Goal: Task Accomplishment & Management: Manage account settings

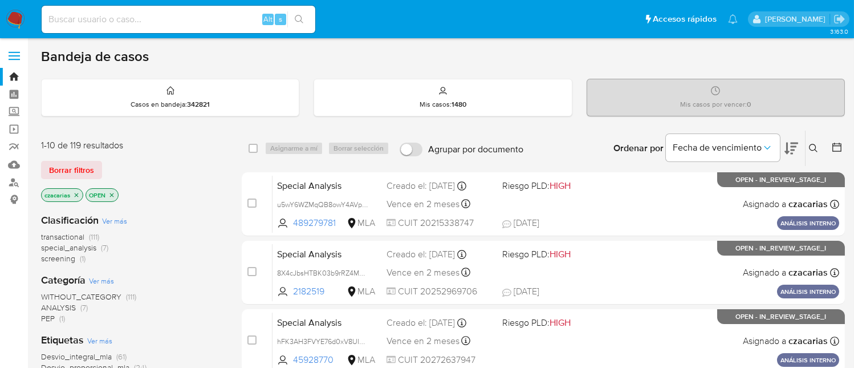
click at [244, 24] on input at bounding box center [179, 19] width 274 height 15
paste input "4jf8TKLKARYXNQVTMGptnU9L"
type input "4jf8TKLKARYXNQVTMGptnU9L"
click at [219, 19] on input "4jf8TKLKARYXNQVTMGptnU9L" at bounding box center [179, 19] width 274 height 15
click at [240, 16] on input "4jf8TKLKARYXNQVTMGptnU9L" at bounding box center [179, 19] width 274 height 15
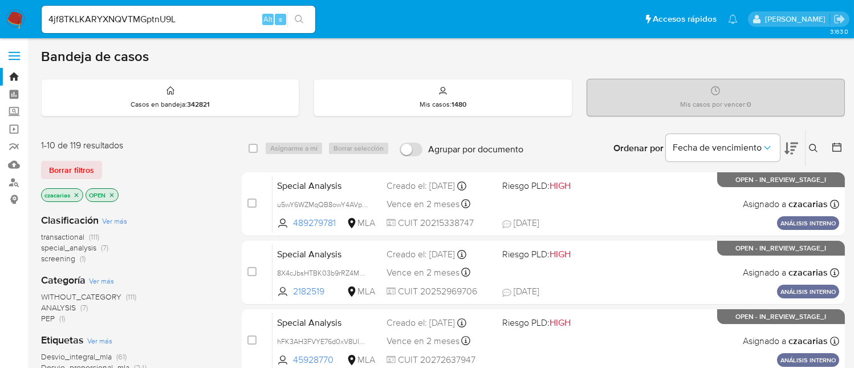
click at [300, 19] on icon "search-icon" at bounding box center [299, 19] width 9 height 9
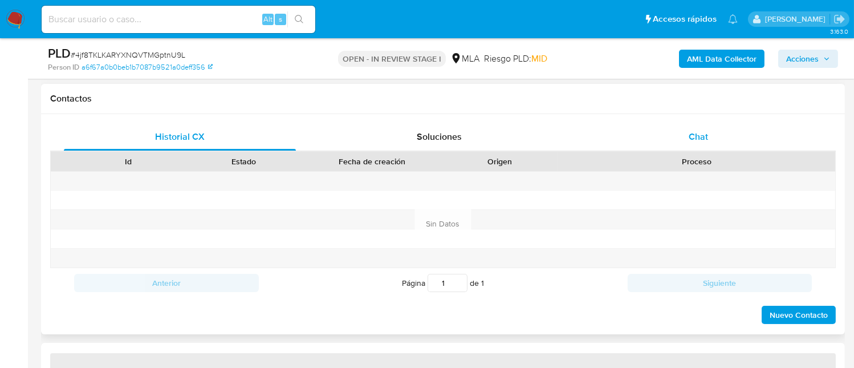
scroll to position [532, 0]
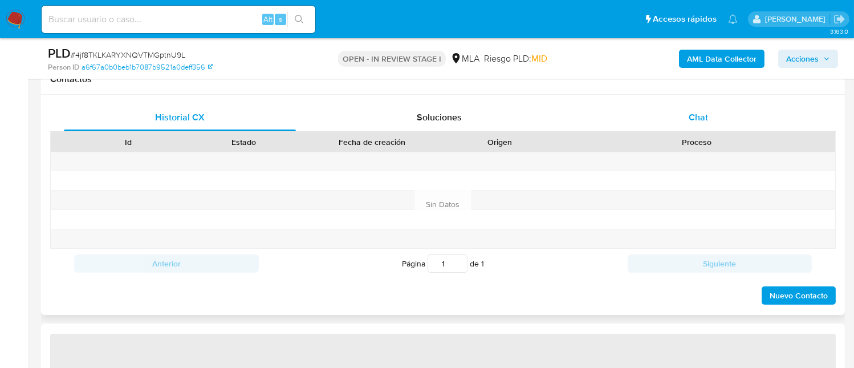
click at [708, 126] on div "Chat" at bounding box center [698, 117] width 232 height 27
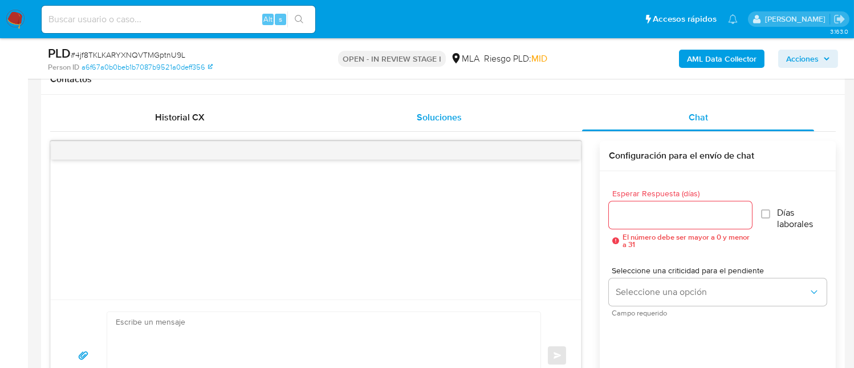
select select "10"
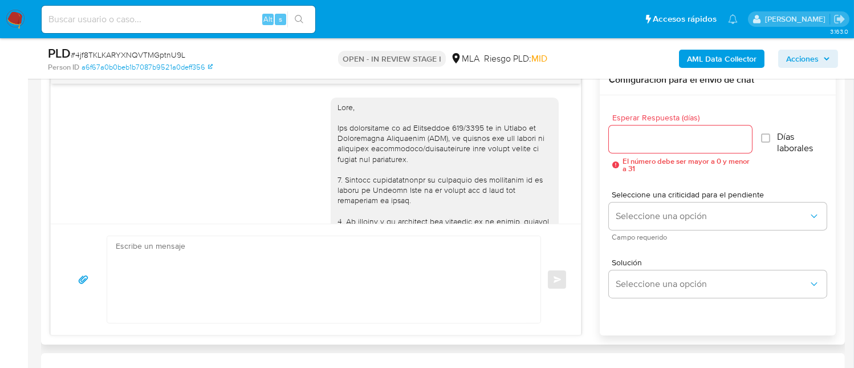
scroll to position [1130, 0]
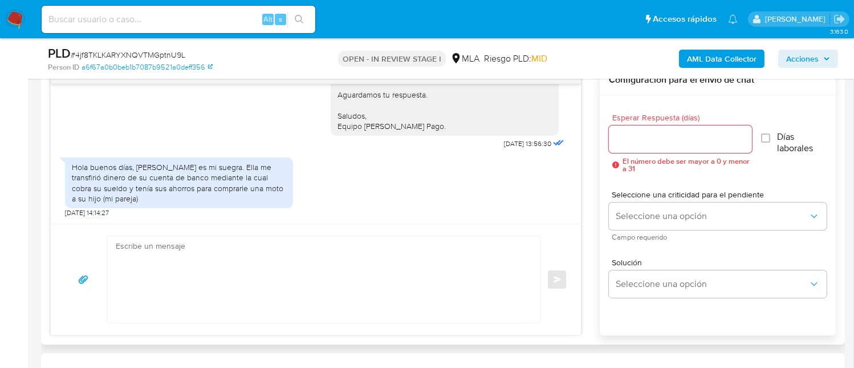
drag, startPoint x: 148, startPoint y: 165, endPoint x: 255, endPoint y: 199, distance: 113.0
click at [255, 199] on div "Hola buenos días, Fanti Adriana Emilia es mi suegra. Ella me transfirió dinero …" at bounding box center [179, 183] width 214 height 42
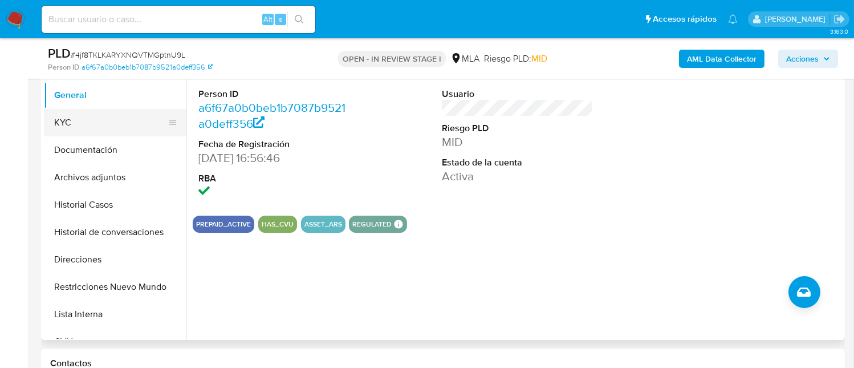
scroll to position [227, 0]
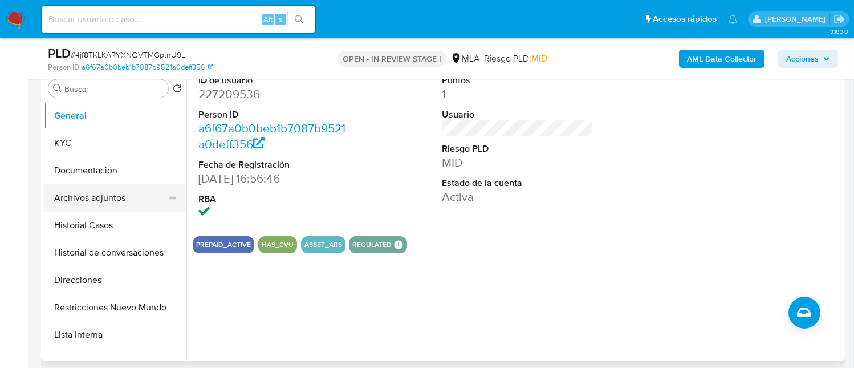
click at [112, 188] on button "Archivos adjuntos" at bounding box center [110, 197] width 133 height 27
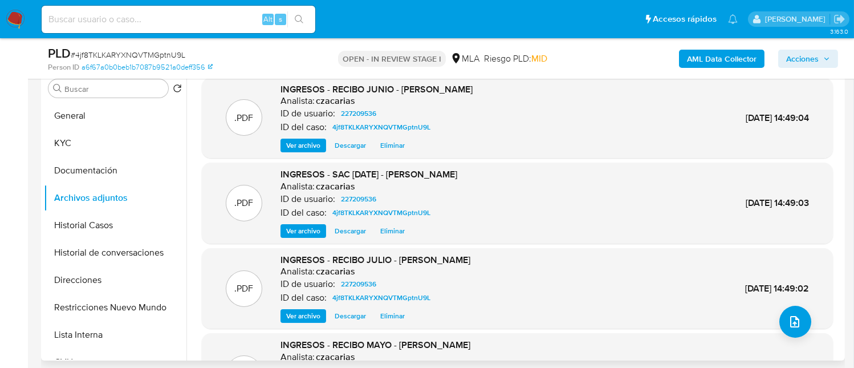
click at [312, 155] on div ".PDF INGRESOS - RECIBO JUNIO - Barbara Jazmin Diaz Analista: czacarias ID de us…" at bounding box center [517, 118] width 631 height 81
click at [313, 148] on span "Ver archivo" at bounding box center [303, 145] width 34 height 11
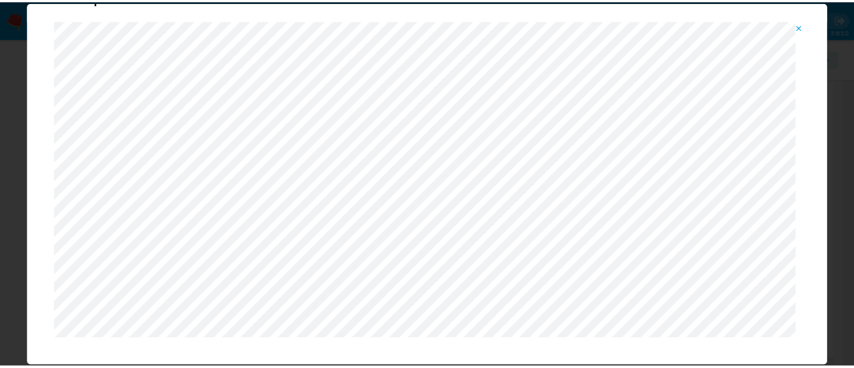
scroll to position [59, 0]
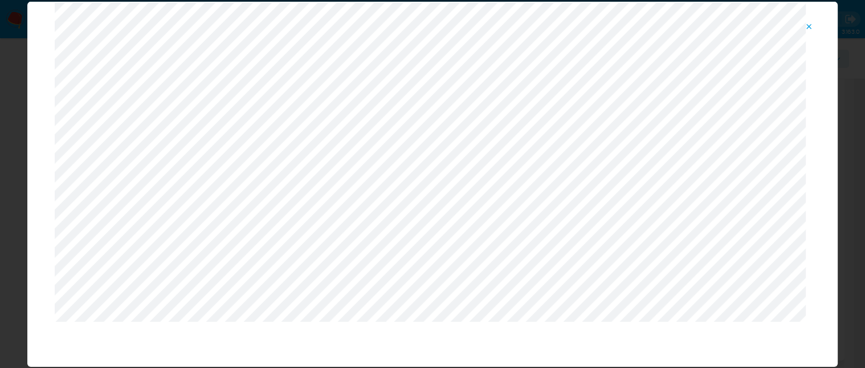
click at [806, 25] on icon "Attachment preview" at bounding box center [809, 26] width 9 height 9
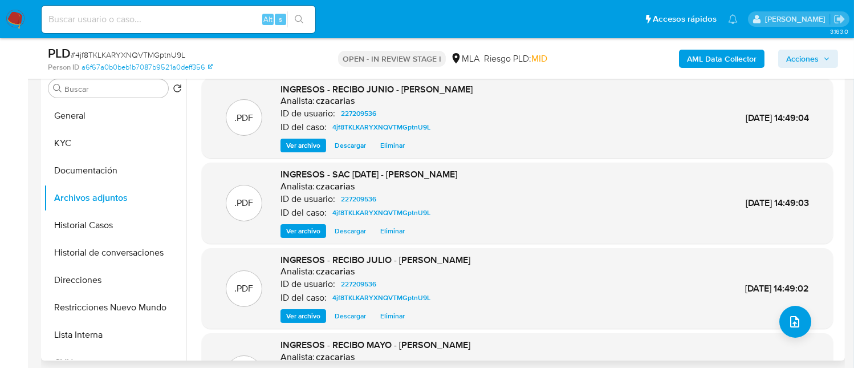
click at [313, 316] on span "Ver archivo" at bounding box center [303, 315] width 34 height 11
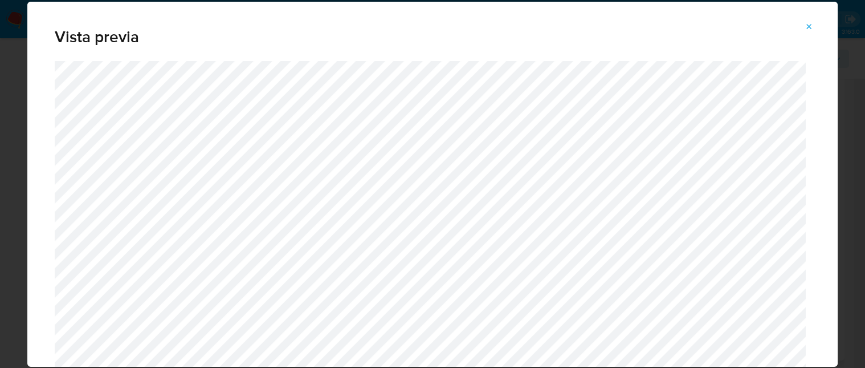
click at [806, 31] on span "Attachment preview" at bounding box center [809, 27] width 9 height 16
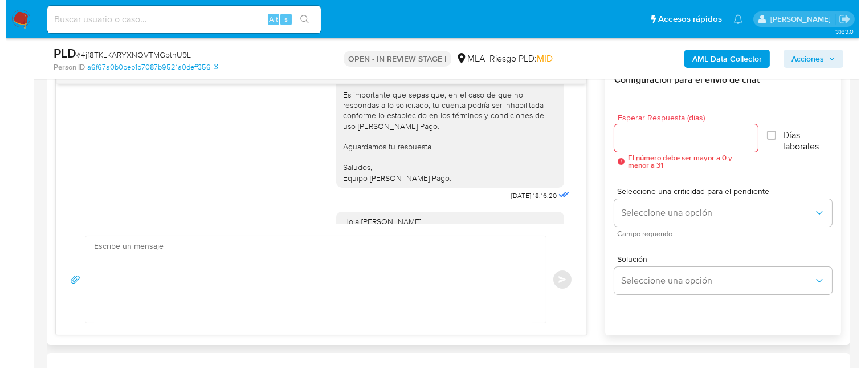
scroll to position [826, 0]
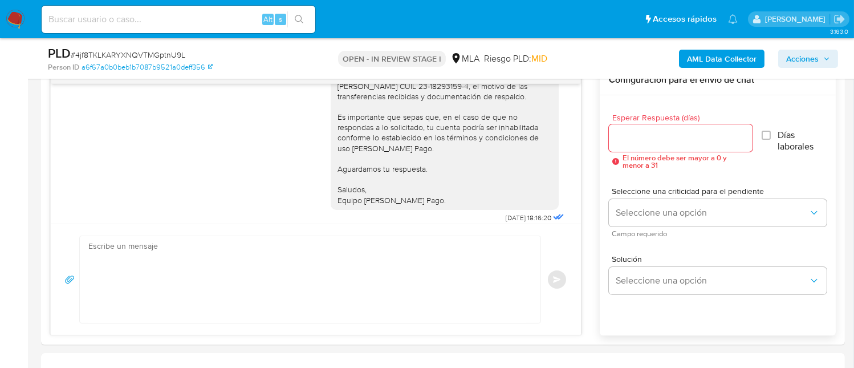
click at [696, 57] on b "AML Data Collector" at bounding box center [722, 59] width 70 height 18
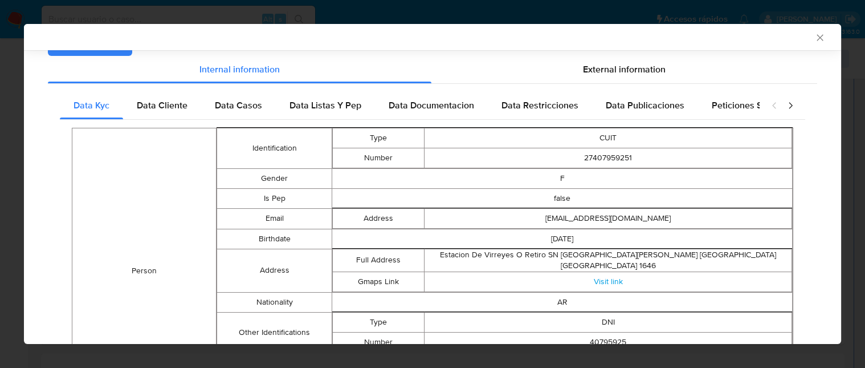
scroll to position [150, 0]
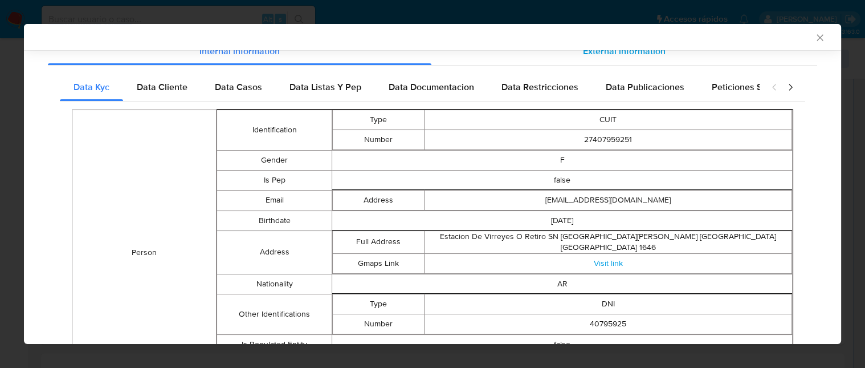
click at [604, 59] on div "External information" at bounding box center [624, 51] width 386 height 27
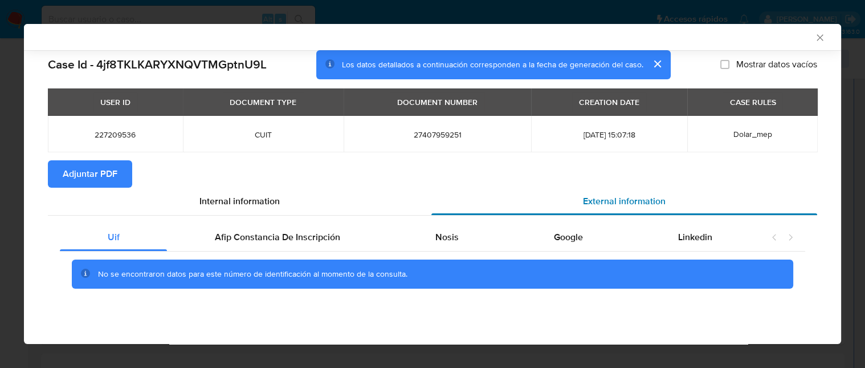
scroll to position [0, 0]
click at [445, 230] on span "Nosis" at bounding box center [446, 236] width 23 height 13
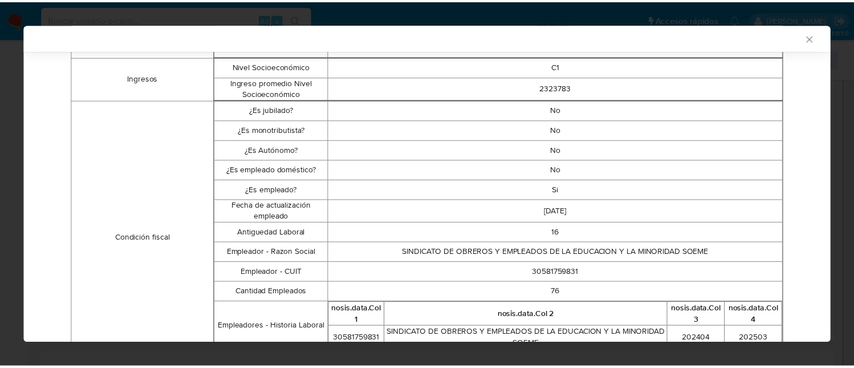
scroll to position [301, 0]
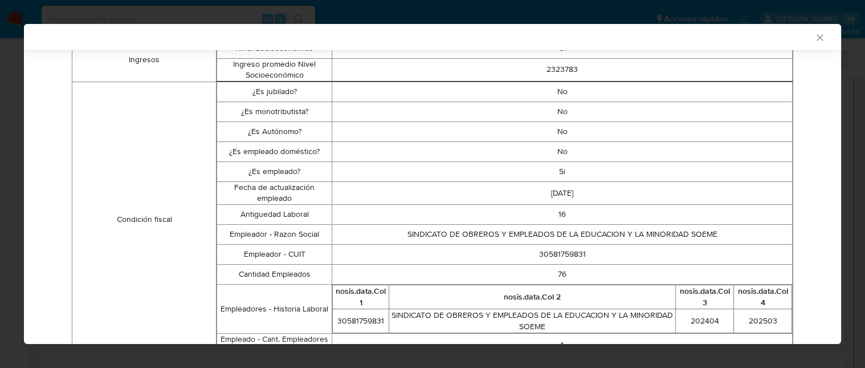
click at [562, 259] on td "30581759831" at bounding box center [562, 254] width 461 height 20
copy td "30581759831"
click at [814, 34] on icon "Cerrar ventana" at bounding box center [819, 37] width 11 height 11
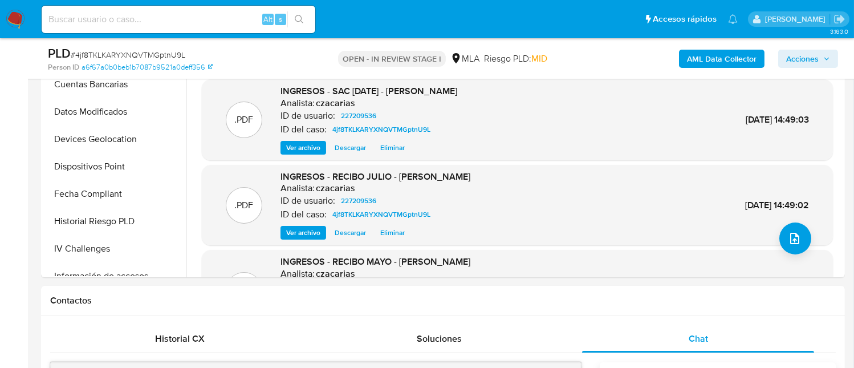
scroll to position [304, 0]
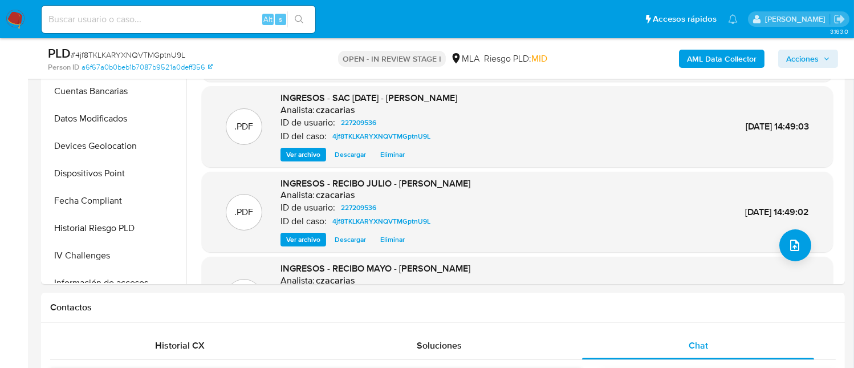
click at [307, 234] on span "Ver archivo" at bounding box center [303, 239] width 34 height 11
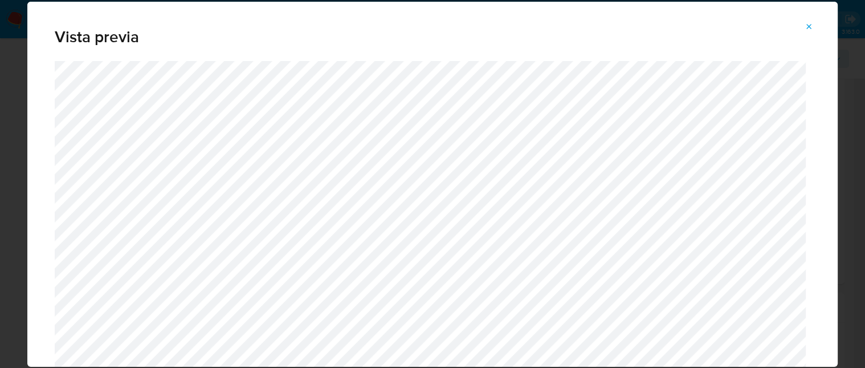
click at [809, 19] on span "Attachment preview" at bounding box center [809, 27] width 9 height 16
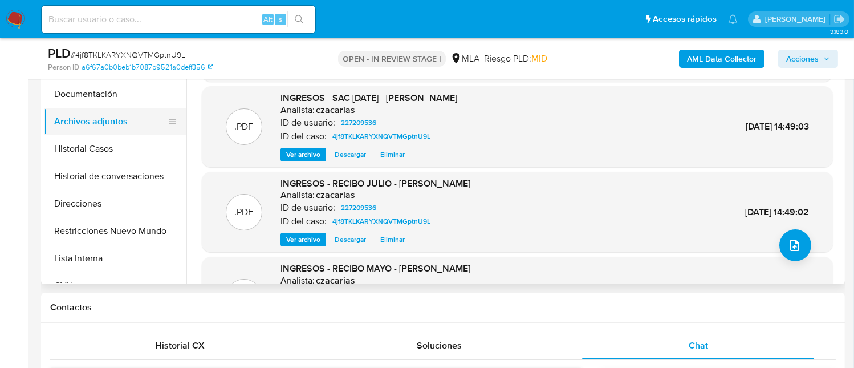
scroll to position [152, 0]
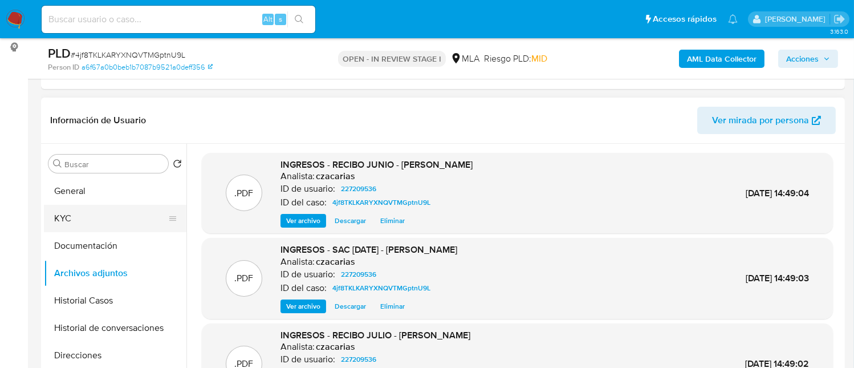
click at [139, 214] on button "KYC" at bounding box center [110, 218] width 133 height 27
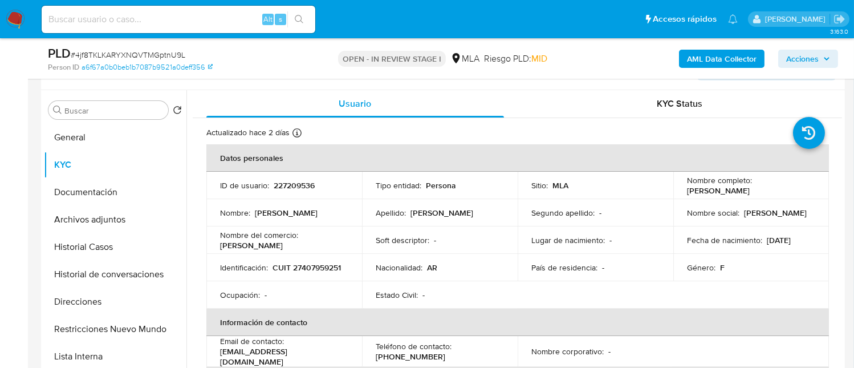
scroll to position [227, 0]
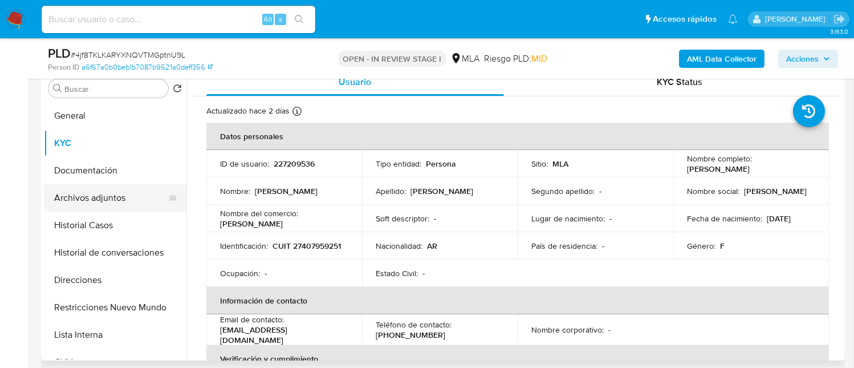
click at [111, 188] on button "Archivos adjuntos" at bounding box center [110, 197] width 133 height 27
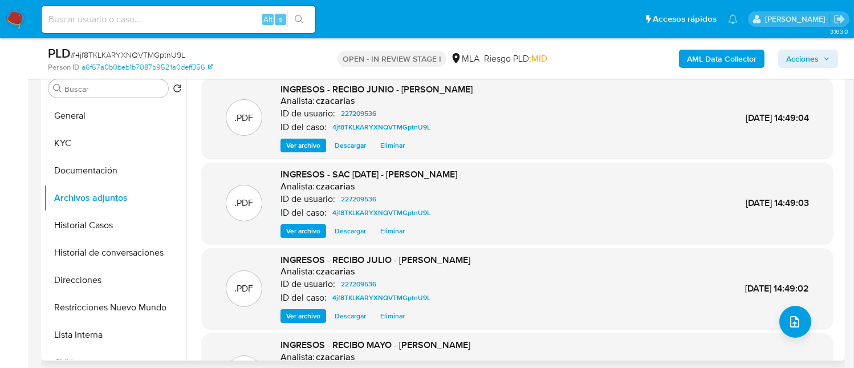
click at [309, 147] on span "Ver archivo" at bounding box center [303, 145] width 34 height 11
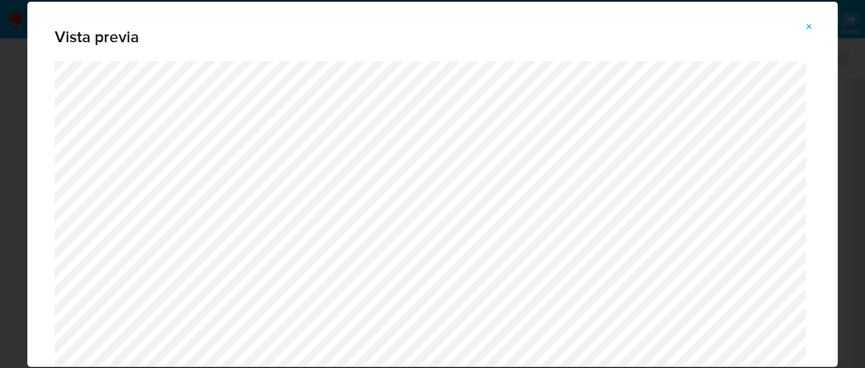
drag, startPoint x: 801, startPoint y: 25, endPoint x: 810, endPoint y: 27, distance: 9.3
click at [801, 26] on button "Attachment preview" at bounding box center [809, 27] width 25 height 18
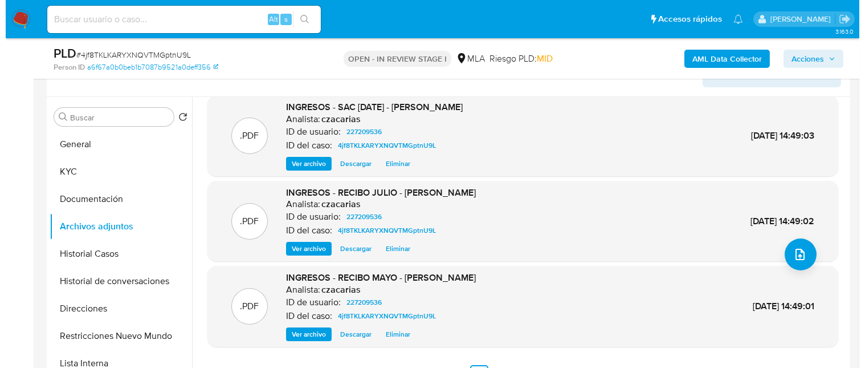
scroll to position [304, 0]
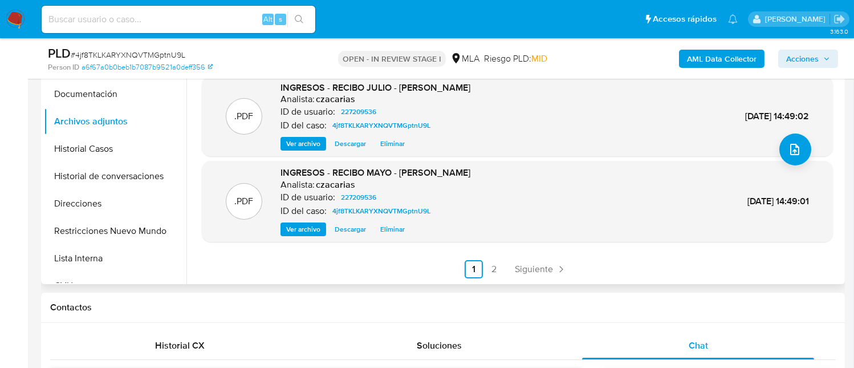
click at [313, 229] on span "Ver archivo" at bounding box center [303, 228] width 34 height 11
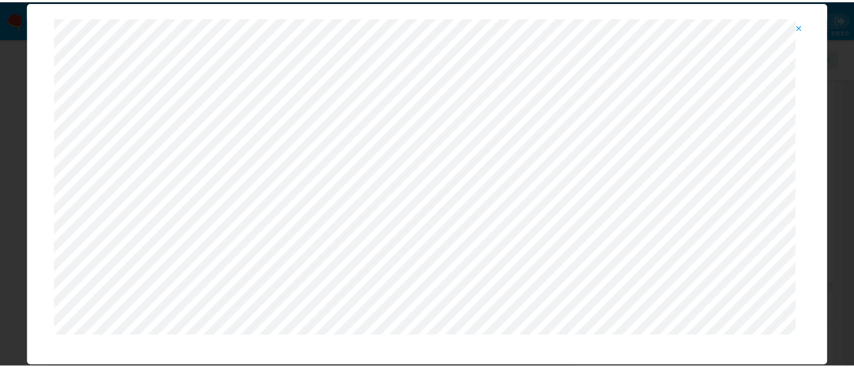
scroll to position [59, 0]
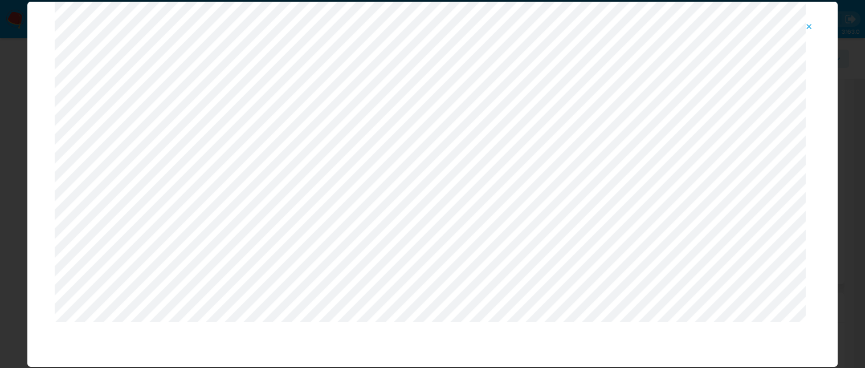
click at [815, 27] on button "Attachment preview" at bounding box center [809, 27] width 25 height 18
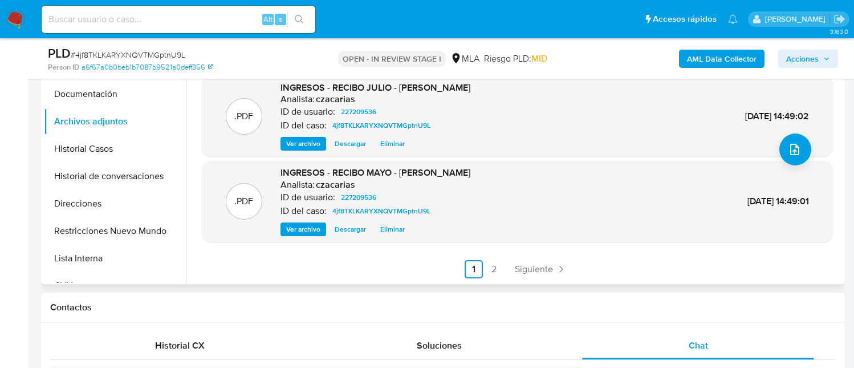
scroll to position [19, 0]
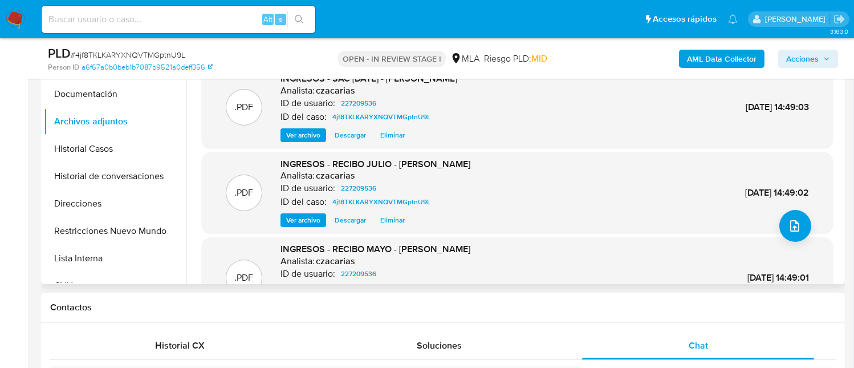
click at [312, 216] on span "Ver archivo" at bounding box center [303, 219] width 34 height 11
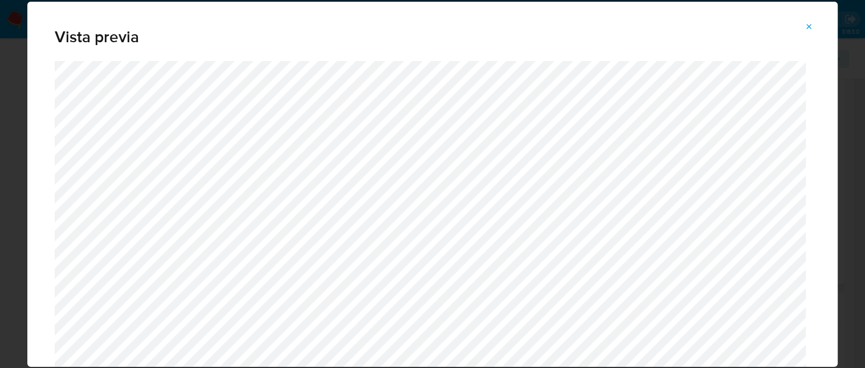
click at [484, 47] on div "Vista previa" at bounding box center [432, 31] width 810 height 59
click at [805, 31] on icon "Attachment preview" at bounding box center [809, 26] width 9 height 9
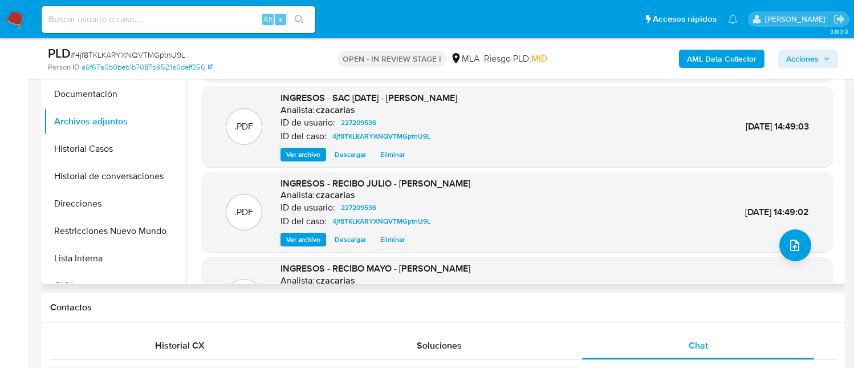
scroll to position [227, 0]
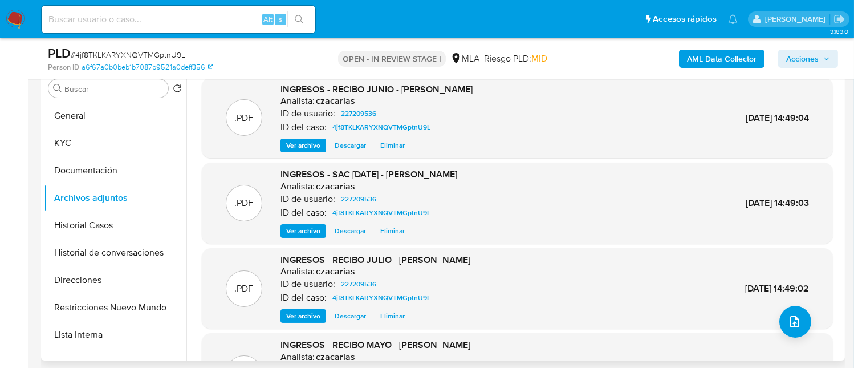
click at [316, 225] on span "Ver archivo" at bounding box center [303, 230] width 34 height 11
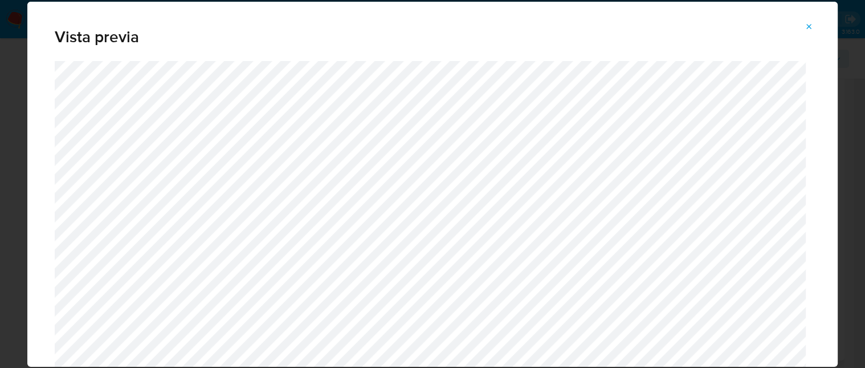
click at [807, 29] on icon "Attachment preview" at bounding box center [809, 26] width 9 height 9
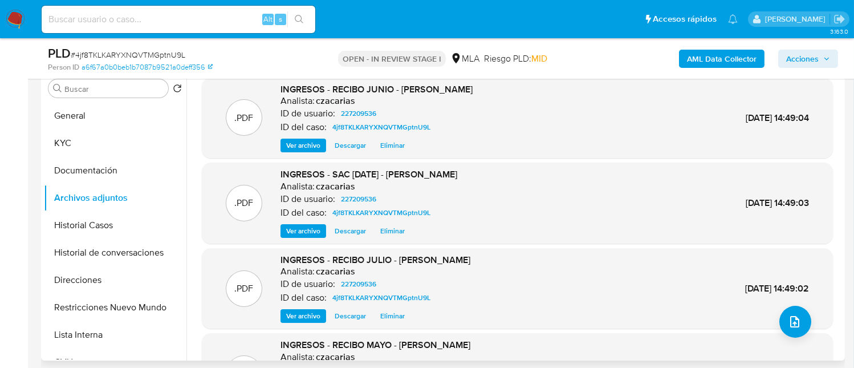
scroll to position [152, 0]
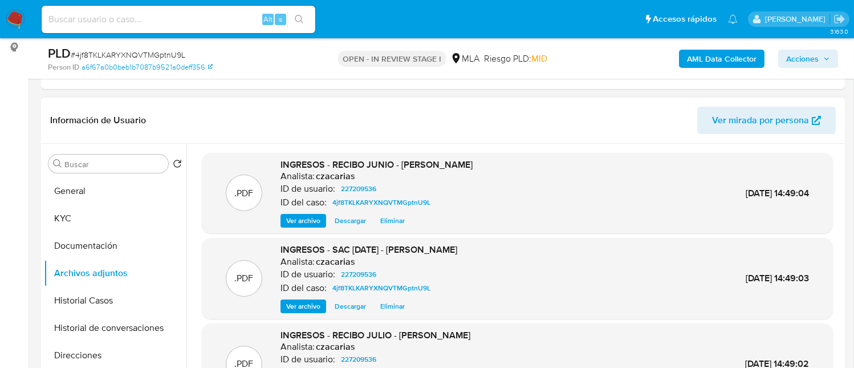
click at [313, 222] on span "Ver archivo" at bounding box center [303, 220] width 34 height 11
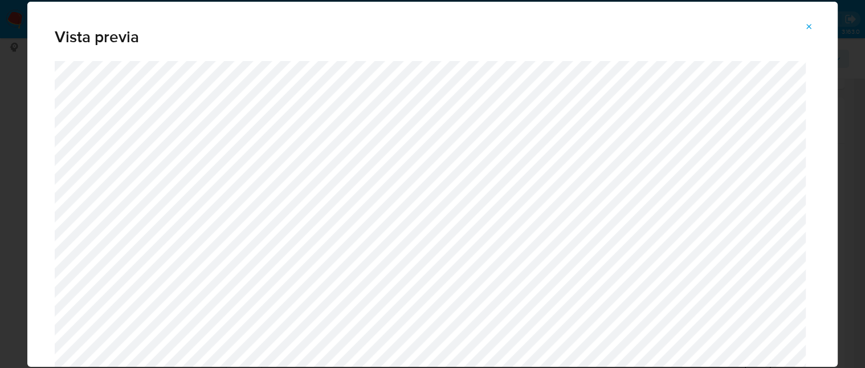
click at [541, 46] on div "Vista previa" at bounding box center [432, 31] width 810 height 59
click at [810, 27] on icon "Attachment preview" at bounding box center [809, 26] width 5 height 5
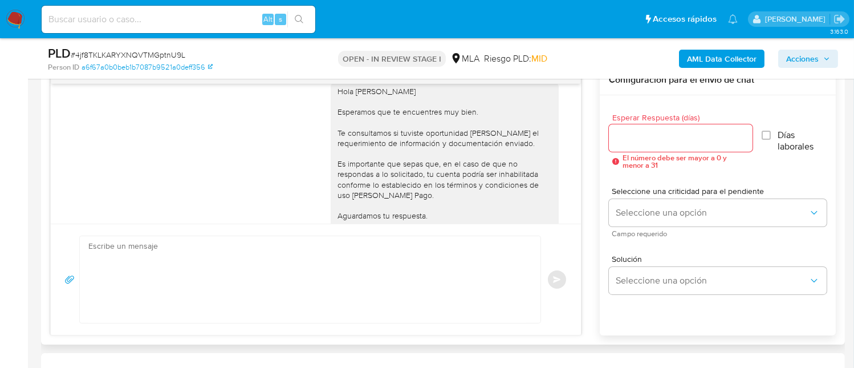
scroll to position [1130, 0]
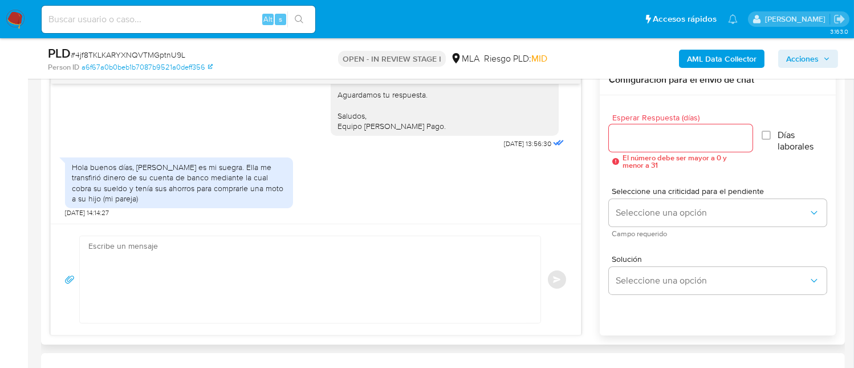
drag, startPoint x: 137, startPoint y: 168, endPoint x: 146, endPoint y: 203, distance: 36.1
click at [146, 203] on div "Hola buenos días, Fanti Adriana Emilia es mi suegra. Ella me transfirió dinero …" at bounding box center [179, 182] width 228 height 51
copy div "Fanti Adriana Emilia es mi suegra. Ella me transfirió dinero de su cuenta de ba…"
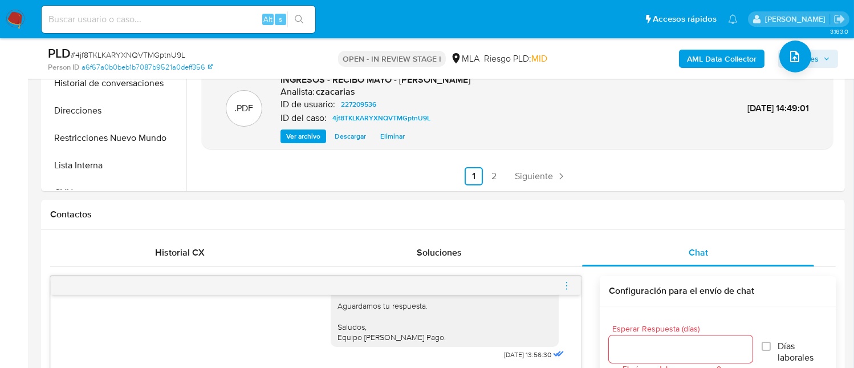
scroll to position [152, 0]
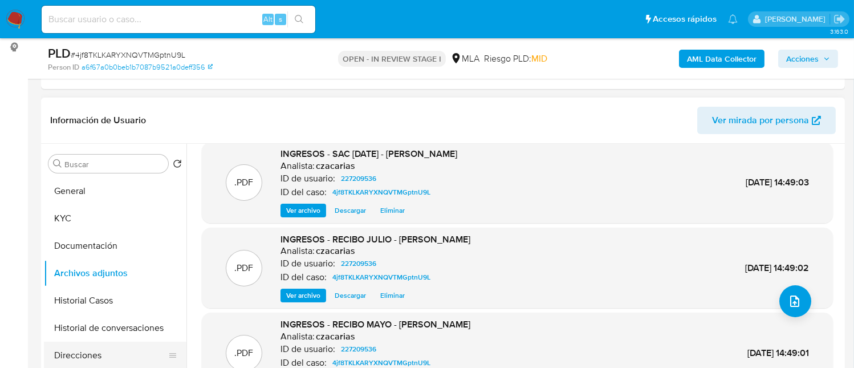
click at [123, 354] on button "Direcciones" at bounding box center [110, 354] width 133 height 27
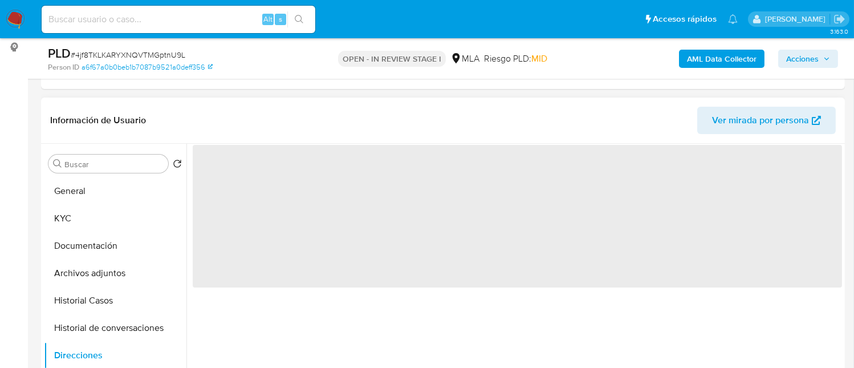
scroll to position [0, 0]
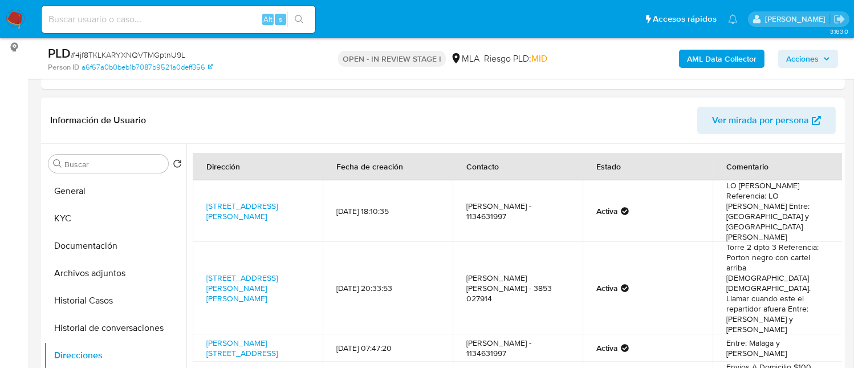
click at [516, 117] on header "Información de Usuario Ver mirada por persona" at bounding box center [442, 120] width 785 height 27
click at [96, 225] on button "KYC" at bounding box center [110, 218] width 133 height 27
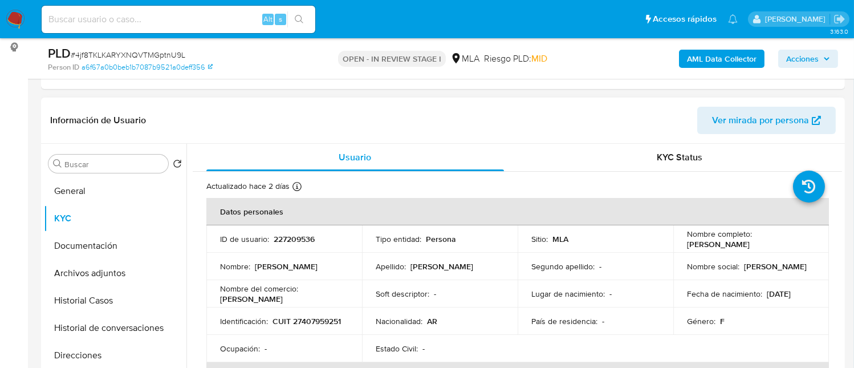
click at [291, 239] on p "227209536" at bounding box center [294, 239] width 41 height 10
copy p "227209536"
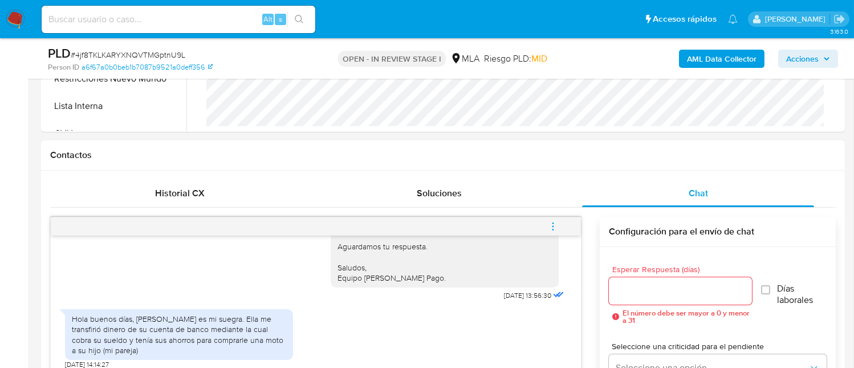
scroll to position [380, 0]
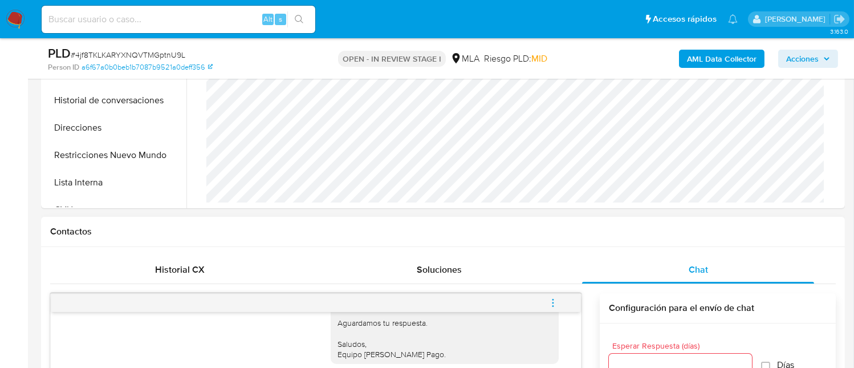
click at [571, 302] on button "menu-action" at bounding box center [553, 302] width 38 height 27
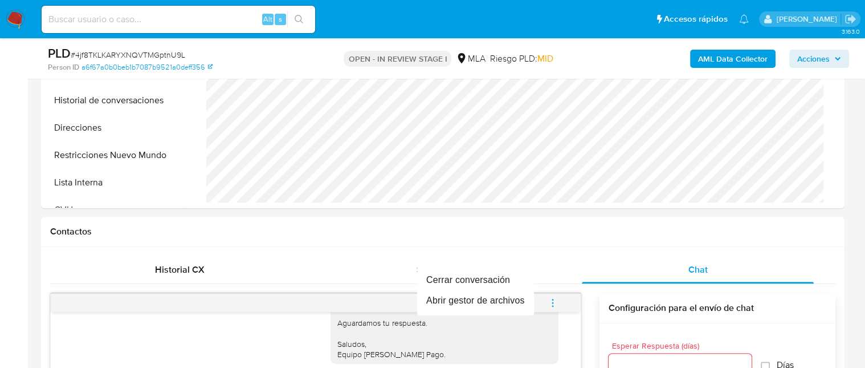
click at [555, 302] on div at bounding box center [432, 184] width 865 height 368
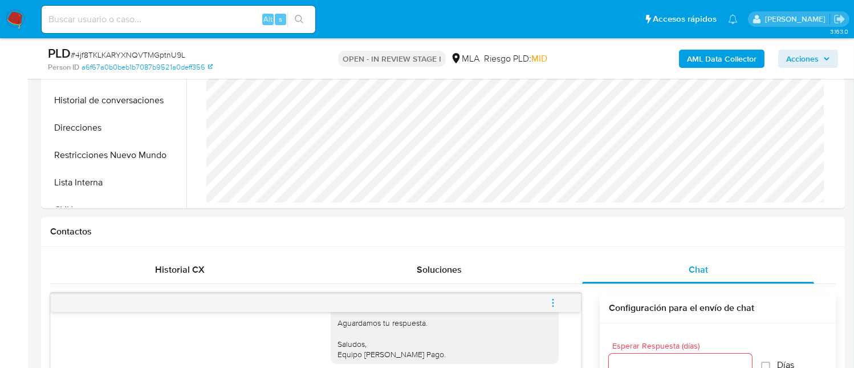
click at [557, 303] on icon "menu-action" at bounding box center [553, 303] width 10 height 10
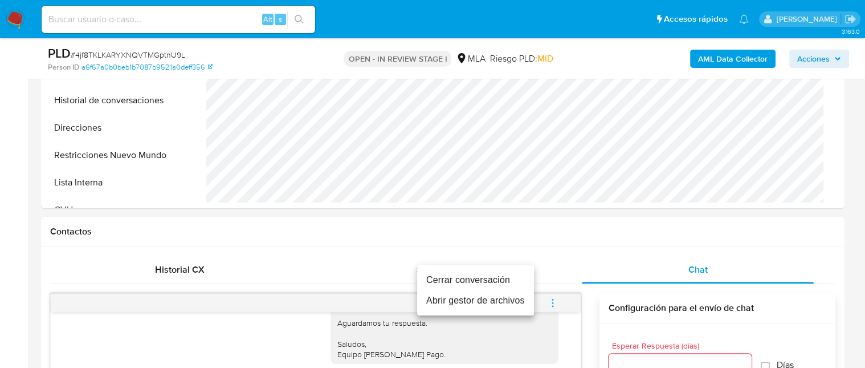
drag, startPoint x: 506, startPoint y: 278, endPoint x: 415, endPoint y: 252, distance: 94.2
click at [506, 278] on li "Cerrar conversación" at bounding box center [475, 280] width 117 height 21
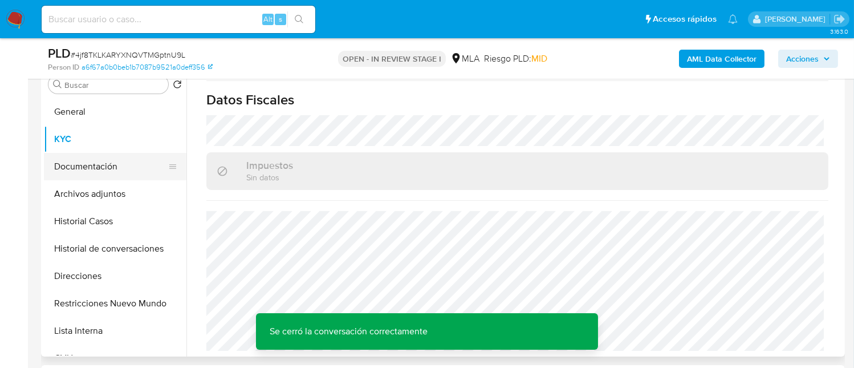
scroll to position [227, 0]
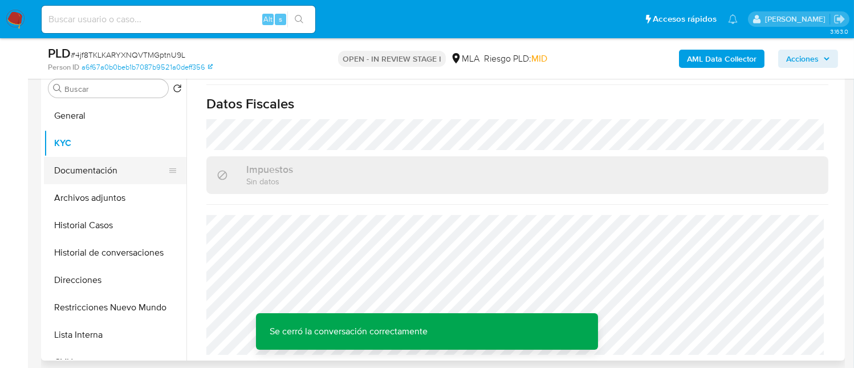
click at [67, 181] on button "Documentación" at bounding box center [110, 170] width 133 height 27
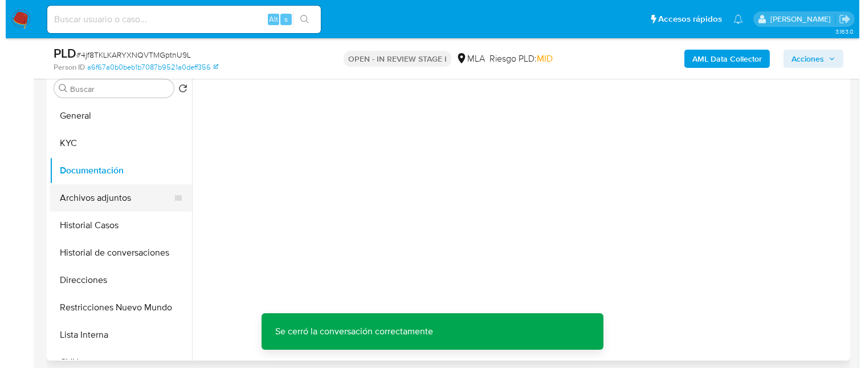
scroll to position [0, 0]
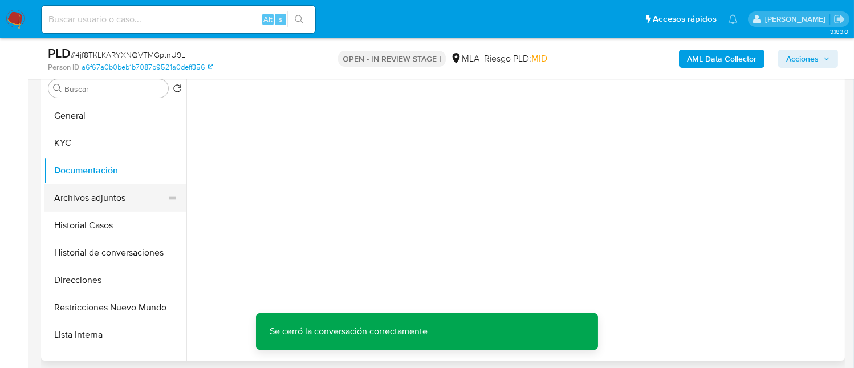
click at [74, 190] on button "Archivos adjuntos" at bounding box center [110, 197] width 133 height 27
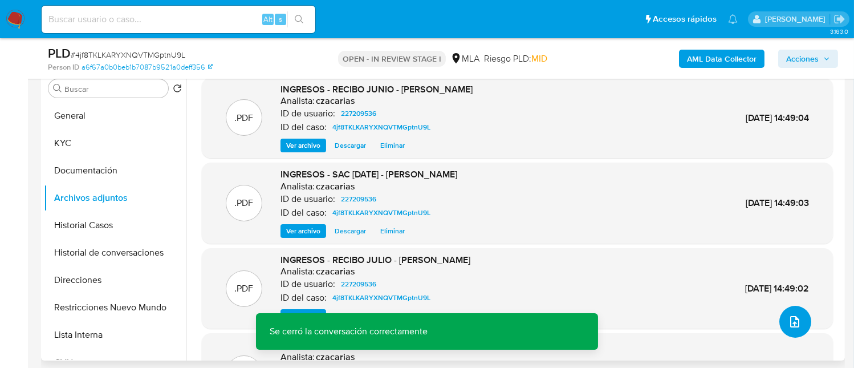
click at [788, 327] on span "upload-file" at bounding box center [795, 322] width 14 height 14
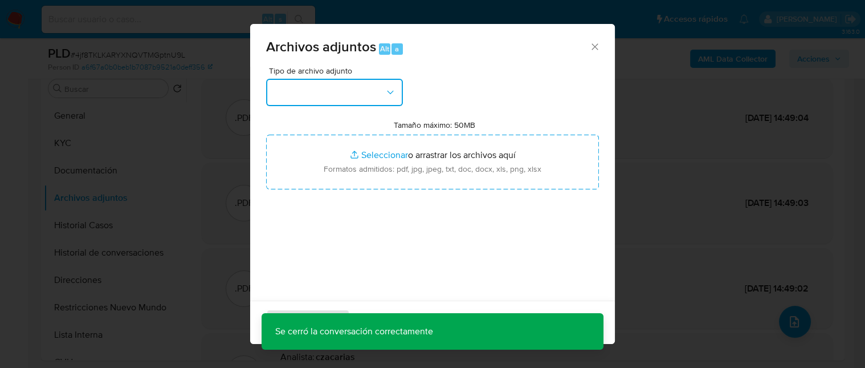
click at [392, 93] on icon "button" at bounding box center [390, 92] width 11 height 11
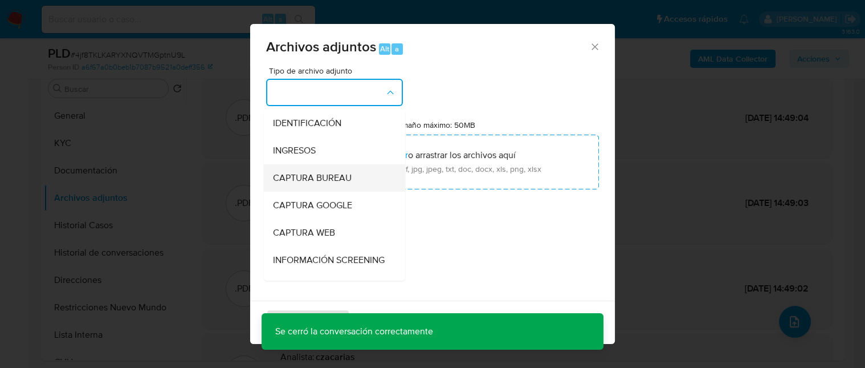
scroll to position [152, 0]
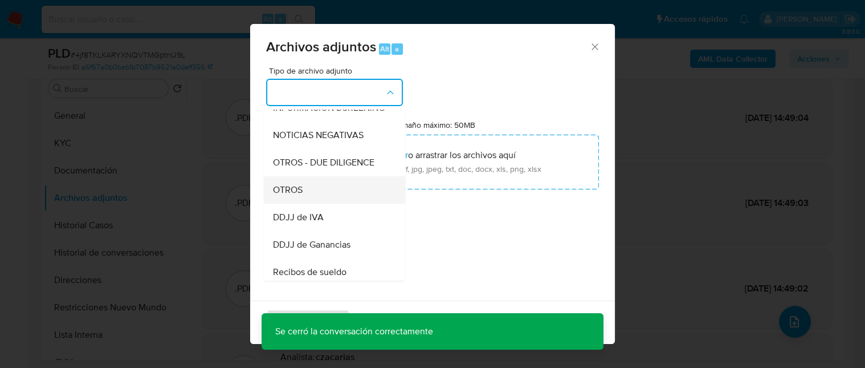
click at [330, 203] on div "OTROS" at bounding box center [331, 189] width 116 height 27
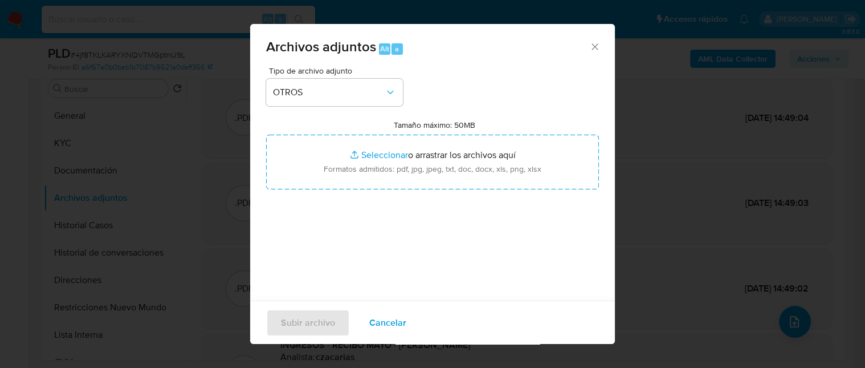
click at [377, 319] on span "Cancelar" at bounding box center [387, 321] width 37 height 25
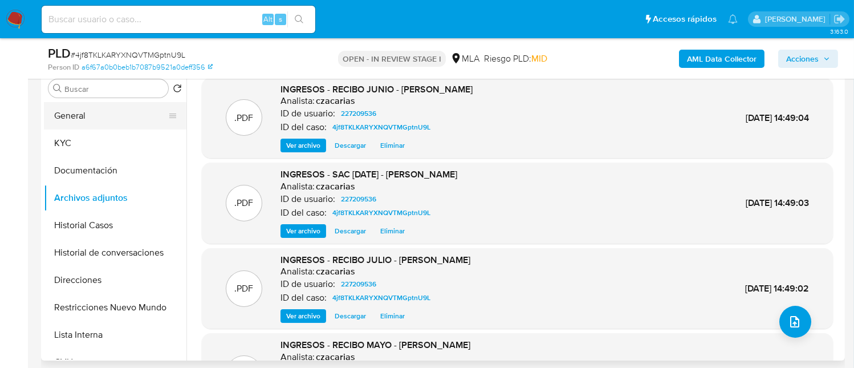
click at [96, 120] on button "General" at bounding box center [110, 115] width 133 height 27
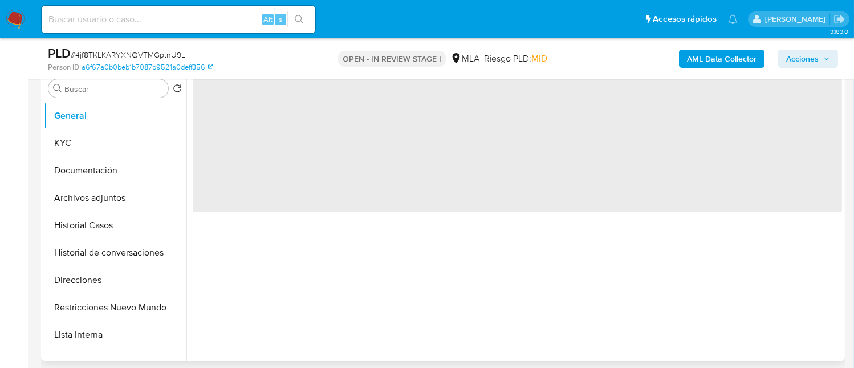
click at [240, 106] on span "‌" at bounding box center [517, 141] width 649 height 142
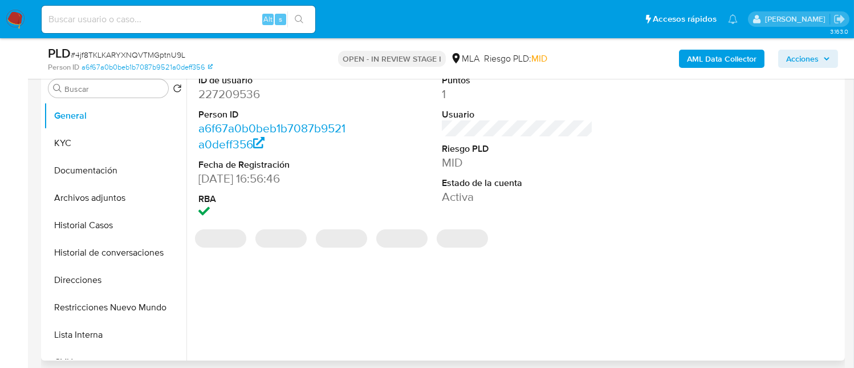
click at [240, 103] on dl "ID de usuario 227209536 Person ID a6f67a0b0beb1b7087b9521a0deff356 Fecha de Reg…" at bounding box center [273, 147] width 151 height 147
click at [233, 93] on dd "227209536" at bounding box center [273, 94] width 151 height 16
copy dd "227209536"
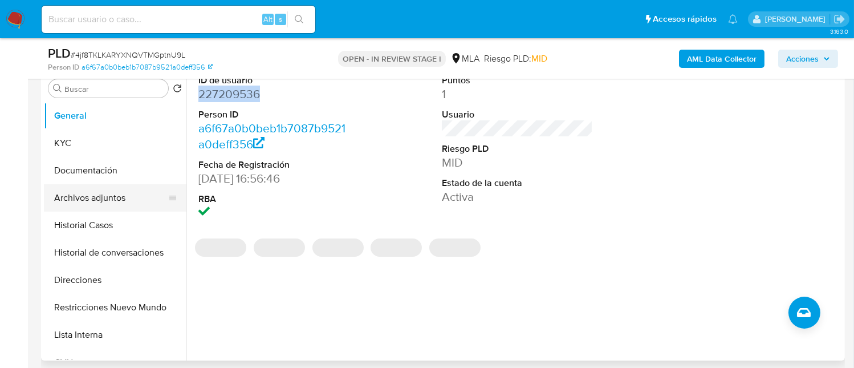
click at [121, 186] on button "Archivos adjuntos" at bounding box center [110, 197] width 133 height 27
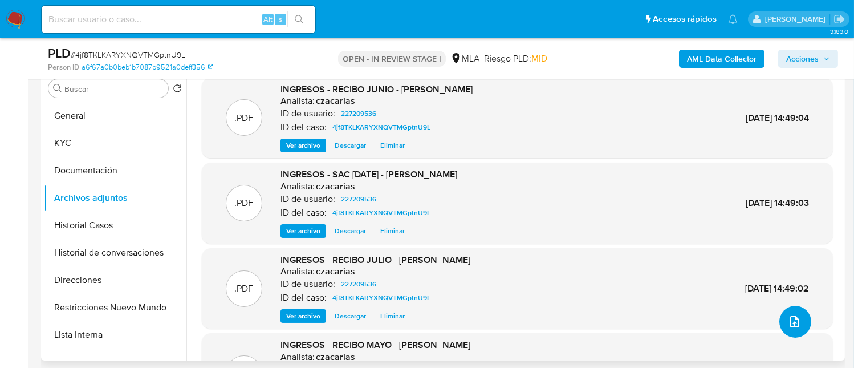
click at [788, 316] on icon "upload-file" at bounding box center [795, 322] width 14 height 14
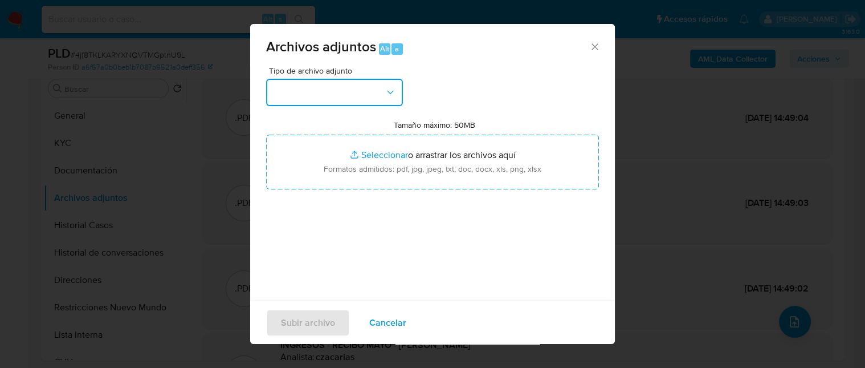
click at [383, 86] on button "button" at bounding box center [334, 92] width 137 height 27
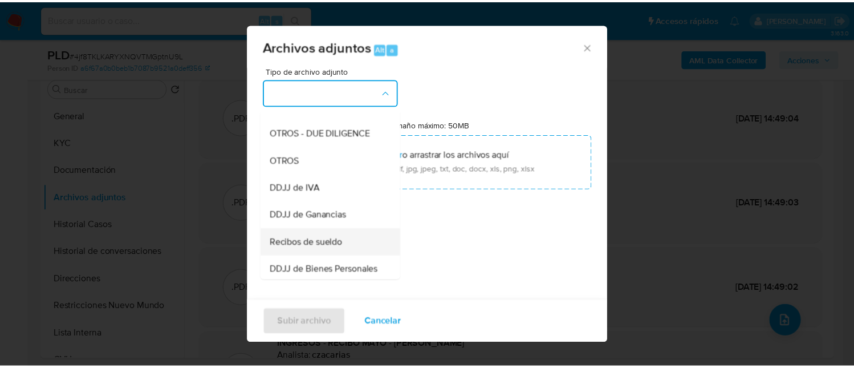
scroll to position [227, 0]
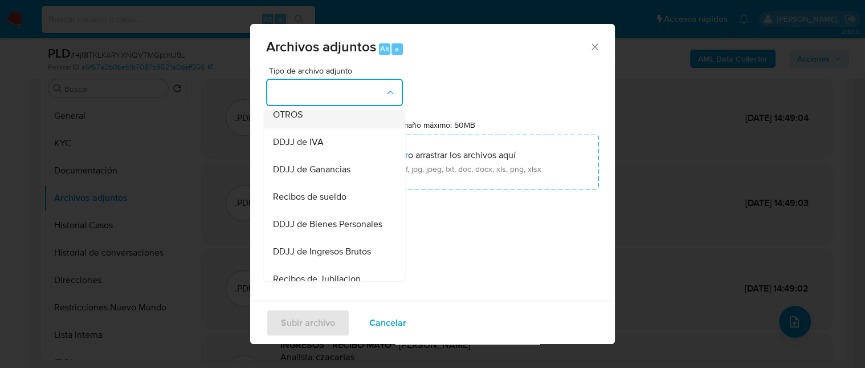
click at [309, 128] on div "OTROS" at bounding box center [331, 114] width 116 height 27
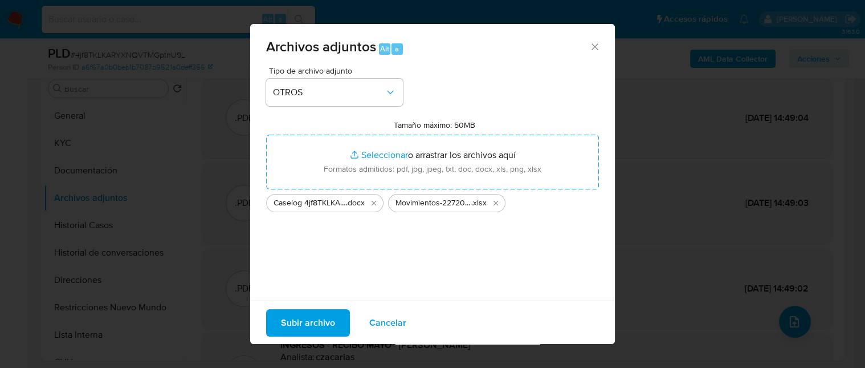
click at [399, 323] on span "Cancelar" at bounding box center [387, 321] width 37 height 25
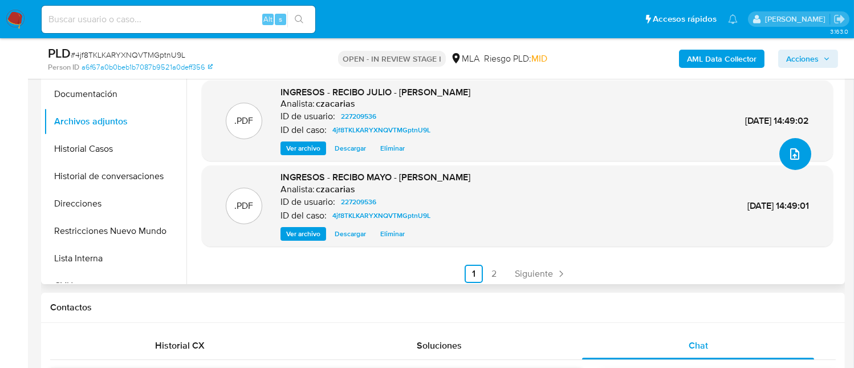
scroll to position [96, 0]
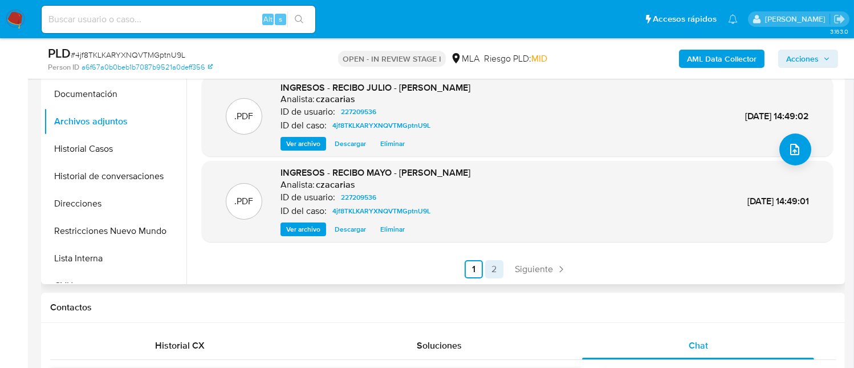
click at [500, 264] on link "2" at bounding box center [494, 269] width 18 height 18
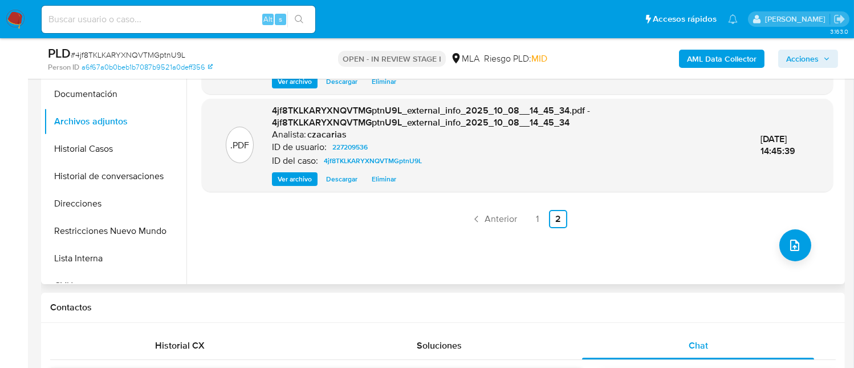
scroll to position [227, 0]
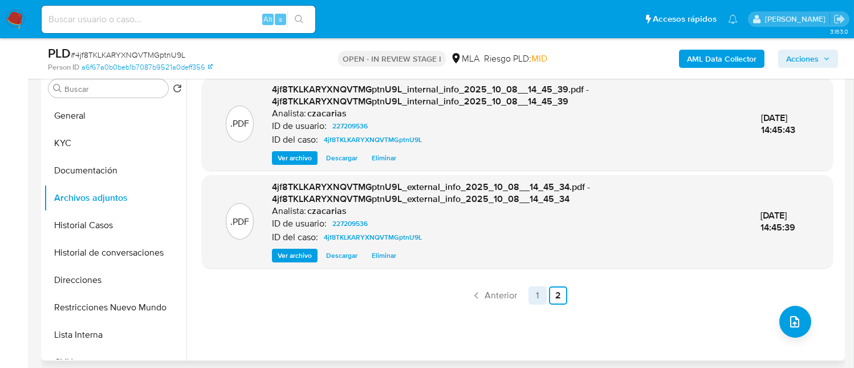
click at [533, 299] on link "1" at bounding box center [537, 295] width 18 height 18
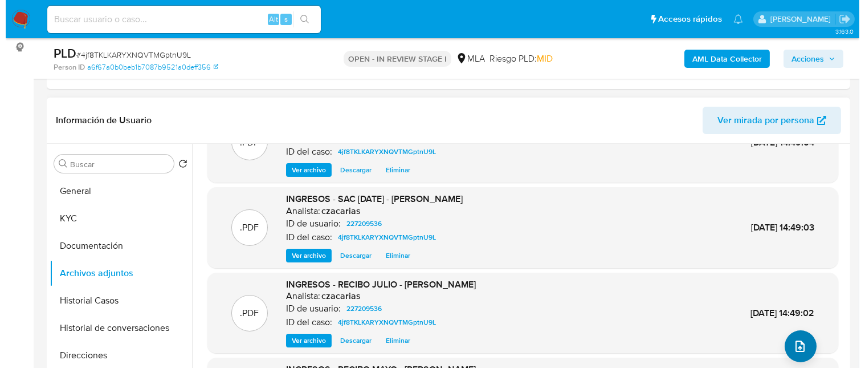
scroll to position [96, 0]
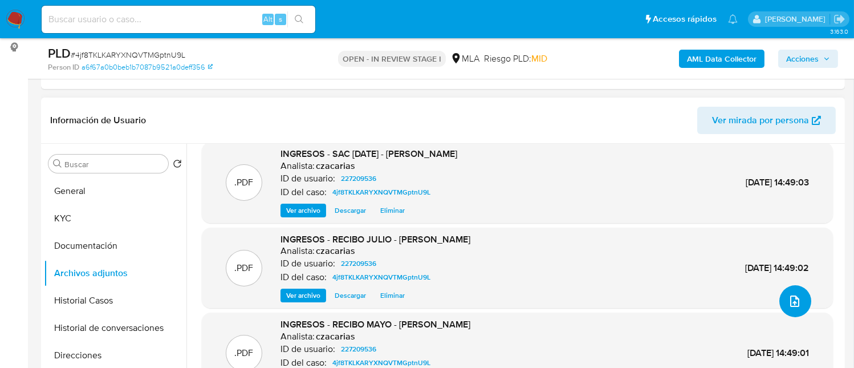
click at [798, 308] on button "upload-file" at bounding box center [795, 301] width 32 height 32
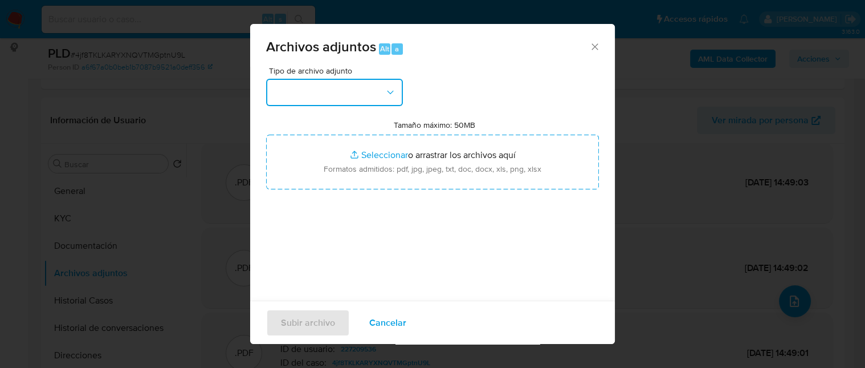
click at [360, 92] on button "button" at bounding box center [334, 92] width 137 height 27
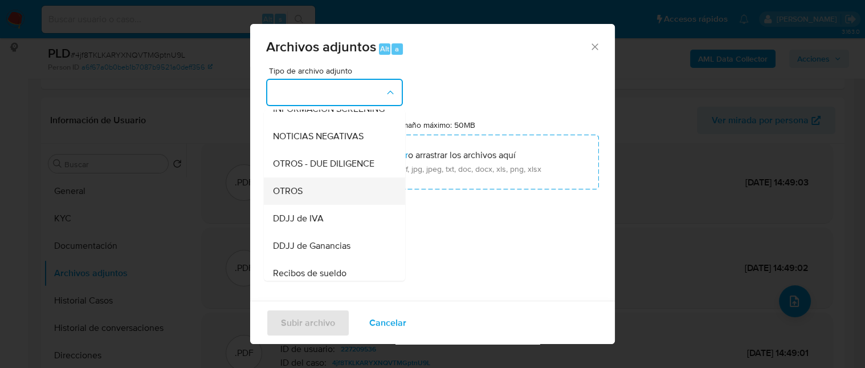
scroll to position [152, 0]
click at [307, 203] on div "OTROS" at bounding box center [331, 189] width 116 height 27
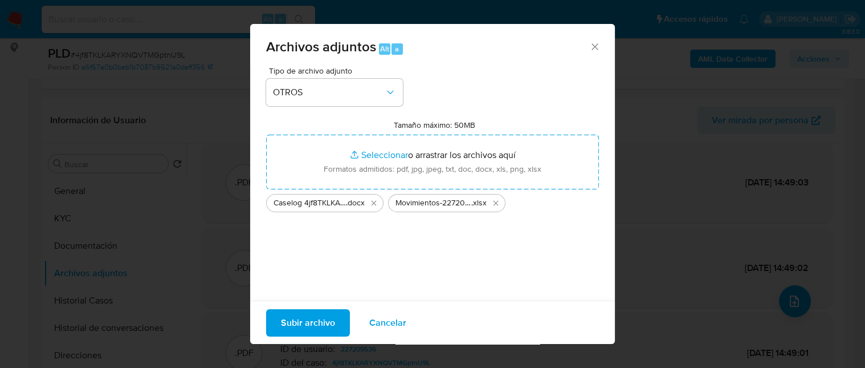
click at [323, 319] on span "Subir archivo" at bounding box center [308, 321] width 54 height 25
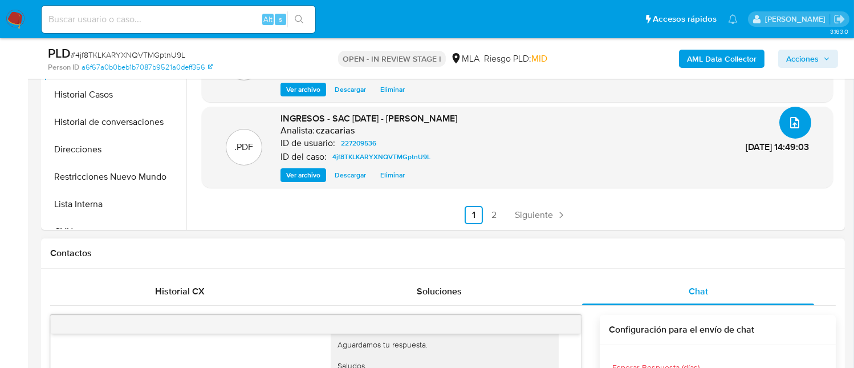
scroll to position [380, 0]
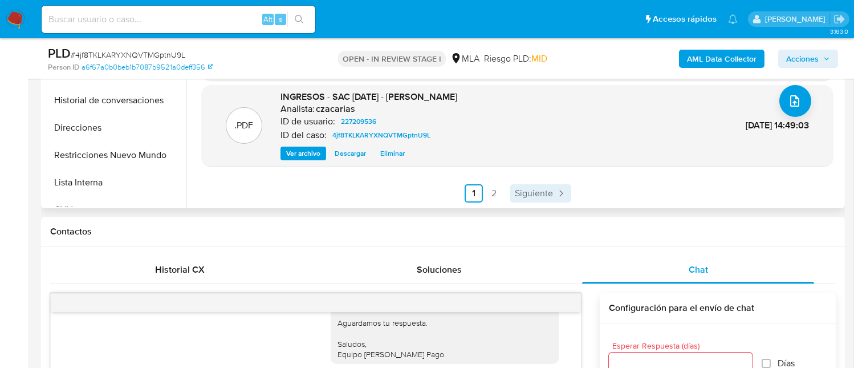
click at [536, 195] on span "Siguiente" at bounding box center [534, 193] width 38 height 9
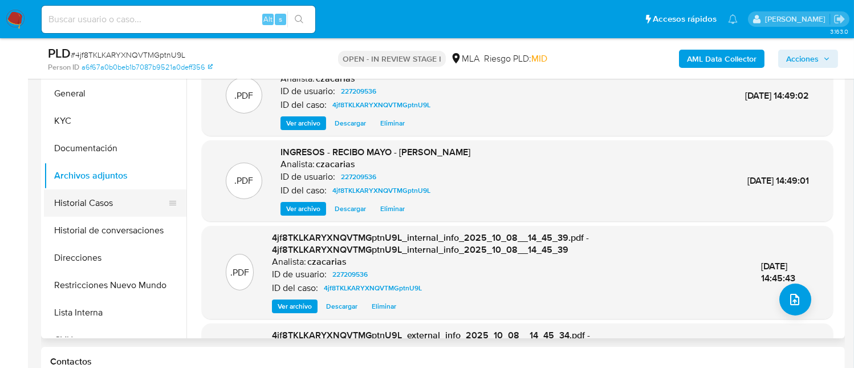
scroll to position [227, 0]
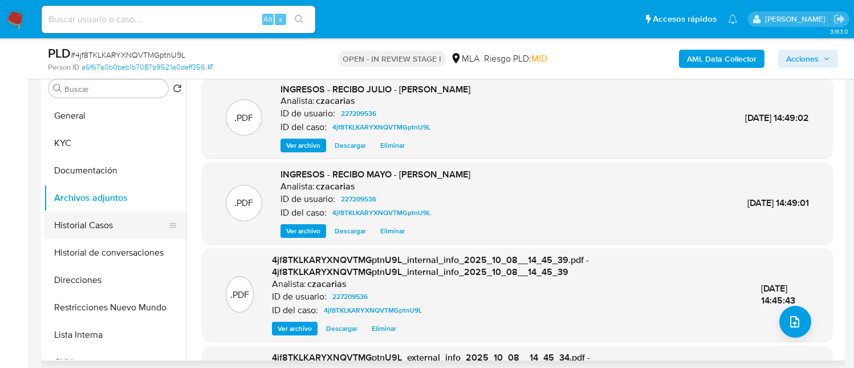
click at [97, 232] on button "Historial Casos" at bounding box center [110, 224] width 133 height 27
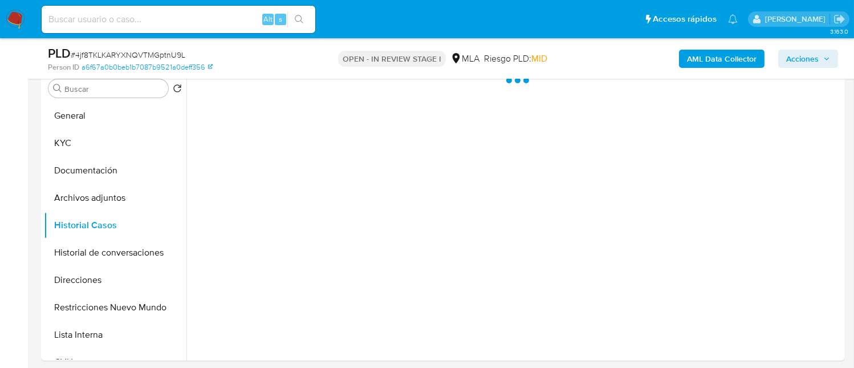
scroll to position [152, 0]
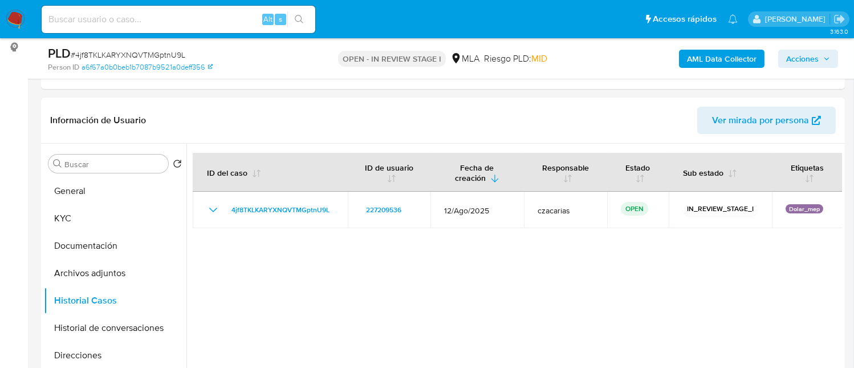
click at [820, 64] on span "Acciones" at bounding box center [808, 59] width 44 height 16
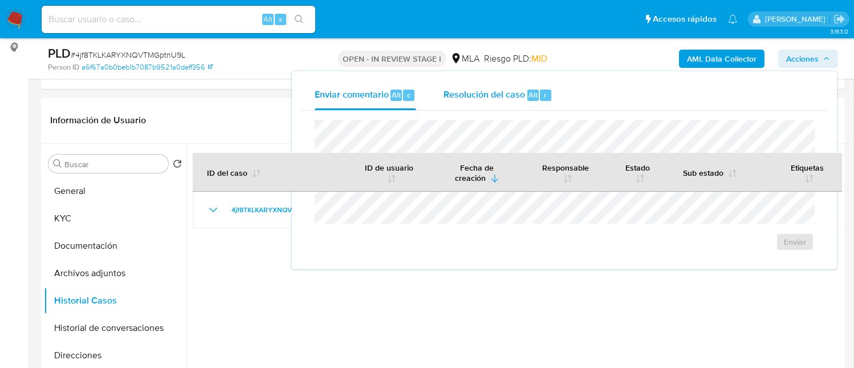
click at [522, 91] on span "Resolución del caso" at bounding box center [484, 94] width 82 height 13
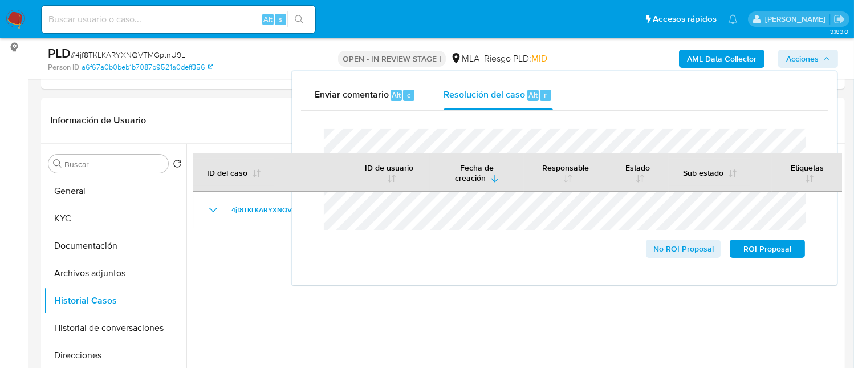
click at [139, 54] on span "# 4jf8TKLKARYXNQVTMGptnU9L" at bounding box center [128, 54] width 115 height 11
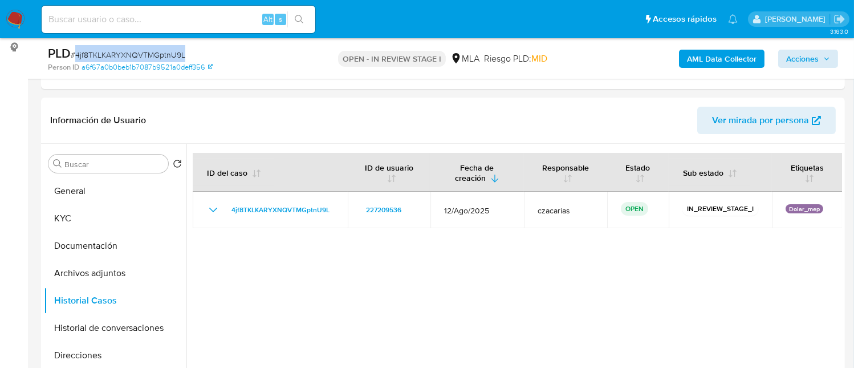
copy span "4jf8TKLKARYXNQVTMGptnU9L"
click at [793, 53] on span "Acciones" at bounding box center [802, 59] width 32 height 18
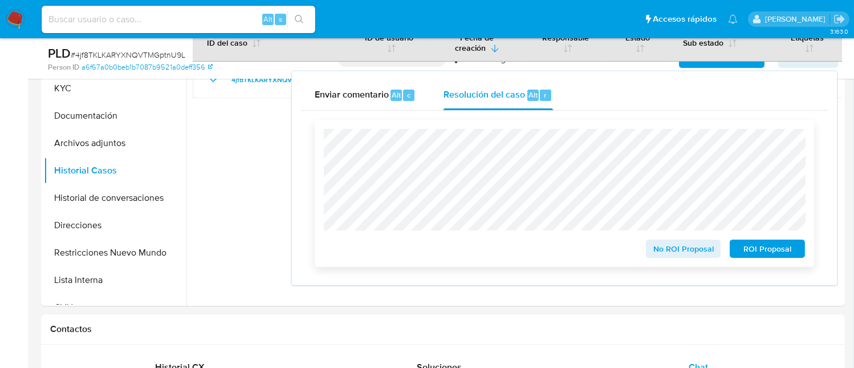
scroll to position [304, 0]
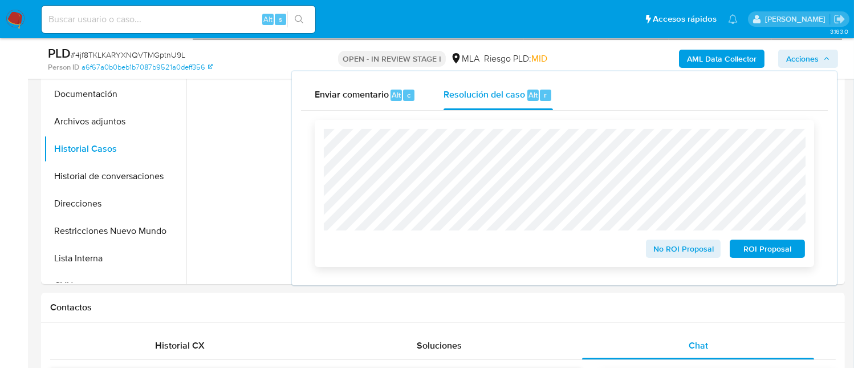
click at [680, 247] on span "No ROI Proposal" at bounding box center [683, 249] width 59 height 16
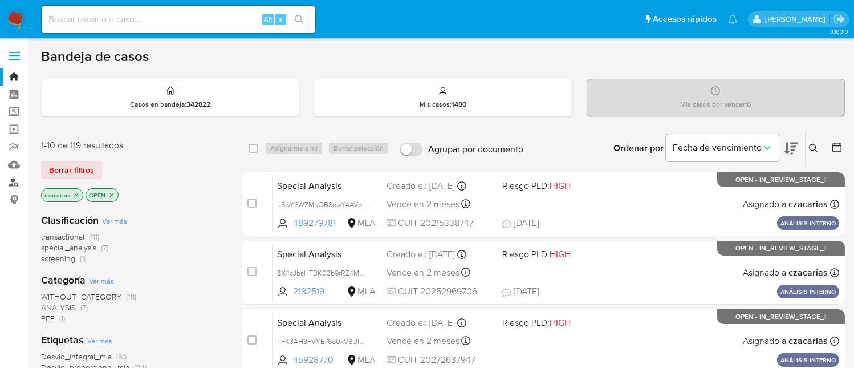
click at [12, 185] on link "Buscador de personas" at bounding box center [68, 182] width 136 height 18
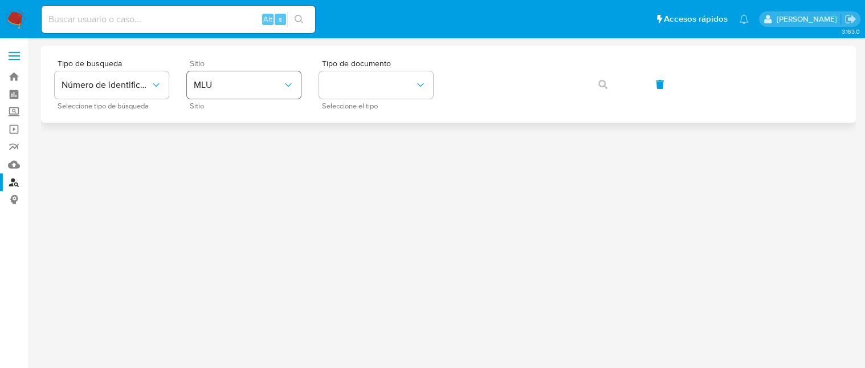
drag, startPoint x: 221, startPoint y: 68, endPoint x: 223, endPoint y: 83, distance: 14.9
click at [220, 71] on div "Sitio MLU Sitio" at bounding box center [244, 84] width 114 height 50
click at [223, 83] on span "MLU" at bounding box center [238, 84] width 89 height 11
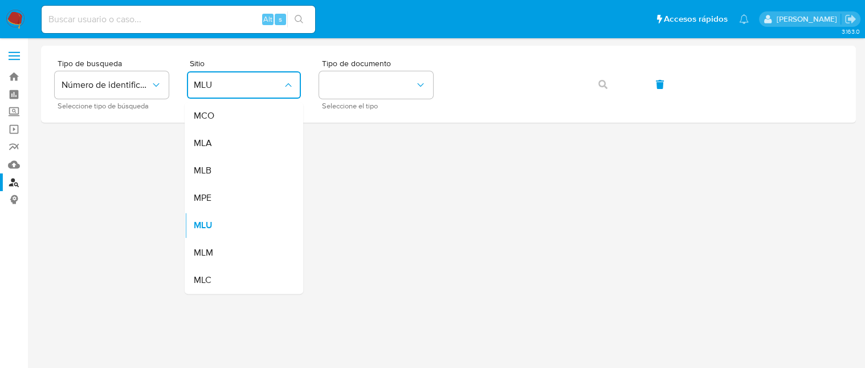
click at [250, 138] on div "MLA" at bounding box center [240, 142] width 93 height 27
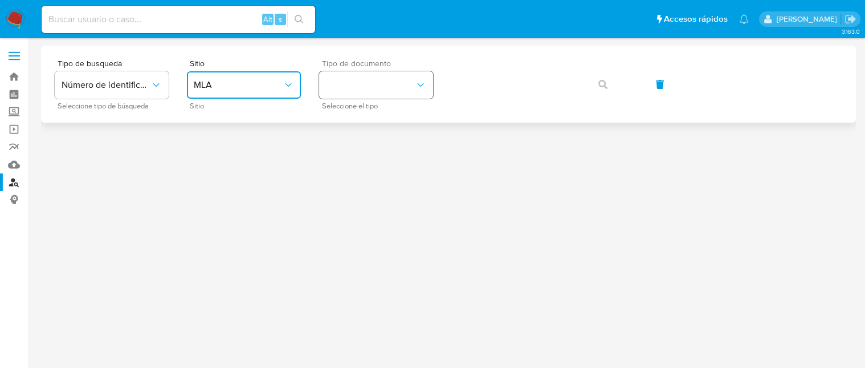
drag, startPoint x: 364, startPoint y: 85, endPoint x: 365, endPoint y: 95, distance: 9.8
click at [365, 88] on button "identificationType" at bounding box center [376, 84] width 114 height 27
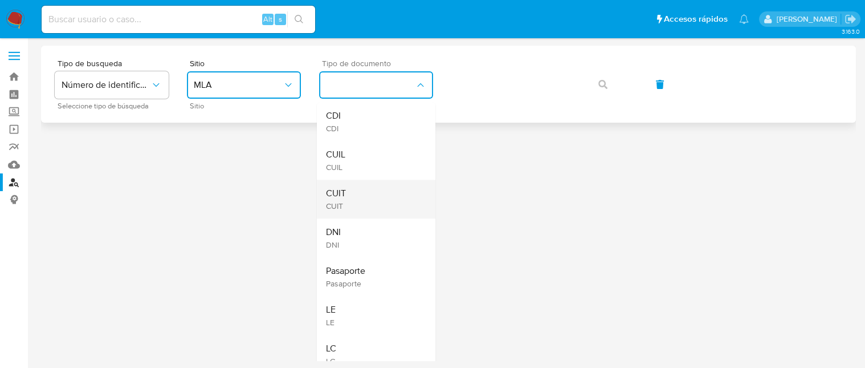
click at [363, 211] on div "CUIT CUIT" at bounding box center [372, 199] width 93 height 39
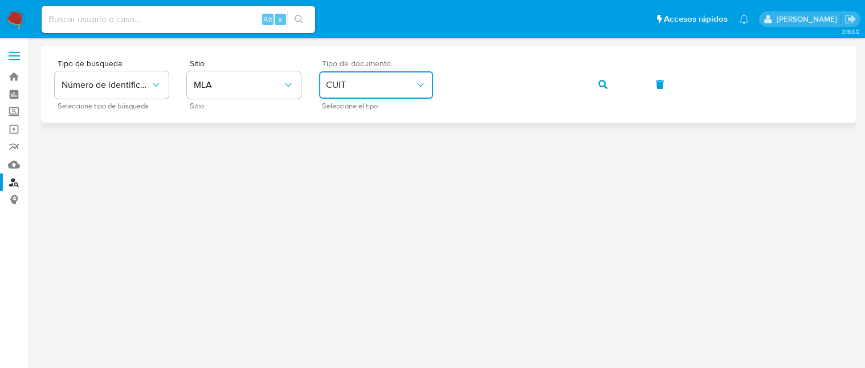
click at [602, 86] on icon "button" at bounding box center [602, 84] width 9 height 9
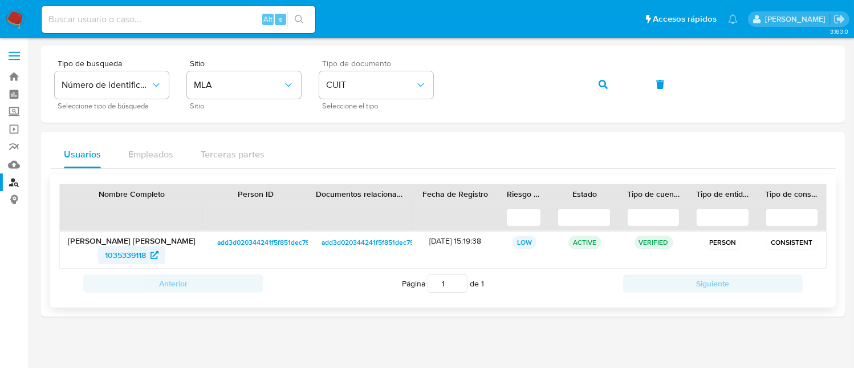
click at [140, 256] on span "1035339118" at bounding box center [125, 255] width 41 height 18
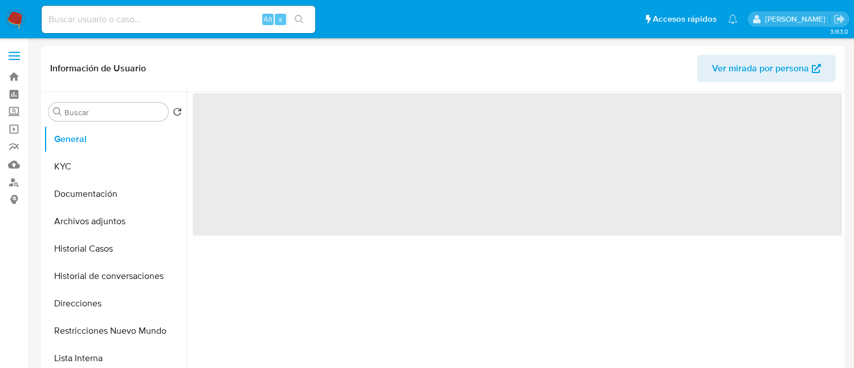
select select "10"
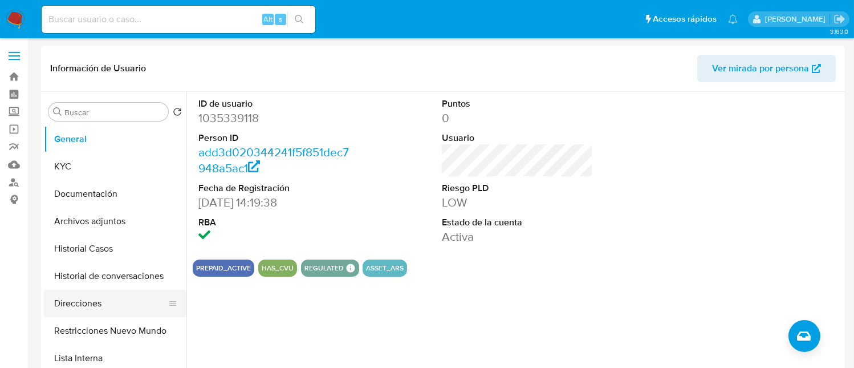
click at [105, 300] on button "Direcciones" at bounding box center [110, 303] width 133 height 27
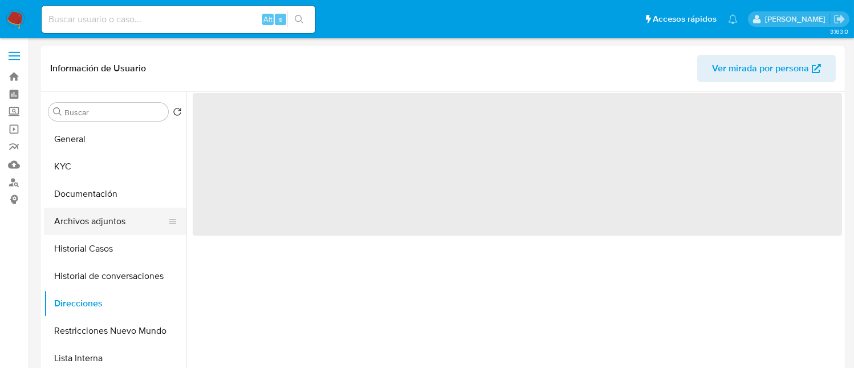
click at [96, 229] on button "Archivos adjuntos" at bounding box center [110, 220] width 133 height 27
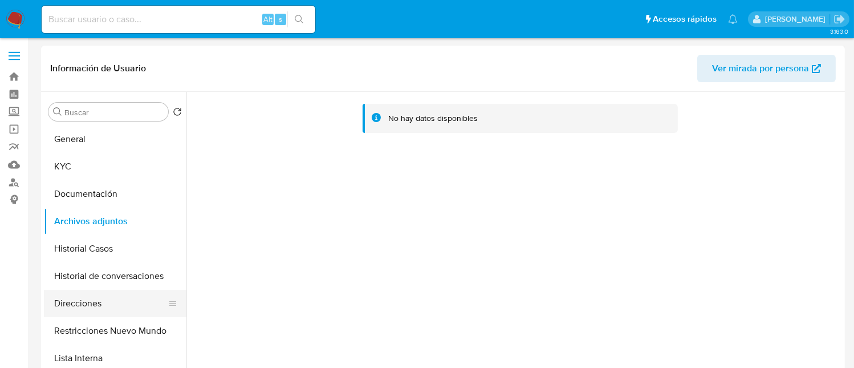
drag, startPoint x: 102, startPoint y: 286, endPoint x: 98, endPoint y: 290, distance: 6.1
click at [100, 287] on button "Historial de conversaciones" at bounding box center [115, 275] width 142 height 27
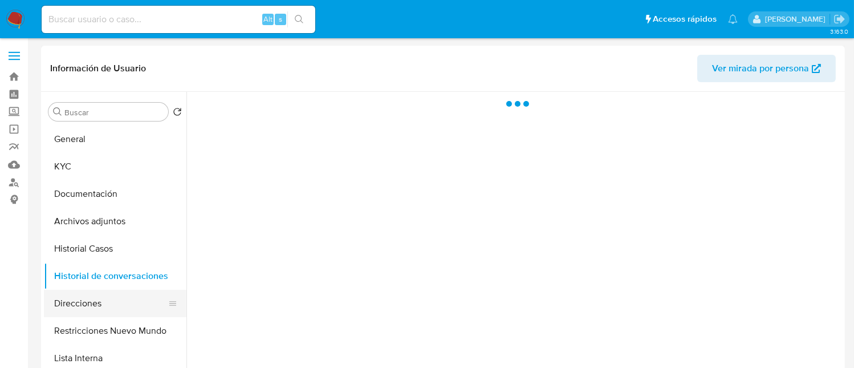
click at [97, 290] on button "Direcciones" at bounding box center [110, 303] width 133 height 27
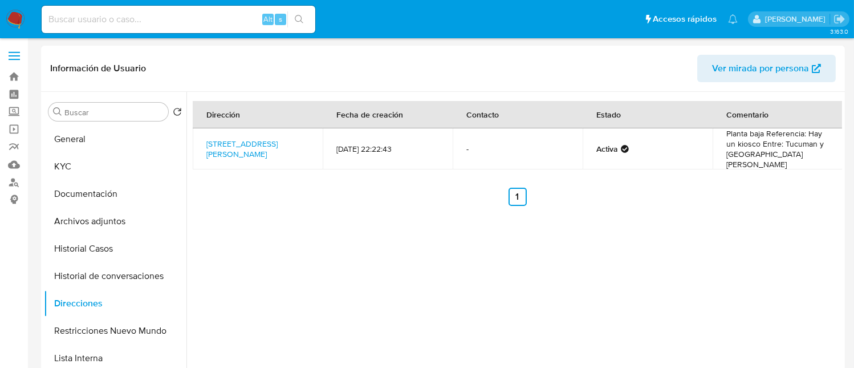
click at [227, 197] on div "Dirección Fecha de creación Contacto Estado Comentario Cordero 2220, San Fernan…" at bounding box center [513, 238] width 655 height 292
drag, startPoint x: 200, startPoint y: 129, endPoint x: 239, endPoint y: 147, distance: 42.6
click at [239, 147] on td "Cordero 2220, San Fernando, Buenos Aires, 1646, Argentina 2220" at bounding box center [258, 148] width 130 height 41
copy link "Cordero 2220, San Fernando"
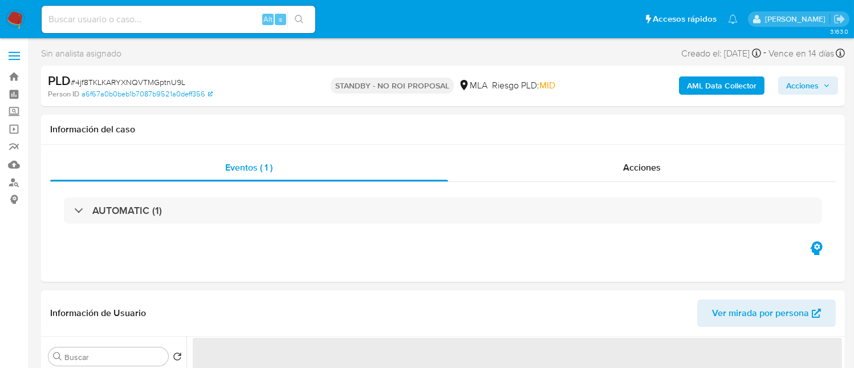
select select "10"
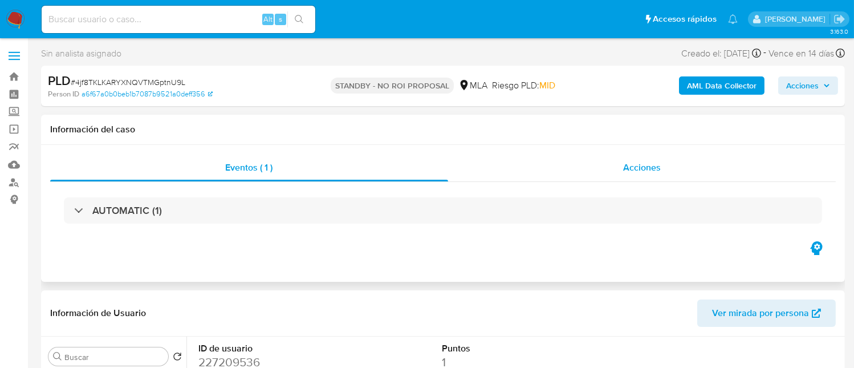
click at [626, 176] on div "Acciones" at bounding box center [642, 167] width 388 height 27
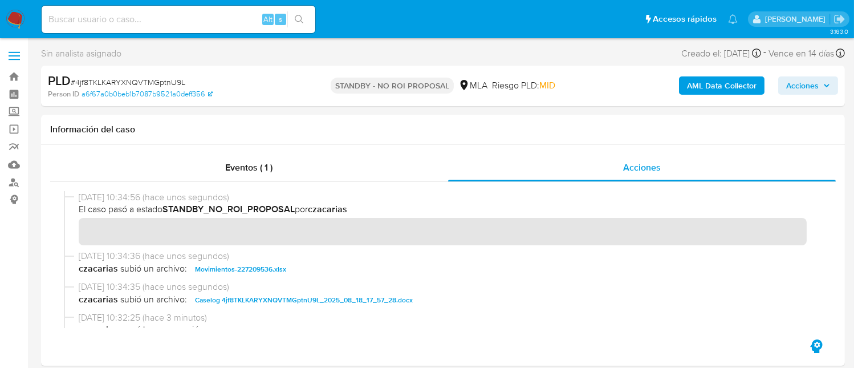
click at [210, 21] on input at bounding box center [179, 19] width 274 height 15
paste input "hEbHa8sZICUPQrshWzhERA42"
click at [243, 17] on input "hEbHa8sZICUPQrshWzhERA42" at bounding box center [179, 19] width 274 height 15
click at [311, 17] on input "hEbHa8sZICUPQrshWzhERA42" at bounding box center [179, 19] width 274 height 15
type input "hEbHa8sZICUPQrshWzhERA42"
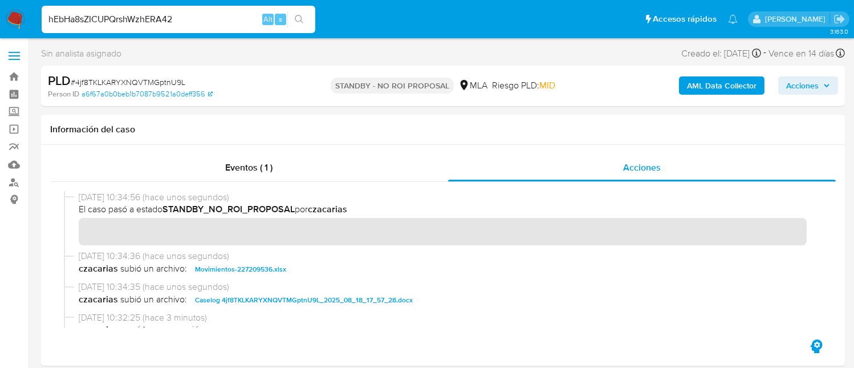
click at [304, 18] on button "search-icon" at bounding box center [298, 19] width 23 height 16
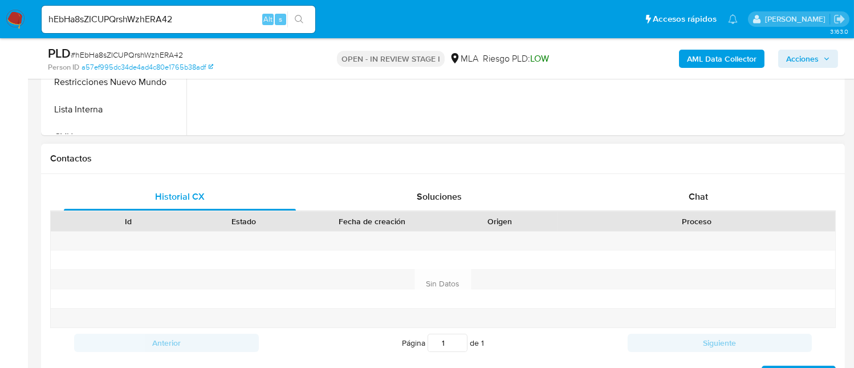
select select "10"
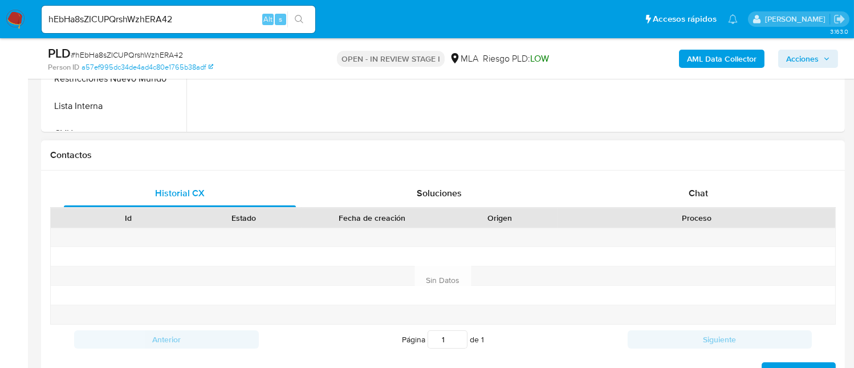
click at [719, 227] on div at bounding box center [442, 275] width 785 height 97
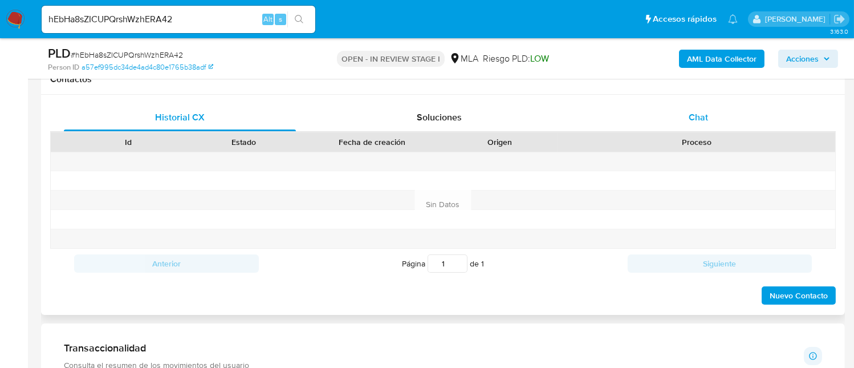
click at [723, 111] on div "Chat" at bounding box center [698, 117] width 232 height 27
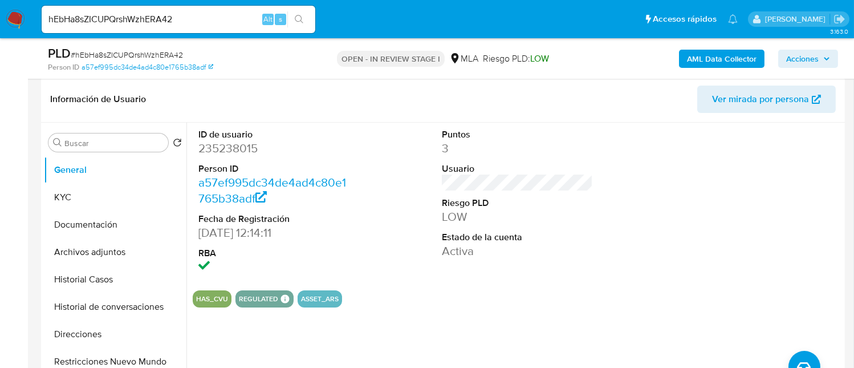
scroll to position [152, 0]
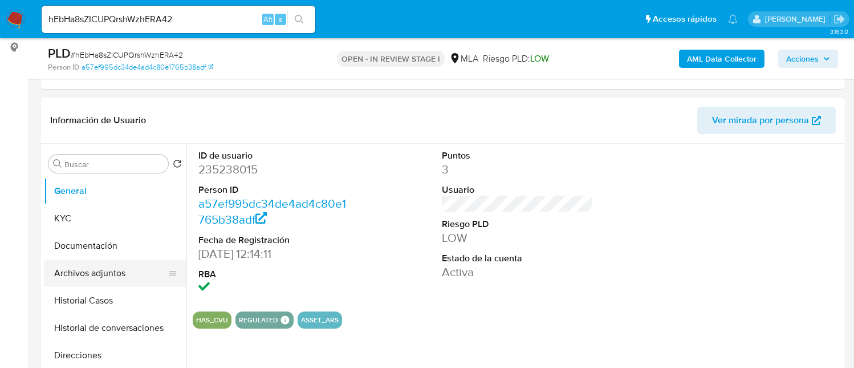
click at [109, 274] on button "Archivos adjuntos" at bounding box center [110, 272] width 133 height 27
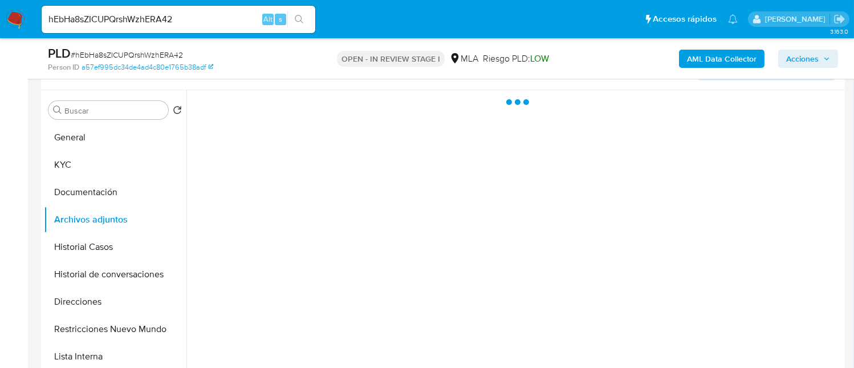
scroll to position [227, 0]
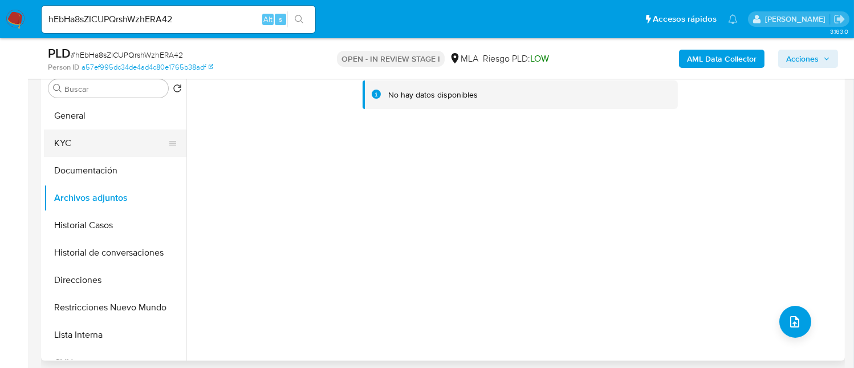
click at [99, 143] on button "KYC" at bounding box center [110, 142] width 133 height 27
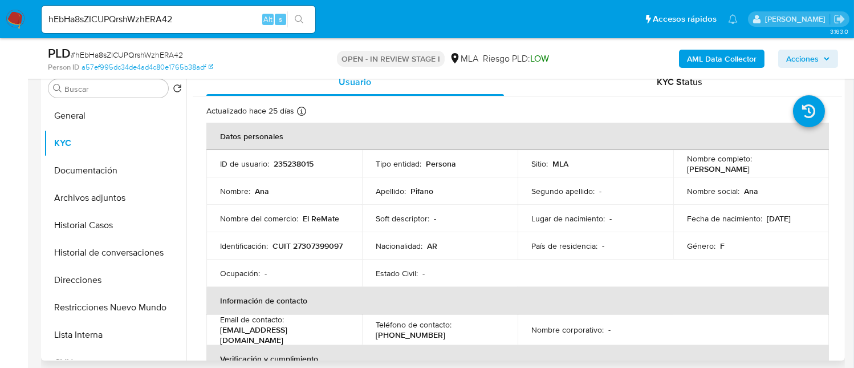
click at [283, 250] on p "CUIT 27307399097" at bounding box center [307, 246] width 70 height 10
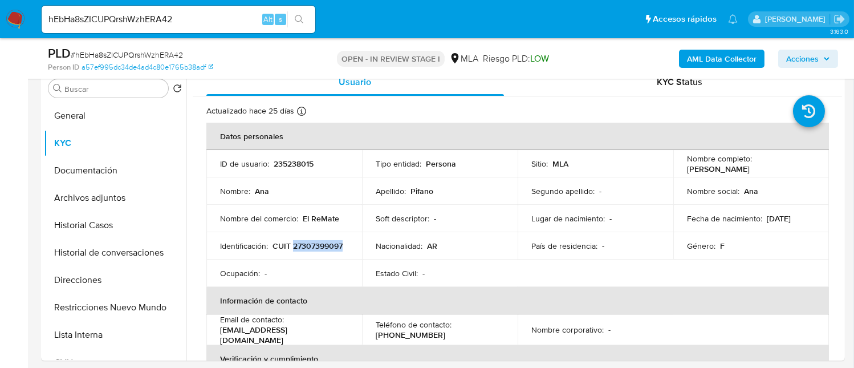
copy p "27307399097"
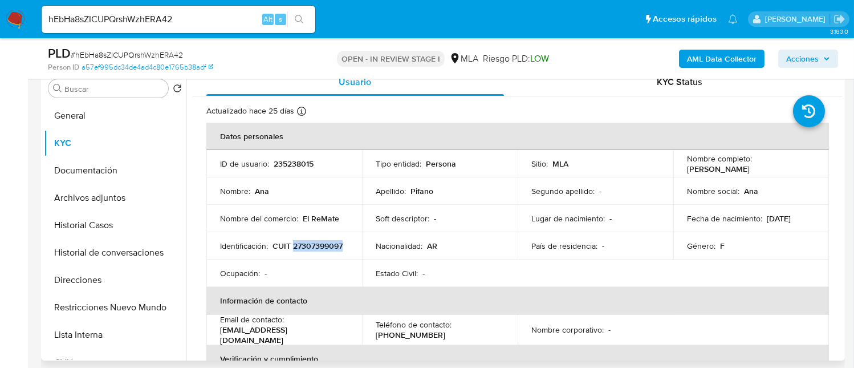
click at [278, 250] on p "CUIT 27307399097" at bounding box center [307, 246] width 70 height 10
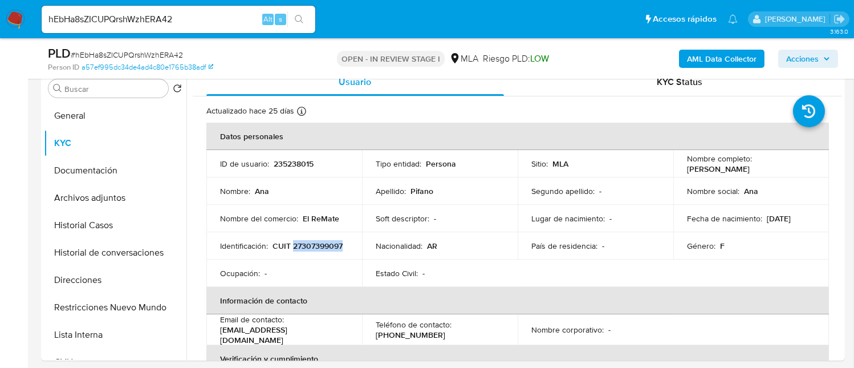
copy p "27307399097"
click at [235, 25] on input "hEbHa8sZICUPQrshWzhERA42" at bounding box center [179, 19] width 274 height 15
paste input "8iZqyxhsjm4XTNaUNIRaIIZt"
type input "8iZqyxhsjm4XTNaUNIRaIIZt"
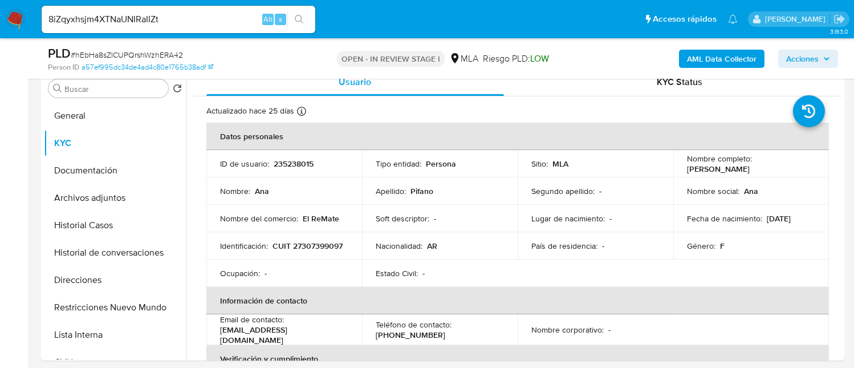
click at [296, 17] on icon "search-icon" at bounding box center [299, 19] width 9 height 9
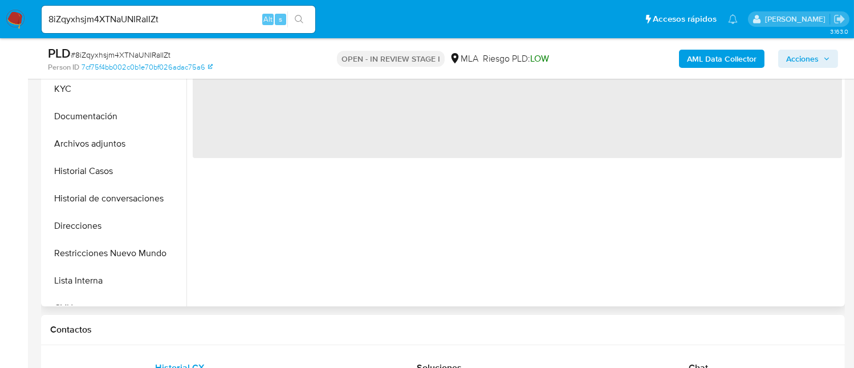
select select "10"
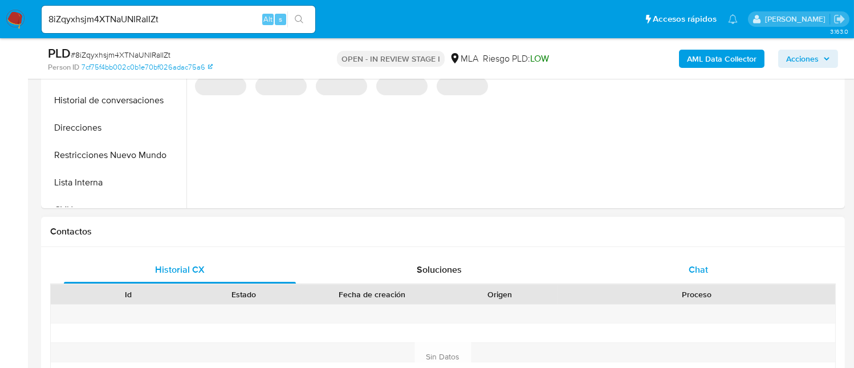
click at [708, 268] on div "Chat" at bounding box center [698, 269] width 232 height 27
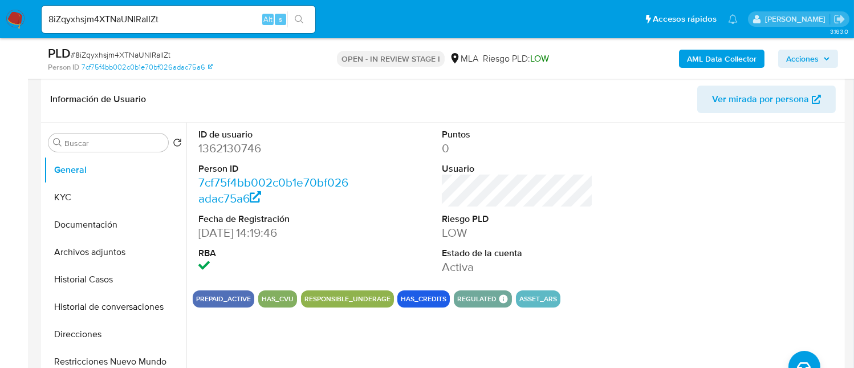
scroll to position [152, 0]
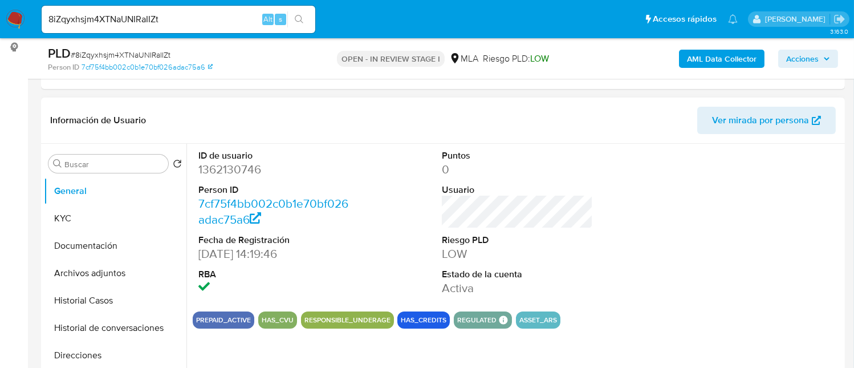
click at [221, 175] on dd "1362130746" at bounding box center [273, 169] width 151 height 16
copy dd "1362130746"
click at [73, 223] on button "KYC" at bounding box center [110, 218] width 133 height 27
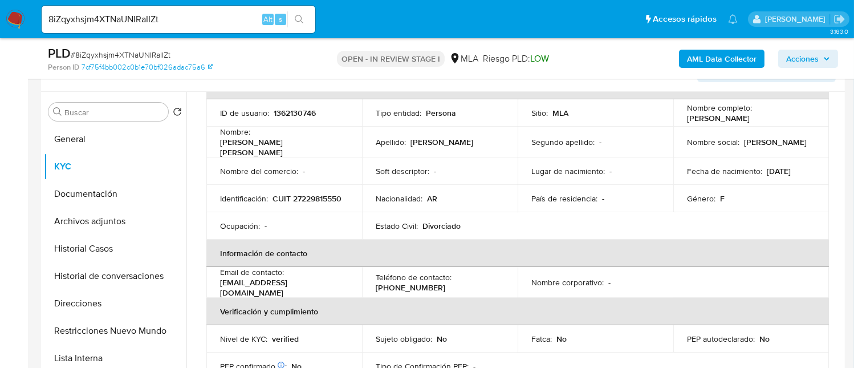
scroll to position [74, 0]
drag, startPoint x: 686, startPoint y: 114, endPoint x: 784, endPoint y: 121, distance: 98.3
click at [784, 121] on div "Nombre completo : Claudia Marcela Messana" at bounding box center [751, 113] width 128 height 21
copy p "Claudia Marcela Messana"
click at [82, 295] on button "Direcciones" at bounding box center [110, 303] width 133 height 27
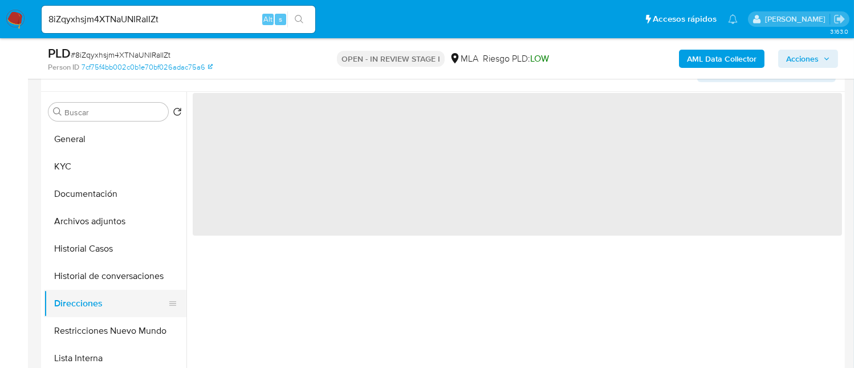
scroll to position [0, 0]
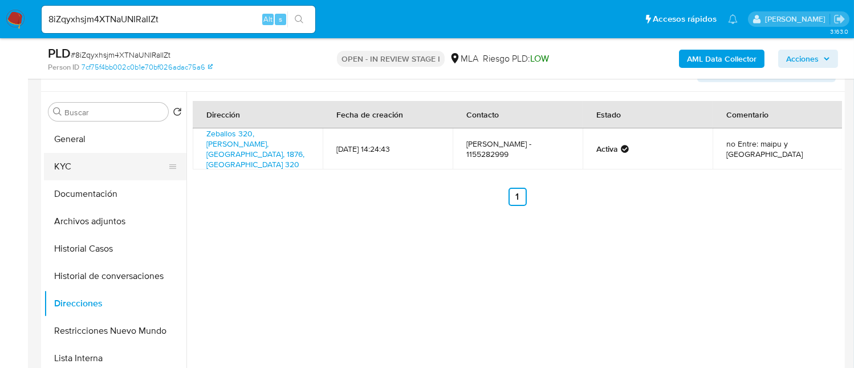
click at [82, 162] on button "KYC" at bounding box center [110, 166] width 133 height 27
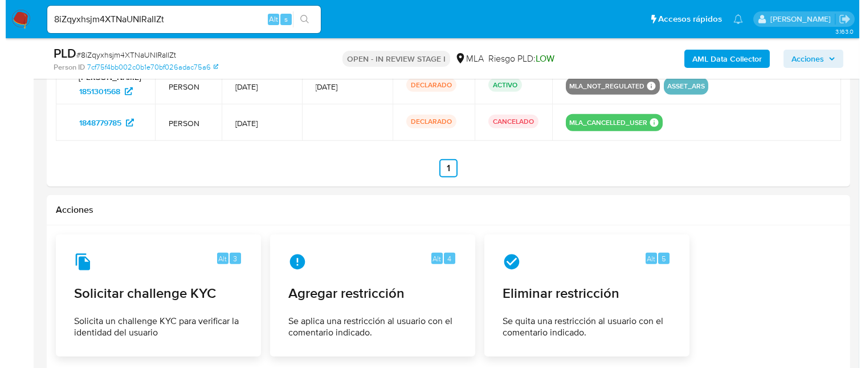
scroll to position [1849, 0]
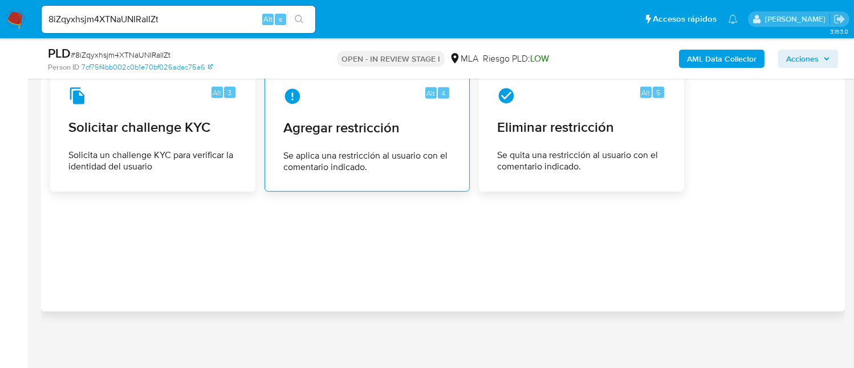
click at [339, 147] on div "Alt 4 Agregar restricción Se aplica una restricción al usuario con el comentari…" at bounding box center [367, 130] width 186 height 104
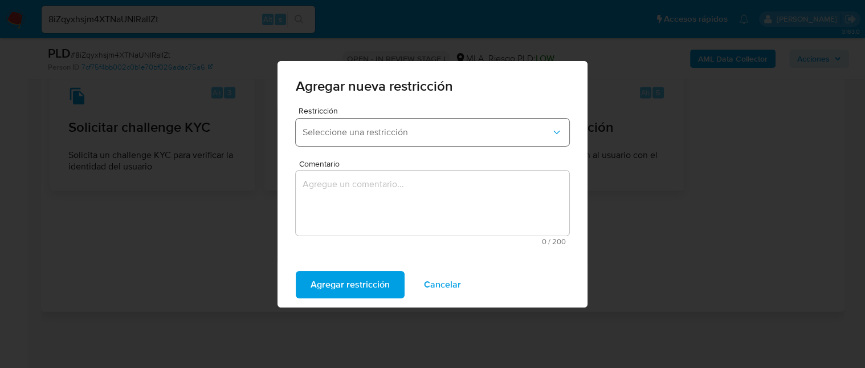
click at [374, 132] on span "Seleccione una restricción" at bounding box center [427, 132] width 248 height 11
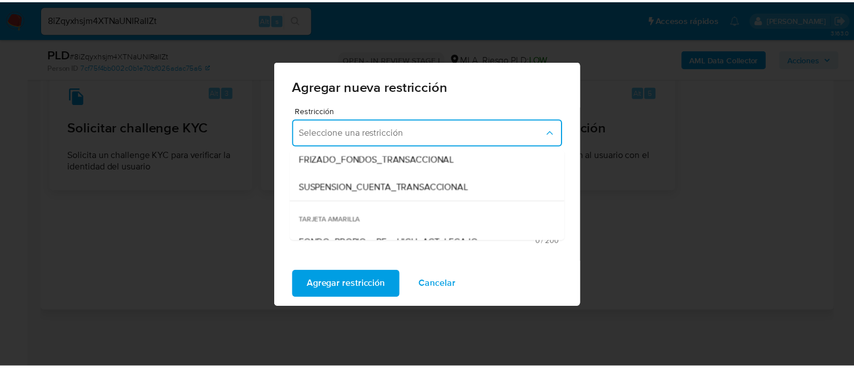
scroll to position [141, 0]
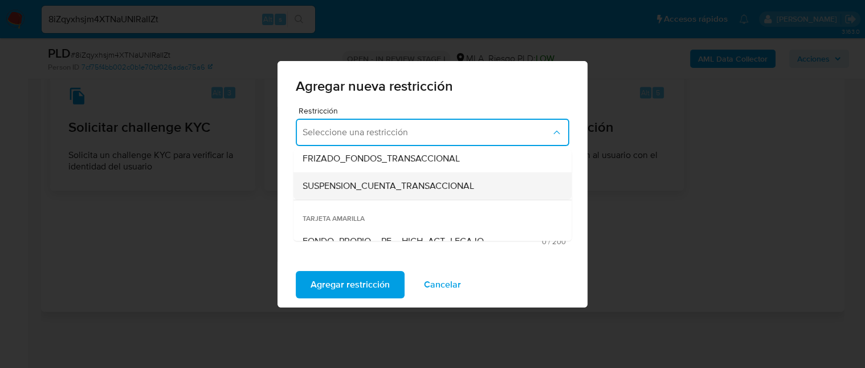
click at [484, 190] on div "SUSPENSION_CUENTA_TRANSACCIONAL" at bounding box center [429, 185] width 253 height 27
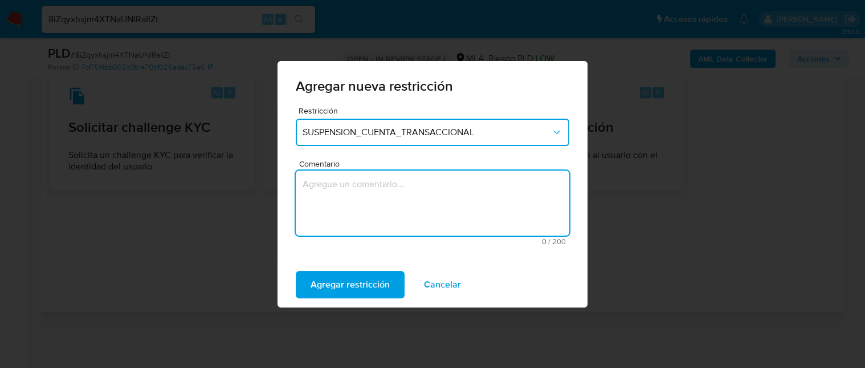
click at [463, 201] on textarea "Comentario" at bounding box center [433, 202] width 274 height 65
type textarea "AML"
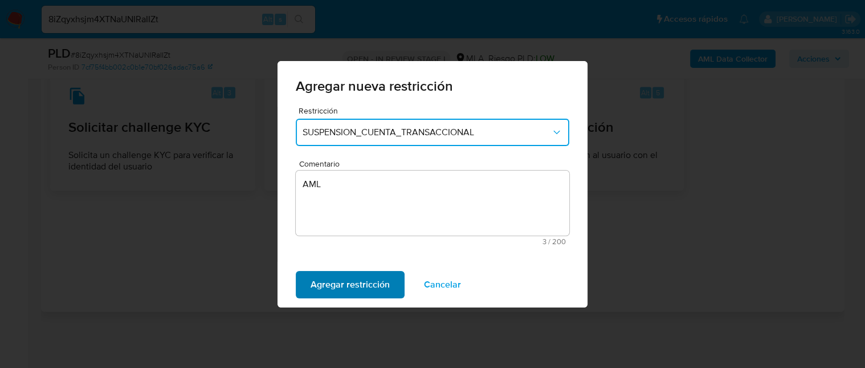
click at [322, 283] on span "Agregar restricción" at bounding box center [350, 284] width 79 height 25
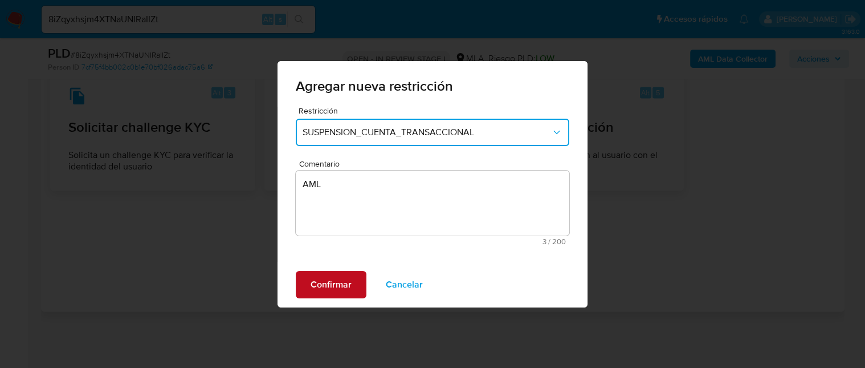
click at [329, 287] on span "Confirmar" at bounding box center [331, 284] width 41 height 25
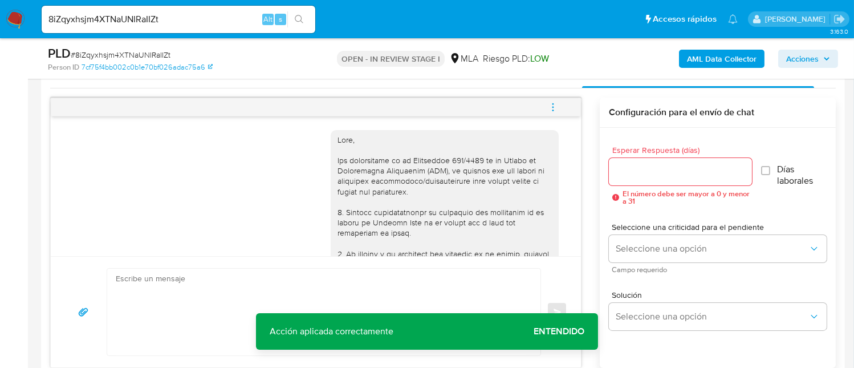
scroll to position [569, 0]
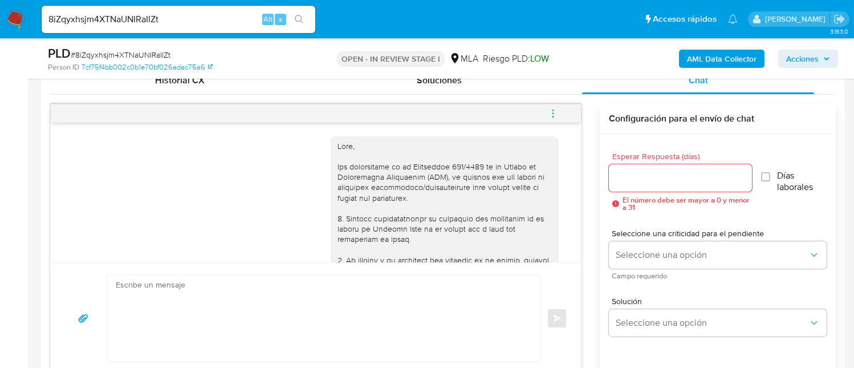
click at [213, 22] on input "8iZqyxhsjm4XTNaUNIRaIIZt" at bounding box center [179, 19] width 274 height 15
paste input "yWyRchzw5t0Ef7kNViIHMSoi"
type input "yWyRchzw5t0Ef7kNViIHMSoi"
click at [291, 17] on button "search-icon" at bounding box center [298, 19] width 23 height 16
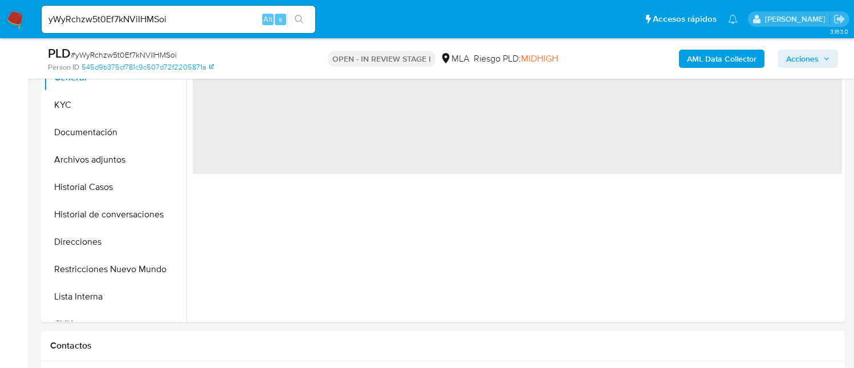
select select "10"
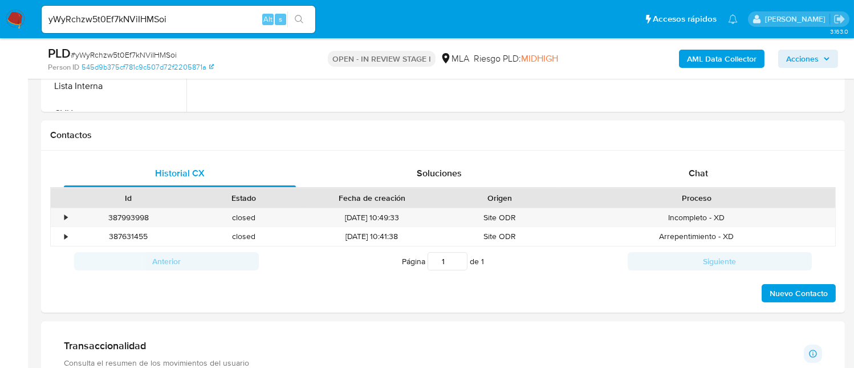
scroll to position [479, 0]
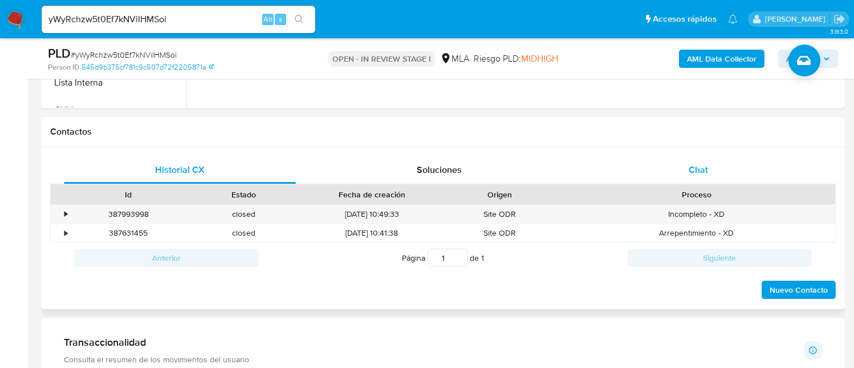
click at [706, 163] on span "Chat" at bounding box center [697, 169] width 19 height 13
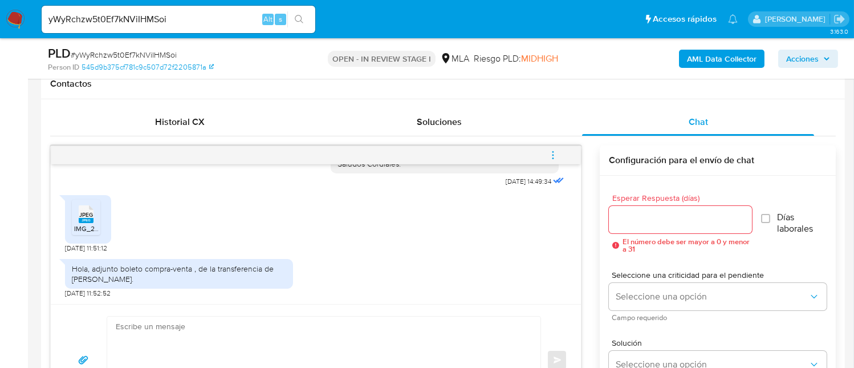
scroll to position [526, 0]
click at [79, 217] on span "JPEG" at bounding box center [86, 215] width 14 height 7
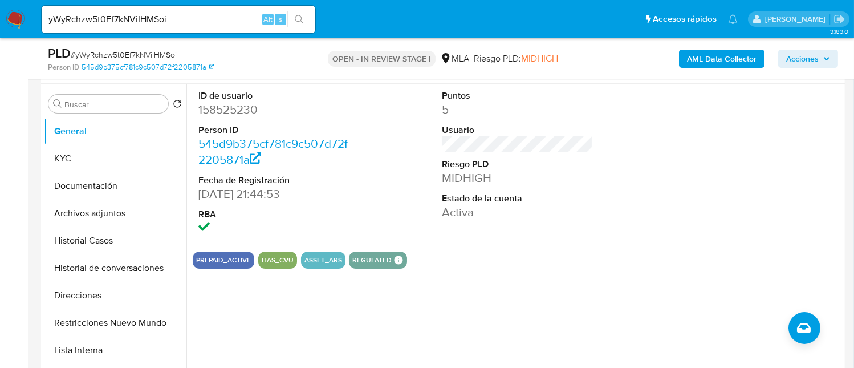
scroll to position [209, 0]
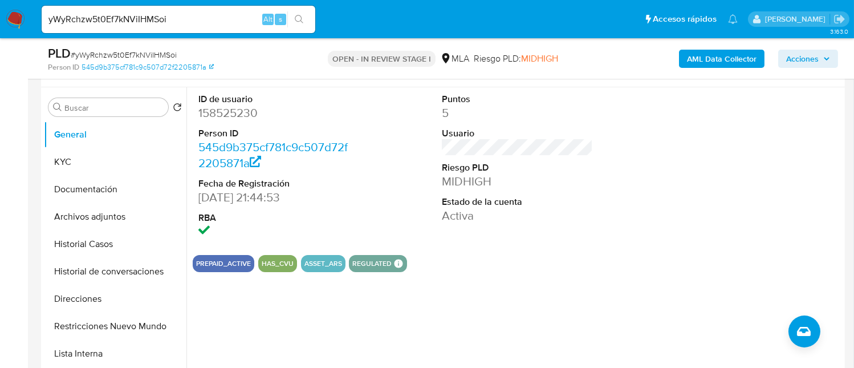
click at [222, 115] on dd "158525230" at bounding box center [273, 113] width 151 height 16
copy dd "158525230"
click at [150, 56] on span "# yWyRchzw5t0Ef7kNViIHMSoi" at bounding box center [124, 54] width 106 height 11
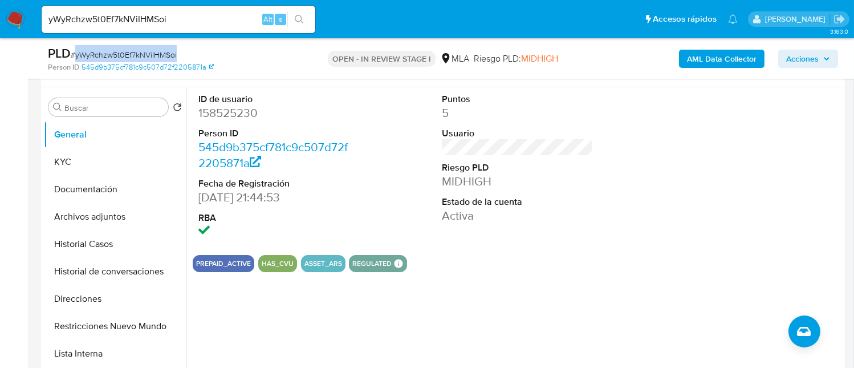
copy span "yWyRchzw5t0Ef7kNViIHMSoi"
click at [140, 20] on input "yWyRchzw5t0Ef7kNViIHMSoi" at bounding box center [179, 19] width 274 height 15
paste input "I3ON2t0ApQnRwZJlCzs2Ywh0"
type input "I3ON2t0ApQnRwZJlCzs2Ywh0"
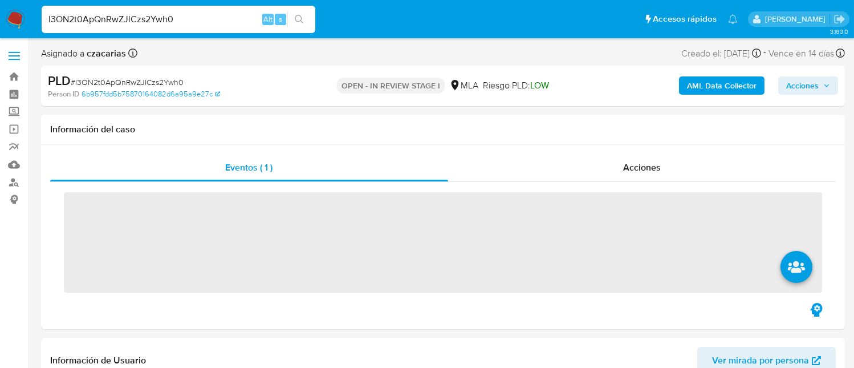
click at [140, 20] on input "I3ON2t0ApQnRwZJlCzs2Ywh0" at bounding box center [179, 19] width 274 height 15
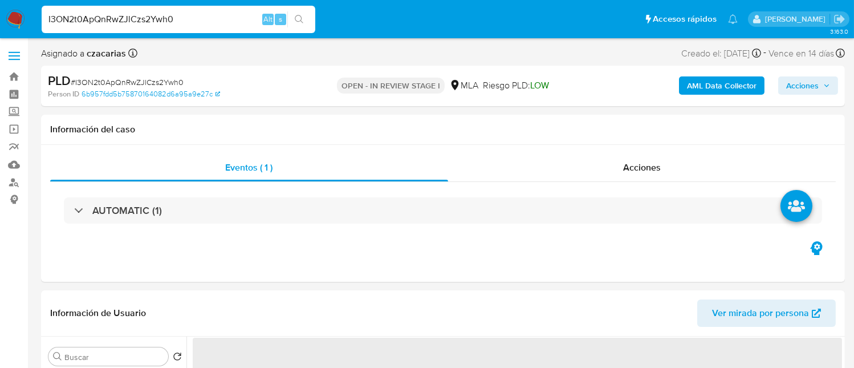
select select "10"
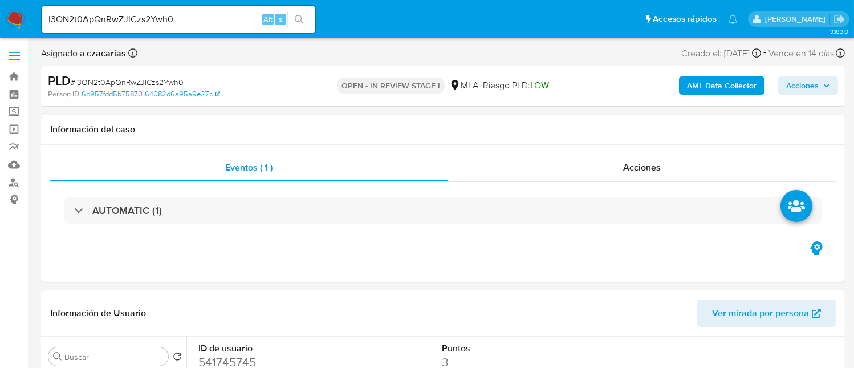
click at [300, 9] on div "I3ON2t0ApQnRwZJlCzs2Ywh0 Alt s" at bounding box center [179, 19] width 274 height 27
click at [304, 15] on button "search-icon" at bounding box center [298, 19] width 23 height 16
click at [303, 16] on icon "search-icon" at bounding box center [299, 19] width 9 height 9
click at [270, 23] on span "Alt" at bounding box center [267, 19] width 9 height 11
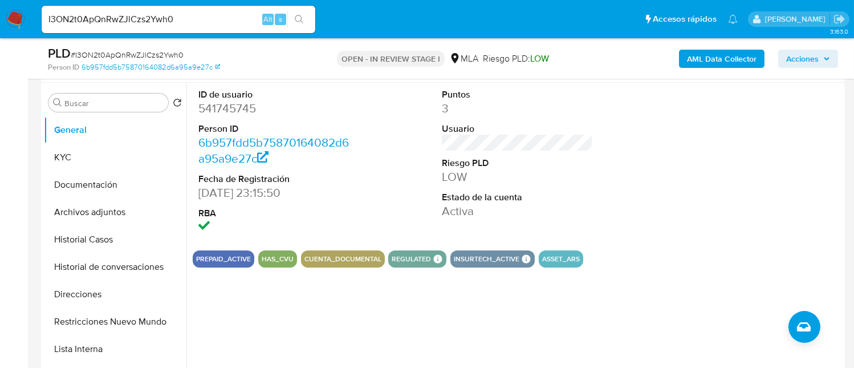
scroll to position [214, 0]
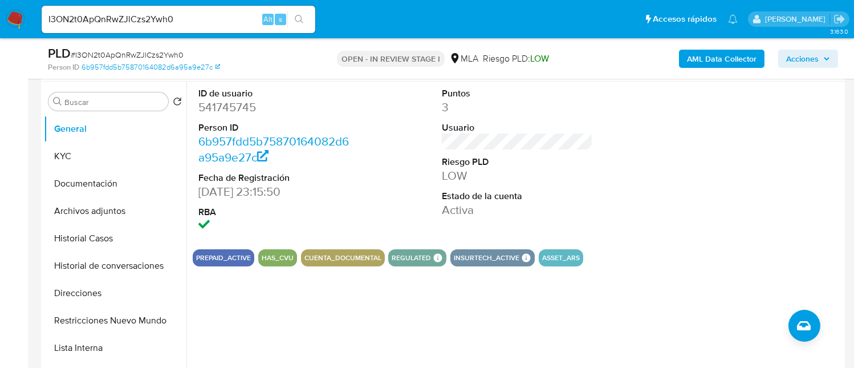
click at [217, 97] on dt "ID de usuario" at bounding box center [273, 93] width 151 height 13
click at [218, 112] on dd "541745745" at bounding box center [273, 107] width 151 height 16
copy dd "541745745"
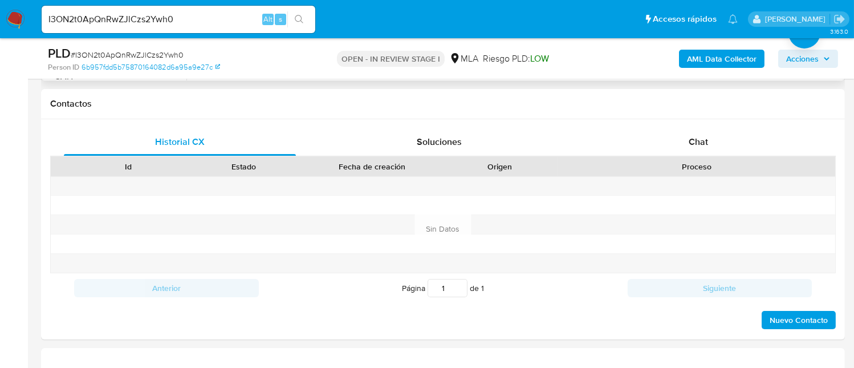
scroll to position [509, 0]
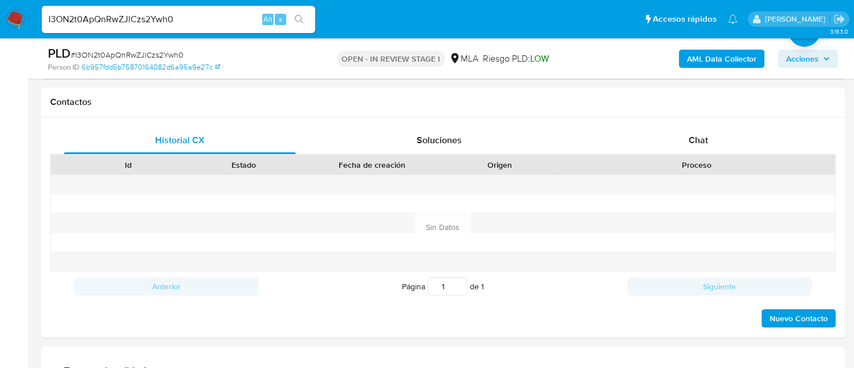
click at [222, 14] on input "I3ON2t0ApQnRwZJlCzs2Ywh0" at bounding box center [179, 19] width 274 height 15
paste input "YMRkZQH6gTDI0xPLZWo7Honi"
type input "YMRkZQH6gTDI0xPLZWo7Honi"
click at [295, 19] on icon "search-icon" at bounding box center [299, 19] width 9 height 9
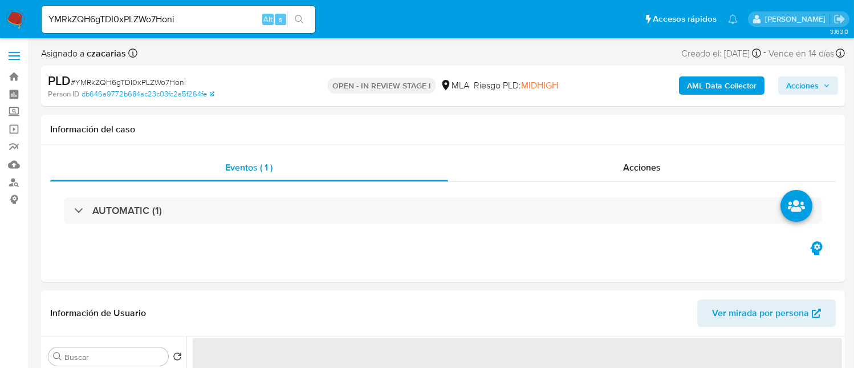
select select "10"
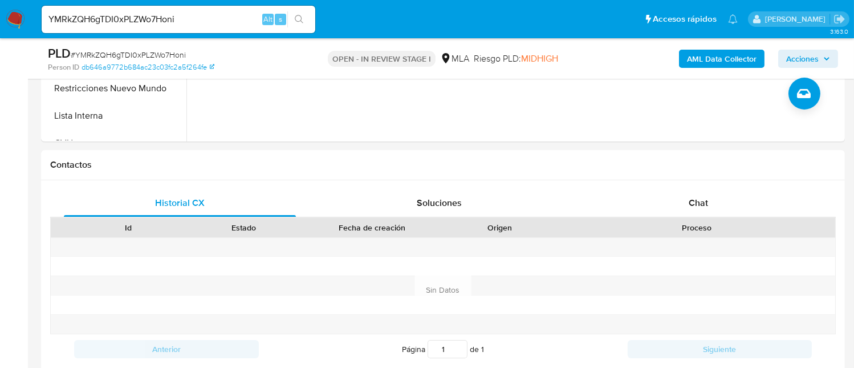
scroll to position [446, 0]
click at [684, 191] on div "Chat" at bounding box center [698, 202] width 232 height 27
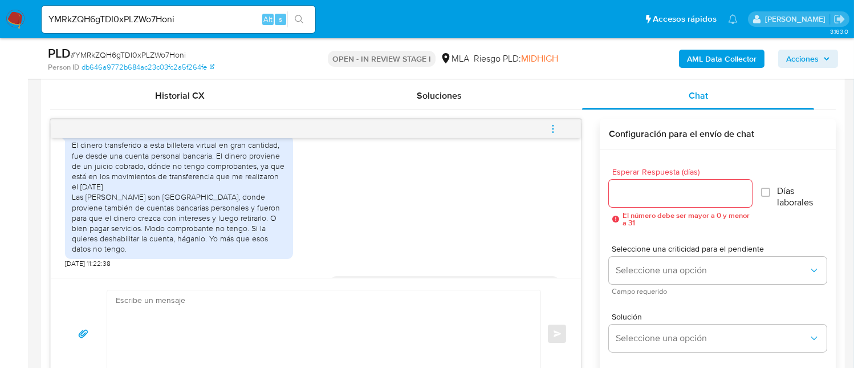
scroll to position [232, 0]
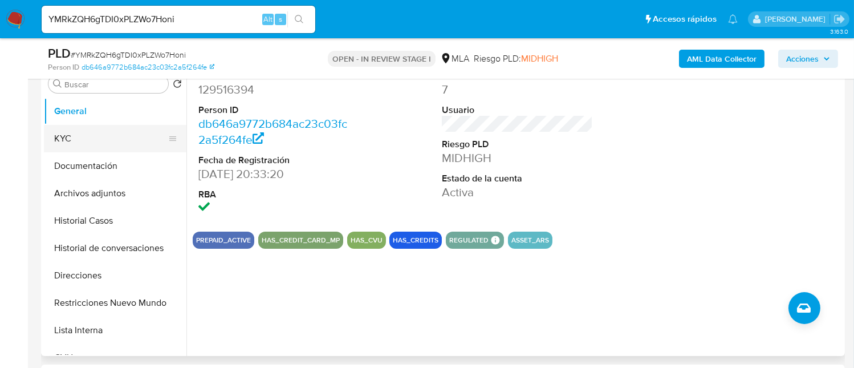
click at [74, 128] on button "KYC" at bounding box center [110, 138] width 133 height 27
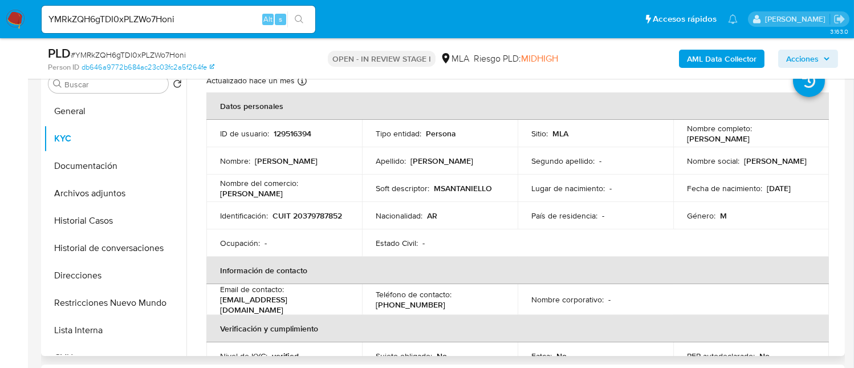
scroll to position [0, 0]
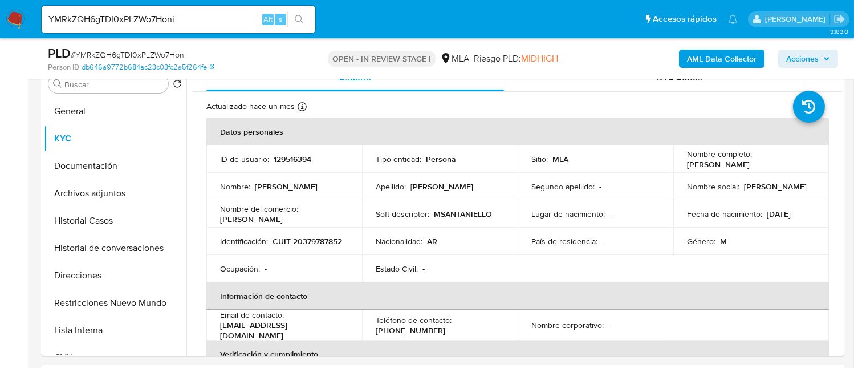
click at [173, 55] on span "# YMRkZQH6gTDI0xPLZWo7Honi" at bounding box center [128, 54] width 115 height 11
copy span "YMRkZQH6gTDI0xPLZWo7Honi"
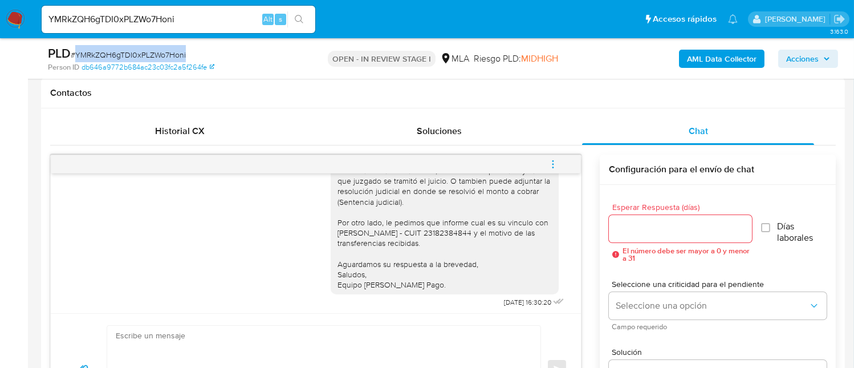
scroll to position [869, 0]
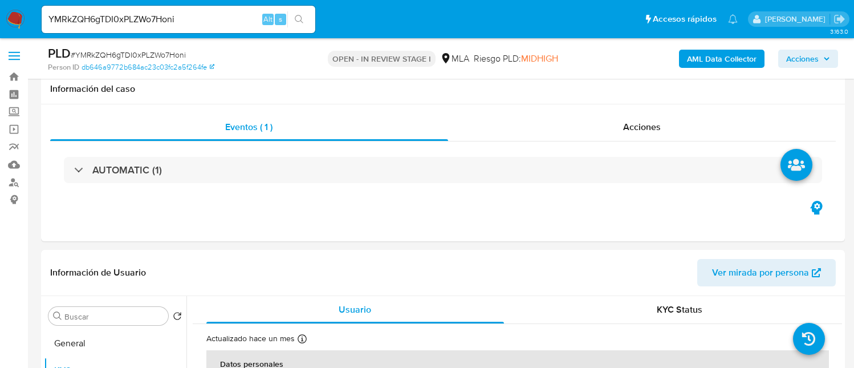
select select "10"
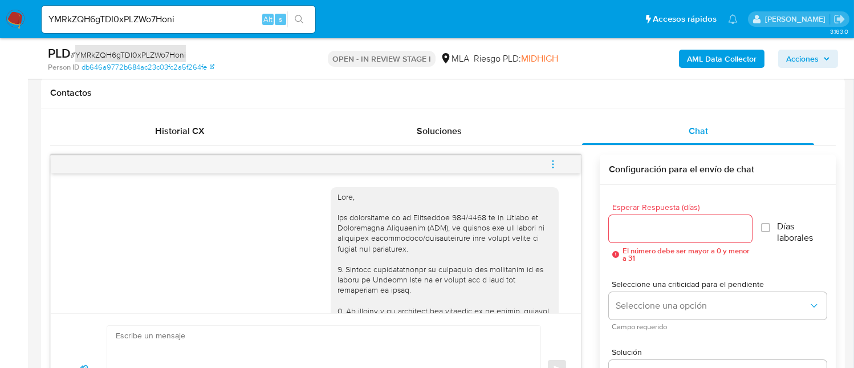
scroll to position [869, 0]
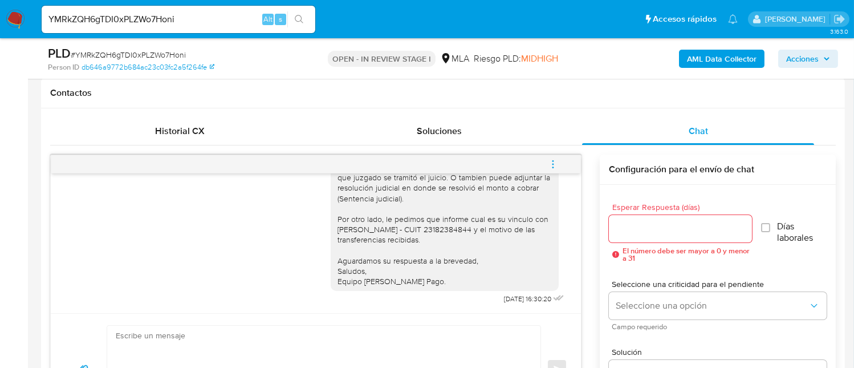
click at [199, 91] on h1 "Contactos" at bounding box center [442, 92] width 785 height 11
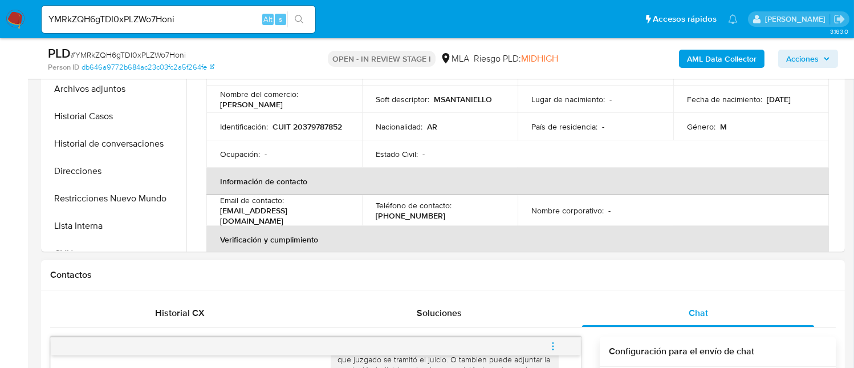
scroll to position [3, 0]
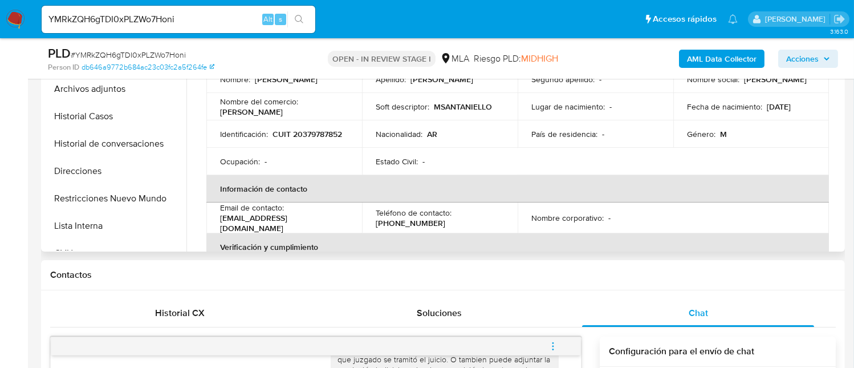
click at [272, 139] on p "CUIT 20379787852" at bounding box center [307, 134] width 70 height 10
copy p "20379787852"
click at [168, 14] on input "YMRkZQH6gTDI0xPLZWo7Honi" at bounding box center [179, 19] width 274 height 15
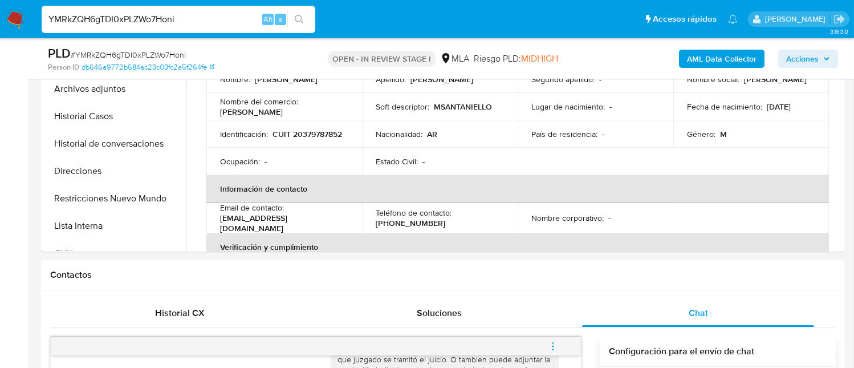
paste input "2qIbb5QFE5APfdaFrLrzUYuF"
type input "2qIbb5QFE5APfdaFrLrzUYuF"
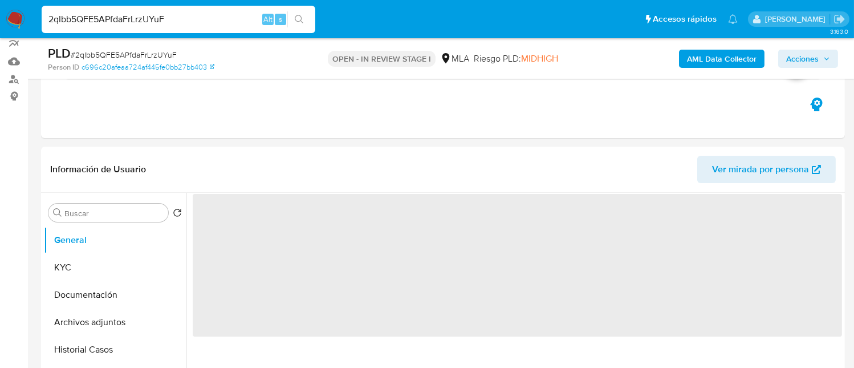
select select "10"
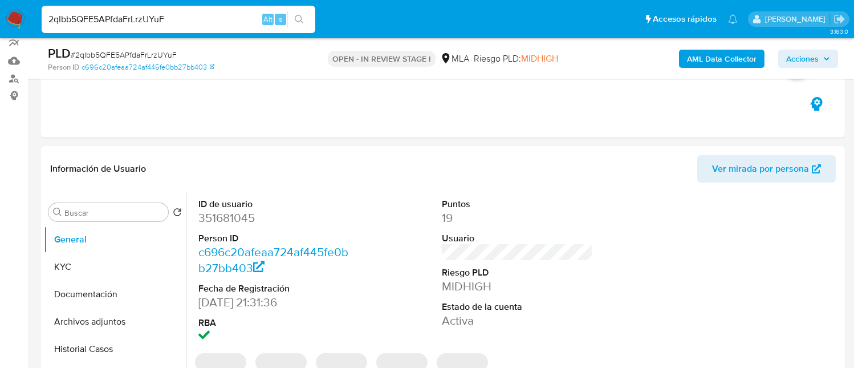
scroll to position [103, 0]
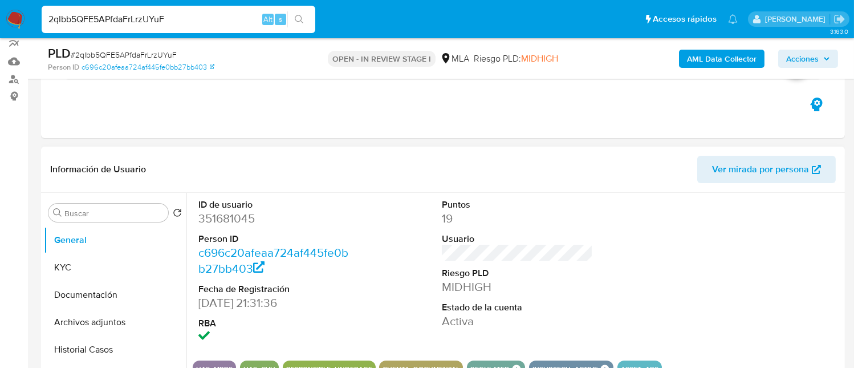
click at [412, 272] on div "ID de usuario 351681045 Person ID c696c20afeaa724af445fe0bb27bb403 Fecha de Reg…" at bounding box center [517, 272] width 649 height 158
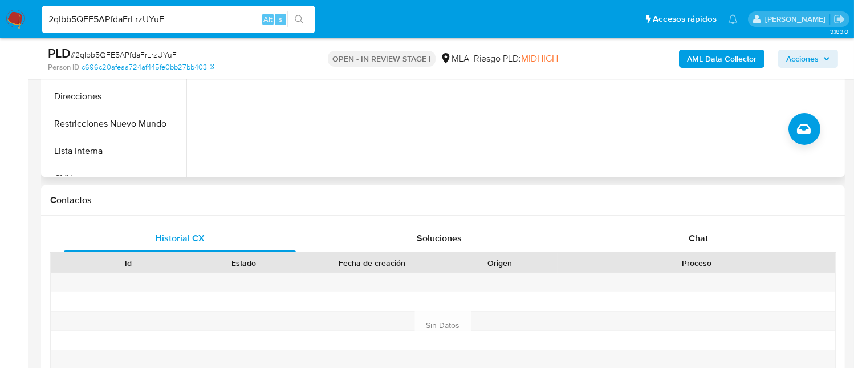
scroll to position [480, 0]
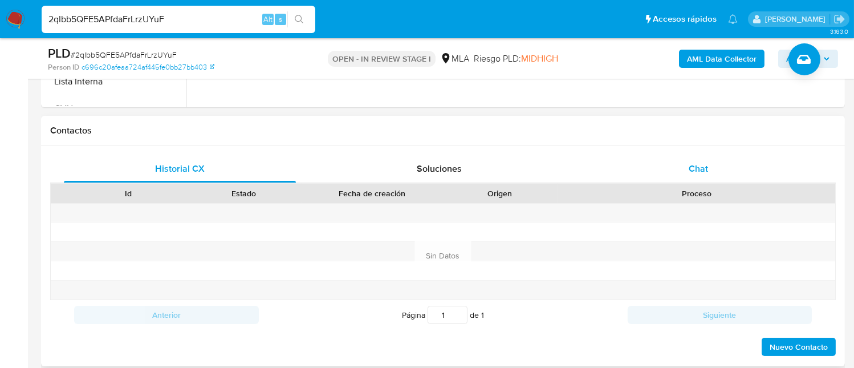
click at [717, 161] on div "Chat" at bounding box center [698, 168] width 232 height 27
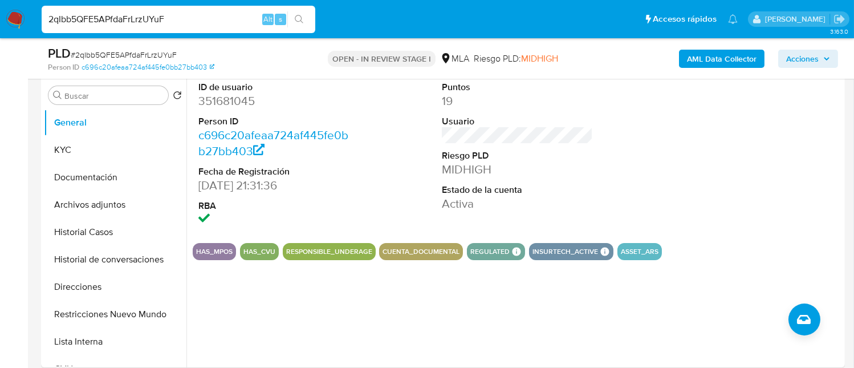
scroll to position [217, 0]
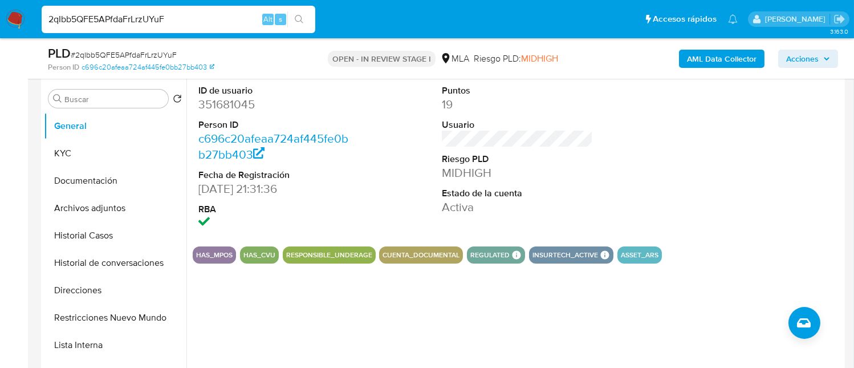
click at [223, 96] on dd "351681045" at bounding box center [273, 104] width 151 height 16
copy dd "351681045"
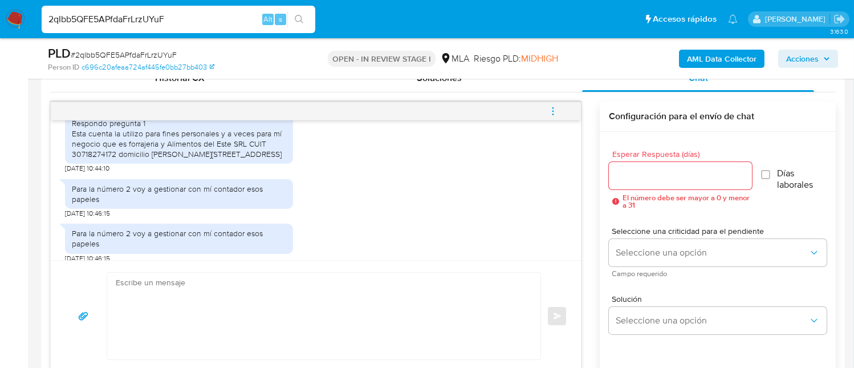
scroll to position [1321, 0]
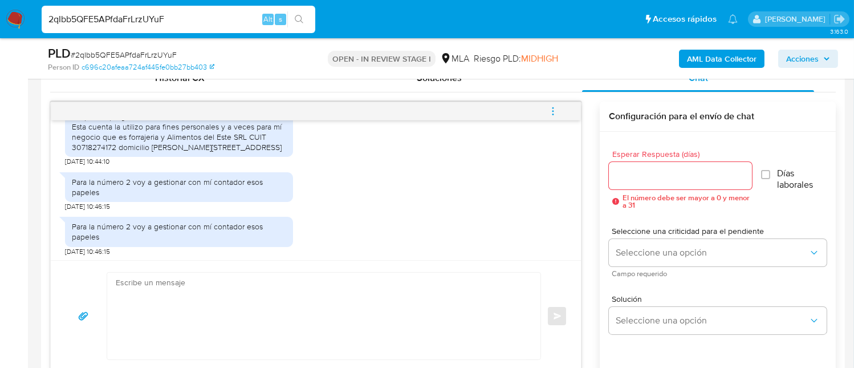
drag, startPoint x: 131, startPoint y: 156, endPoint x: 233, endPoint y: 186, distance: 106.8
click at [233, 153] on div "Respondo pregunta 1 Esta cuenta la utilizo para fines personales y a veces para…" at bounding box center [179, 132] width 214 height 42
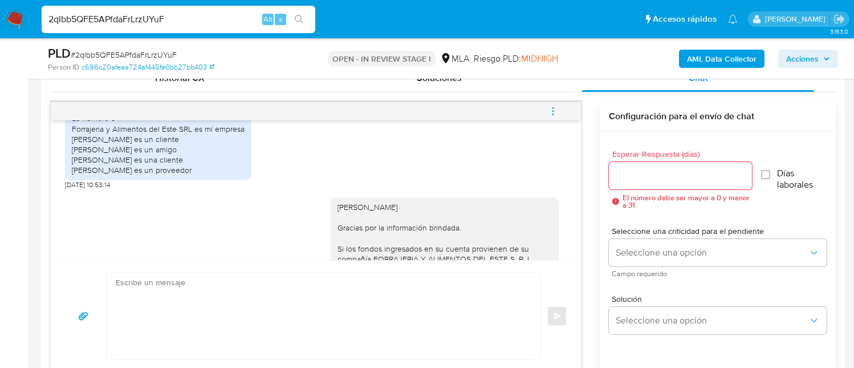
scroll to position [1609, 0]
drag, startPoint x: 97, startPoint y: 173, endPoint x: 210, endPoint y: 207, distance: 117.4
click at [210, 174] on div "La número 3 Forrajeria y Alimentos del Este SRL es mí empresa Gallardo Federik …" at bounding box center [158, 143] width 173 height 62
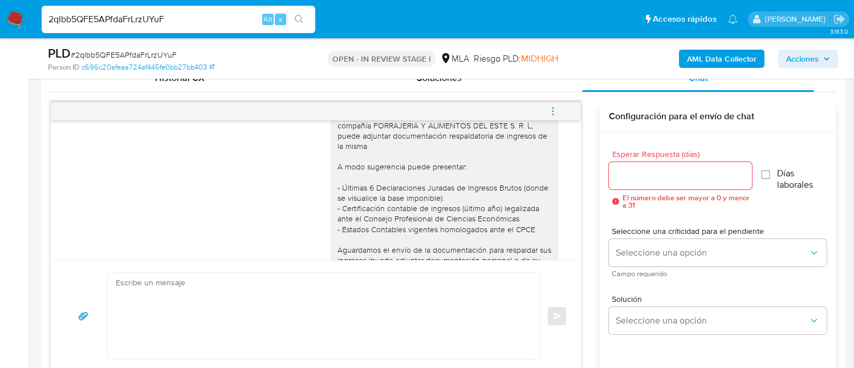
scroll to position [1738, 0]
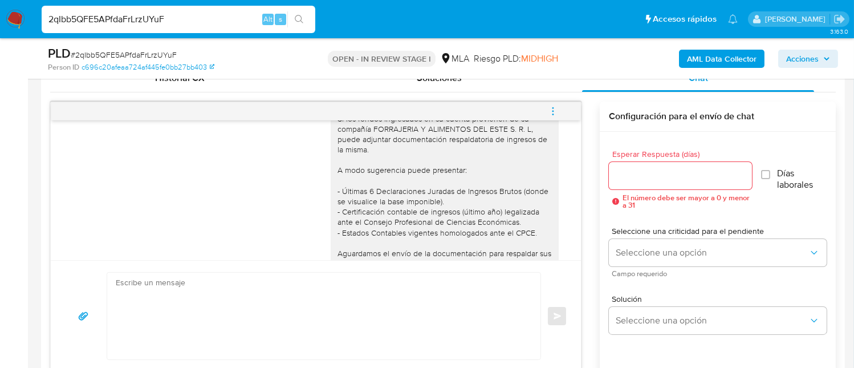
click at [381, 171] on div "Hola Galo Daniel Zijlstra Gracias por la información brindada. Si los fondos in…" at bounding box center [444, 186] width 214 height 228
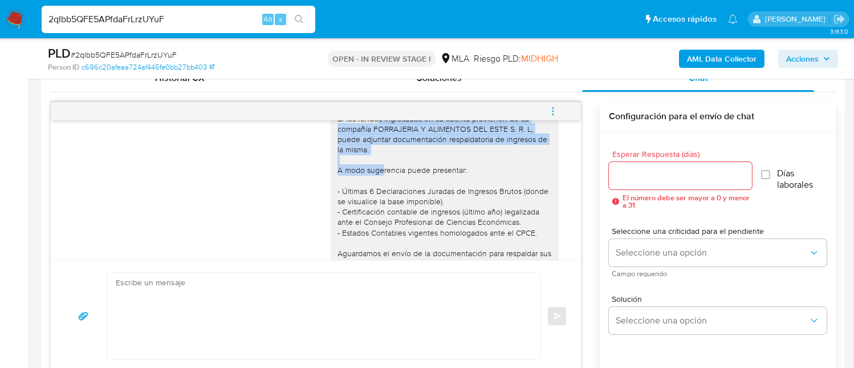
click at [381, 171] on div "Hola Galo Daniel Zijlstra Gracias por la información brindada. Si los fondos in…" at bounding box center [444, 186] width 214 height 228
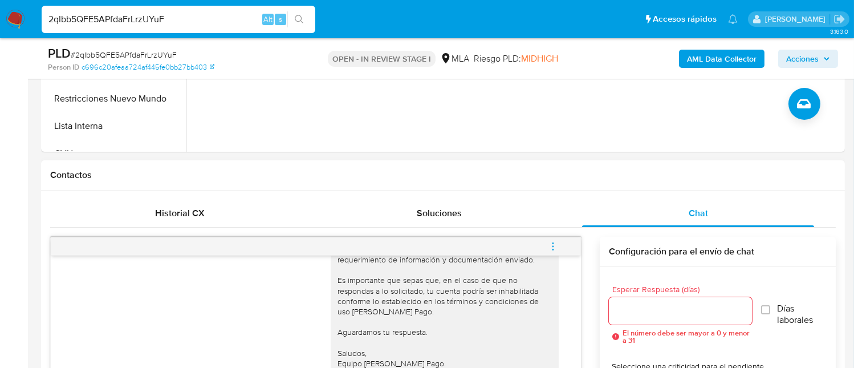
scroll to position [433, 0]
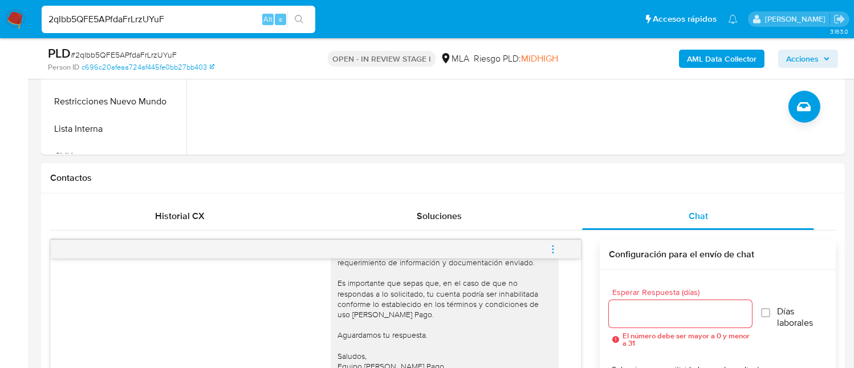
click at [178, 13] on input "2qIbb5QFE5APfdaFrLrzUYuF" at bounding box center [179, 19] width 274 height 15
paste input "L8uDgdSefLVrz9r0Bok2brIW"
type input "L8uDgdSefLVrz9r0Bok2brIW"
click at [296, 14] on button "search-icon" at bounding box center [298, 19] width 23 height 16
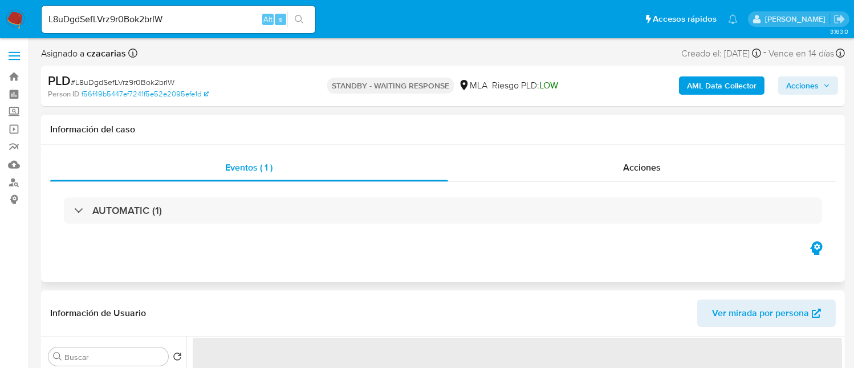
select select "10"
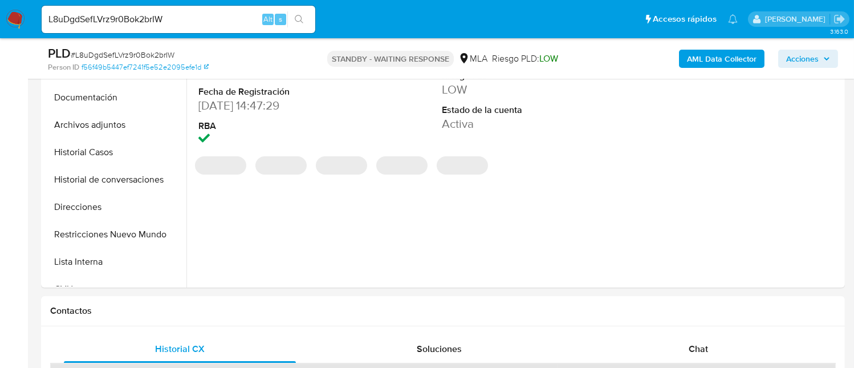
scroll to position [302, 0]
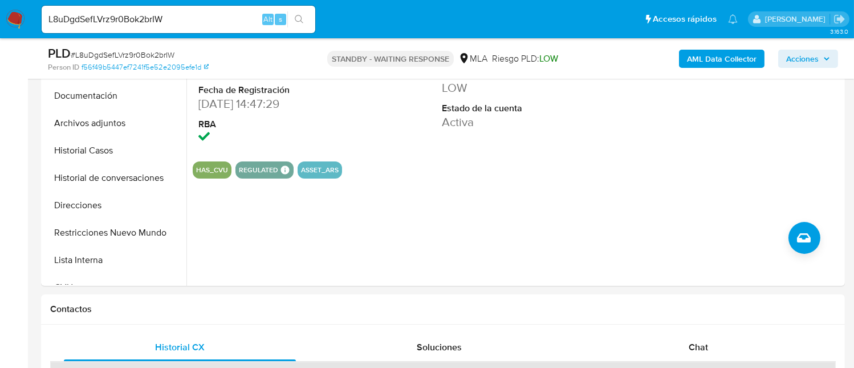
click at [129, 18] on input "L8uDgdSefLVrz9r0Bok2brIW" at bounding box center [179, 19] width 274 height 15
paste input "in9ttxvdnBjtBDazte3p6Y8h"
type input "in9ttxvdnBjtBDazte3p6Y8h"
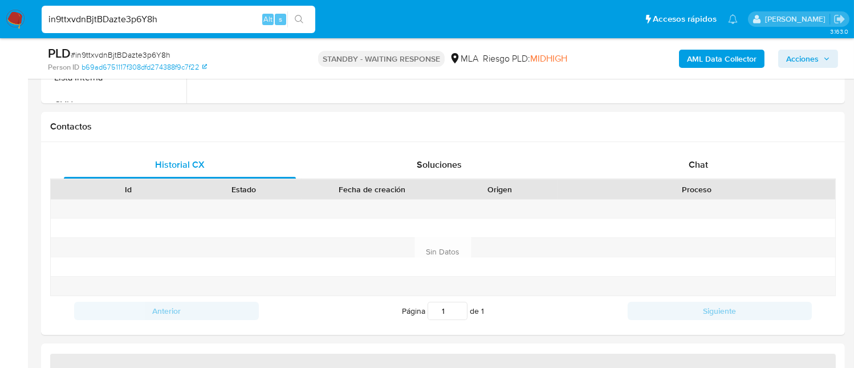
select select "10"
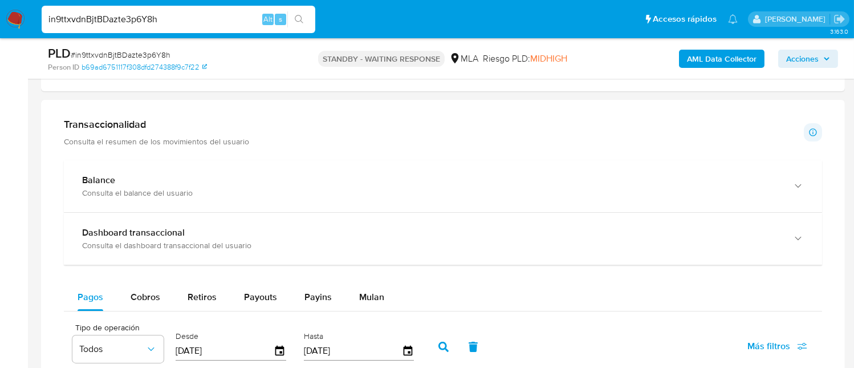
scroll to position [778, 0]
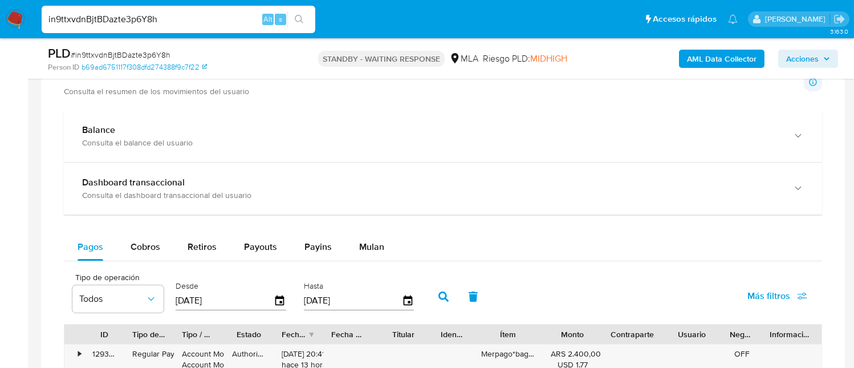
click at [181, 16] on input "in9ttxvdnBjtBDazte3p6Y8h" at bounding box center [179, 19] width 274 height 15
paste input "hEbHa8sZICUPQrshWzhERA42"
type input "hEbHa8sZICUPQrshWzhERA42"
click at [296, 21] on icon "search-icon" at bounding box center [299, 19] width 9 height 9
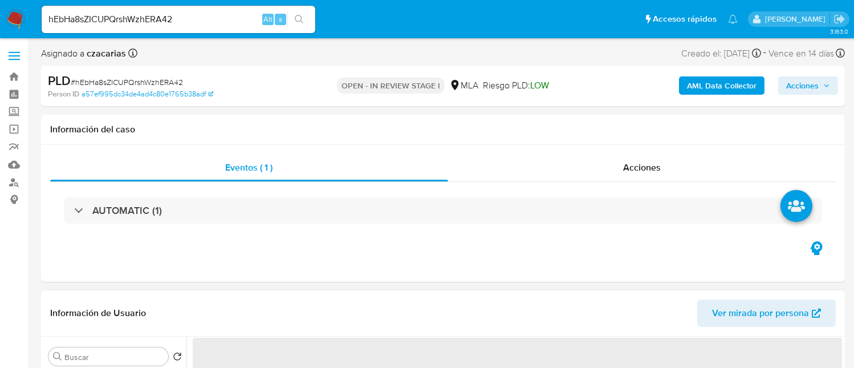
select select "10"
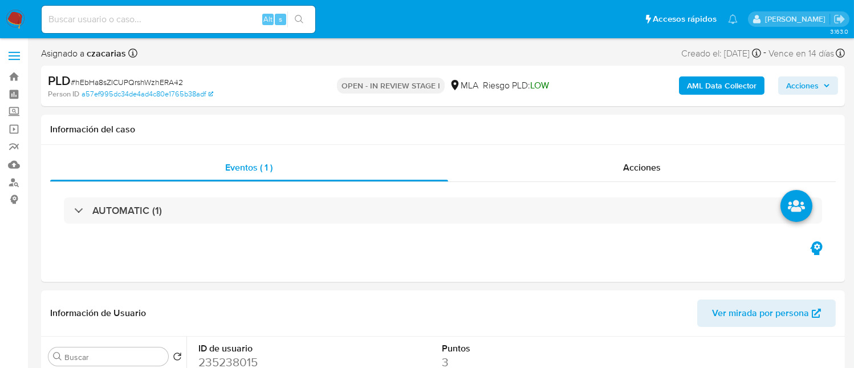
click at [15, 22] on img at bounding box center [15, 19] width 19 height 19
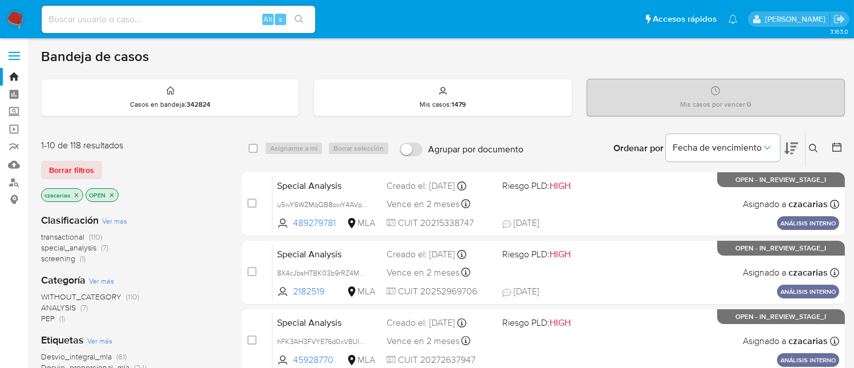
click at [206, 14] on input at bounding box center [179, 19] width 274 height 15
paste input "yWyRchzw5t0Ef7kNViIHMSoi"
type input "yWyRchzw5t0Ef7kNViIHMSoi"
click at [298, 15] on icon "search-icon" at bounding box center [299, 19] width 9 height 9
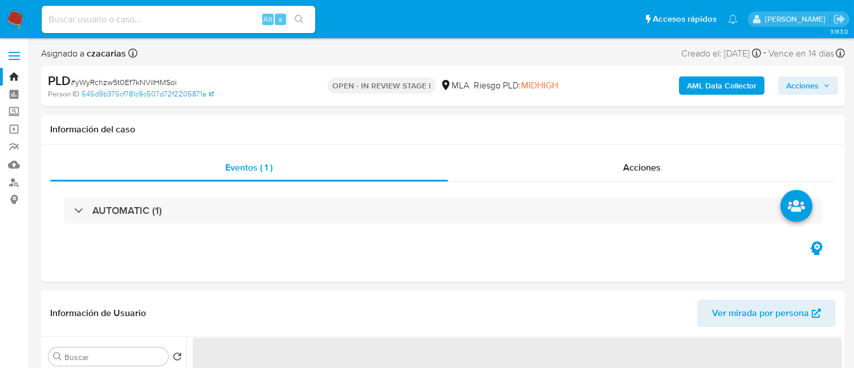
select select "10"
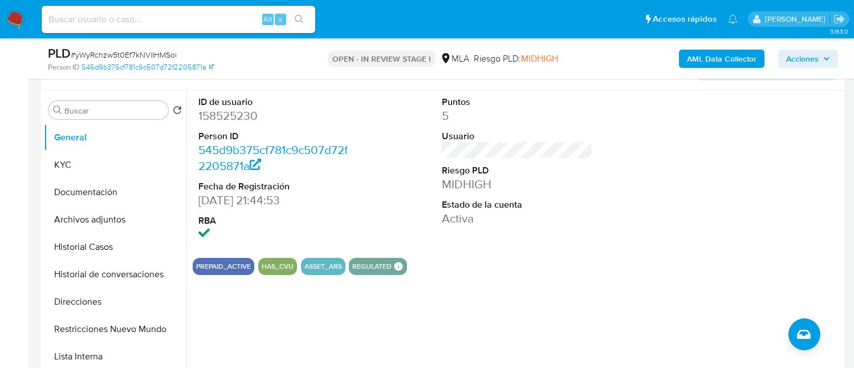
scroll to position [227, 0]
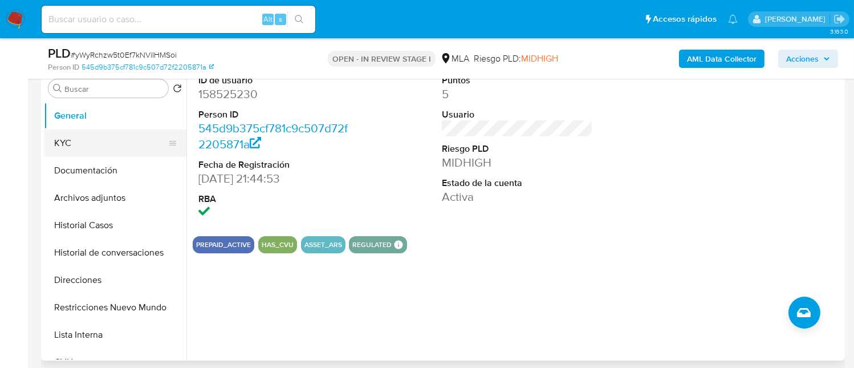
click at [99, 148] on button "KYC" at bounding box center [110, 142] width 133 height 27
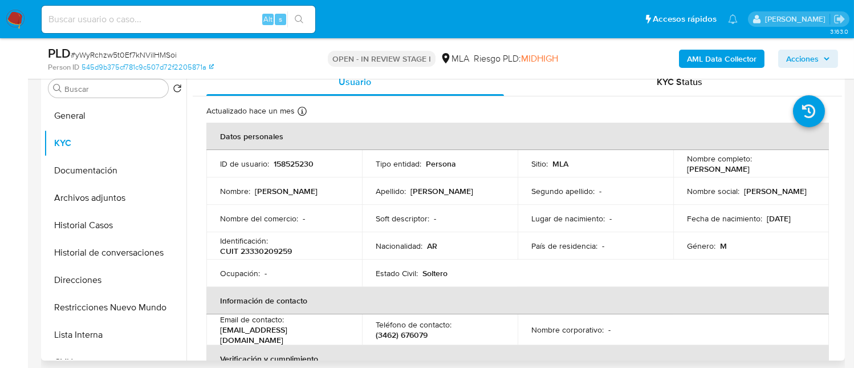
drag, startPoint x: 691, startPoint y: 169, endPoint x: 740, endPoint y: 171, distance: 49.6
click at [749, 169] on p "[PERSON_NAME]" at bounding box center [718, 169] width 63 height 10
click at [687, 171] on p "[PERSON_NAME]" at bounding box center [718, 169] width 63 height 10
drag, startPoint x: 684, startPoint y: 168, endPoint x: 793, endPoint y: 170, distance: 108.9
click at [802, 161] on div "Nombre completo : [PERSON_NAME]" at bounding box center [751, 163] width 128 height 21
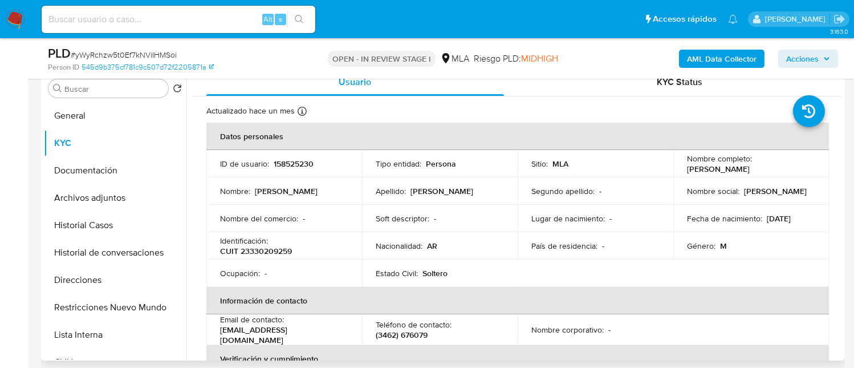
drag, startPoint x: 684, startPoint y: 167, endPoint x: 796, endPoint y: 165, distance: 112.3
click at [796, 165] on div "Nombre completo : [PERSON_NAME]" at bounding box center [751, 163] width 128 height 21
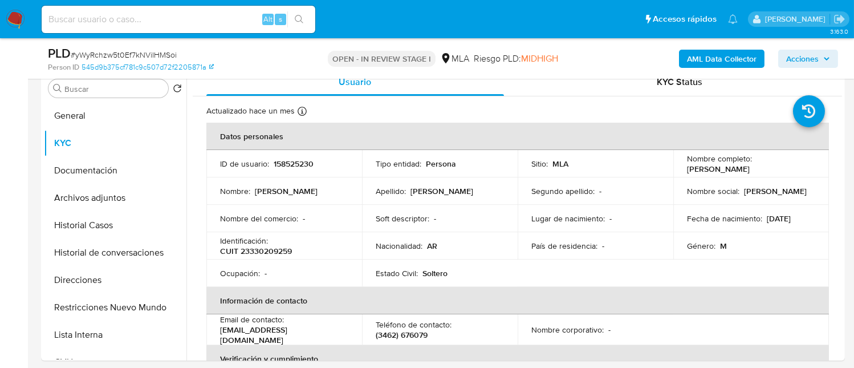
copy p "[PERSON_NAME]"
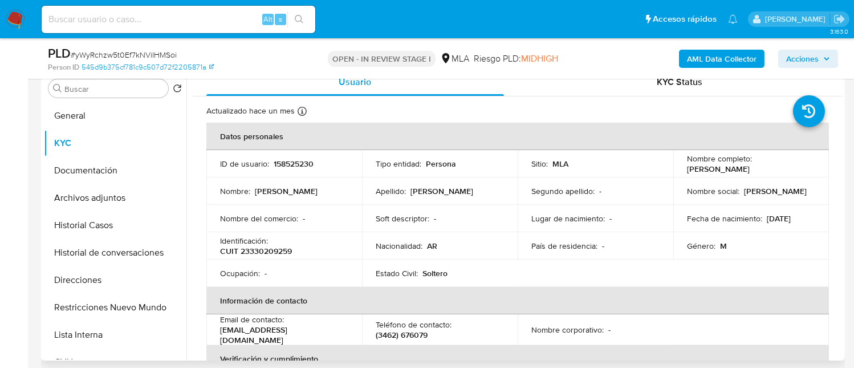
click at [286, 162] on p "158525230" at bounding box center [294, 163] width 40 height 10
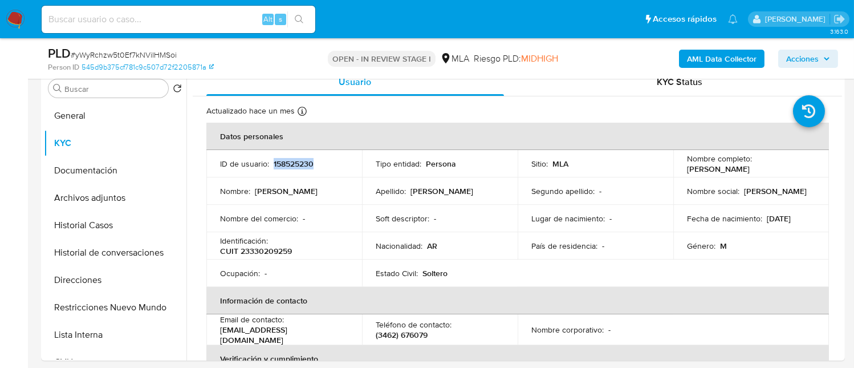
copy p "158525230"
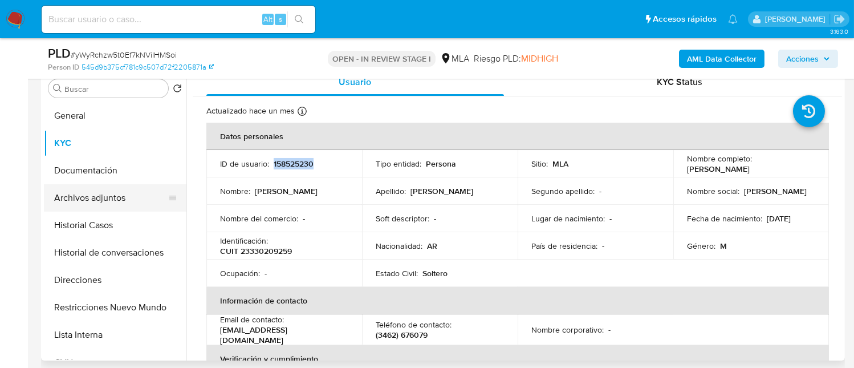
click at [119, 190] on button "Archivos adjuntos" at bounding box center [110, 197] width 133 height 27
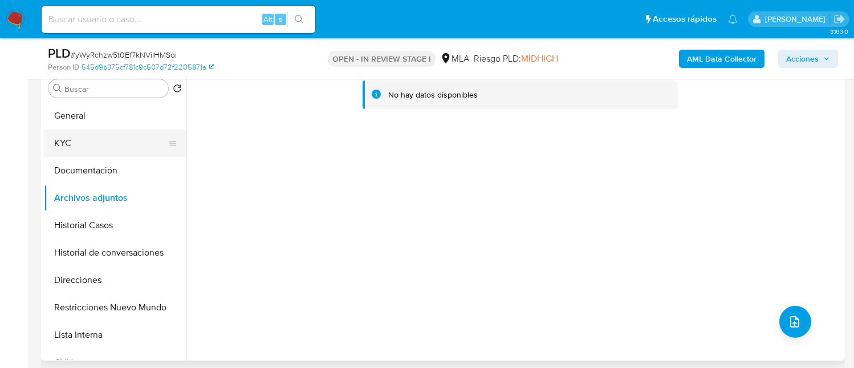
click at [101, 145] on button "KYC" at bounding box center [110, 142] width 133 height 27
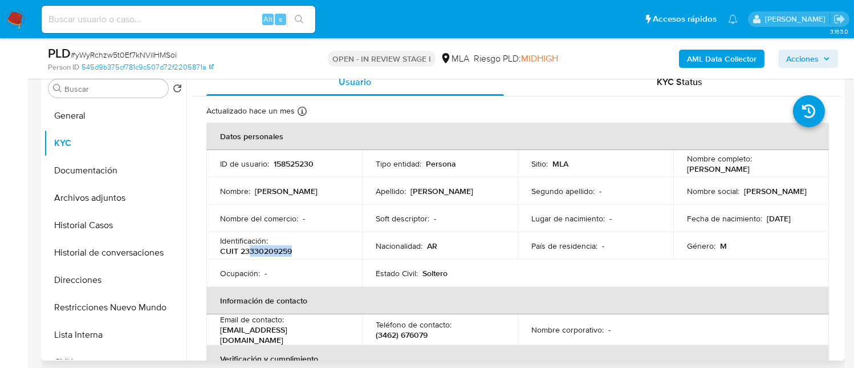
drag, startPoint x: 253, startPoint y: 252, endPoint x: 291, endPoint y: 248, distance: 38.3
click at [291, 248] on p "CUIT 23330209259" at bounding box center [256, 251] width 72 height 10
click at [290, 155] on td "ID de usuario : 158525230" at bounding box center [284, 163] width 156 height 27
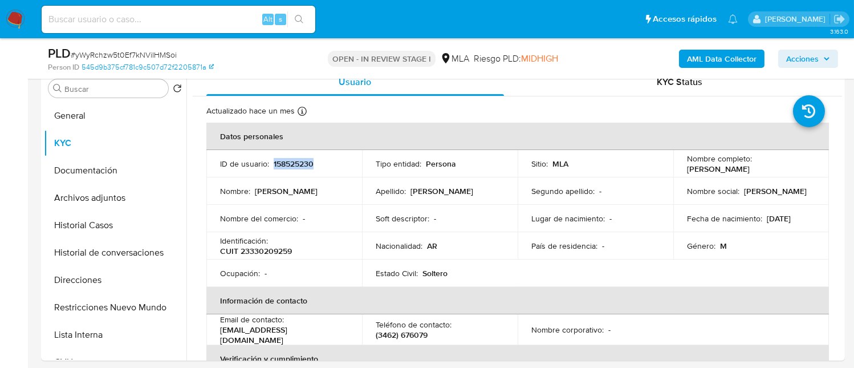
copy p "158525230"
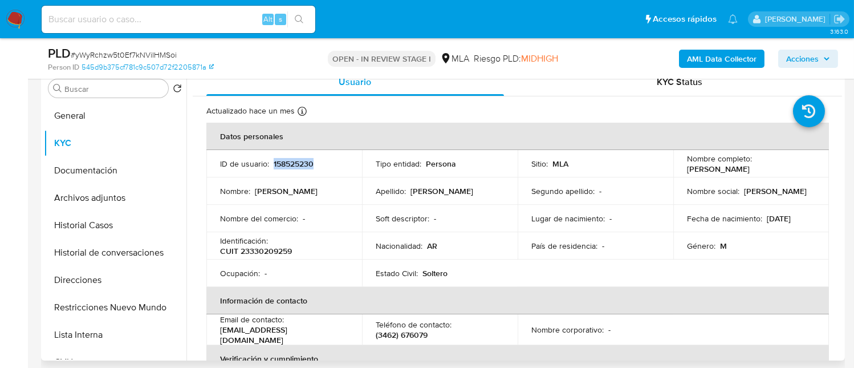
click at [305, 167] on p "158525230" at bounding box center [294, 163] width 40 height 10
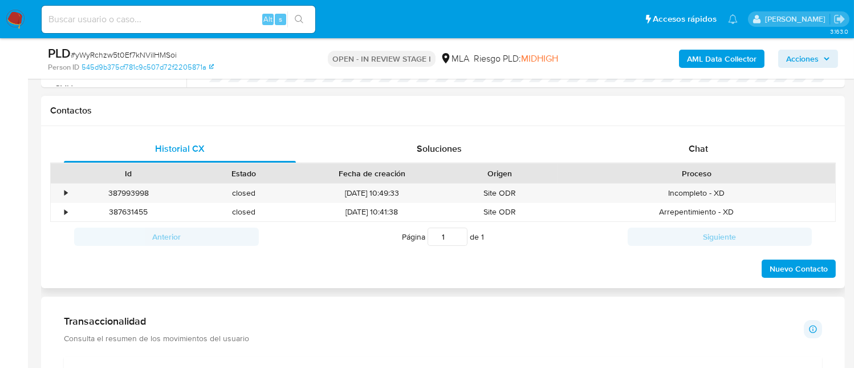
scroll to position [456, 0]
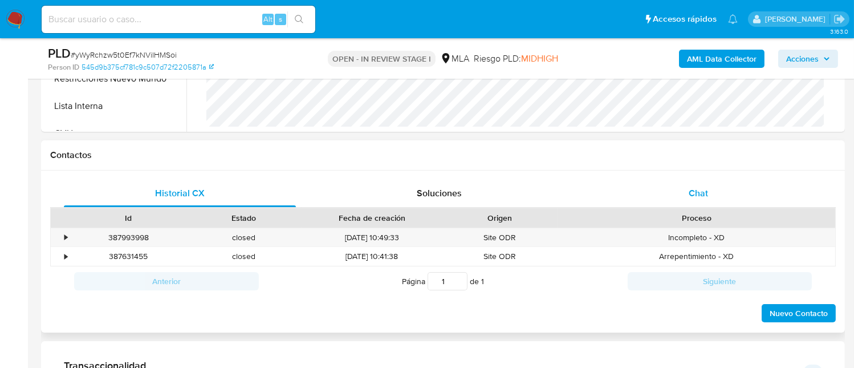
click at [707, 185] on div "Chat" at bounding box center [698, 193] width 232 height 27
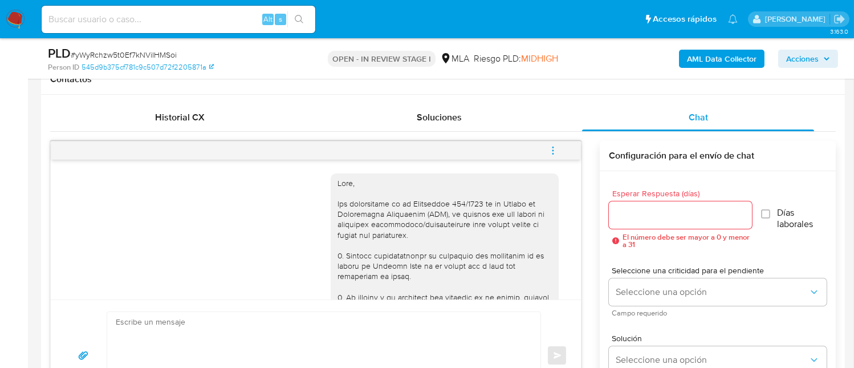
scroll to position [1721, 0]
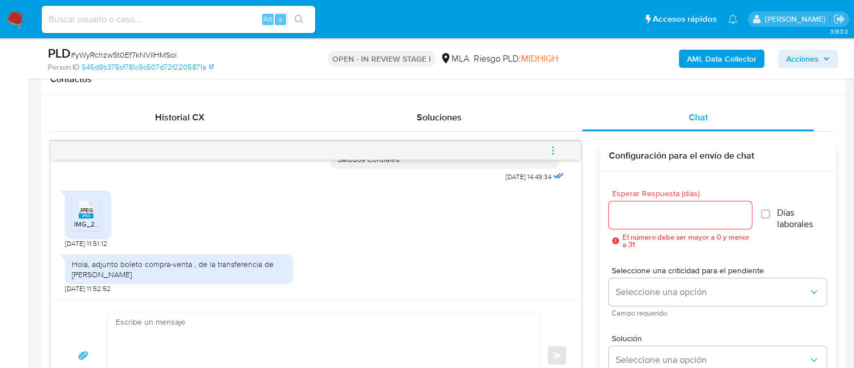
click at [209, 343] on textarea at bounding box center [321, 355] width 410 height 87
paste textarea "Hola, ¡Muchas gracias por tu respuesta! Confirmamos la recepción de la document…"
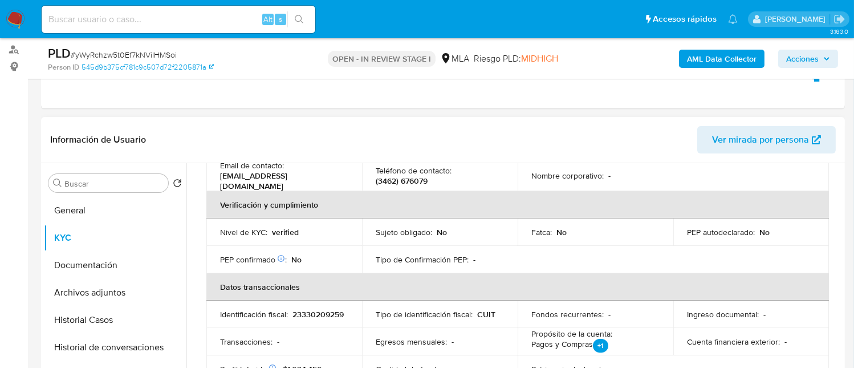
scroll to position [78, 0]
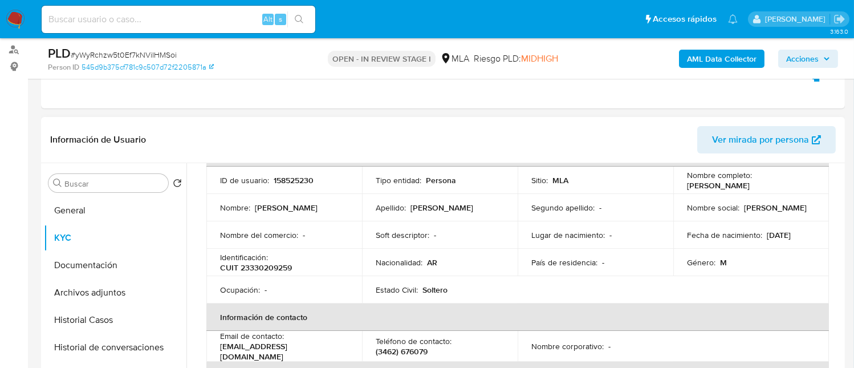
drag, startPoint x: 684, startPoint y: 184, endPoint x: 798, endPoint y: 189, distance: 113.5
click at [798, 189] on div "Nombre completo : Ramiro Reynaldo Garcia Varela" at bounding box center [751, 180] width 128 height 21
copy p "[PERSON_NAME] [PERSON_NAME]"
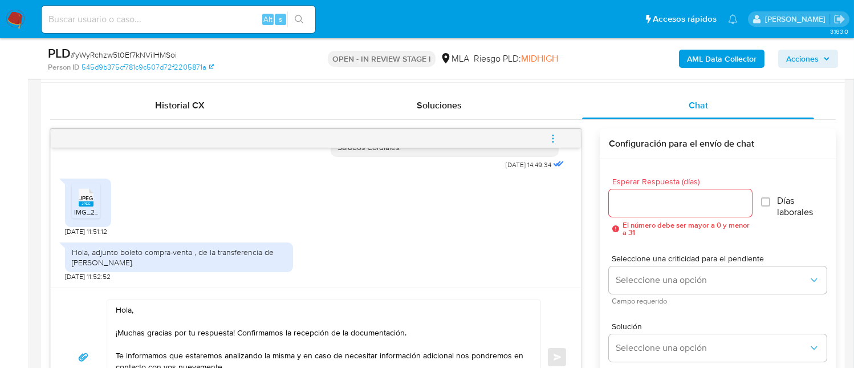
scroll to position [588, 0]
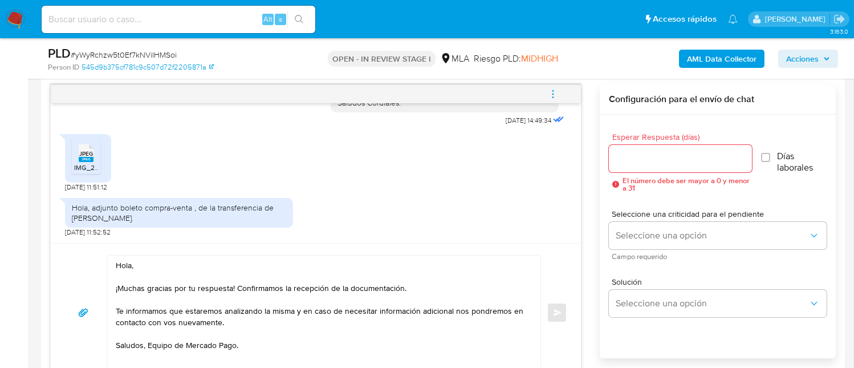
click at [152, 264] on textarea "Hola, ¡Muchas gracias por tu respuesta! Confirmamos la recepción de la document…" at bounding box center [321, 312] width 410 height 114
paste textarea "[PERSON_NAME] [PERSON_NAME]"
click at [270, 311] on textarea "Hola Ramiro Reynaldo Garcia Varela ¡Muchas gracias por tu respuesta! Confirmamo…" at bounding box center [321, 312] width 410 height 114
type textarea "Hola Ramiro Reynaldo Garcia Varela ¡Muchas gracias por tu respuesta! Confirmamo…"
click at [680, 169] on div at bounding box center [680, 158] width 143 height 27
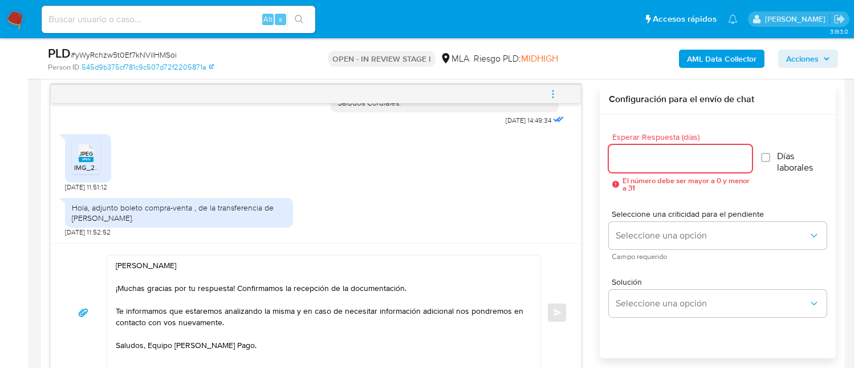
click at [686, 159] on input "Esperar Respuesta (días)" at bounding box center [680, 158] width 143 height 15
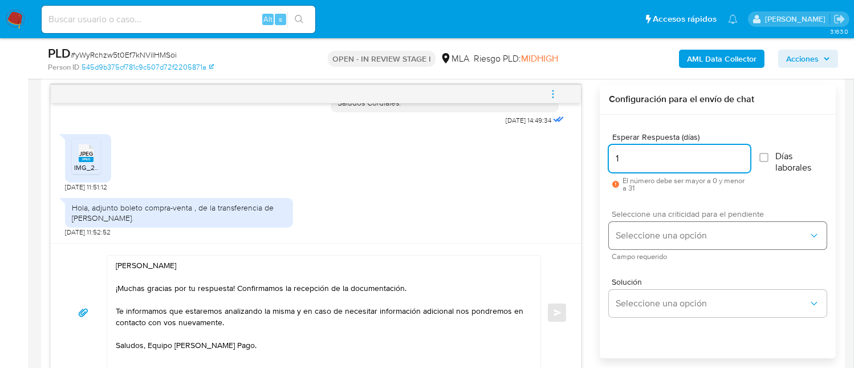
type input "1"
click at [688, 241] on button "Seleccione una opción" at bounding box center [718, 235] width 218 height 27
drag, startPoint x: 710, startPoint y: 160, endPoint x: 557, endPoint y: 148, distance: 152.6
click at [557, 148] on div "18/08/2025 17:25:06 Hola, Esperamos que te encuentres muy bien. Te consultamos …" at bounding box center [442, 233] width 785 height 298
click at [647, 151] on input "1" at bounding box center [679, 158] width 141 height 15
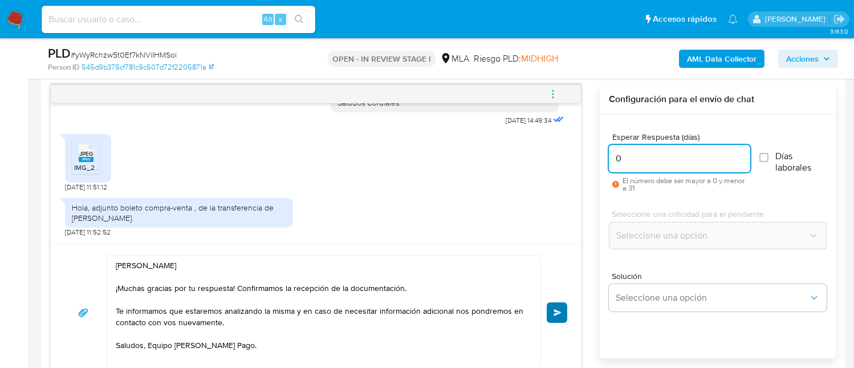
type input "0"
click at [553, 313] on span "Enviar" at bounding box center [557, 312] width 8 height 7
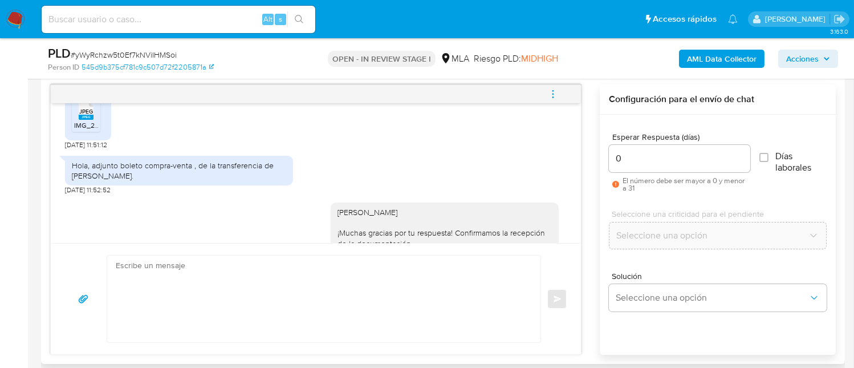
scroll to position [1868, 0]
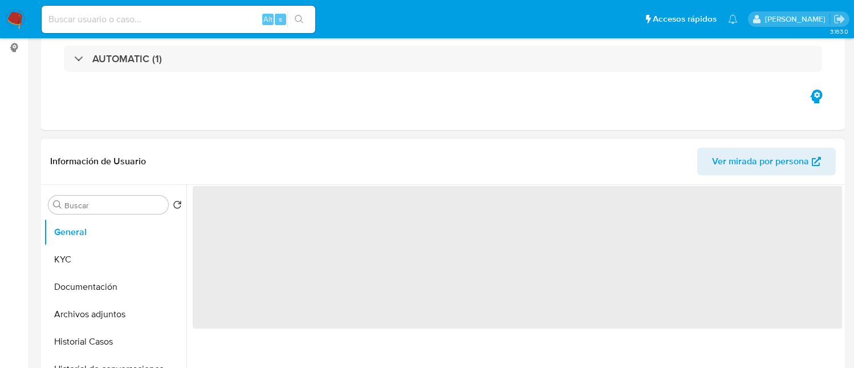
select select "10"
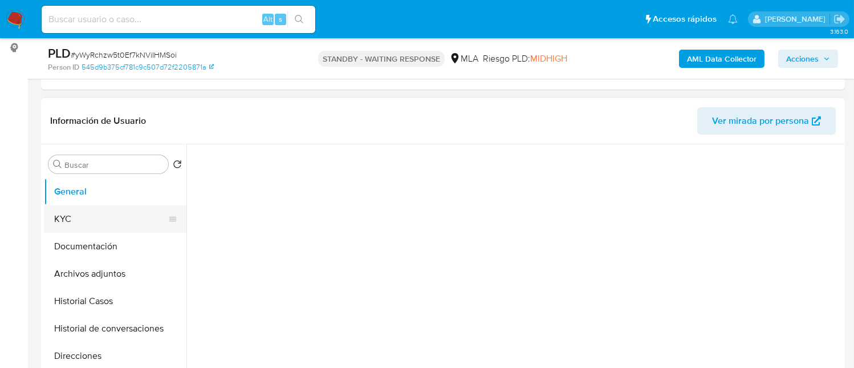
scroll to position [152, 0]
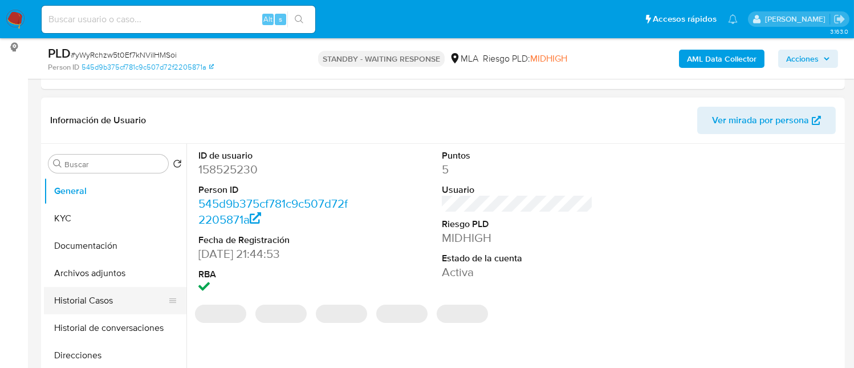
click at [96, 295] on button "Historial Casos" at bounding box center [110, 300] width 133 height 27
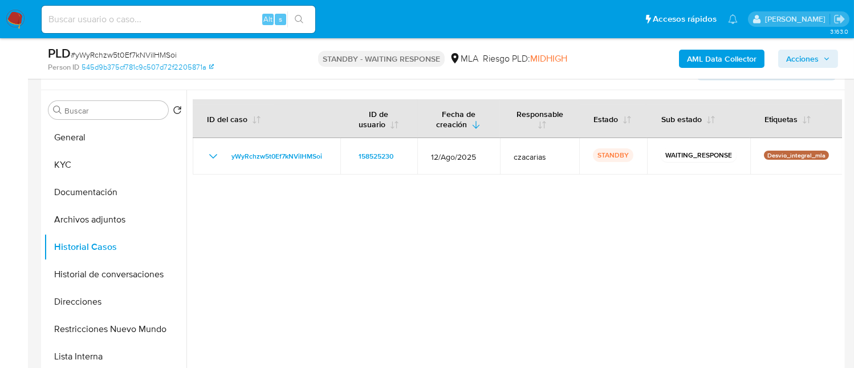
scroll to position [227, 0]
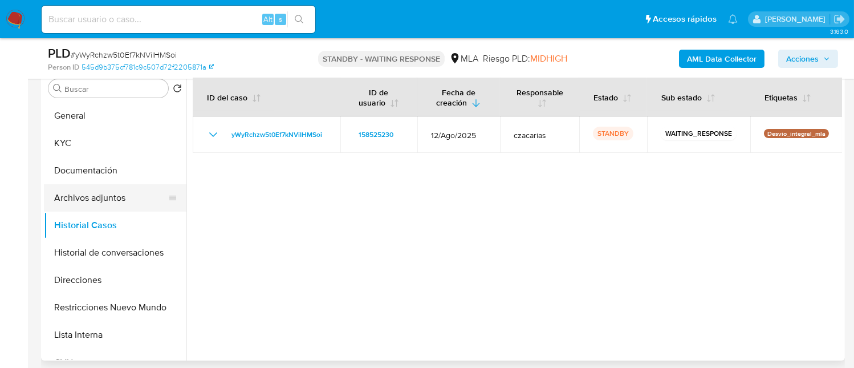
click at [119, 188] on button "Archivos adjuntos" at bounding box center [110, 197] width 133 height 27
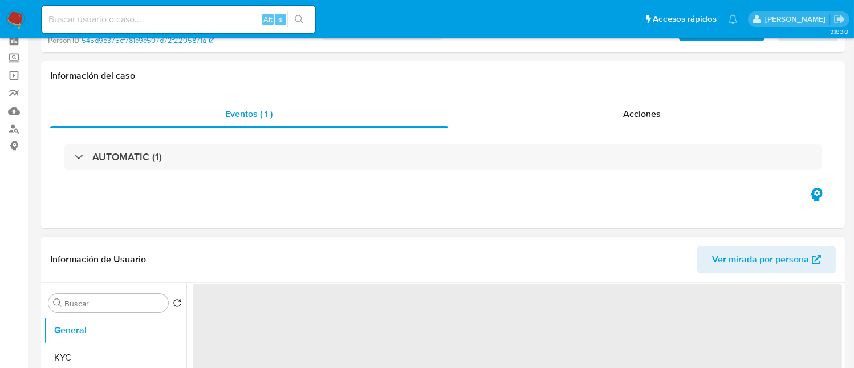
select select "10"
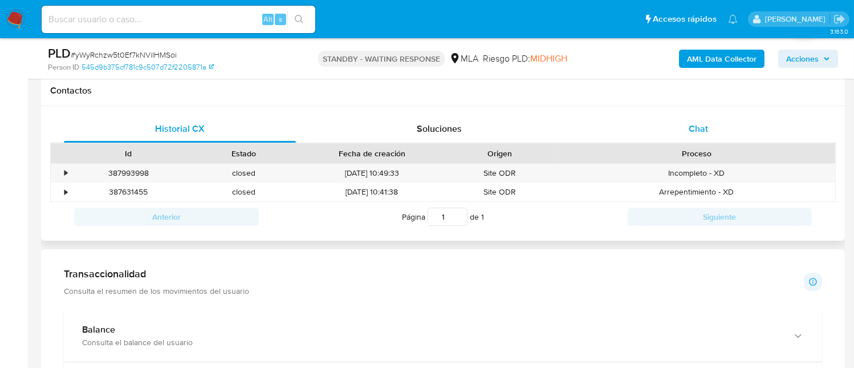
scroll to position [532, 0]
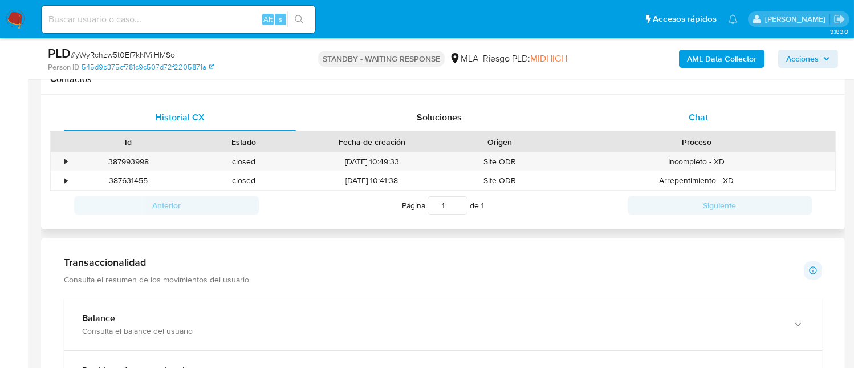
click at [700, 104] on div "Chat" at bounding box center [698, 117] width 232 height 27
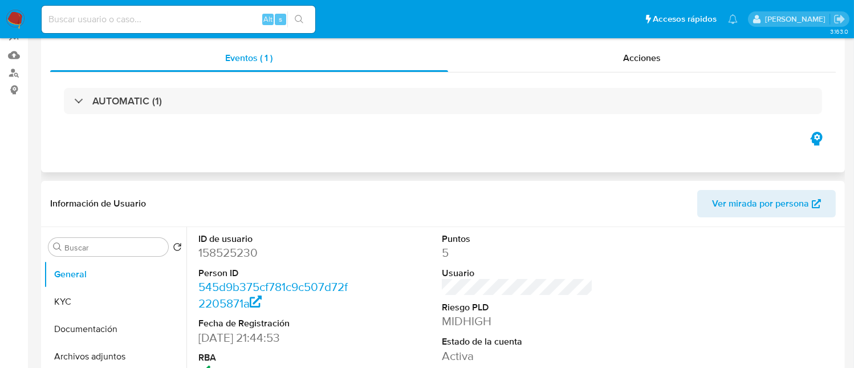
scroll to position [0, 0]
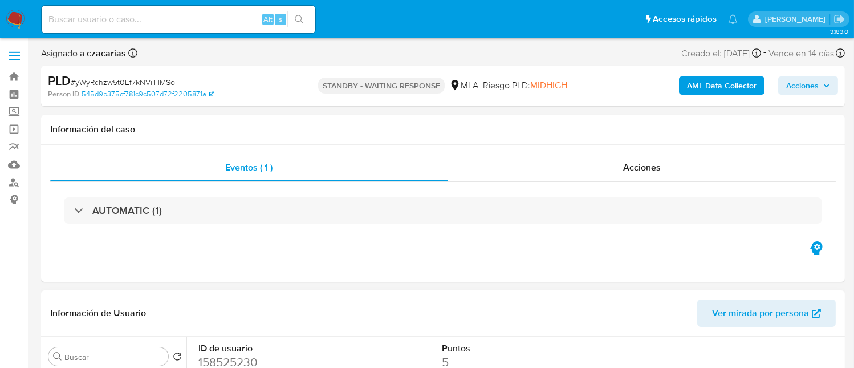
click at [233, 361] on dd "158525230" at bounding box center [273, 362] width 151 height 16
copy dd "158525230"
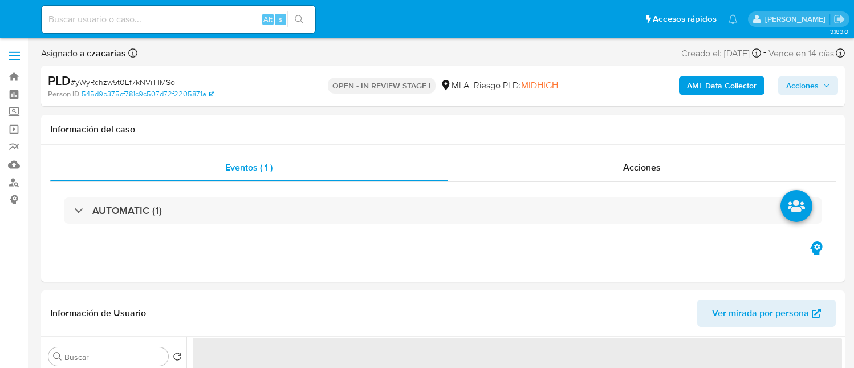
select select "10"
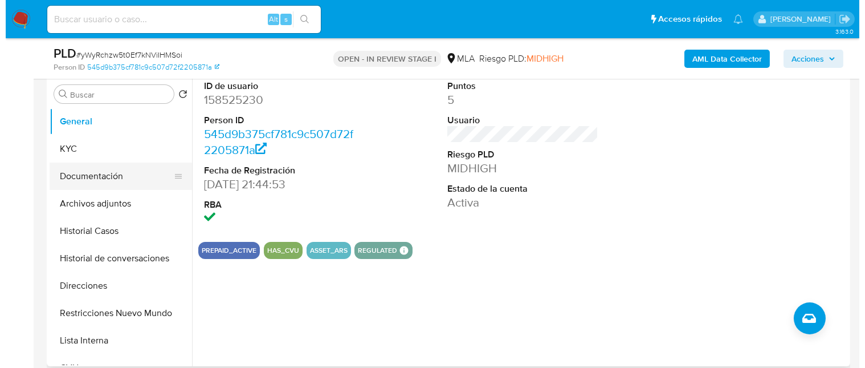
scroll to position [227, 0]
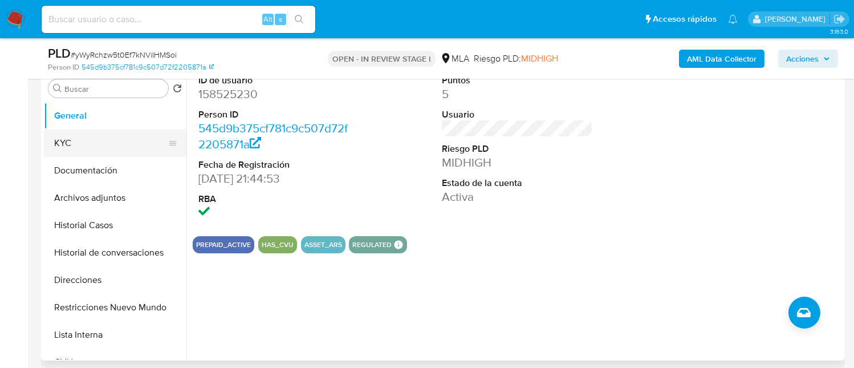
drag, startPoint x: 114, startPoint y: 139, endPoint x: 108, endPoint y: 138, distance: 6.4
click at [112, 140] on button "KYC" at bounding box center [110, 142] width 133 height 27
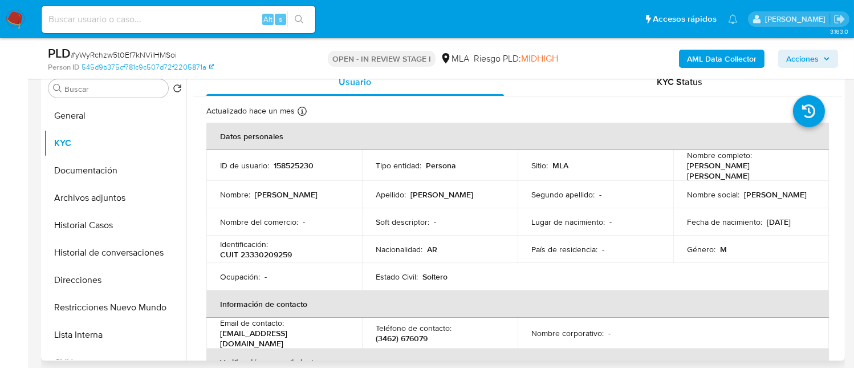
click at [276, 249] on p "CUIT 23330209259" at bounding box center [256, 254] width 72 height 10
copy p "23330209259"
click at [109, 199] on button "Archivos adjuntos" at bounding box center [110, 197] width 133 height 27
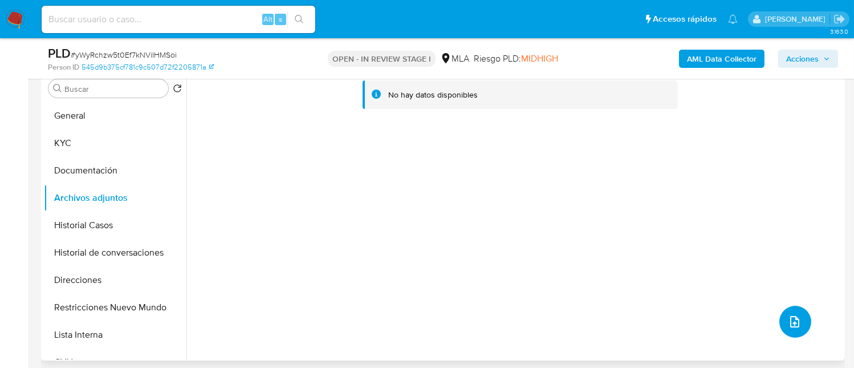
click at [796, 325] on span "upload-file" at bounding box center [795, 322] width 14 height 14
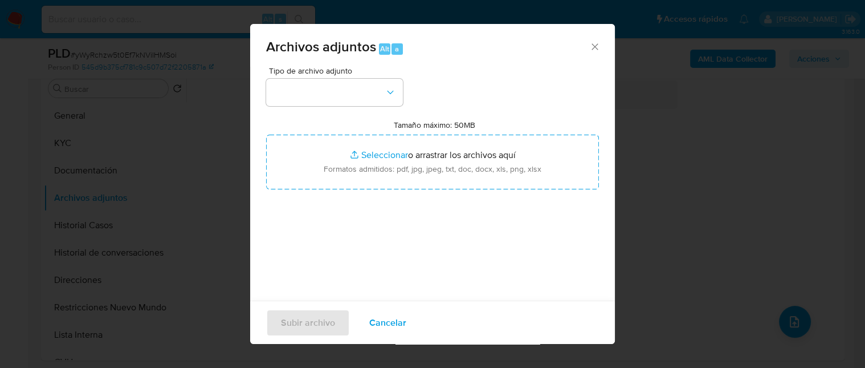
click at [356, 108] on div "Tipo de archivo adjunto Tamaño máximo: 50MB Seleccionar archivos Seleccionar o …" at bounding box center [432, 201] width 333 height 269
click at [363, 98] on button "button" at bounding box center [334, 92] width 137 height 27
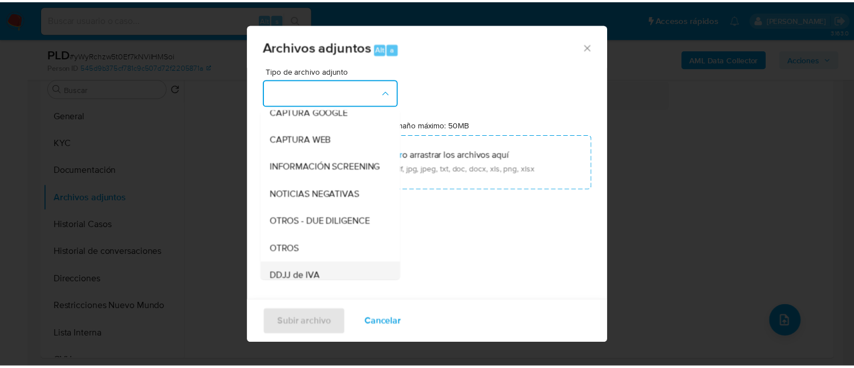
scroll to position [152, 0]
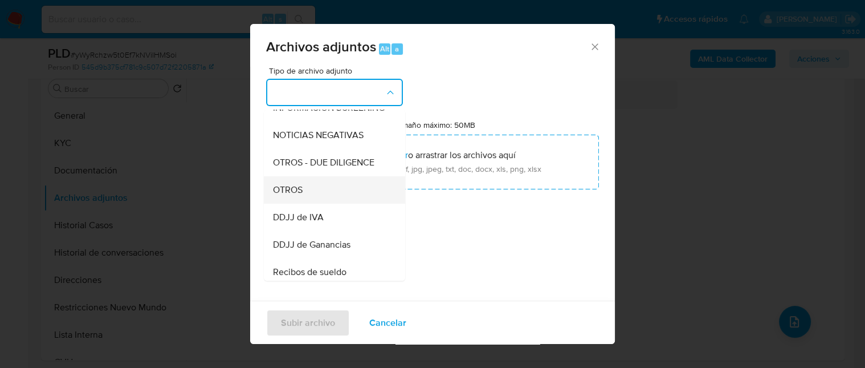
click at [318, 199] on div "OTROS" at bounding box center [331, 189] width 116 height 27
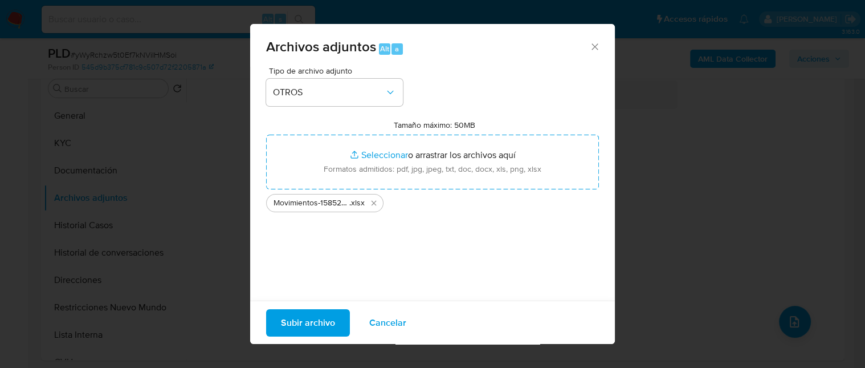
click at [298, 325] on span "Subir archivo" at bounding box center [308, 321] width 54 height 25
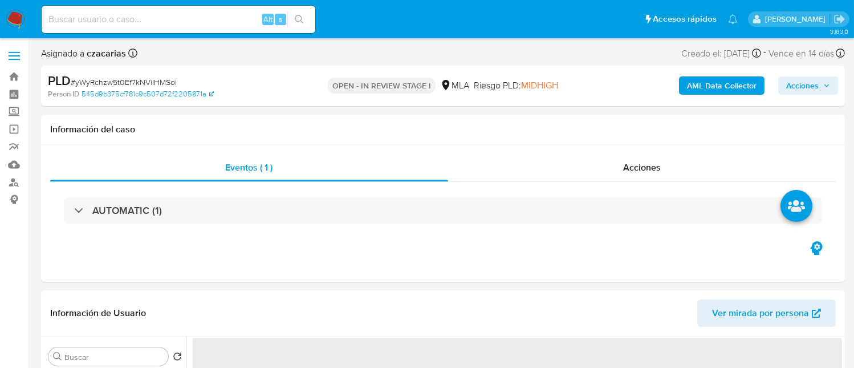
select select "10"
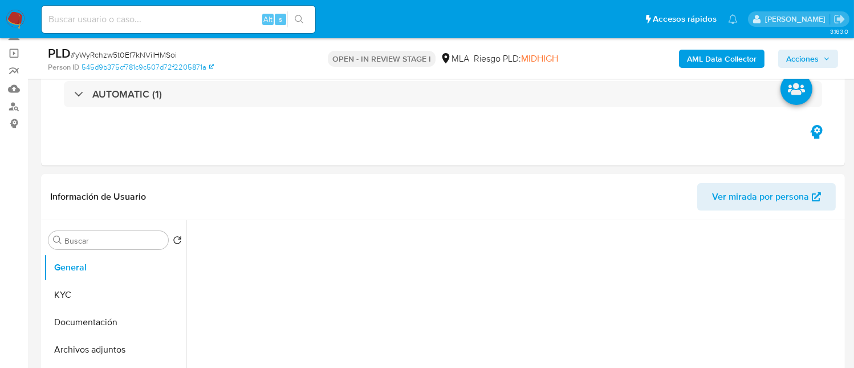
select select "10"
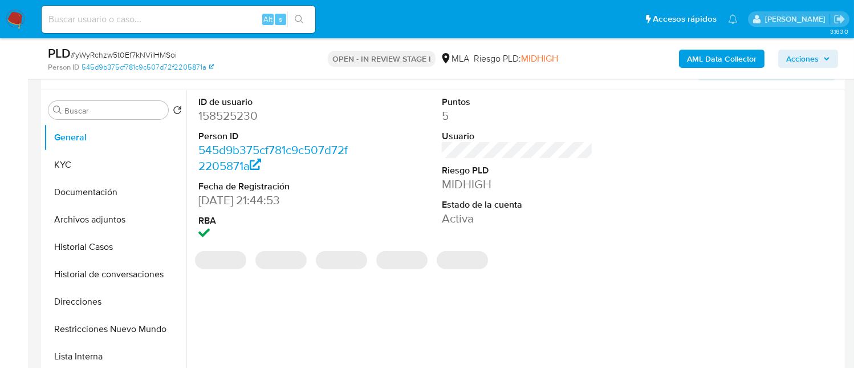
scroll to position [227, 0]
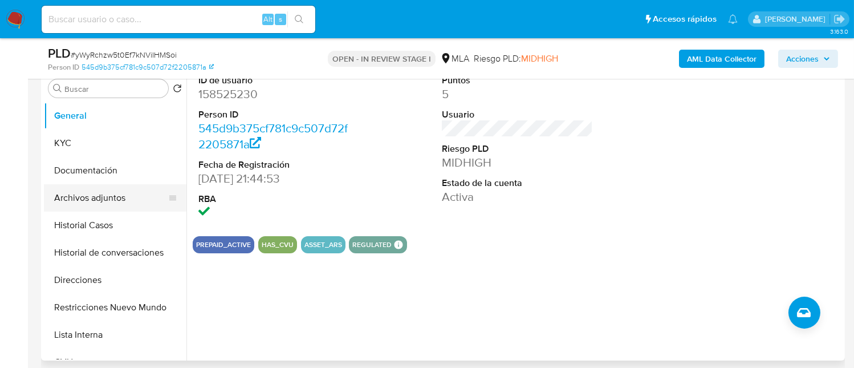
click at [118, 192] on button "Archivos adjuntos" at bounding box center [110, 197] width 133 height 27
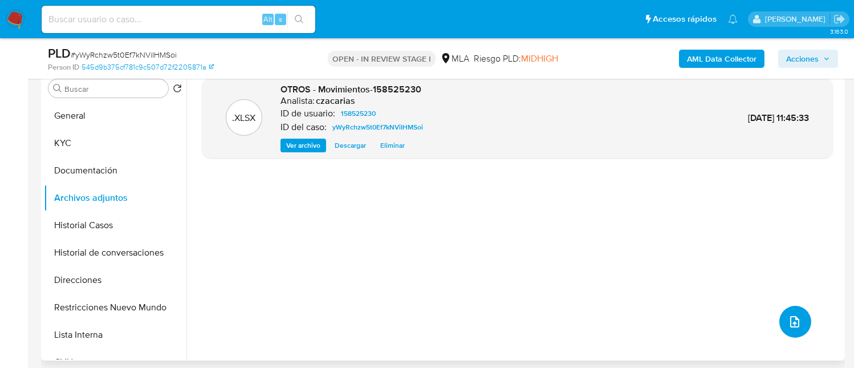
click at [788, 315] on icon "upload-file" at bounding box center [795, 322] width 14 height 14
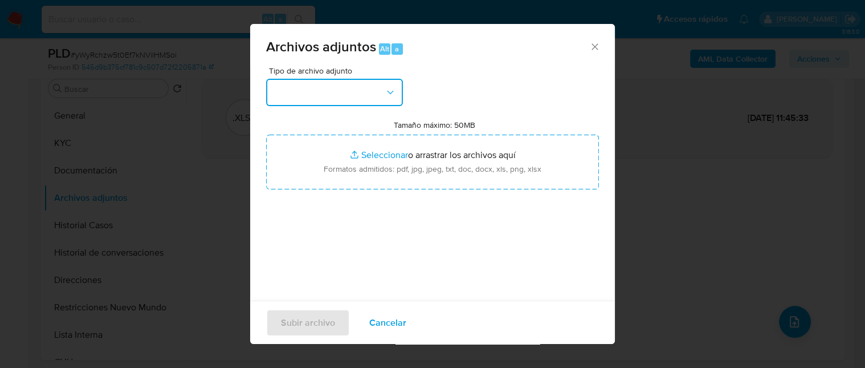
click at [384, 102] on button "button" at bounding box center [334, 92] width 137 height 27
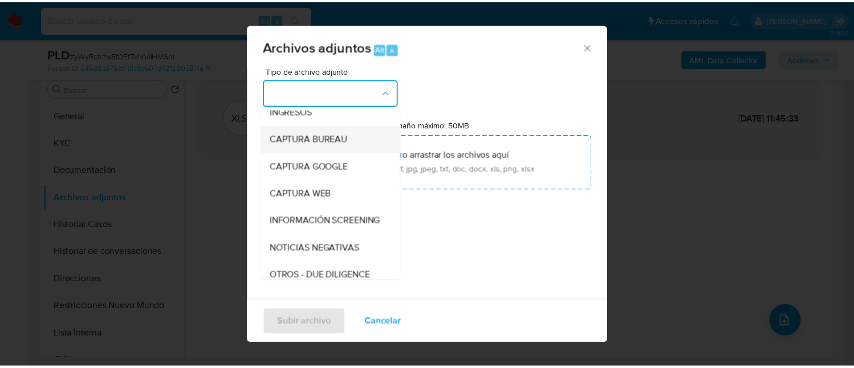
scroll to position [152, 0]
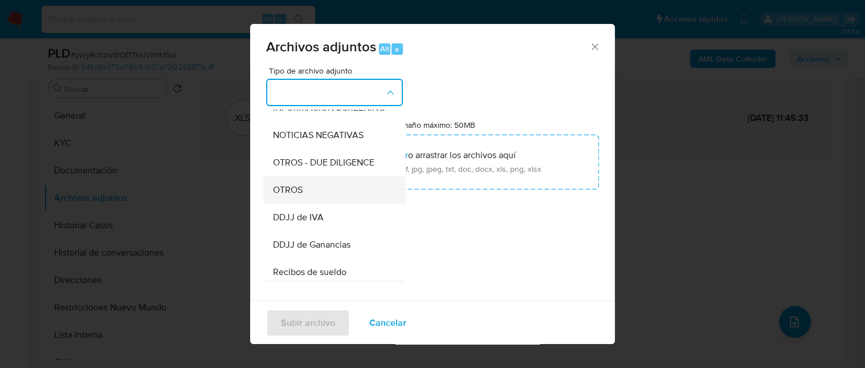
click at [341, 200] on div "OTROS" at bounding box center [331, 189] width 116 height 27
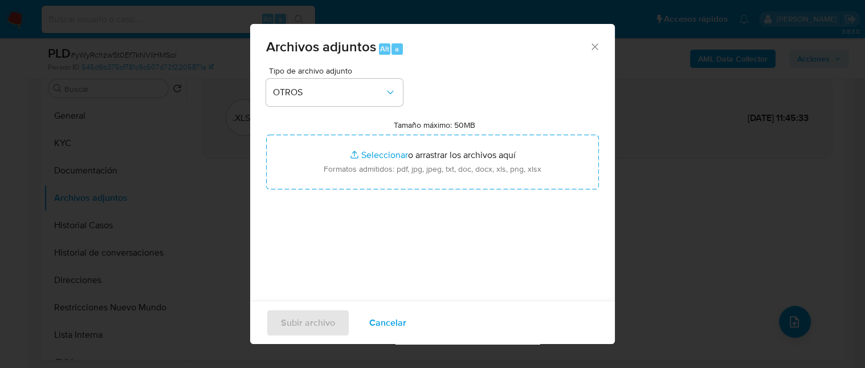
click at [398, 324] on span "Cancelar" at bounding box center [387, 321] width 37 height 25
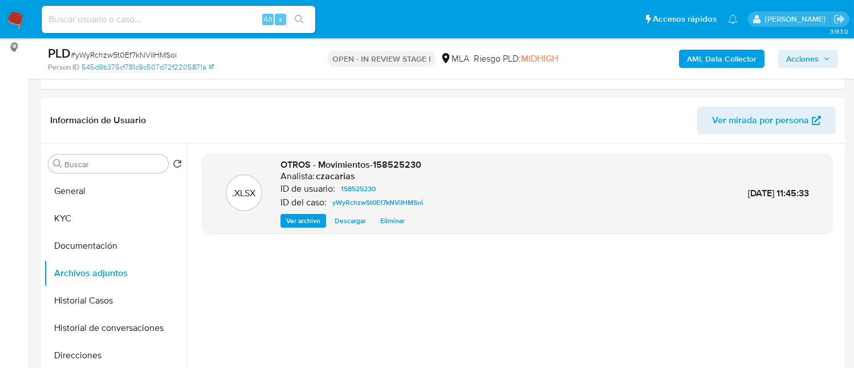
click at [758, 55] on button "AML Data Collector" at bounding box center [721, 59] width 85 height 18
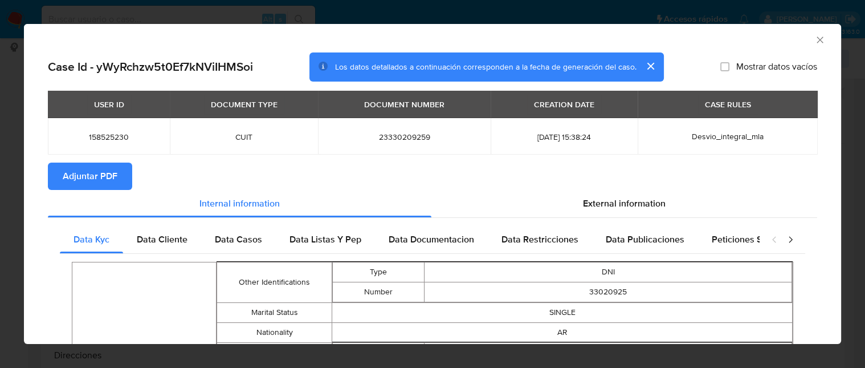
click at [95, 172] on span "Adjuntar PDF" at bounding box center [90, 176] width 55 height 25
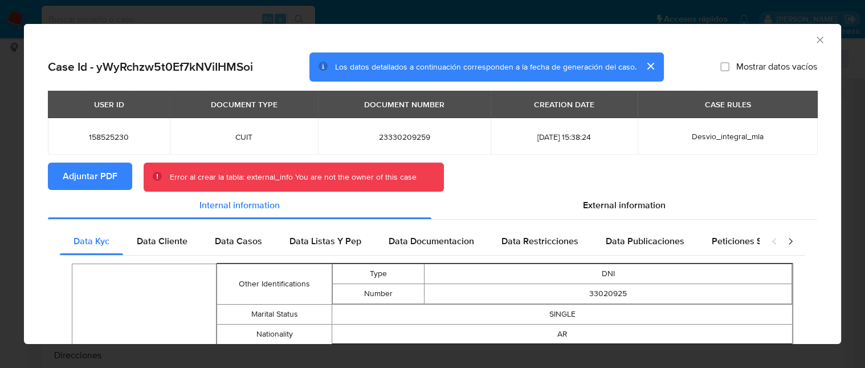
click at [814, 40] on div "AML Data Collector" at bounding box center [432, 38] width 817 height 28
click at [814, 36] on icon "Cerrar ventana" at bounding box center [819, 39] width 11 height 11
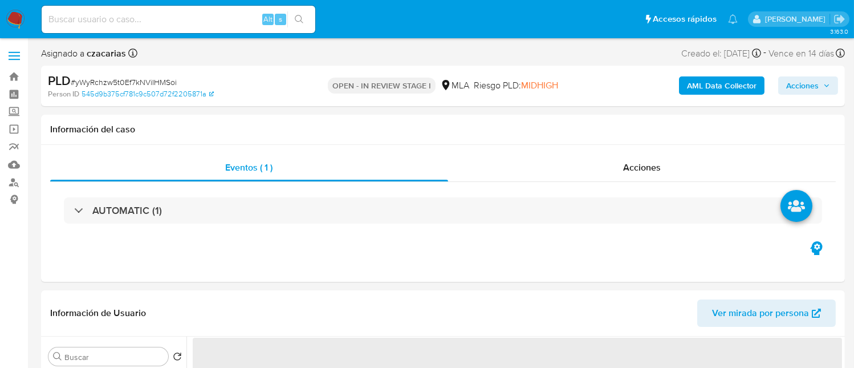
click at [701, 91] on b "AML Data Collector" at bounding box center [722, 85] width 70 height 18
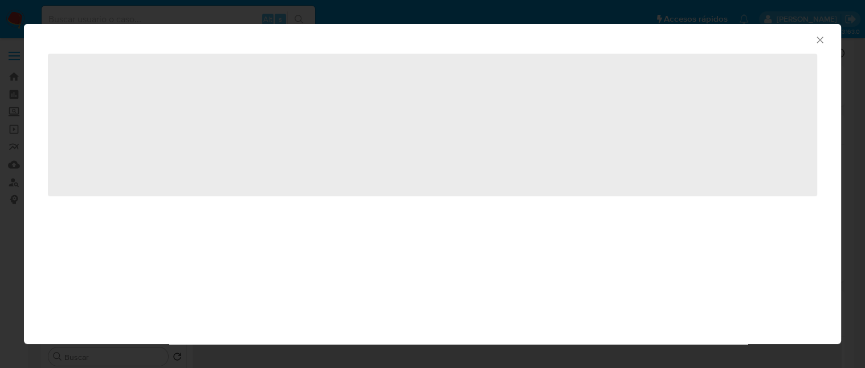
select select "10"
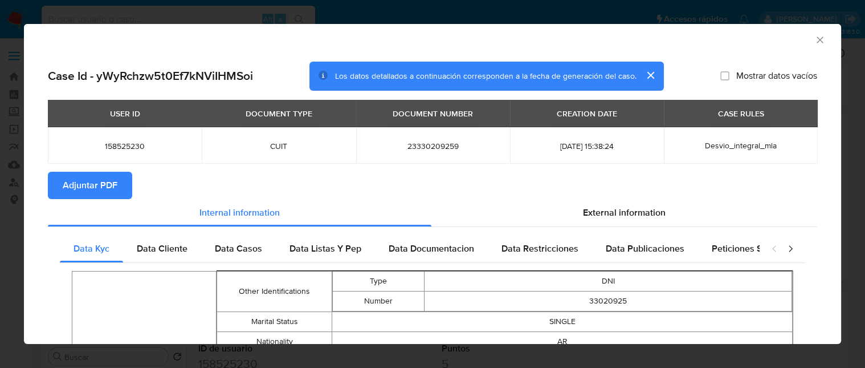
click at [98, 188] on span "Adjuntar PDF" at bounding box center [90, 185] width 55 height 25
click at [814, 35] on icon "Cerrar ventana" at bounding box center [819, 39] width 11 height 11
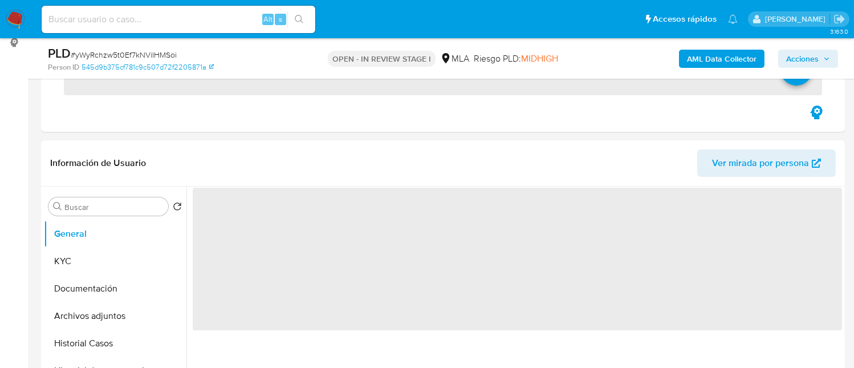
select select "10"
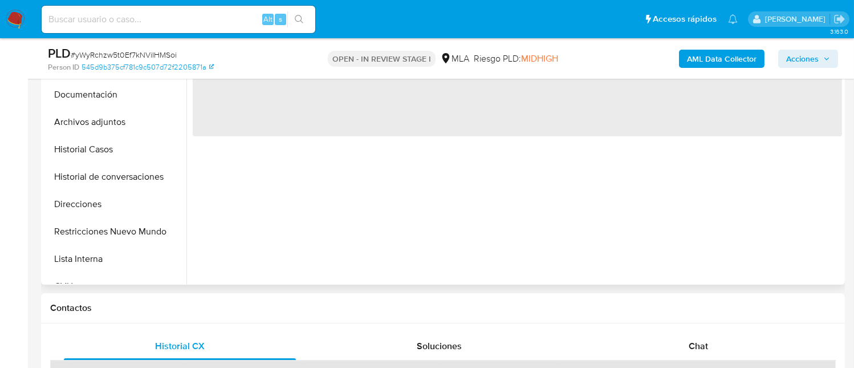
scroll to position [304, 0]
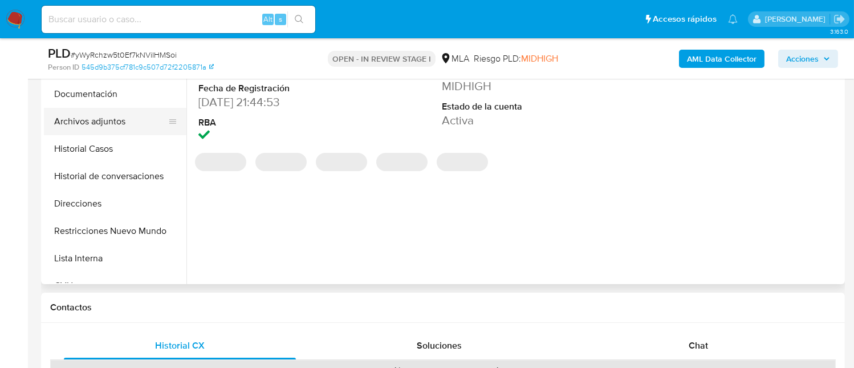
click at [116, 125] on button "Archivos adjuntos" at bounding box center [110, 121] width 133 height 27
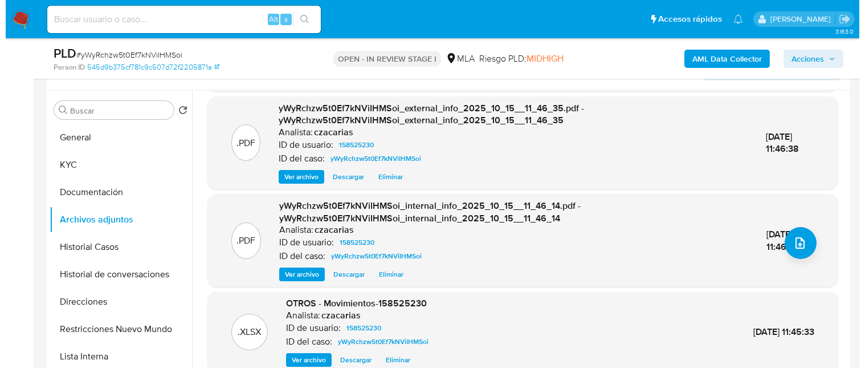
scroll to position [227, 0]
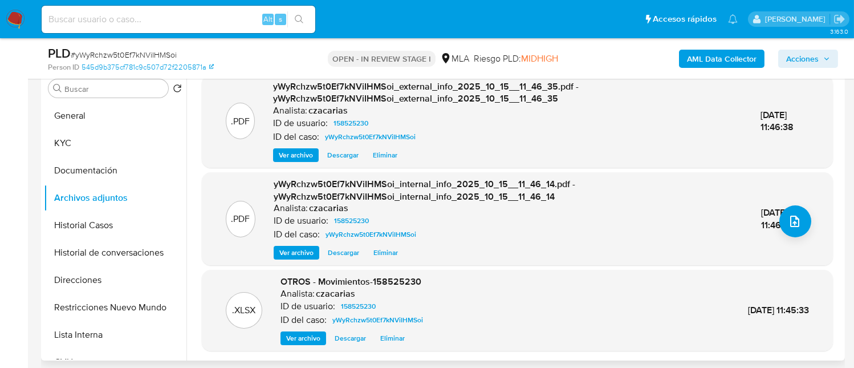
click at [194, 191] on div ".PDF yWyRchzw5t0Ef7kNViIHMSoi_internal_info_2025_10_15__11_46_38.pdf - yWyRchzw…" at bounding box center [517, 163] width 649 height 373
click at [792, 217] on icon "upload-file" at bounding box center [794, 220] width 9 height 11
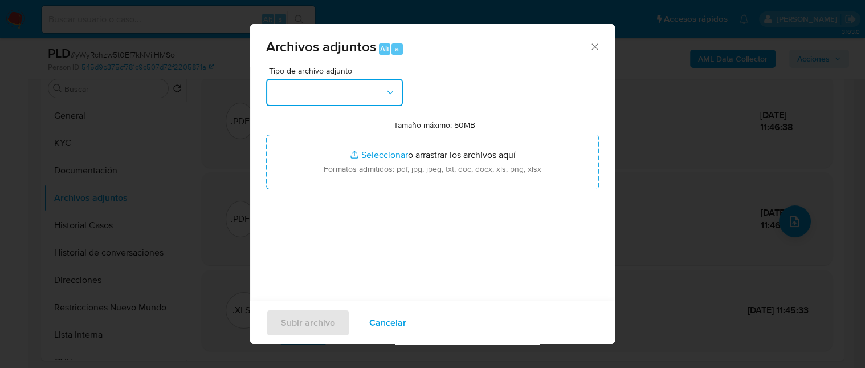
click at [379, 96] on button "button" at bounding box center [334, 92] width 137 height 27
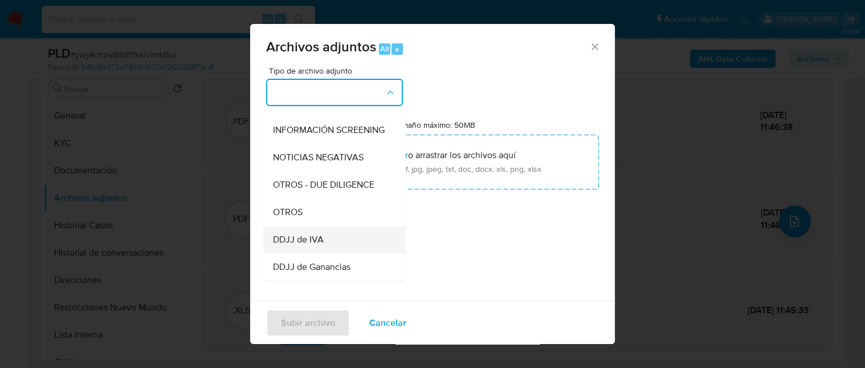
scroll to position [152, 0]
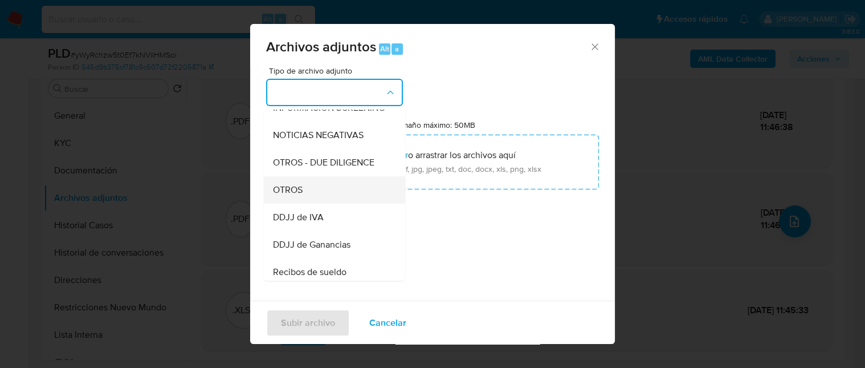
click at [316, 203] on div "OTROS" at bounding box center [331, 189] width 116 height 27
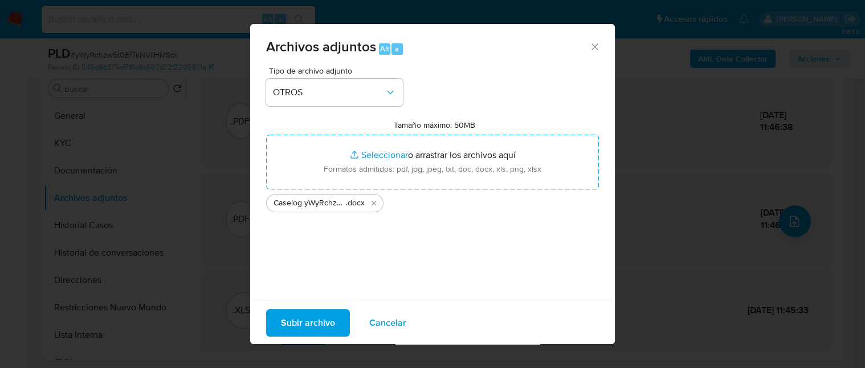
click at [316, 320] on span "Subir archivo" at bounding box center [308, 321] width 54 height 25
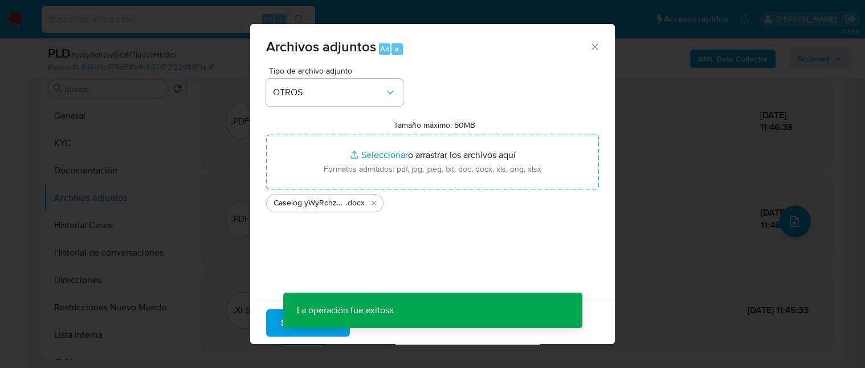
scroll to position [87, 0]
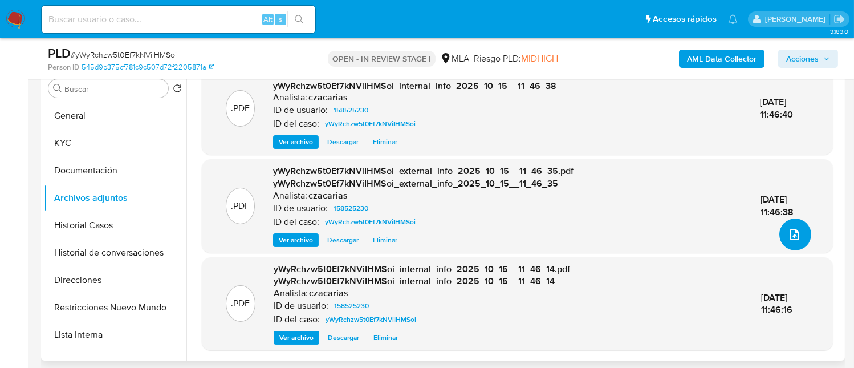
click at [793, 227] on span "upload-file" at bounding box center [795, 234] width 14 height 14
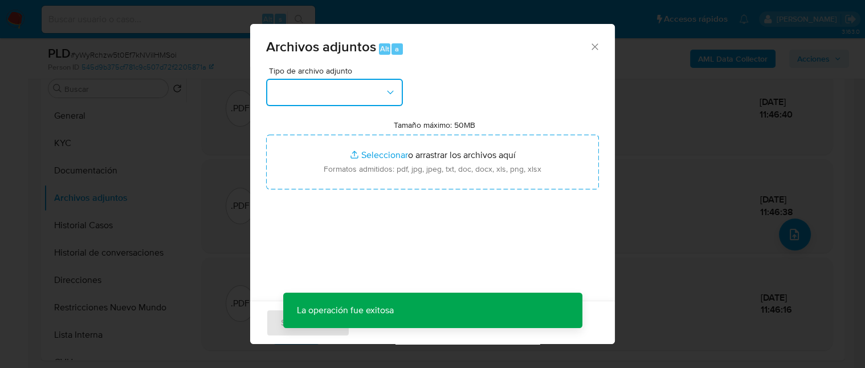
click at [365, 90] on button "button" at bounding box center [334, 92] width 137 height 27
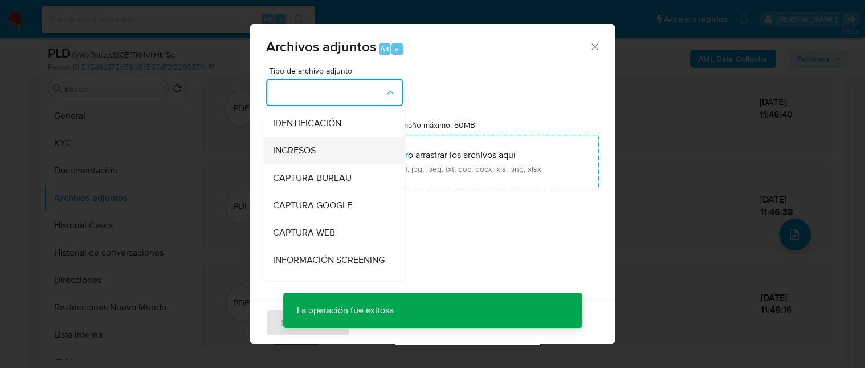
click at [330, 157] on div "INGRESOS" at bounding box center [331, 150] width 116 height 27
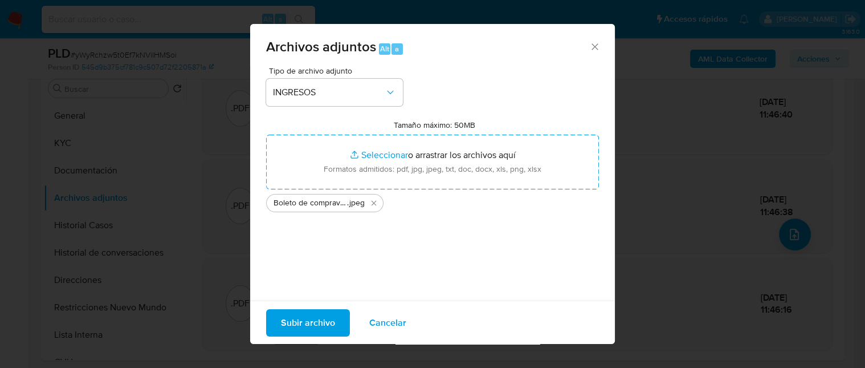
click at [300, 324] on span "Subir archivo" at bounding box center [308, 321] width 54 height 25
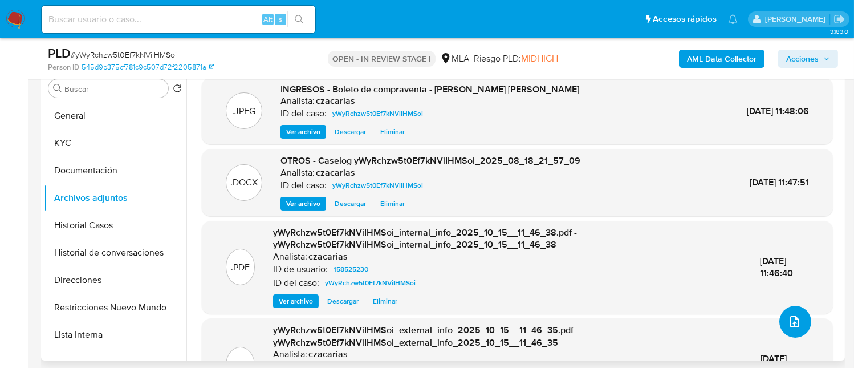
scroll to position [152, 0]
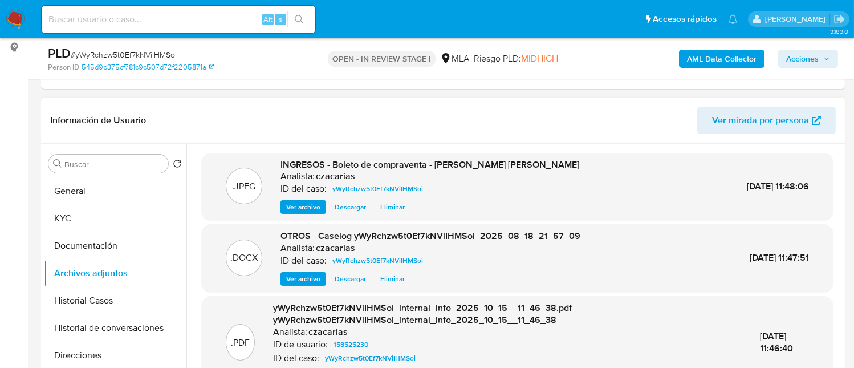
click at [315, 203] on span "Ver archivo" at bounding box center [303, 206] width 34 height 11
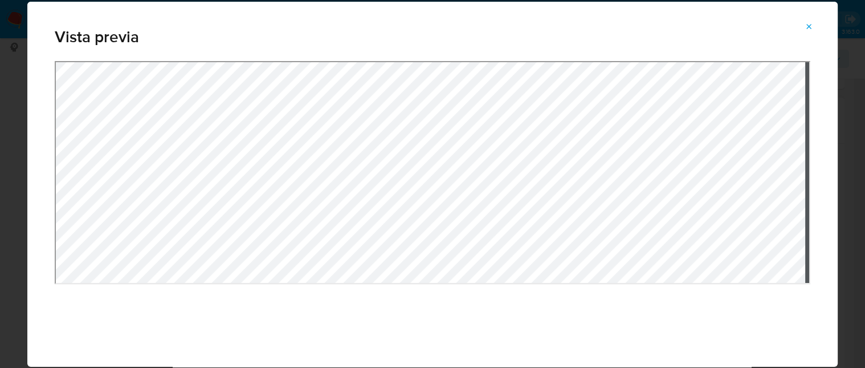
click at [488, 330] on div "Attachment preview" at bounding box center [433, 220] width 756 height 319
click at [814, 29] on button "Attachment preview" at bounding box center [809, 27] width 25 height 18
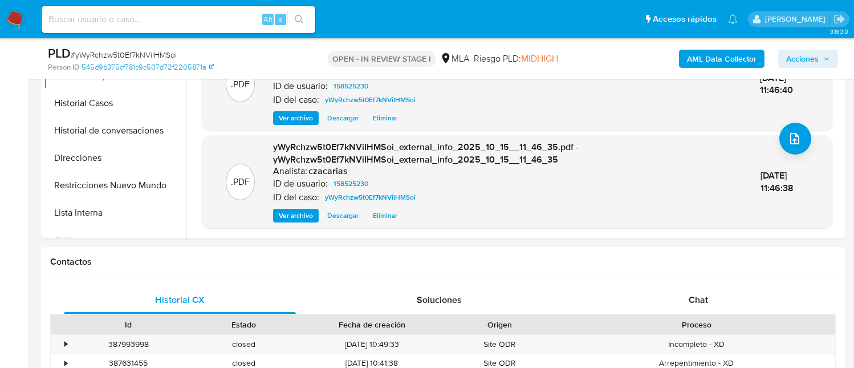
scroll to position [227, 0]
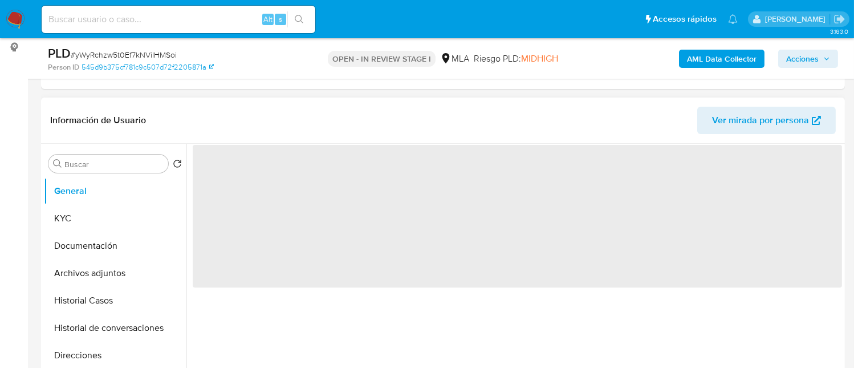
select select "10"
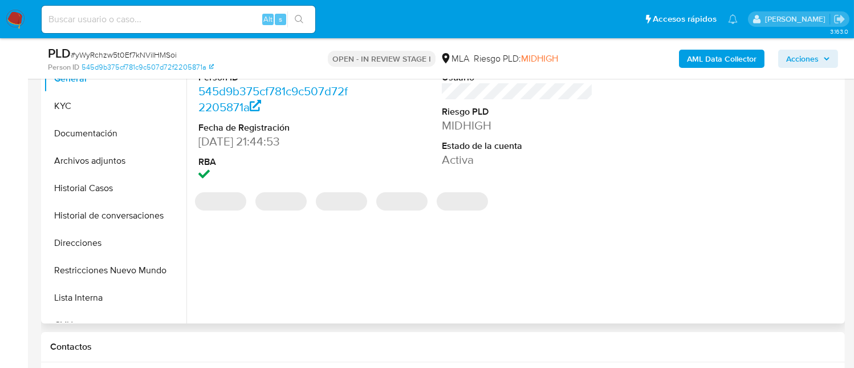
scroll to position [304, 0]
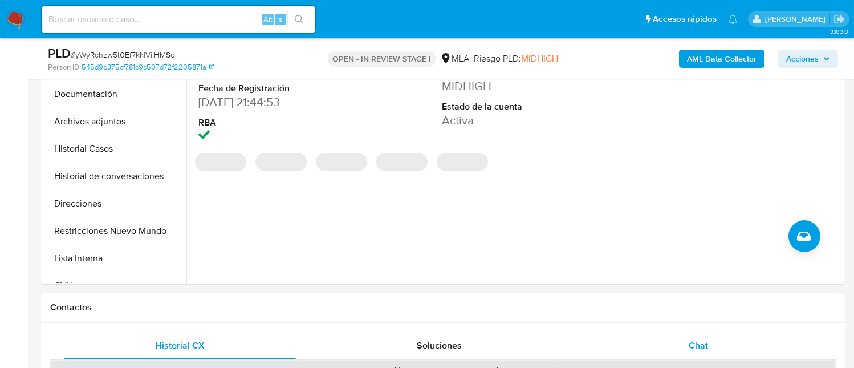
click at [691, 334] on div "Chat" at bounding box center [698, 345] width 232 height 27
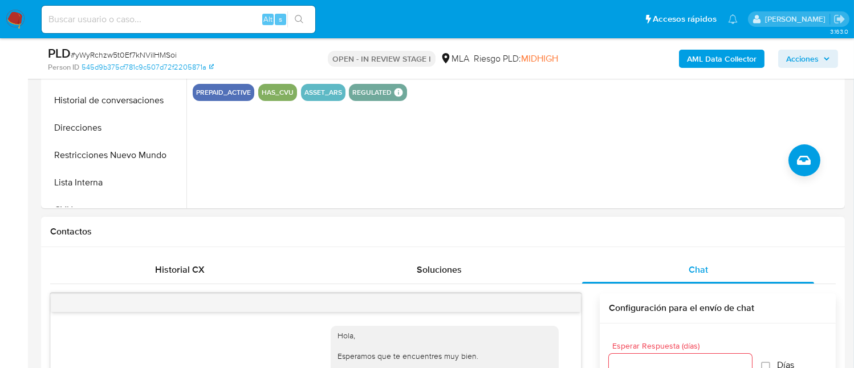
scroll to position [1223, 0]
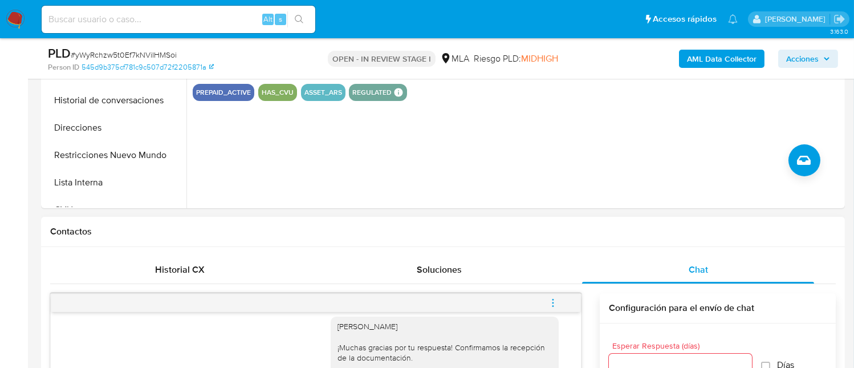
click at [556, 302] on icon "menu-action" at bounding box center [553, 303] width 10 height 10
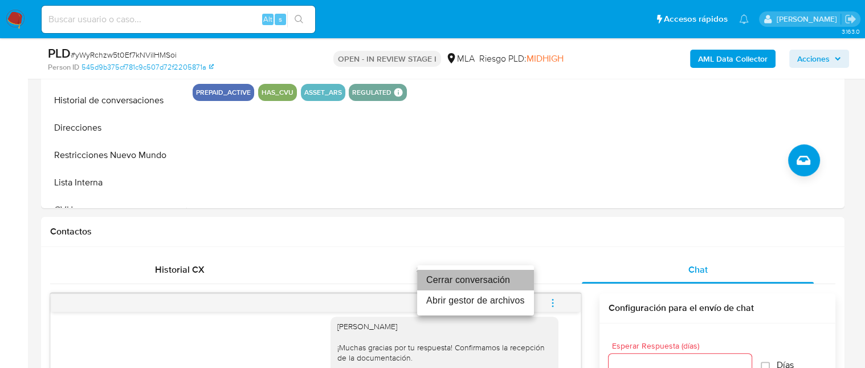
click at [490, 272] on li "Cerrar conversación" at bounding box center [475, 280] width 117 height 21
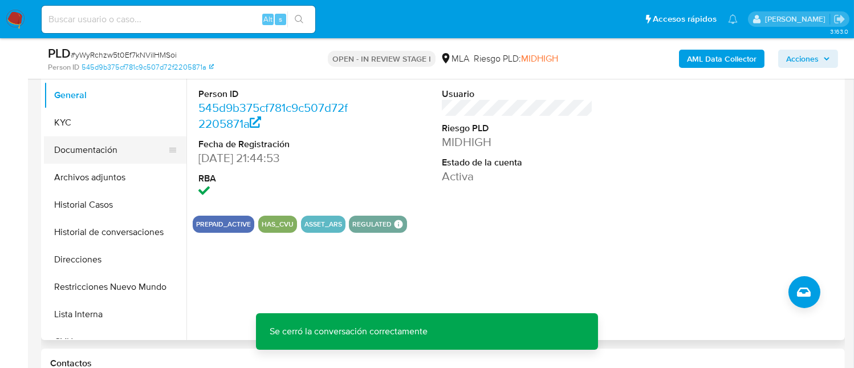
scroll to position [227, 0]
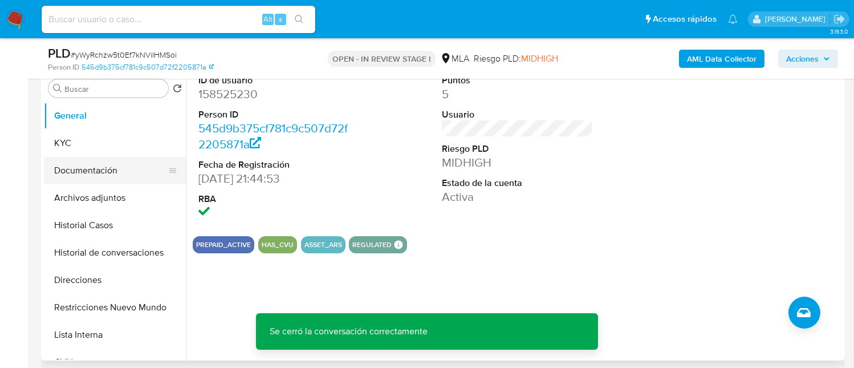
click at [115, 182] on button "Documentación" at bounding box center [110, 170] width 133 height 27
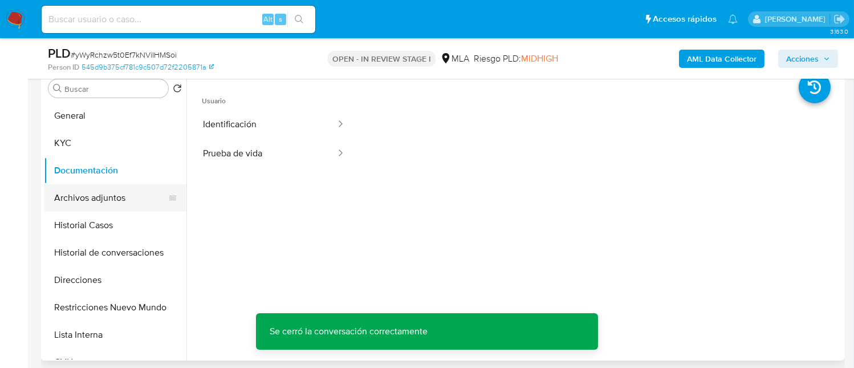
click at [116, 188] on button "Archivos adjuntos" at bounding box center [110, 197] width 133 height 27
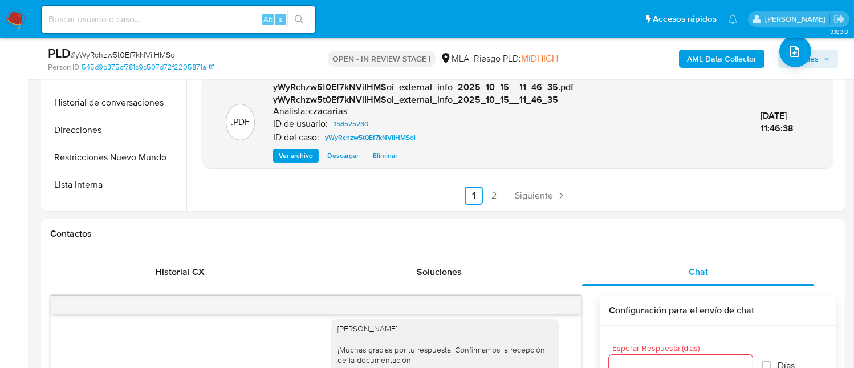
scroll to position [380, 0]
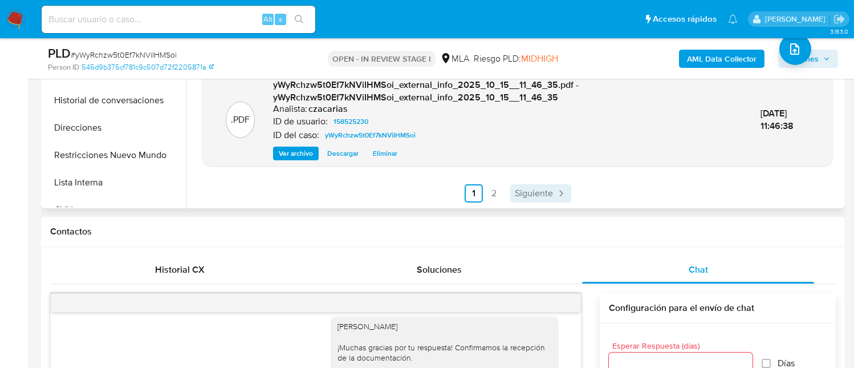
click at [545, 191] on span "Siguiente" at bounding box center [534, 193] width 38 height 9
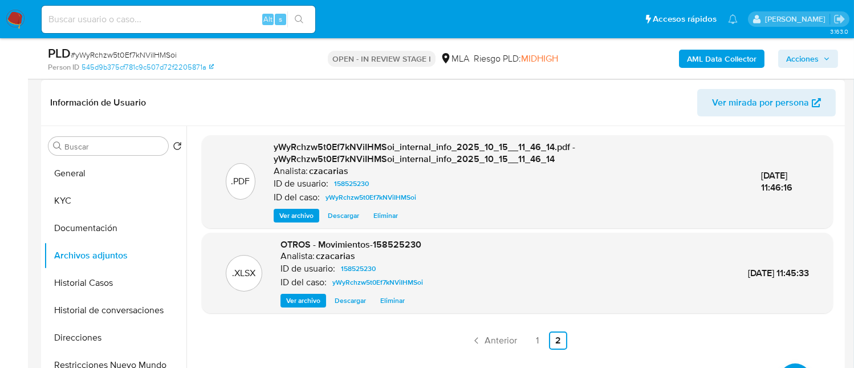
scroll to position [152, 0]
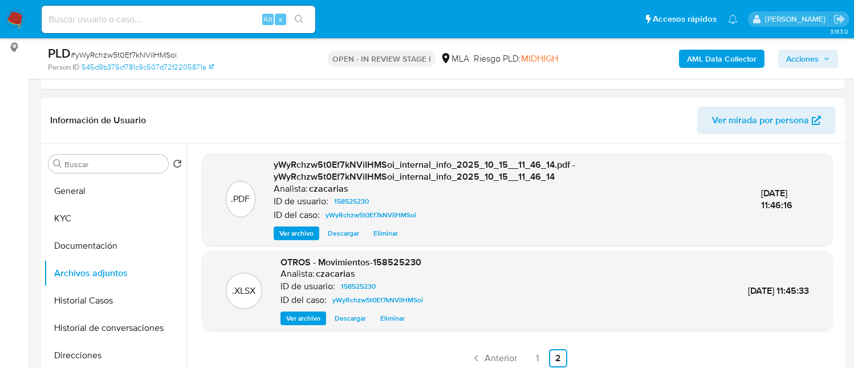
click at [820, 66] on span "Acciones" at bounding box center [808, 59] width 44 height 16
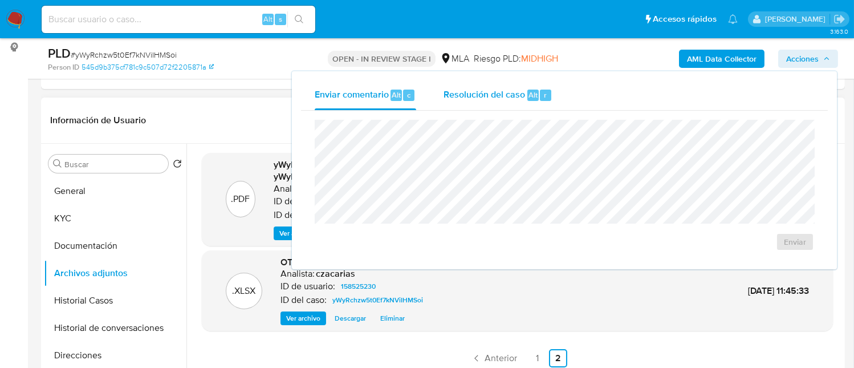
click at [553, 99] on button "Resolución del caso Alt r" at bounding box center [498, 95] width 136 height 30
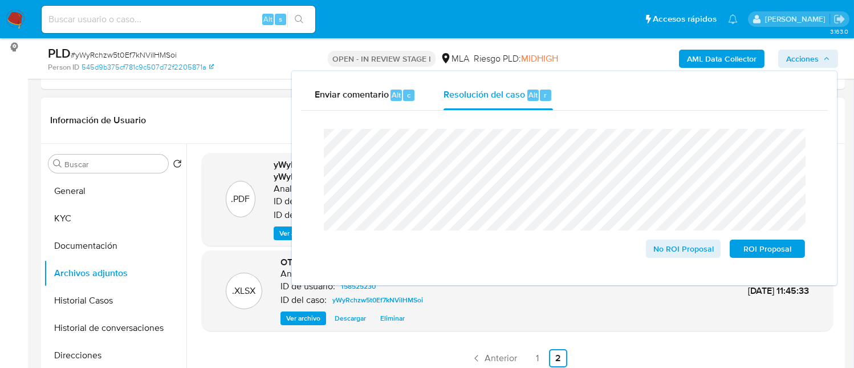
click at [158, 53] on span "# yWyRchzw5t0Ef7kNViIHMSoi" at bounding box center [124, 54] width 106 height 11
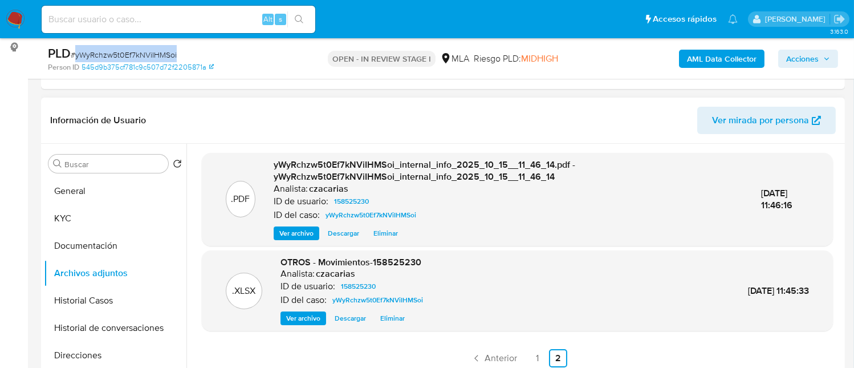
click at [158, 53] on span "# yWyRchzw5t0Ef7kNViIHMSoi" at bounding box center [124, 54] width 106 height 11
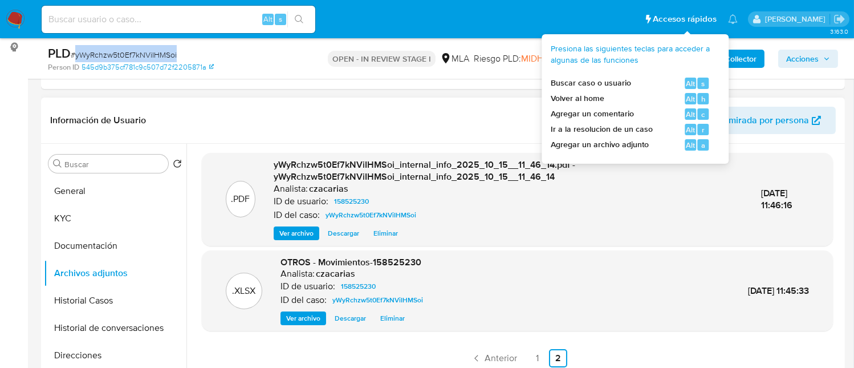
copy span "yWyRchzw5t0Ef7kNViIHMSoi"
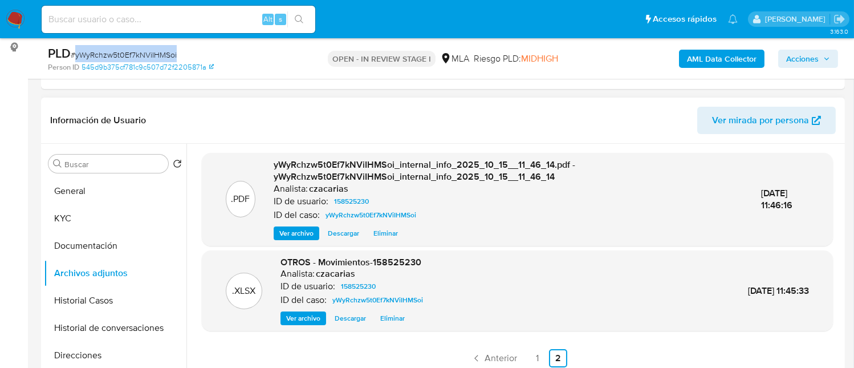
click at [816, 58] on span "Acciones" at bounding box center [802, 59] width 32 height 18
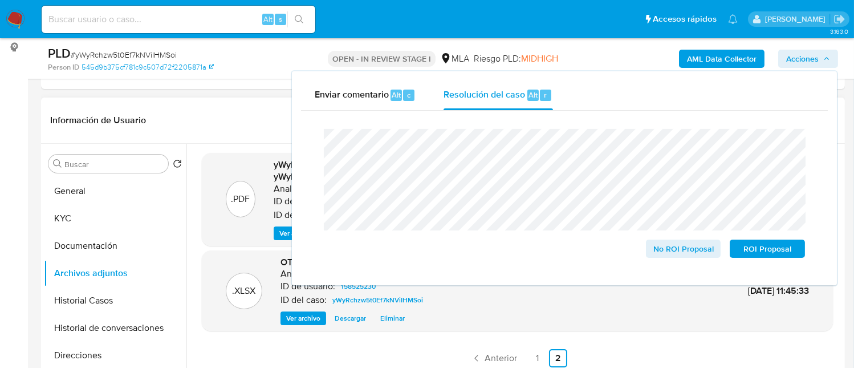
click at [161, 48] on div "PLD # yWyRchzw5t0Ef7kNViIHMSoi" at bounding box center [177, 53] width 259 height 17
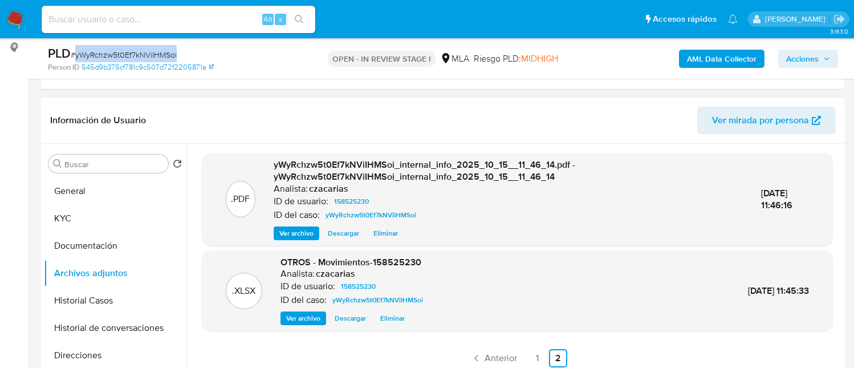
click at [161, 48] on div "PLD # yWyRchzw5t0Ef7kNViIHMSoi" at bounding box center [177, 53] width 259 height 17
copy span "yWyRchzw5t0Ef7kNViIHMSoi"
click at [821, 54] on span "Acciones" at bounding box center [808, 59] width 44 height 16
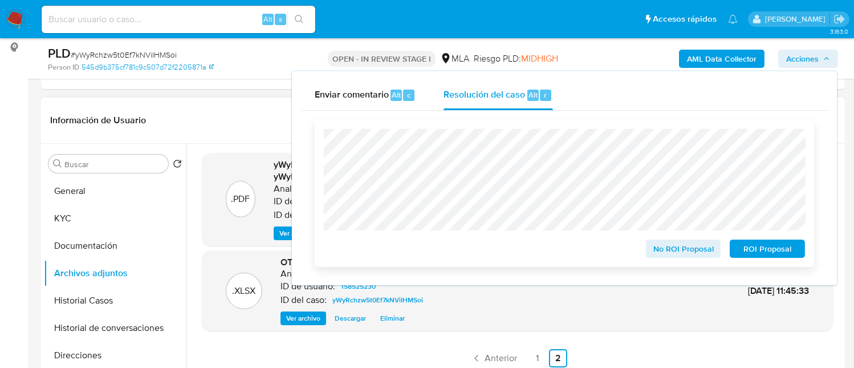
click at [686, 246] on span "No ROI Proposal" at bounding box center [683, 249] width 59 height 16
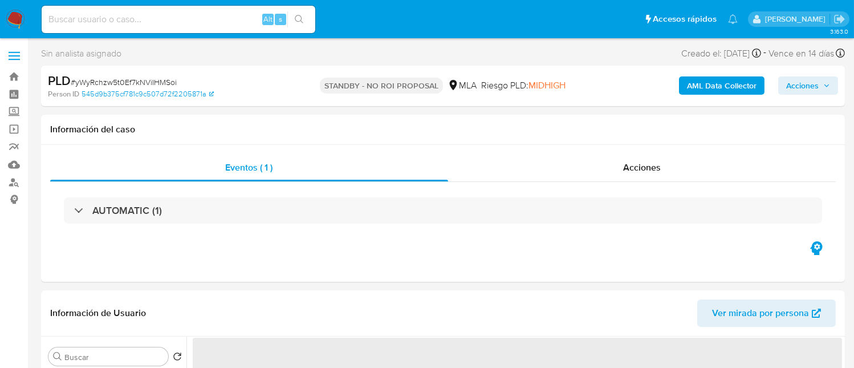
select select "10"
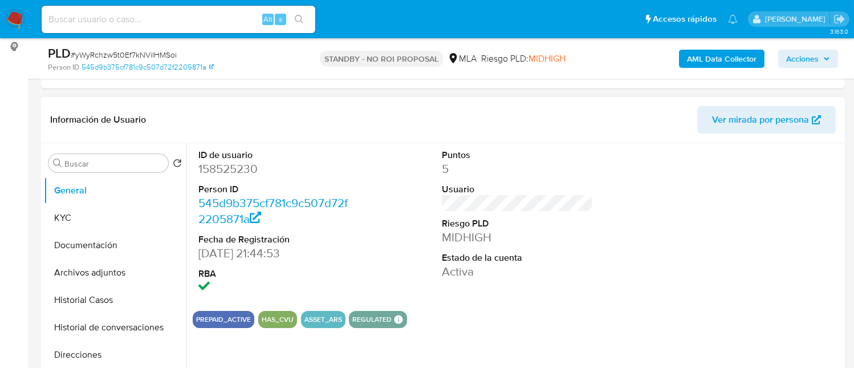
scroll to position [227, 0]
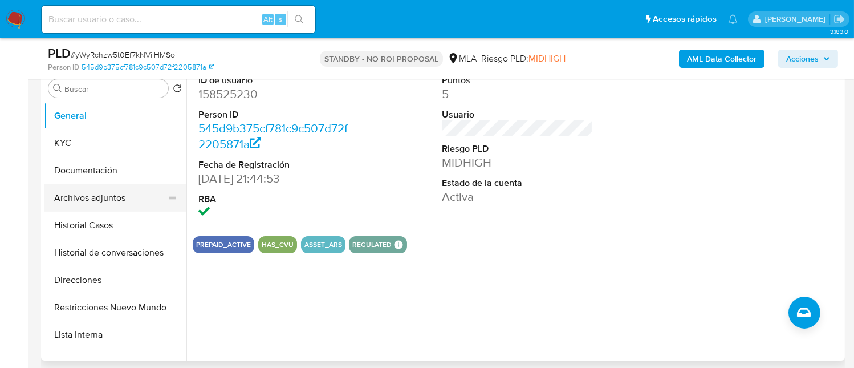
click at [128, 184] on button "Archivos adjuntos" at bounding box center [110, 197] width 133 height 27
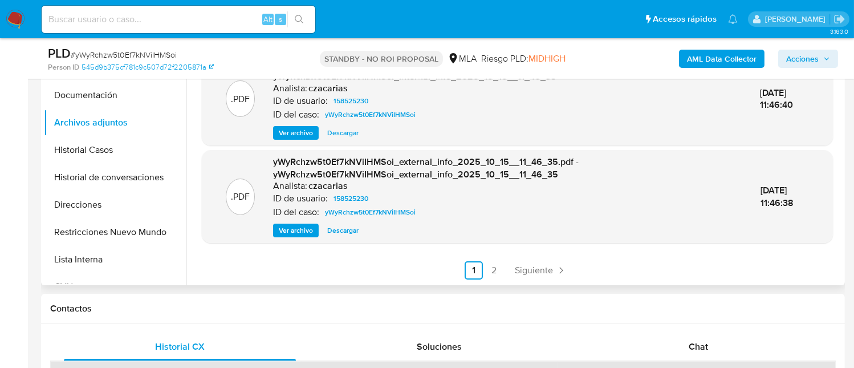
scroll to position [304, 0]
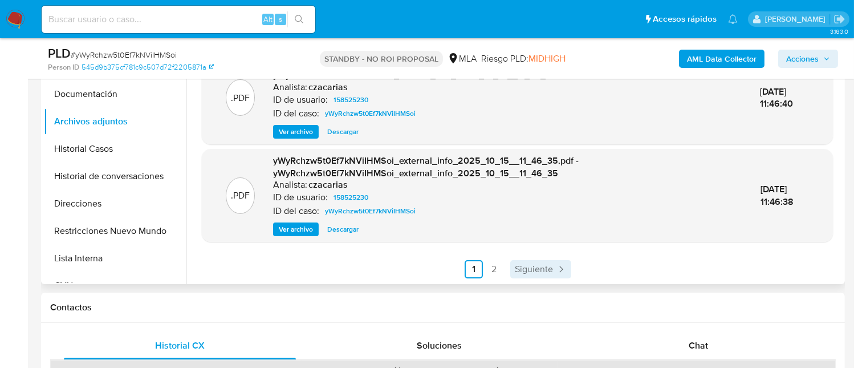
click at [543, 260] on link "Siguiente" at bounding box center [540, 269] width 61 height 18
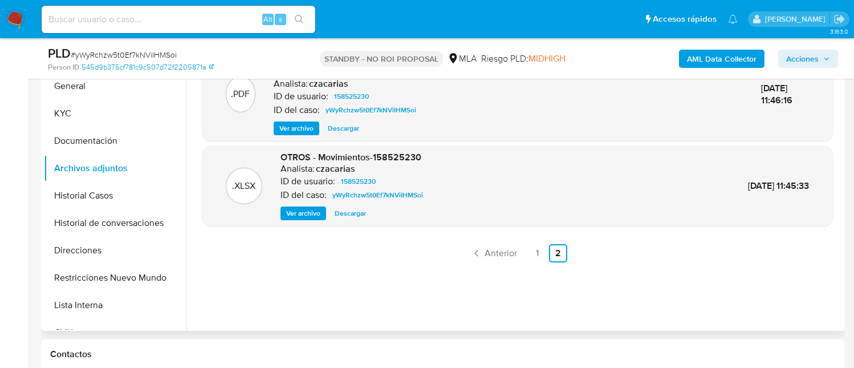
scroll to position [227, 0]
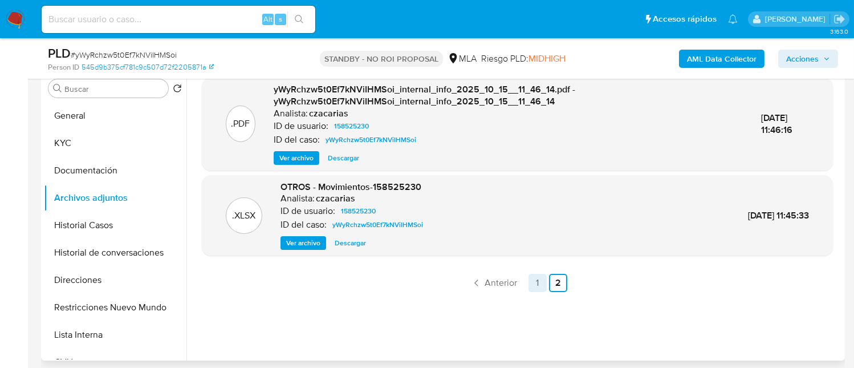
click at [536, 278] on link "1" at bounding box center [537, 283] width 18 height 18
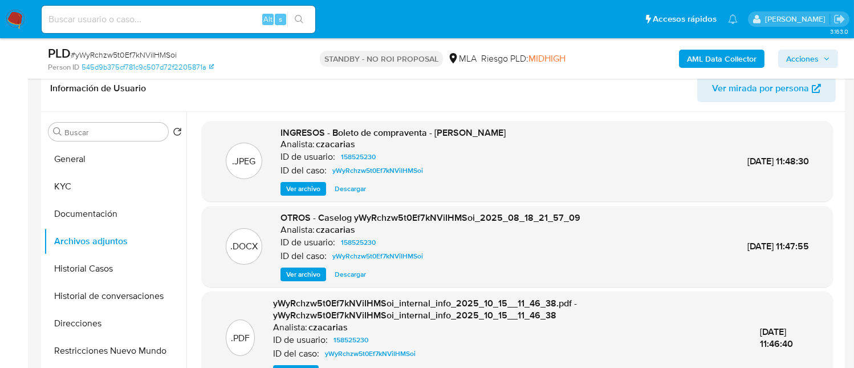
scroll to position [152, 0]
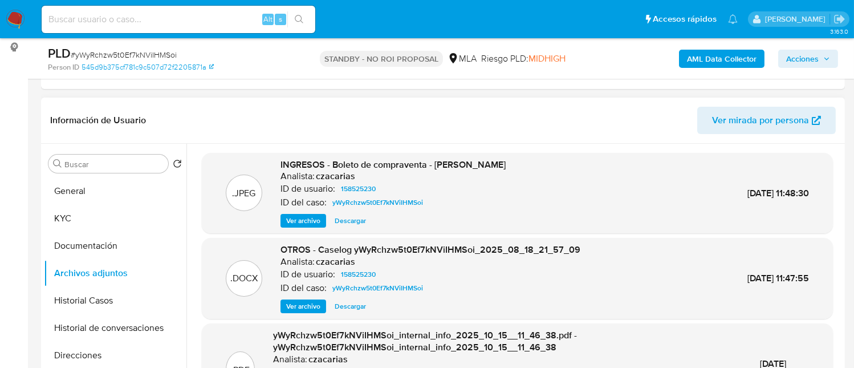
click at [225, 21] on input at bounding box center [179, 19] width 274 height 15
paste input "I3ON2t0ApQnRwZJlCzs2Ywh0"
type input "I3ON2t0ApQnRwZJlCzs2Ywh0"
click at [295, 21] on icon "search-icon" at bounding box center [299, 19] width 9 height 9
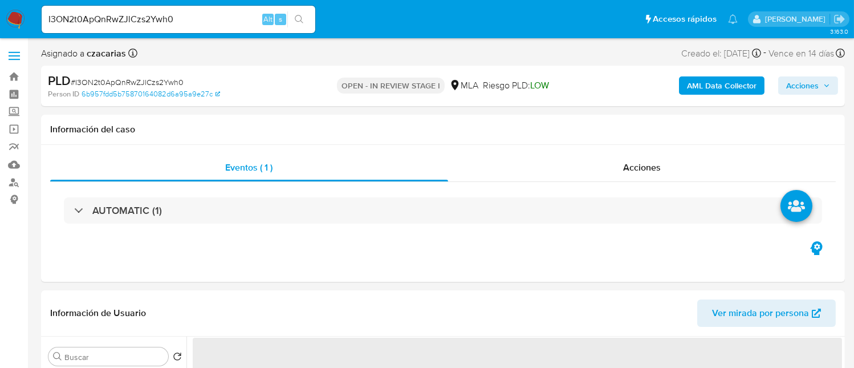
select select "10"
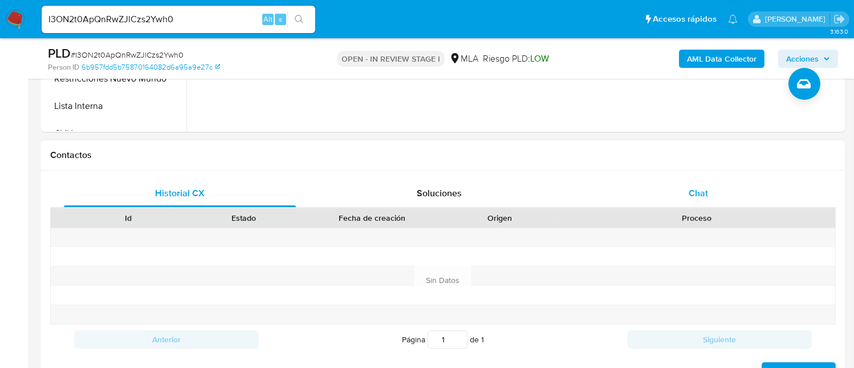
drag, startPoint x: 702, startPoint y: 190, endPoint x: 679, endPoint y: 188, distance: 22.3
click at [700, 189] on span "Chat" at bounding box center [697, 192] width 19 height 13
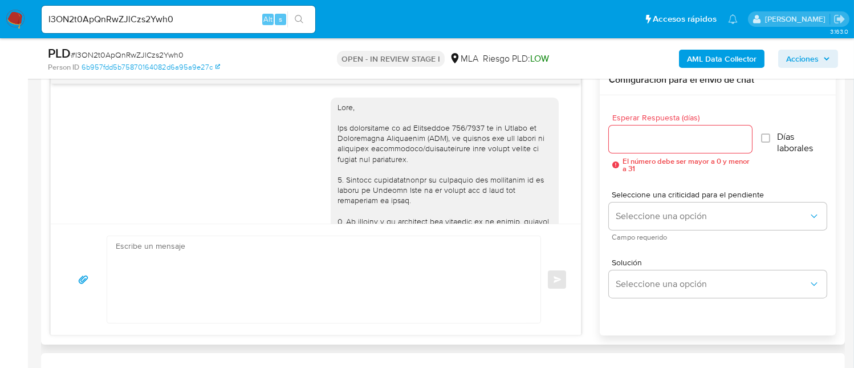
scroll to position [919, 0]
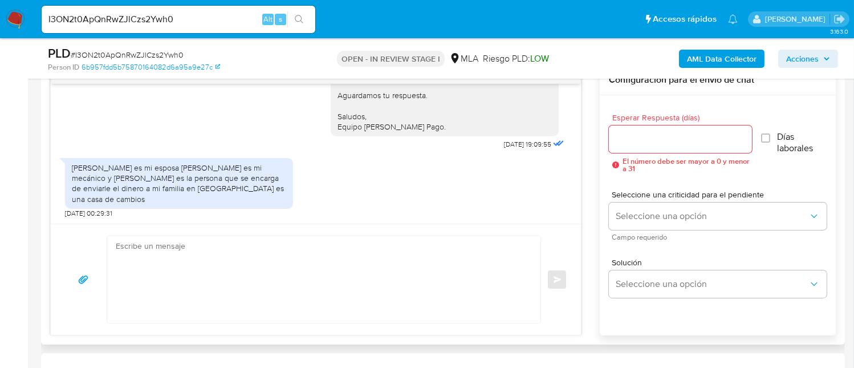
click at [259, 266] on textarea at bounding box center [321, 279] width 410 height 87
paste textarea "Hola, Muchas gracias por la respuesta. Analizamos tu caso y notamos que la info…"
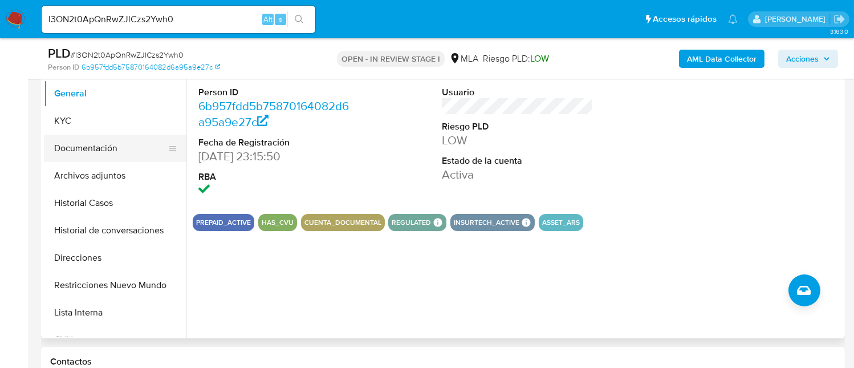
scroll to position [227, 0]
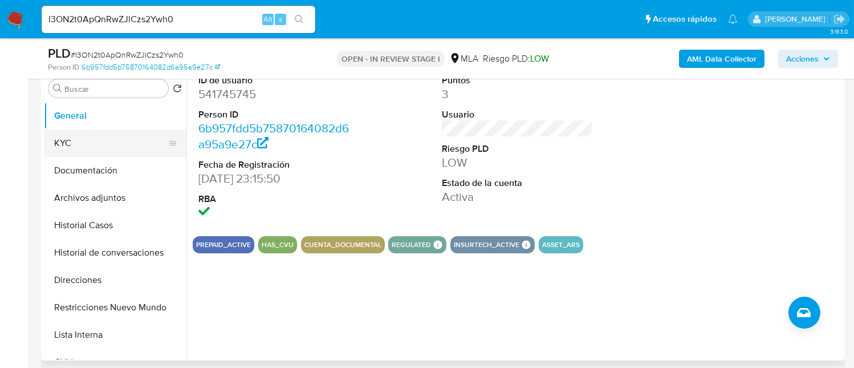
click at [85, 149] on button "KYC" at bounding box center [110, 142] width 133 height 27
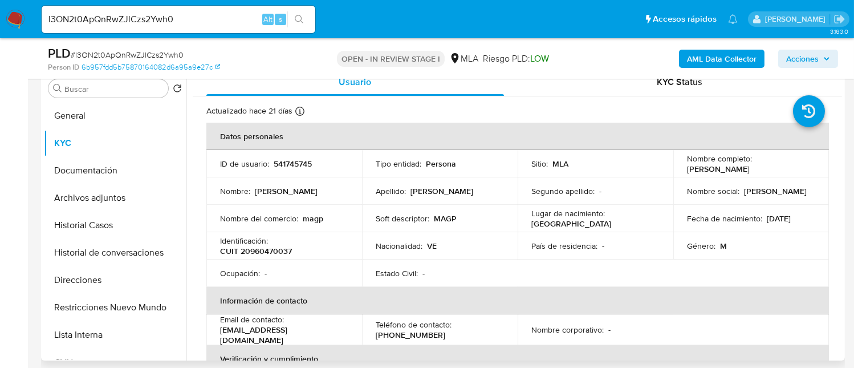
drag, startPoint x: 684, startPoint y: 169, endPoint x: 806, endPoint y: 167, distance: 122.5
click at [806, 167] on div "Nombre completo : Manuel Alejandro Gutierrez Perez" at bounding box center [751, 163] width 128 height 21
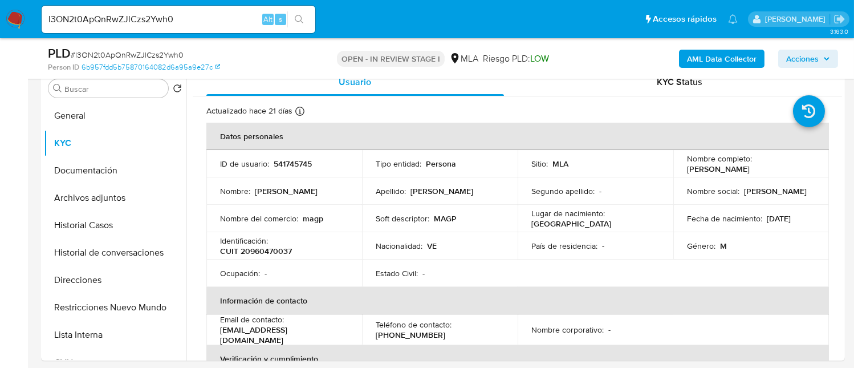
copy p "[PERSON_NAME]"
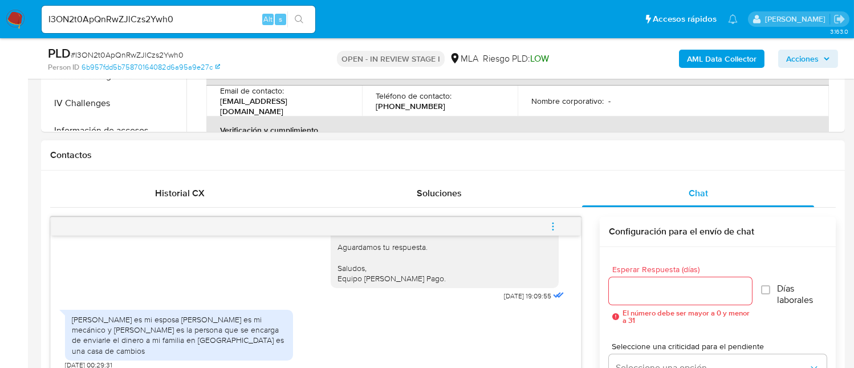
scroll to position [608, 0]
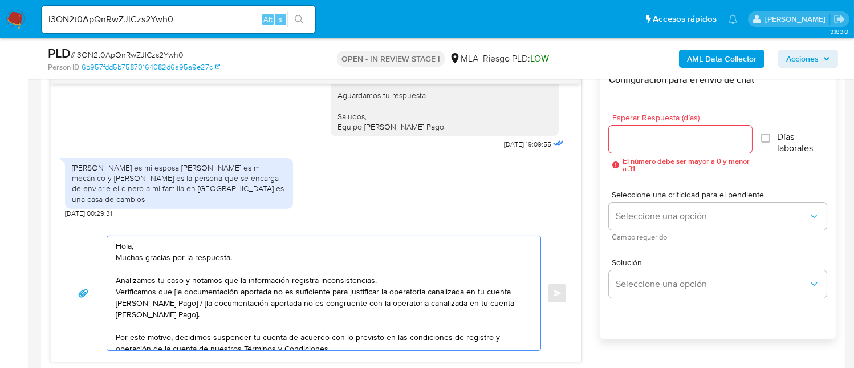
click at [151, 239] on textarea "Hola, Muchas gracias por la respuesta. Analizamos tu caso y notamos que la info…" at bounding box center [321, 293] width 410 height 114
paste textarea "[PERSON_NAME]"
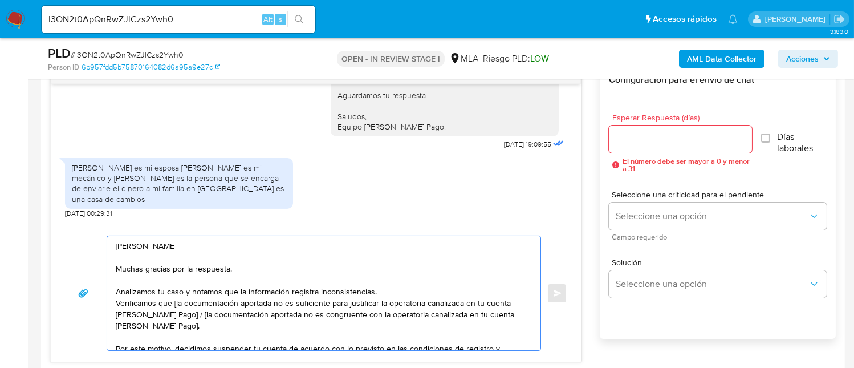
click at [387, 289] on textarea "Hola Manuel Alejandro Gutierrez Perez Muchas gracias por la respuesta. Analizam…" at bounding box center [321, 293] width 410 height 114
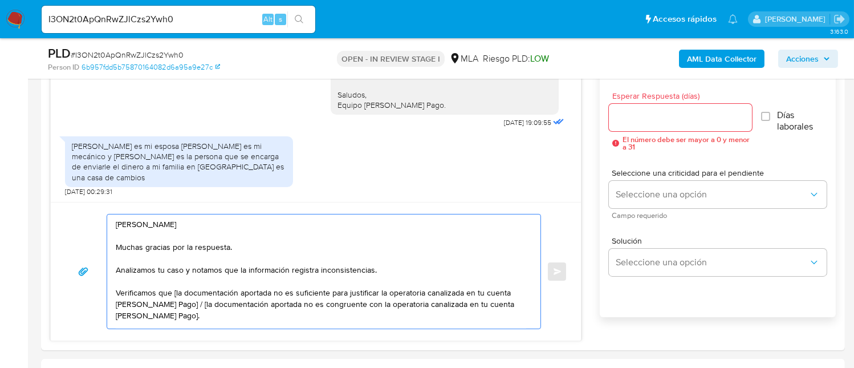
scroll to position [760, 0]
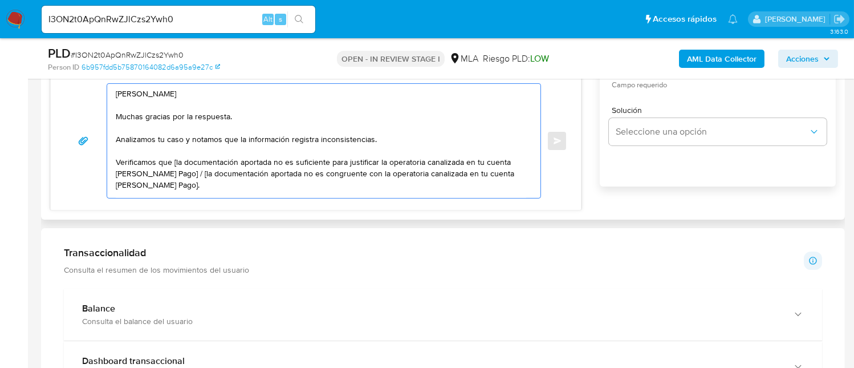
drag, startPoint x: 173, startPoint y: 161, endPoint x: 237, endPoint y: 161, distance: 63.8
click at [237, 161] on textarea "Hola Manuel Alejandro Gutierrez Perez Muchas gracias por la respuesta. Analizam…" at bounding box center [321, 141] width 410 height 114
drag, startPoint x: 167, startPoint y: 170, endPoint x: 177, endPoint y: 180, distance: 13.7
click at [177, 180] on textarea "Hola Manuel Alejandro Gutierrez Perez Muchas gracias por la respuesta. Analizam…" at bounding box center [321, 141] width 410 height 114
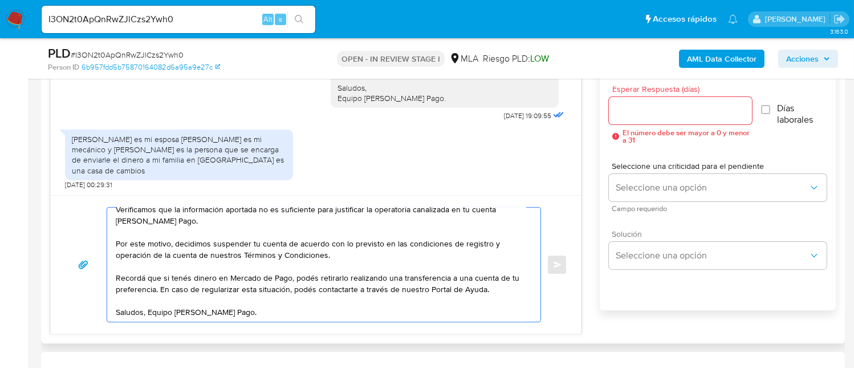
scroll to position [608, 0]
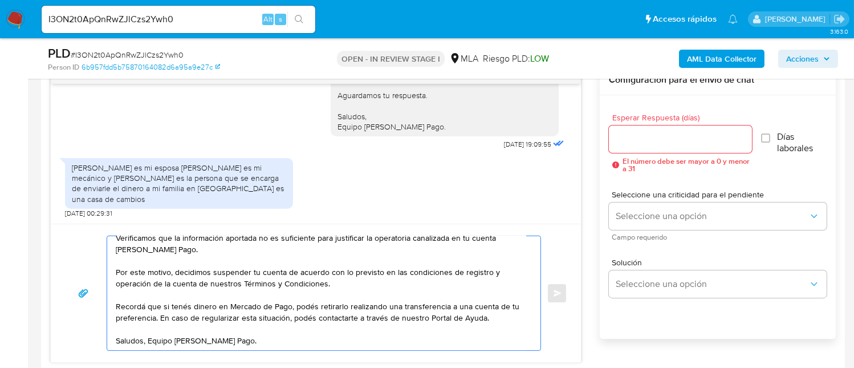
type textarea "[PERSON_NAME] Muchas gracias por la respuesta. Analizamos tu caso y notamos que…"
click at [655, 139] on input "Esperar Respuesta (días)" at bounding box center [680, 139] width 143 height 15
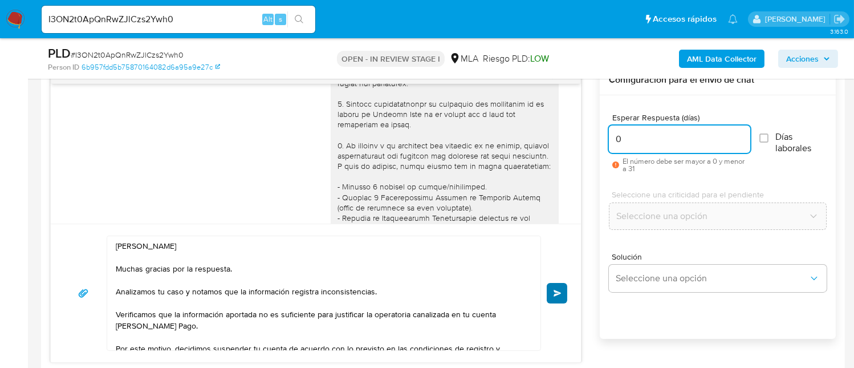
type input "0"
click at [556, 290] on span "Enviar" at bounding box center [557, 293] width 8 height 7
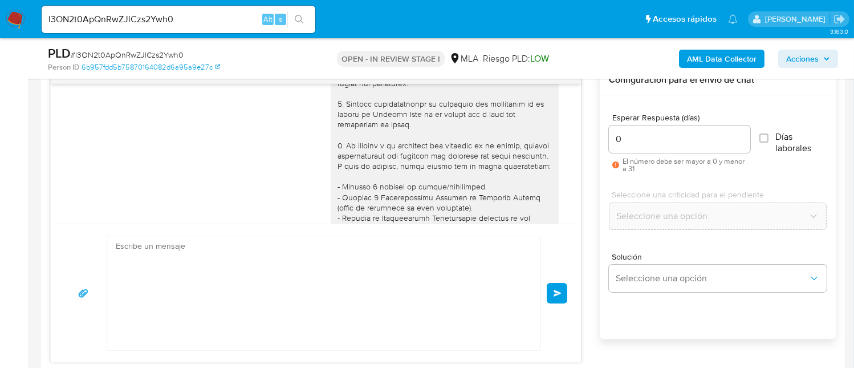
scroll to position [1170, 0]
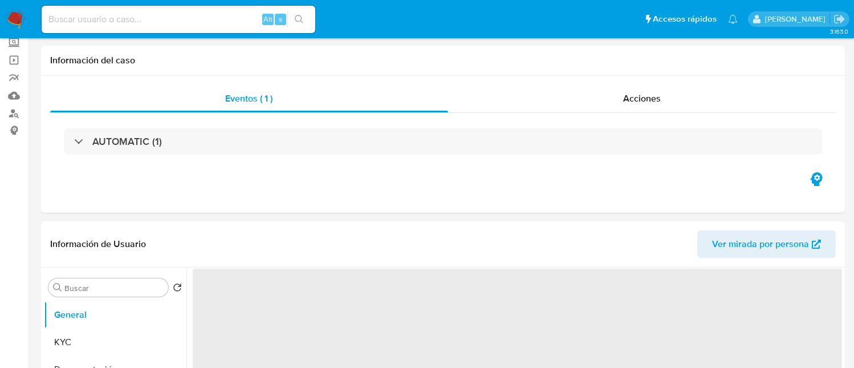
scroll to position [152, 0]
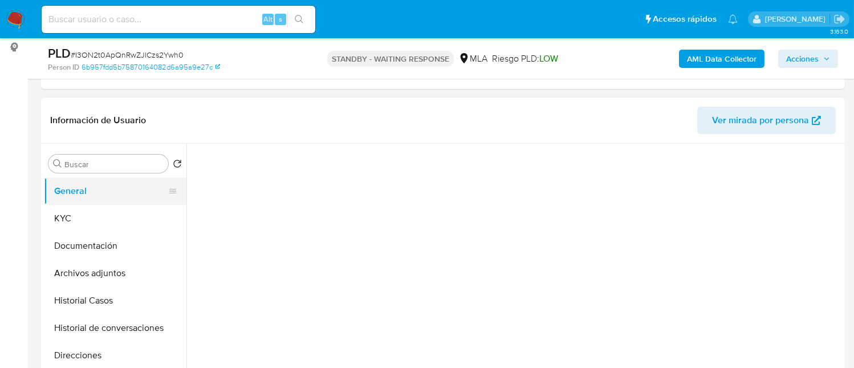
select select "10"
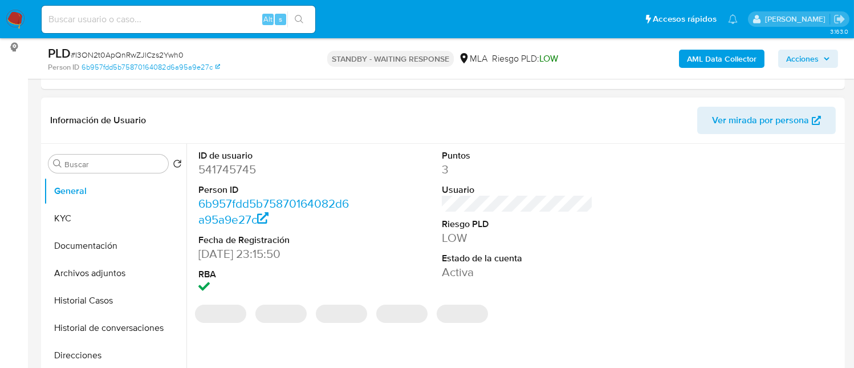
click at [239, 167] on dd "541745745" at bounding box center [273, 169] width 151 height 16
copy dd "541745745"
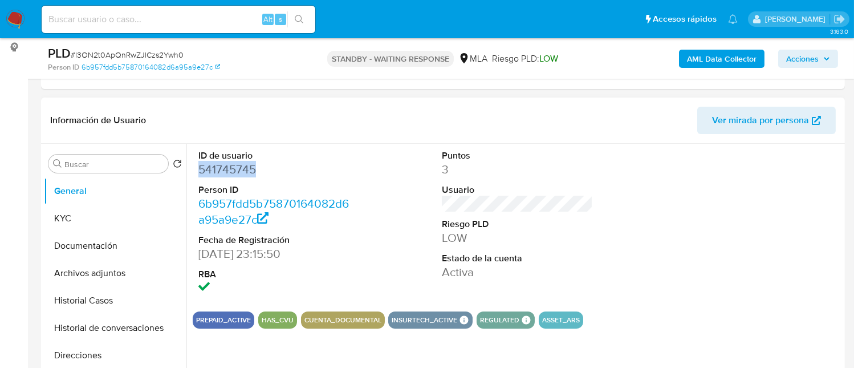
click at [231, 170] on dd "541745745" at bounding box center [273, 169] width 151 height 16
click at [142, 207] on button "KYC" at bounding box center [110, 218] width 133 height 27
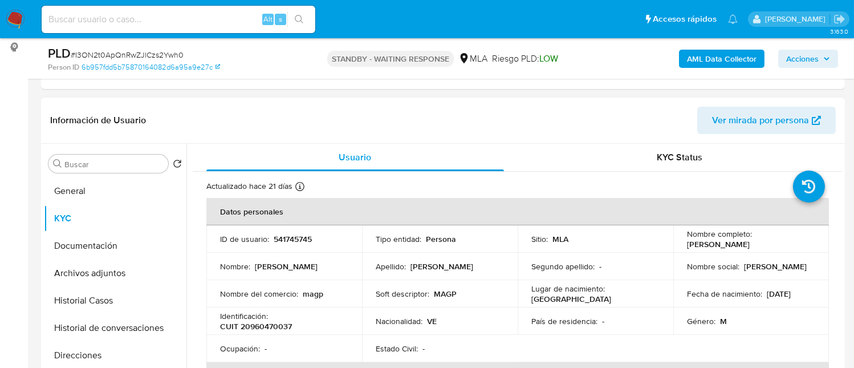
click at [275, 328] on p "CUIT 20960470037" at bounding box center [256, 326] width 72 height 10
click at [275, 329] on p "CUIT 20960470037" at bounding box center [256, 326] width 72 height 10
click at [276, 329] on p "CUIT 20960470037" at bounding box center [256, 326] width 72 height 10
click at [280, 329] on p "CUIT 20960470037" at bounding box center [256, 326] width 72 height 10
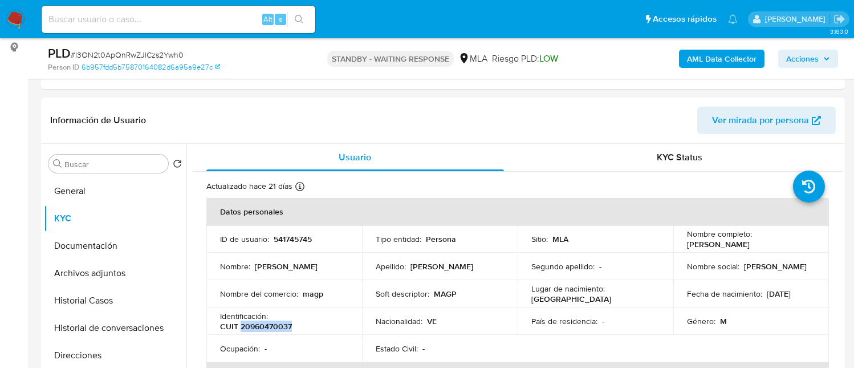
copy p "20960470037"
click at [279, 326] on p "CUIT 20960470037" at bounding box center [256, 326] width 72 height 10
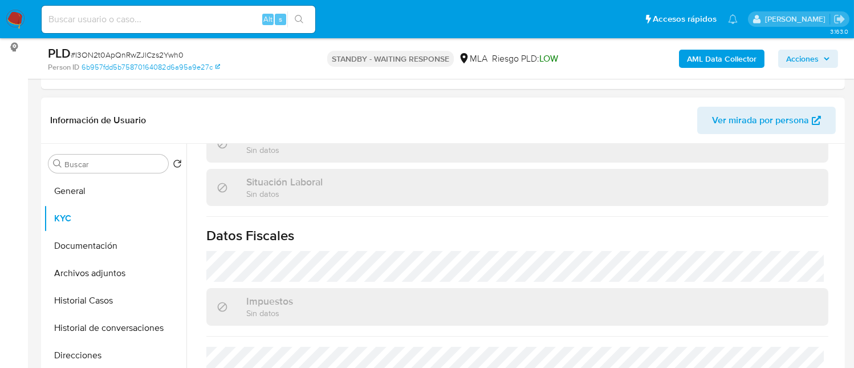
scroll to position [599, 0]
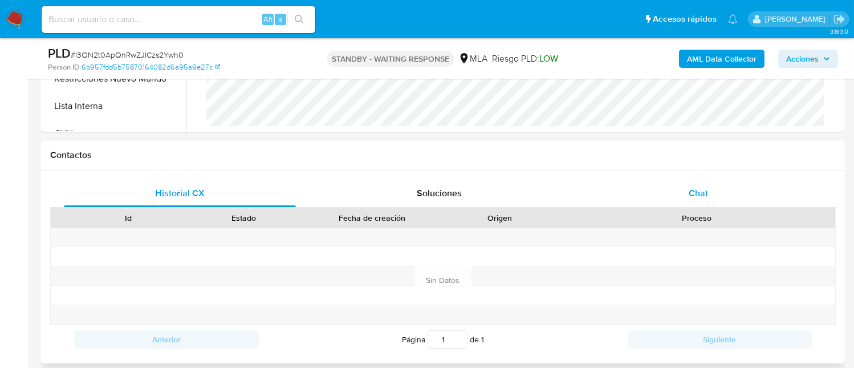
click at [701, 181] on div "Chat" at bounding box center [698, 193] width 232 height 27
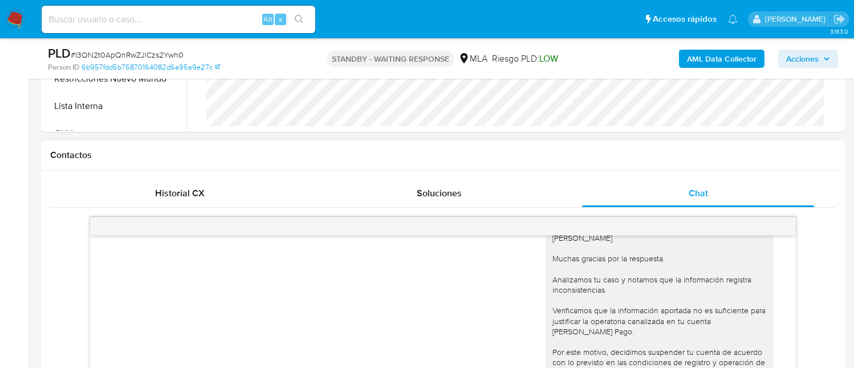
scroll to position [1139, 0]
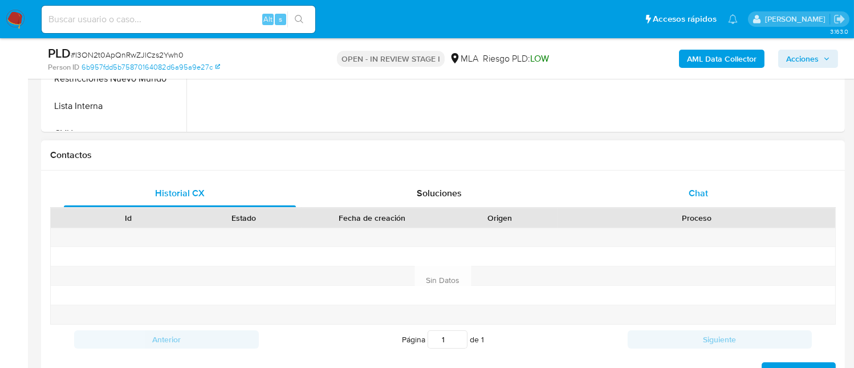
scroll to position [684, 0]
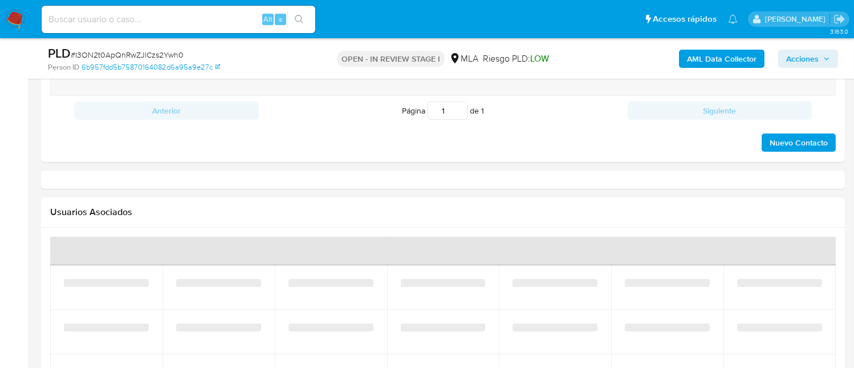
select select "10"
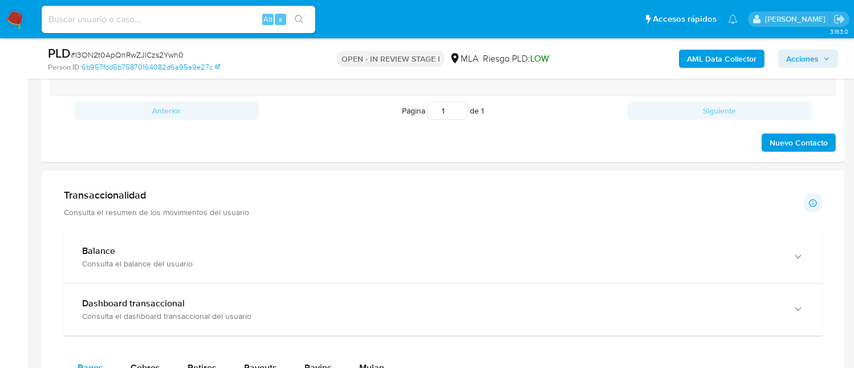
scroll to position [532, 0]
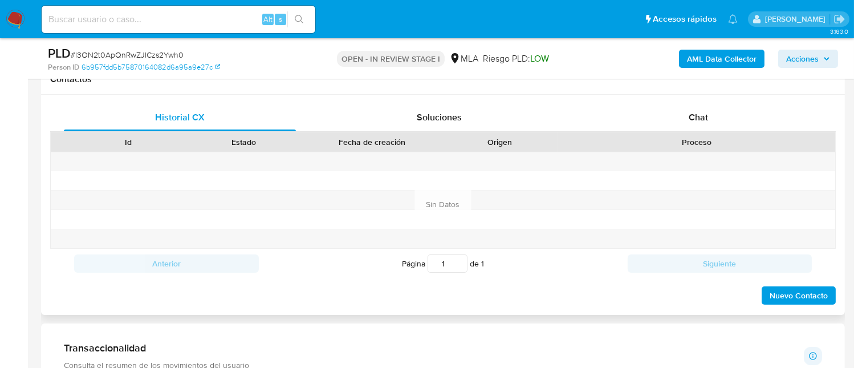
click at [687, 136] on div "Proceso" at bounding box center [696, 141] width 262 height 11
click at [678, 116] on div "Chat" at bounding box center [698, 117] width 232 height 27
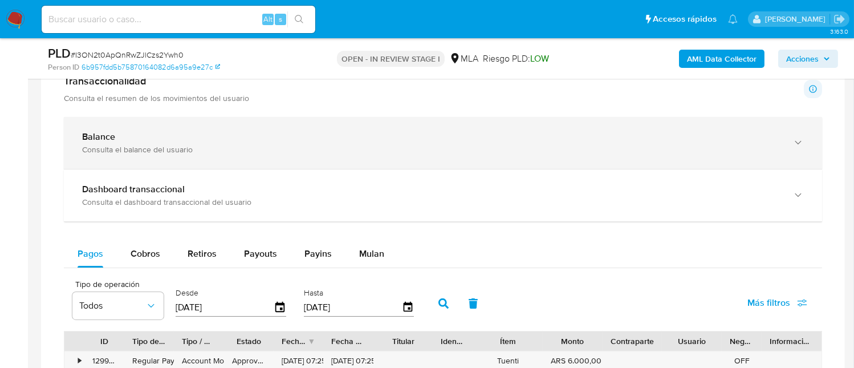
scroll to position [988, 0]
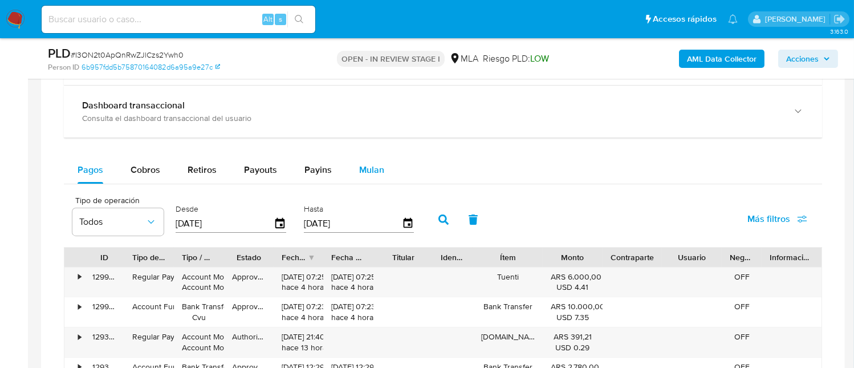
click at [365, 165] on span "Mulan" at bounding box center [371, 169] width 25 height 13
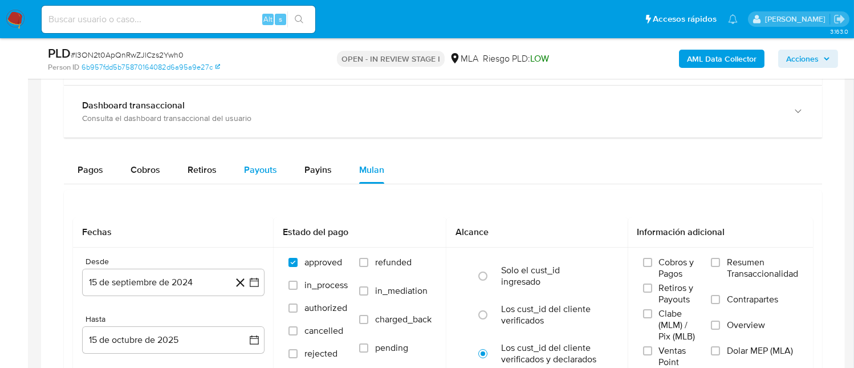
click at [262, 166] on span "Payouts" at bounding box center [260, 169] width 33 height 13
select select "10"
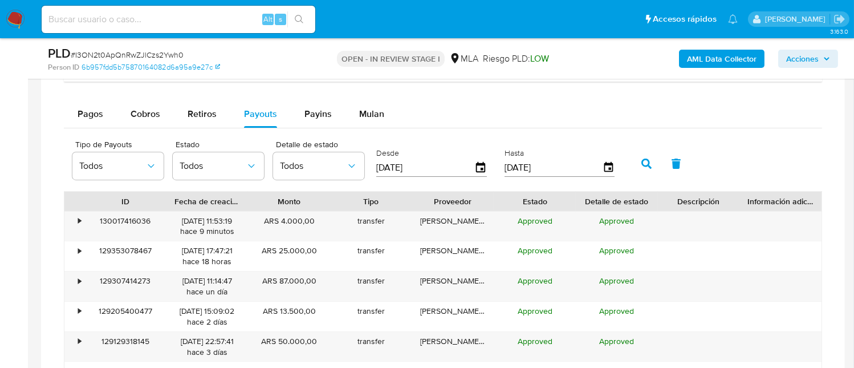
scroll to position [1064, 0]
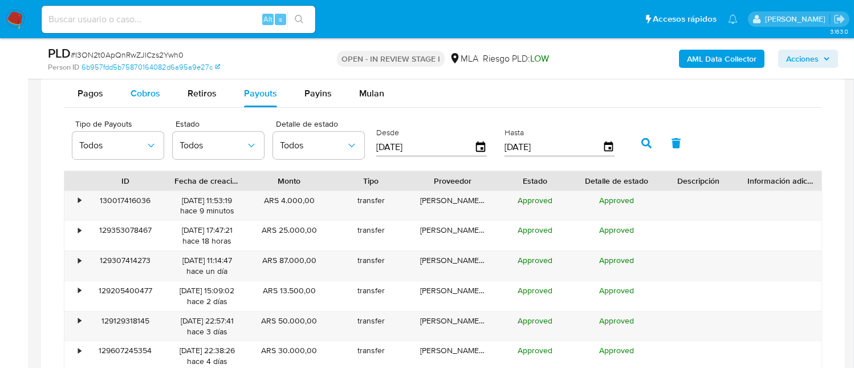
click at [153, 87] on span "Cobros" at bounding box center [146, 93] width 30 height 13
select select "10"
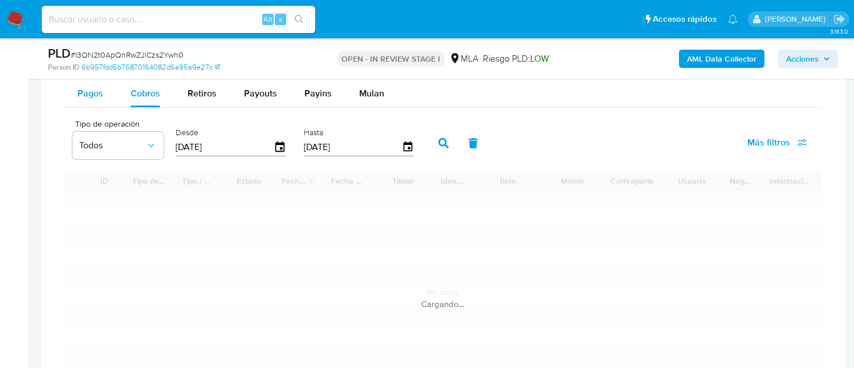
click at [74, 92] on button "Pagos" at bounding box center [90, 93] width 53 height 27
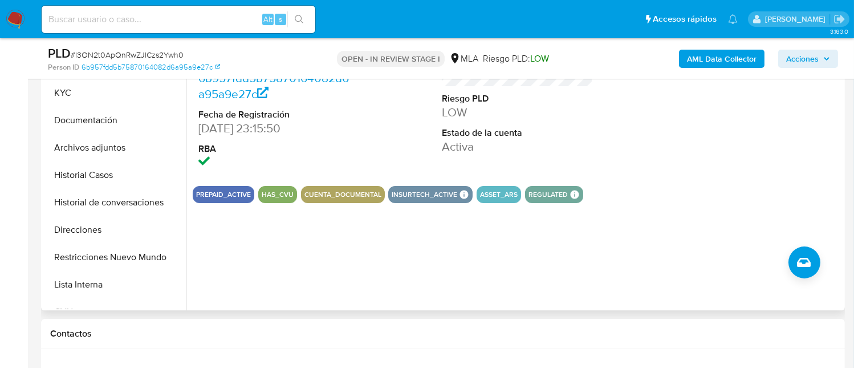
scroll to position [76, 0]
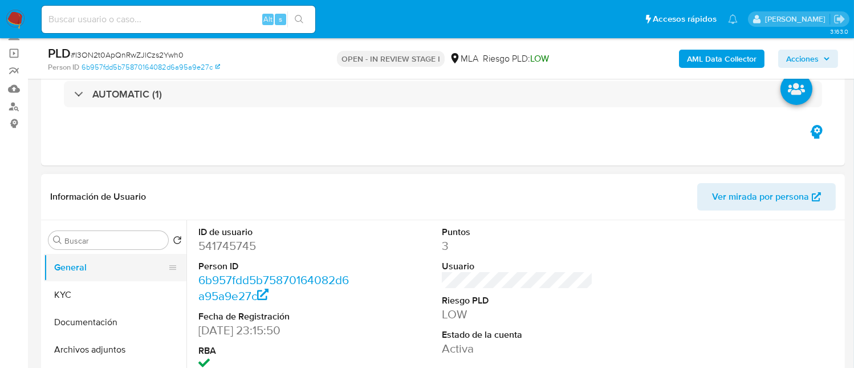
drag, startPoint x: 115, startPoint y: 317, endPoint x: 161, endPoint y: 275, distance: 62.5
click at [114, 317] on button "Documentación" at bounding box center [115, 321] width 142 height 27
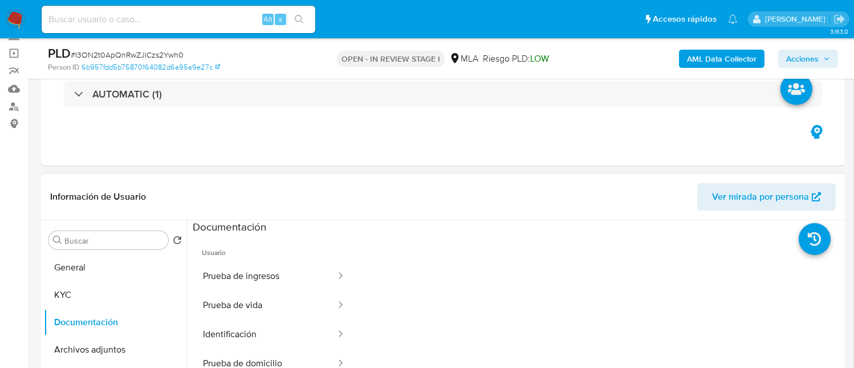
scroll to position [152, 0]
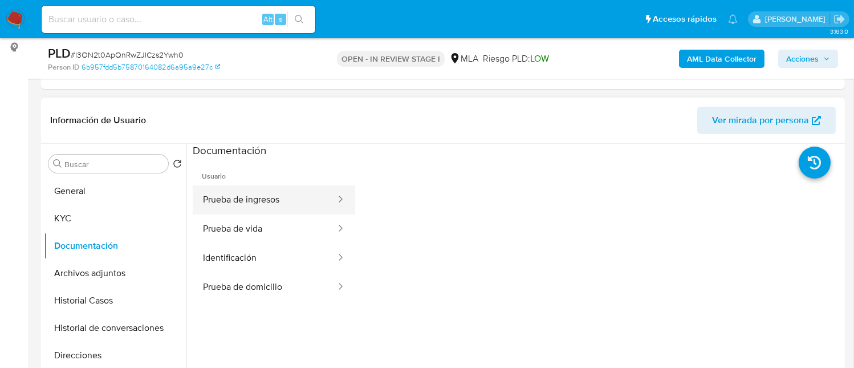
click at [274, 193] on button "Prueba de ingresos" at bounding box center [265, 199] width 144 height 29
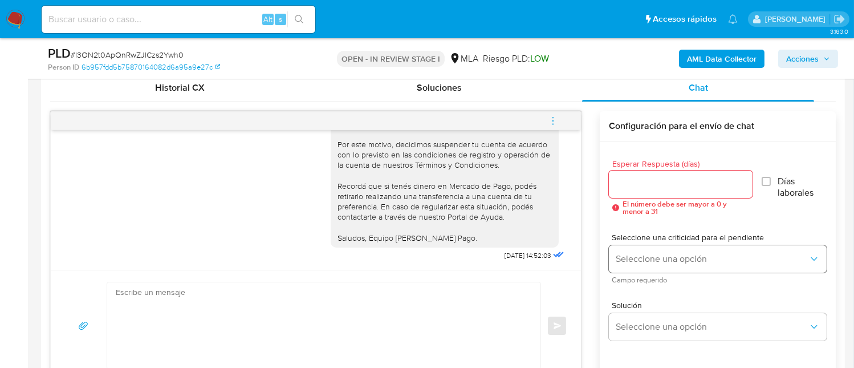
scroll to position [608, 0]
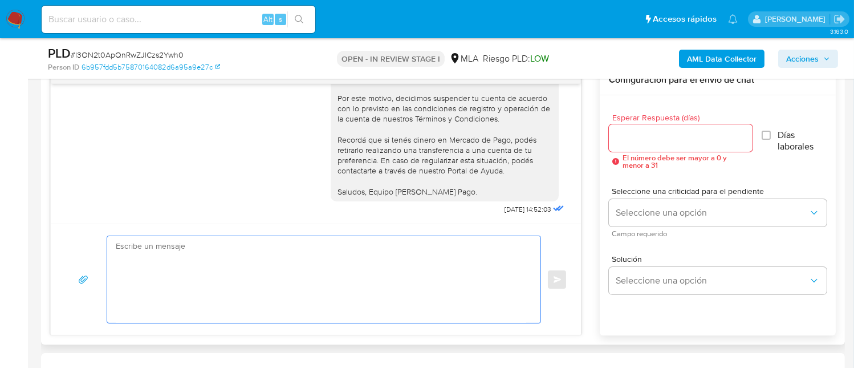
click at [203, 250] on textarea at bounding box center [321, 279] width 410 height 87
paste textarea "Hola ,"
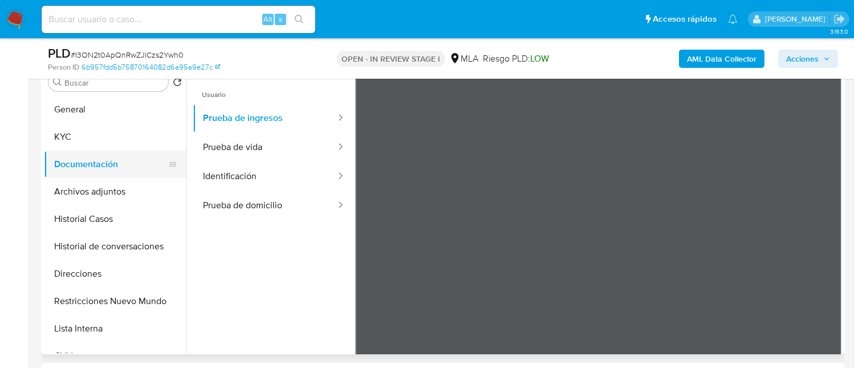
scroll to position [227, 0]
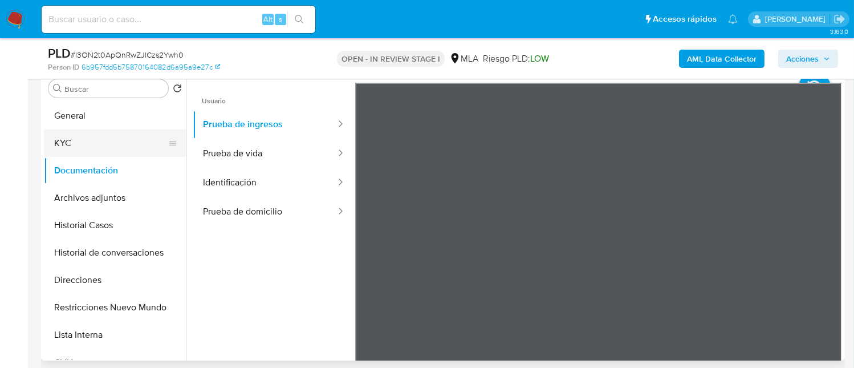
click at [91, 154] on button "KYC" at bounding box center [110, 142] width 133 height 27
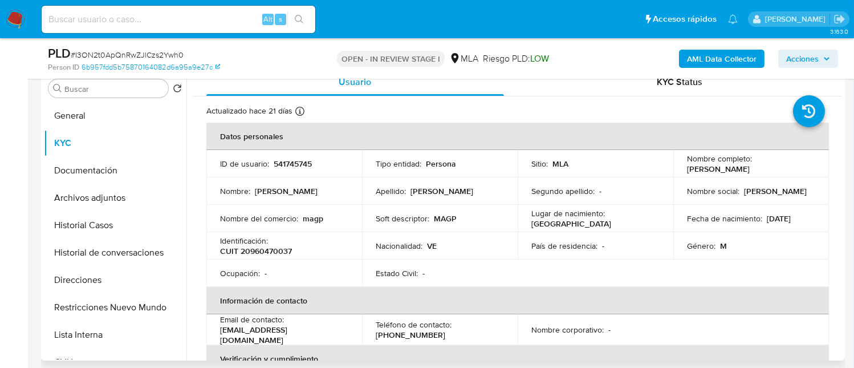
drag, startPoint x: 684, startPoint y: 169, endPoint x: 804, endPoint y: 175, distance: 120.4
click at [804, 175] on td "Nombre completo : Manuel Alejandro Gutierrez Perez" at bounding box center [751, 163] width 156 height 27
copy p "Manuel Alejandro Gutierrez Perez"
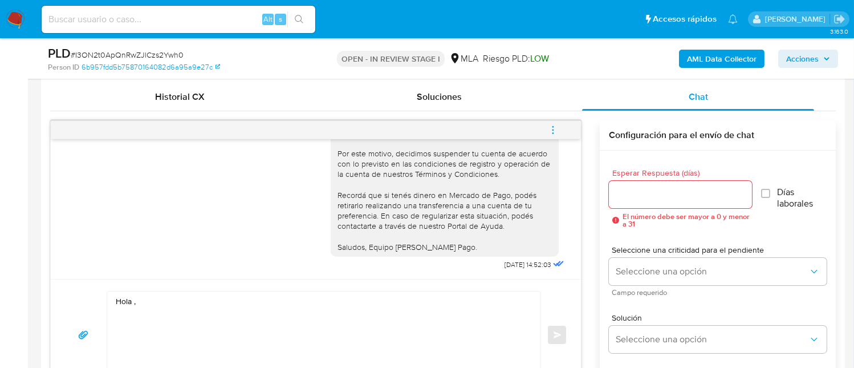
scroll to position [684, 0]
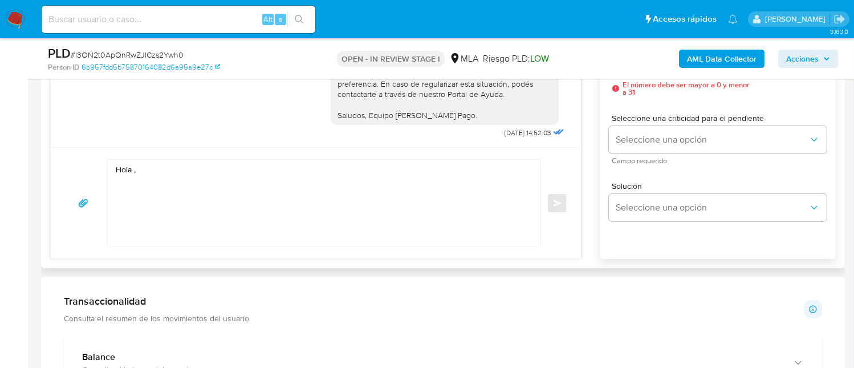
click at [189, 173] on textarea "Hola ," at bounding box center [321, 203] width 410 height 87
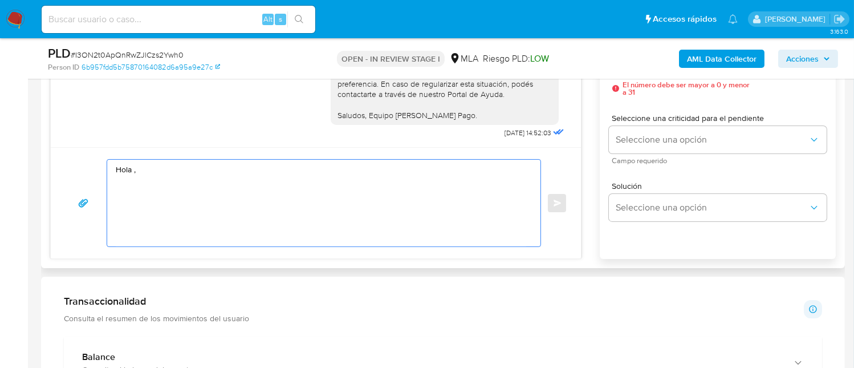
click at [190, 170] on textarea "Hola ," at bounding box center [321, 203] width 410 height 87
paste textarea "Manuel Alejandro Gutierrez Perez"
paste textarea "En función de las operaciones registradas en tu cuenta de Mercado Pago, necesit…"
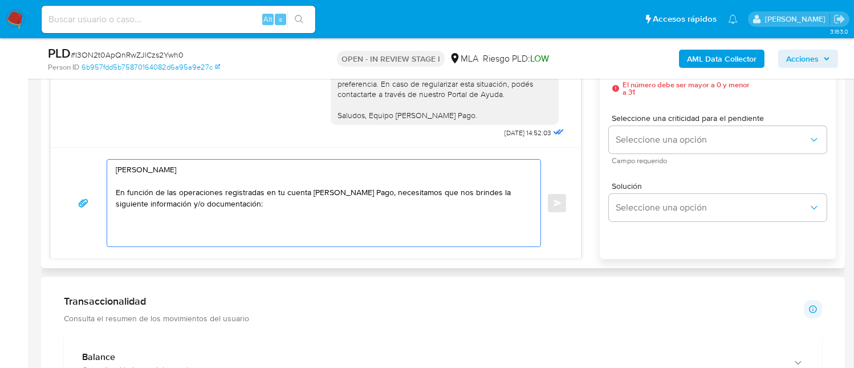
paste textarea "1. Descripción de la actividad: - Detalla la actividad que realizas a través de…"
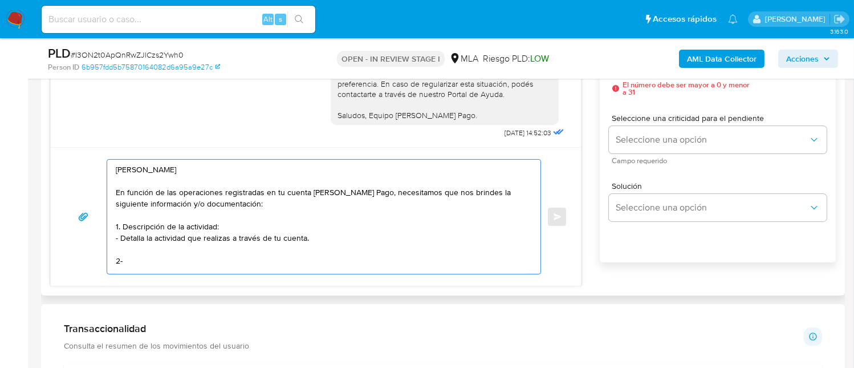
scroll to position [6, 0]
paste textarea "e acuerdo a la actividad que realices en tu cuenta, adjunta la siguiente docume…"
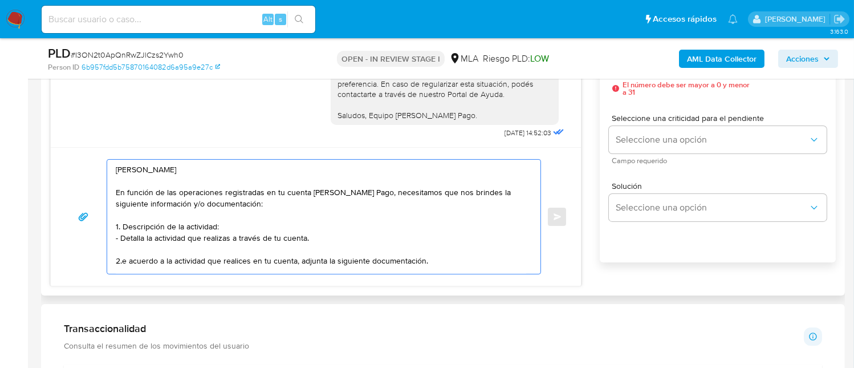
click at [120, 252] on textarea "Hola Manuel Alejandro Gutierrez Perez En función de las operaciones registradas…" at bounding box center [321, 217] width 410 height 114
click at [123, 252] on textarea "Hola Manuel Alejandro Gutierrez Perez En función de las operaciones registradas…" at bounding box center [321, 217] width 410 height 114
click at [458, 250] on textarea "Hola Manuel Alejandro Gutierrez Perez En función de las operaciones registradas…" at bounding box center [321, 217] width 410 height 114
paste textarea "- Resumen de Comprobantes Electrónicos emitidos de los períodos 2024 y 2025. Si…"
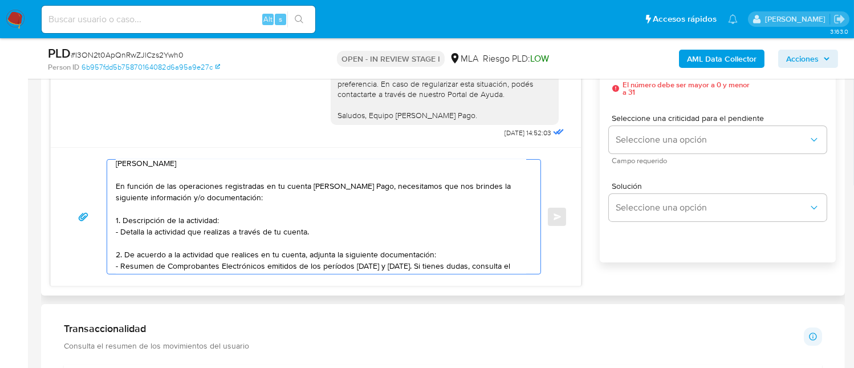
scroll to position [26, 0]
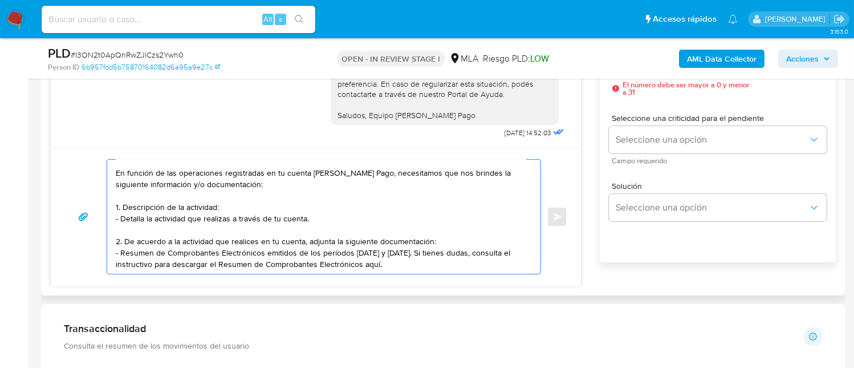
click at [448, 234] on textarea "Hola Manuel Alejandro Gutierrez Perez En función de las operaciones registradas…" at bounding box center [321, 217] width 410 height 114
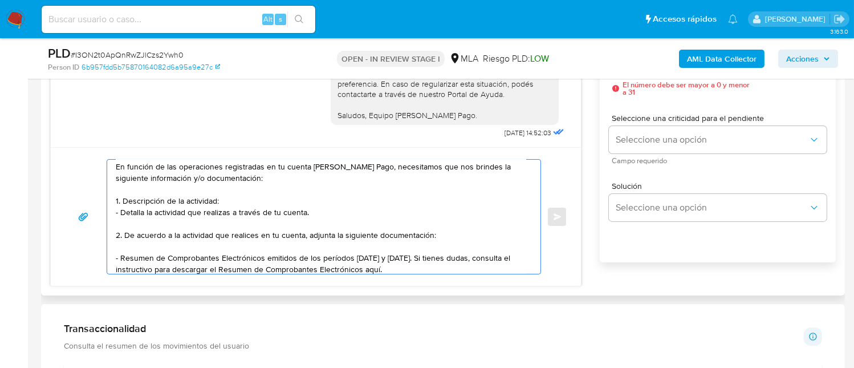
click at [386, 267] on textarea "Hola Manuel Alejandro Gutierrez Perez En función de las operaciones registradas…" at bounding box center [321, 217] width 410 height 114
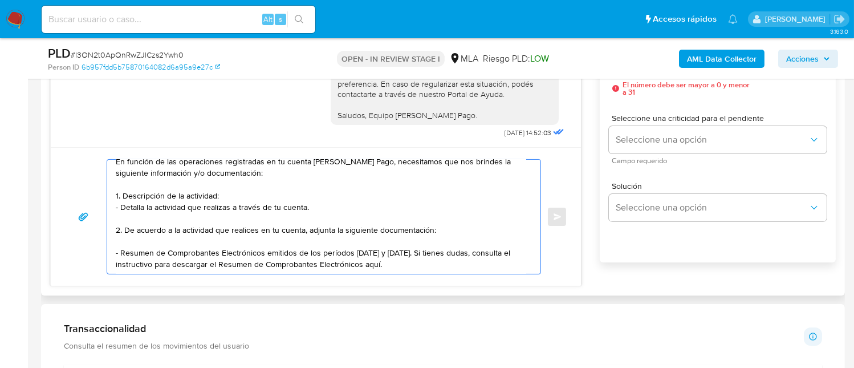
paste textarea "- Últimas 6 Declaraciones Juradas de Ingresos Brutos (donde se visualice la bas…"
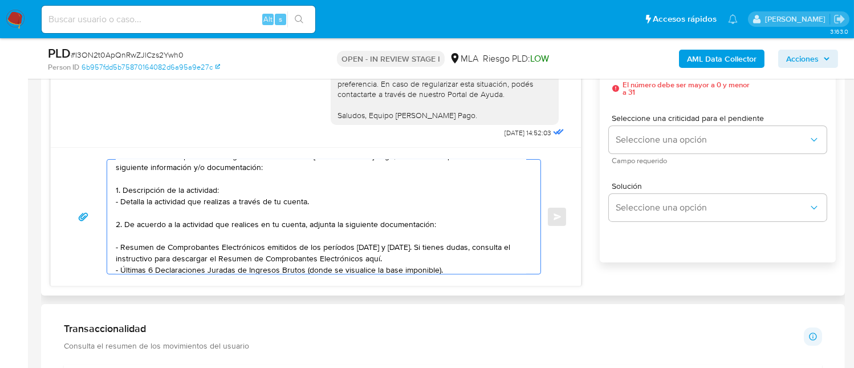
scroll to position [48, 0]
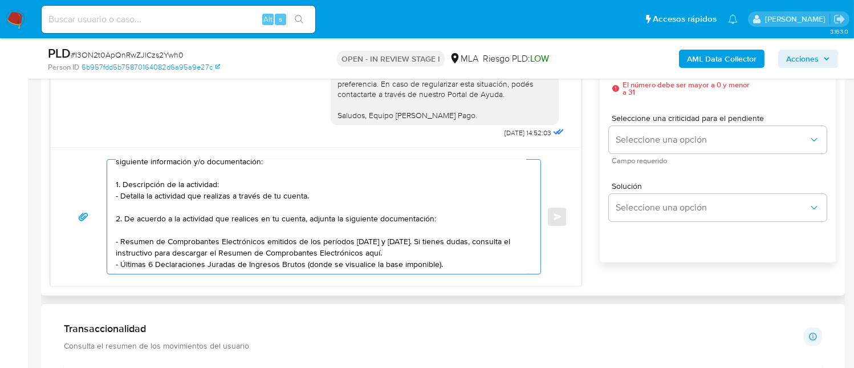
click at [380, 239] on textarea "Hola Manuel Alejandro Gutierrez Perez En función de las operaciones registradas…" at bounding box center [321, 217] width 410 height 114
paste textarea "https://www.mercadopago.com.ar/ayuda/30181"
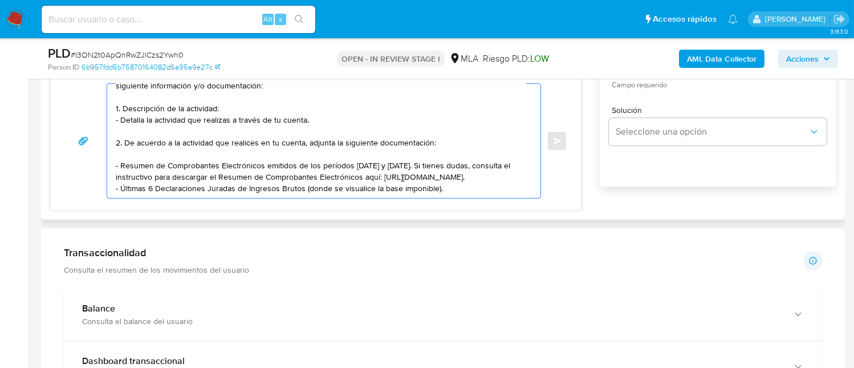
click at [442, 174] on textarea "Hola Manuel Alejandro Gutierrez Perez En función de las operaciones registradas…" at bounding box center [321, 141] width 410 height 114
paste textarea "3. Proporciona el vínculo con las siguientes contrapartes con las que operaste,…"
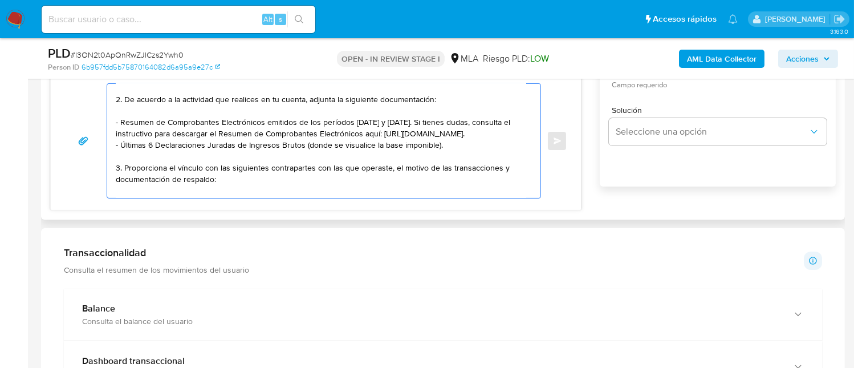
scroll to position [138, 0]
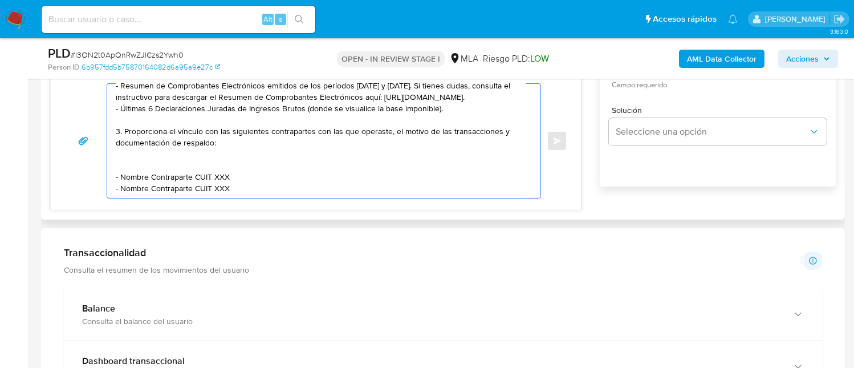
drag, startPoint x: 124, startPoint y: 122, endPoint x: 226, endPoint y: 136, distance: 102.4
click at [226, 136] on textarea "Hola Manuel Alejandro Gutierrez Perez En función de las operaciones registradas…" at bounding box center [321, 141] width 410 height 114
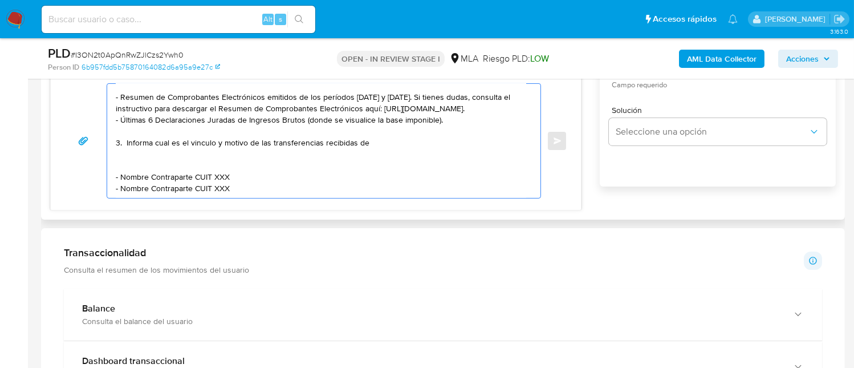
drag, startPoint x: 242, startPoint y: 174, endPoint x: 111, endPoint y: 144, distance: 134.7
click at [111, 144] on div "Hola Manuel Alejandro Gutierrez Perez En función de las operaciones registradas…" at bounding box center [320, 141] width 427 height 114
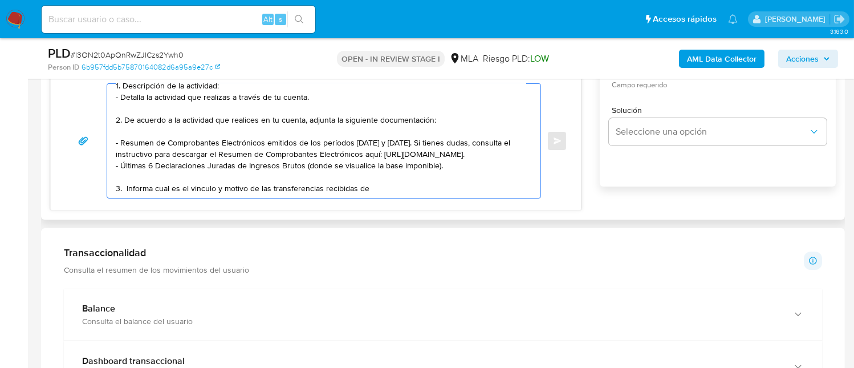
scroll to position [108, 0]
click at [392, 155] on textarea "Hola Manuel Alejandro Gutierrez Perez En función de las operaciones registradas…" at bounding box center [321, 141] width 410 height 114
paste textarea "Manyor Jose Salinas Magallanes"
paste textarea "20961089590"
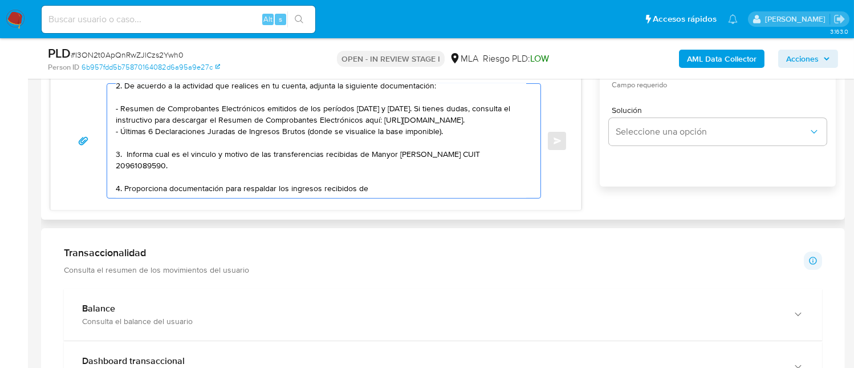
click at [374, 193] on textarea "Hola Manuel Alejandro Gutierrez Perez En función de las operaciones registradas…" at bounding box center [321, 141] width 410 height 114
click at [381, 185] on textarea "Hola Manuel Alejandro Gutierrez Perez En función de las operaciones registradas…" at bounding box center [321, 141] width 410 height 114
paste textarea "Dorielis del Valle Rojas Salas"
click at [479, 180] on textarea "Hola Manuel Alejandro Gutierrez Perez En función de las operaciones registradas…" at bounding box center [321, 141] width 410 height 114
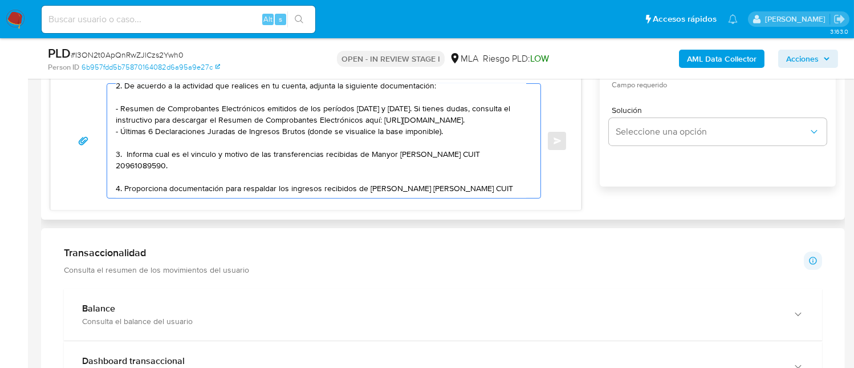
paste textarea "27962373688"
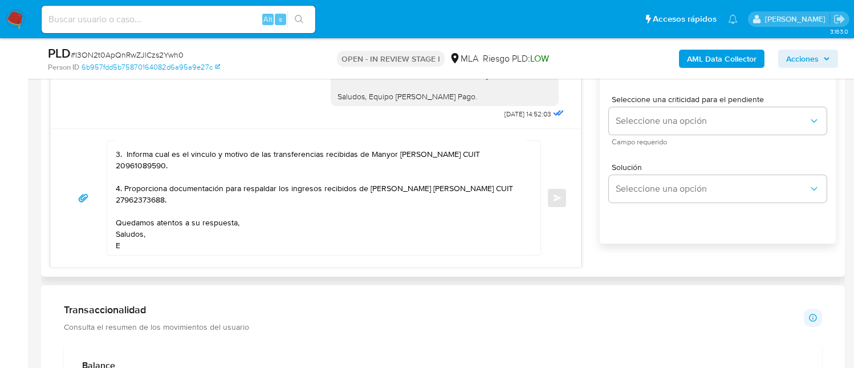
scroll to position [706, 0]
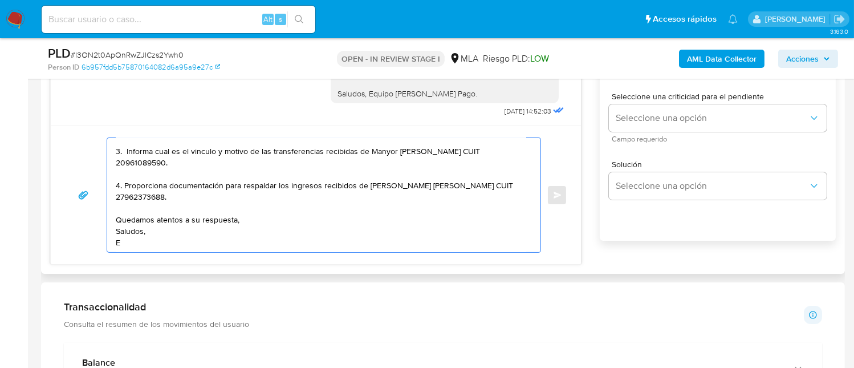
click at [191, 244] on textarea "Hola Manuel Alejandro Gutierrez Perez En función de las operaciones registradas…" at bounding box center [321, 195] width 410 height 114
drag, startPoint x: 191, startPoint y: 244, endPoint x: 183, endPoint y: 248, distance: 9.2
click at [183, 248] on textarea "Hola Manuel Alejandro Gutierrez Perez En función de las operaciones registradas…" at bounding box center [321, 195] width 410 height 114
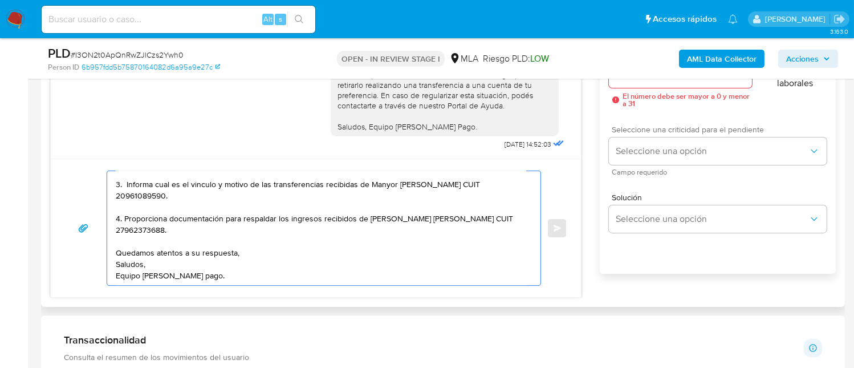
scroll to position [630, 0]
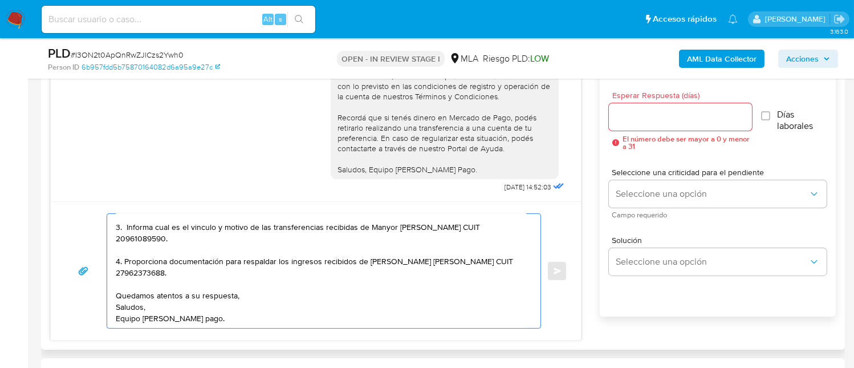
type textarea "Hola Manuel Alejandro Gutierrez Perez En función de las operaciones registradas…"
click at [646, 99] on div "Esperar Respuesta (días) El número debe ser mayor a 0 y menor a 31" at bounding box center [680, 120] width 143 height 59
click at [645, 112] on input "Esperar Respuesta (días)" at bounding box center [680, 116] width 143 height 15
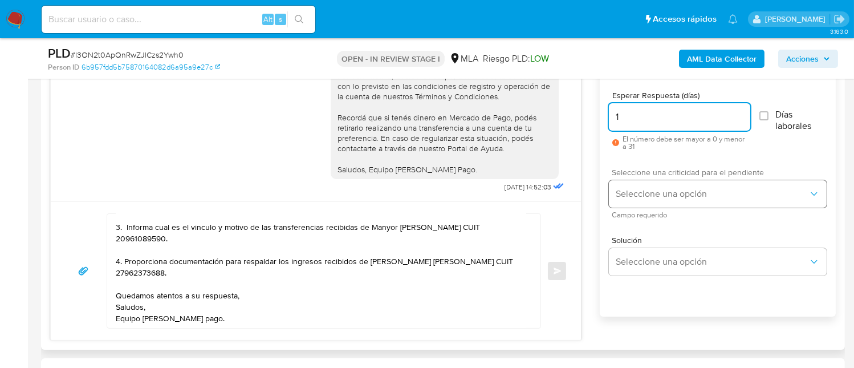
type input "1"
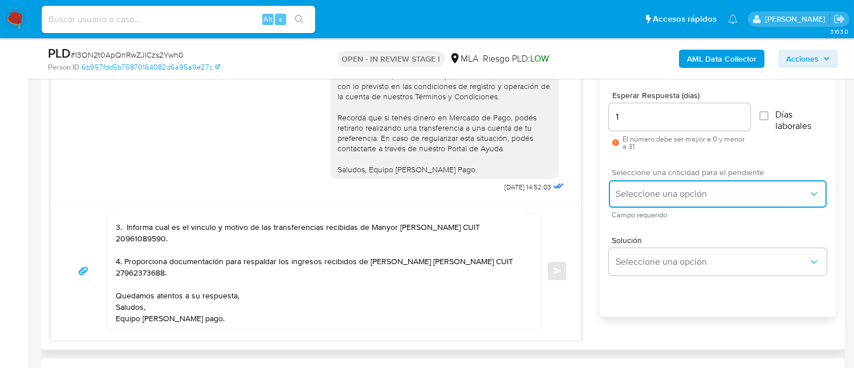
click at [643, 180] on button "Seleccione una opción" at bounding box center [718, 193] width 218 height 27
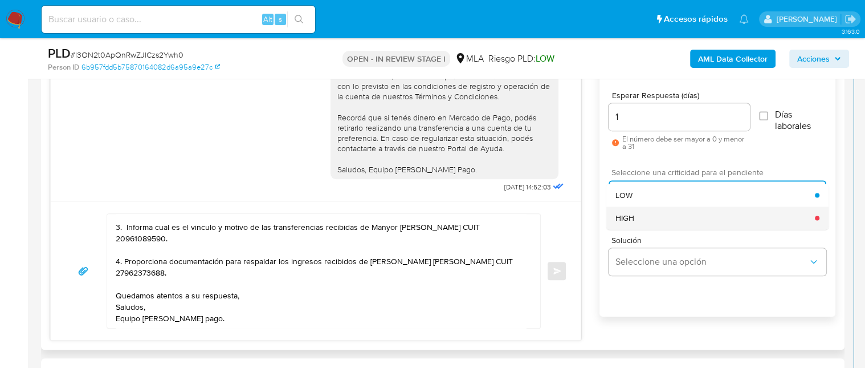
click at [656, 214] on div "HIGH" at bounding box center [715, 217] width 199 height 23
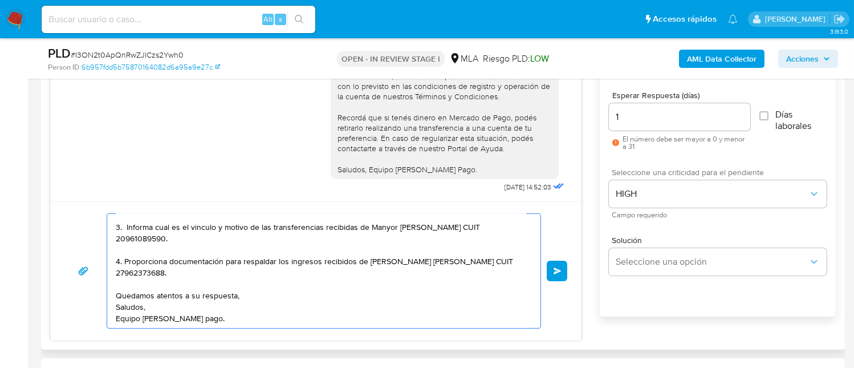
click at [158, 271] on textarea "Hola Manuel Alejandro Gutierrez Perez En función de las operaciones registradas…" at bounding box center [321, 271] width 410 height 114
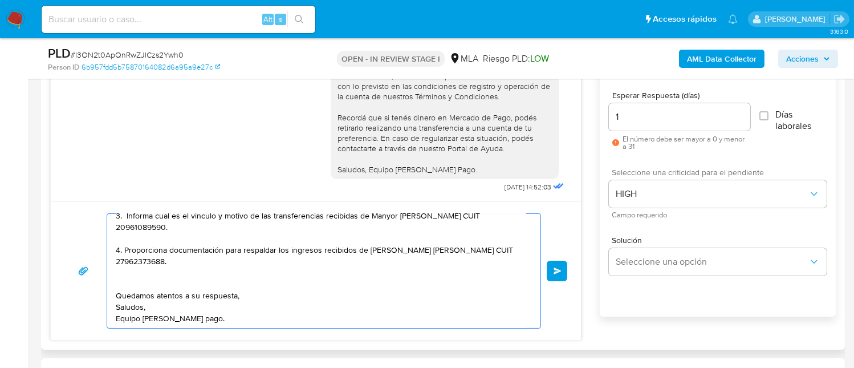
paste textarea "Es importante que sepas que, en caso de no responder a lo solicitado o si lo pr…"
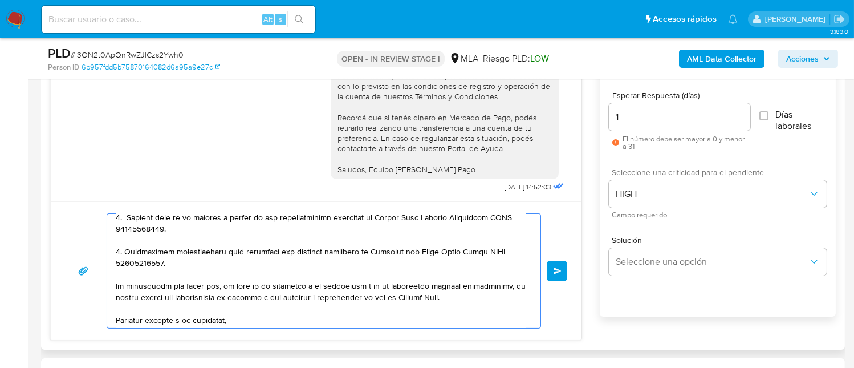
scroll to position [221, 0]
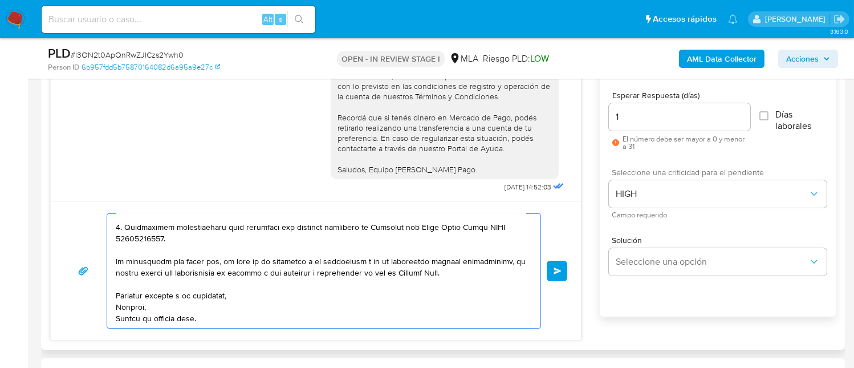
click at [154, 284] on textarea at bounding box center [321, 271] width 410 height 114
drag, startPoint x: 184, startPoint y: 287, endPoint x: 83, endPoint y: 276, distance: 101.5
click at [83, 276] on div "Enviar" at bounding box center [315, 270] width 503 height 115
click at [279, 321] on textarea at bounding box center [321, 271] width 410 height 114
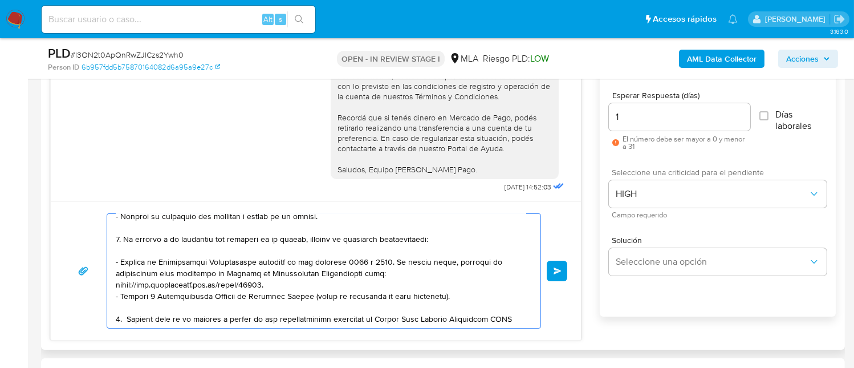
scroll to position [0, 0]
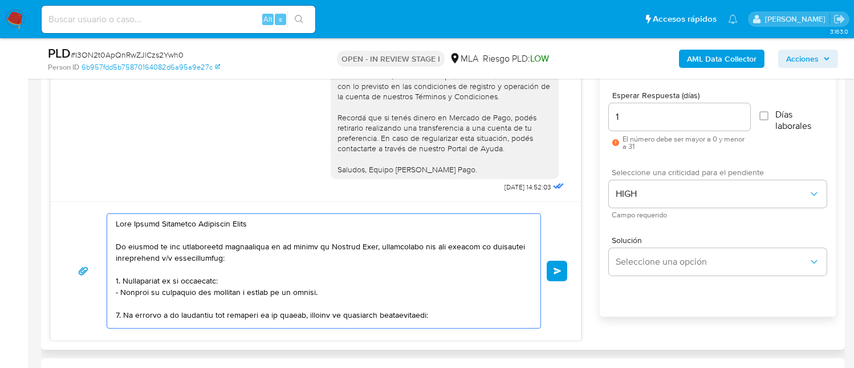
click at [287, 258] on textarea at bounding box center [321, 271] width 410 height 114
click at [329, 292] on textarea at bounding box center [321, 271] width 410 height 114
paste textarea "De corresponder a una actividad comercial, indicar el nombre, domicilio y/o sit…"
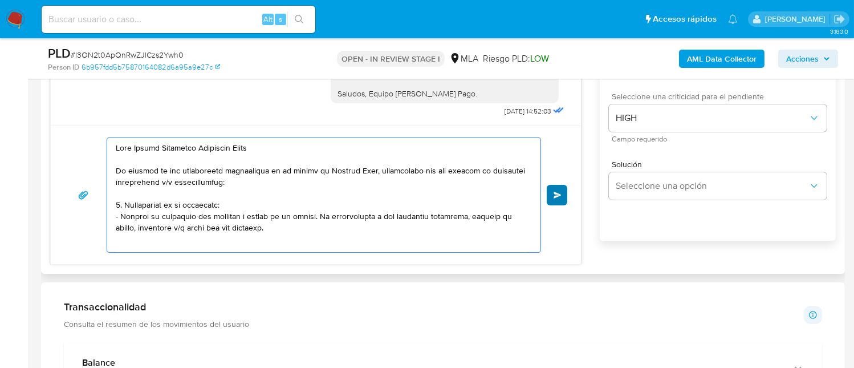
type textarea "Hola Manuel Alejandro Gutierrez Perez En función de las operaciones registradas…"
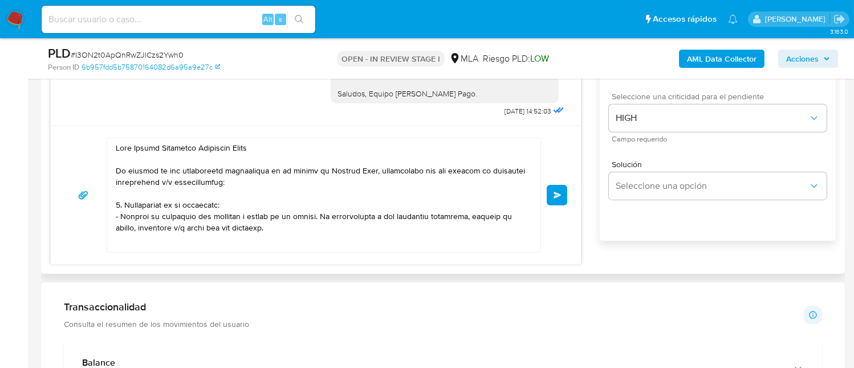
click at [561, 196] on button "Enviar" at bounding box center [557, 195] width 21 height 21
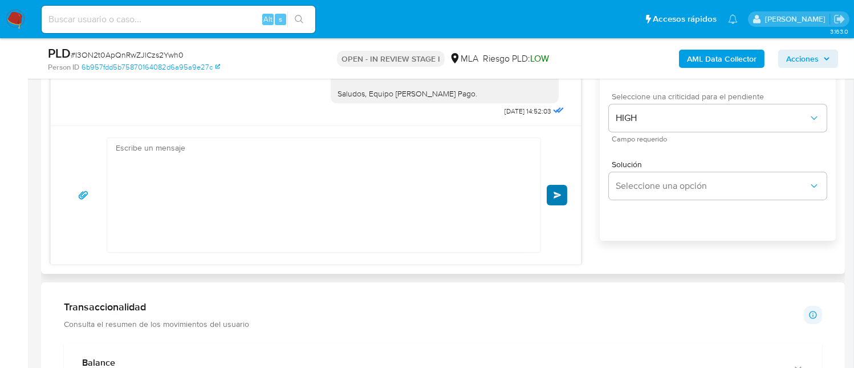
scroll to position [1608, 0]
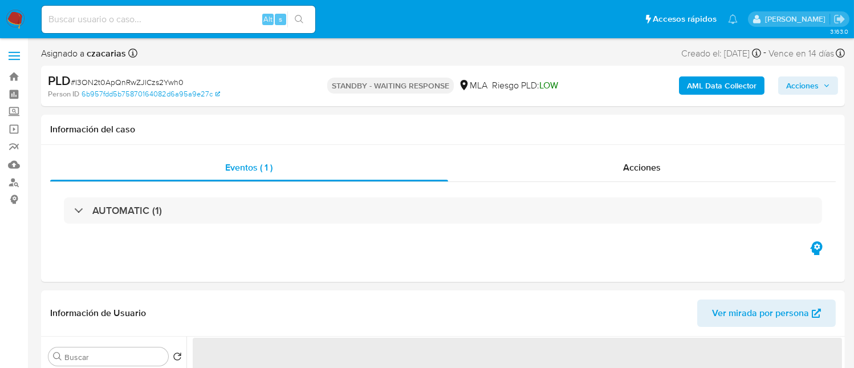
select select "10"
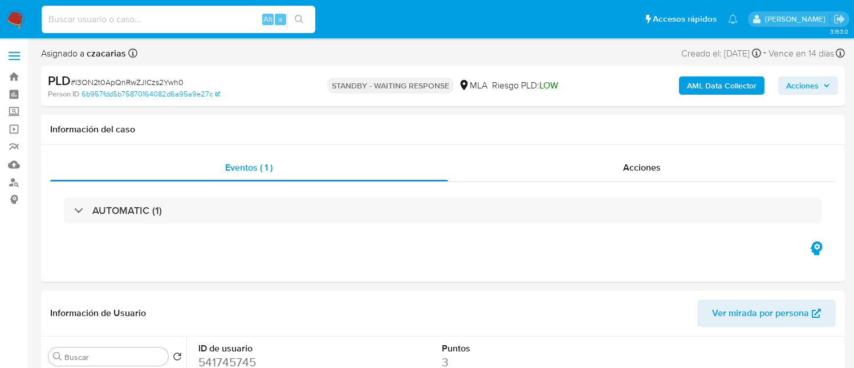
drag, startPoint x: 148, startPoint y: 17, endPoint x: 311, endPoint y: 22, distance: 163.1
click at [146, 17] on input at bounding box center [179, 19] width 274 height 15
paste input "YMRkZQH6gTDI0xPLZWo7Honi"
type input "YMRkZQH6gTDI0xPLZWo7Honi"
click at [302, 23] on icon "search-icon" at bounding box center [299, 19] width 9 height 9
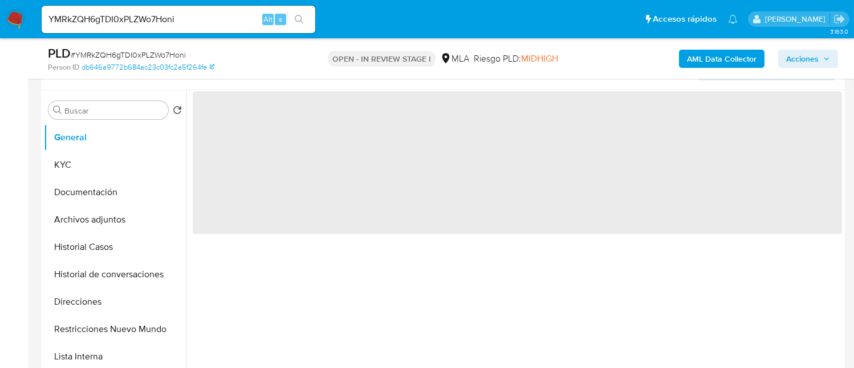
scroll to position [227, 0]
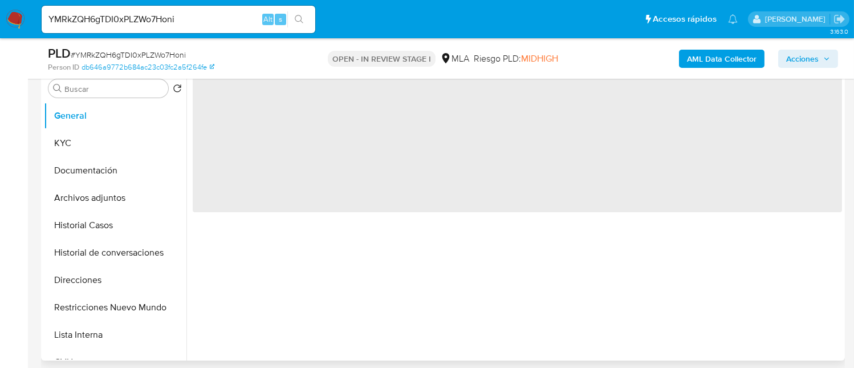
select select "10"
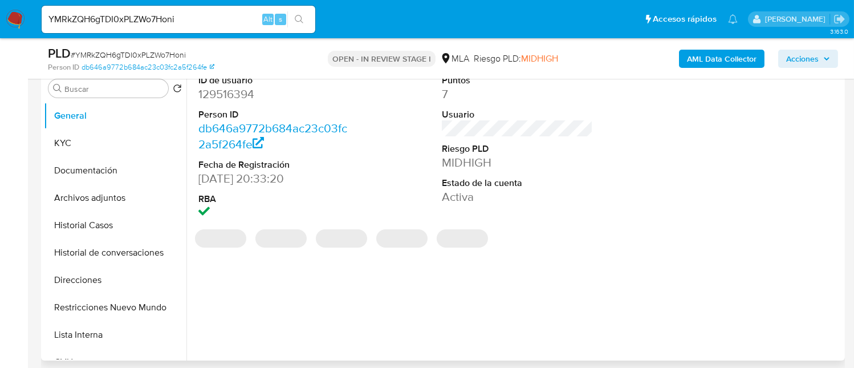
click at [223, 86] on dd "129516394" at bounding box center [273, 94] width 151 height 16
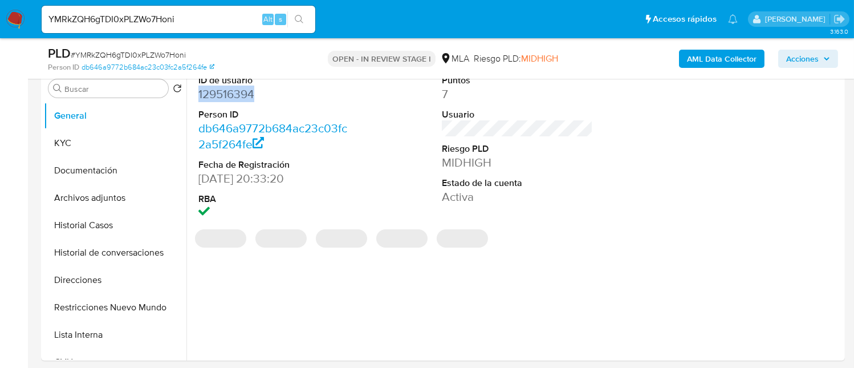
copy dd "129516394"
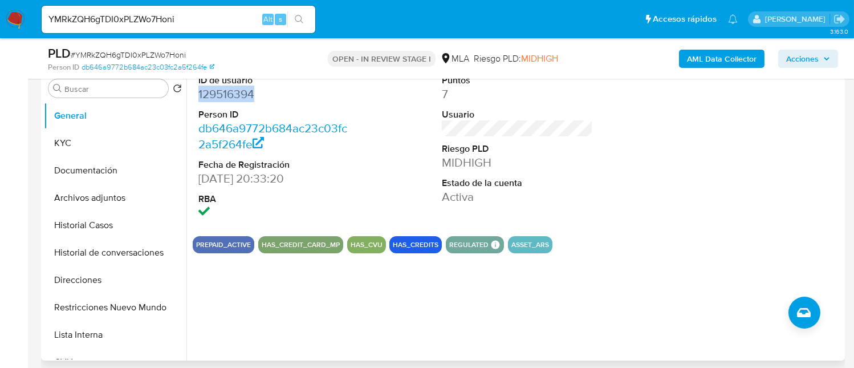
click at [234, 89] on dd "129516394" at bounding box center [273, 94] width 151 height 16
click at [283, 109] on dt "Person ID" at bounding box center [273, 114] width 151 height 13
click at [48, 137] on button "KYC" at bounding box center [110, 142] width 133 height 27
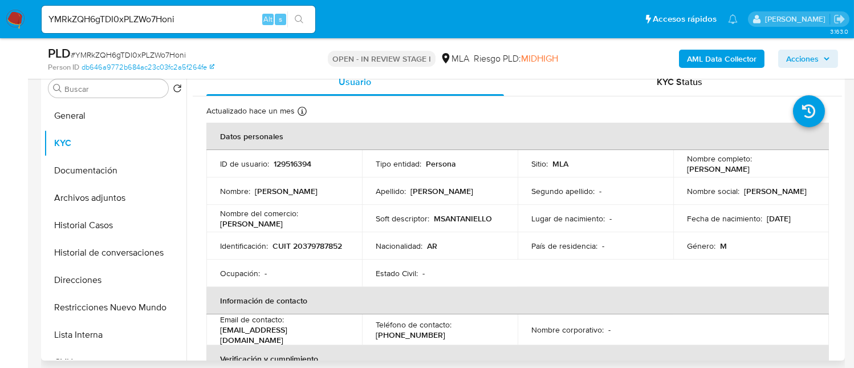
click at [279, 245] on p "CUIT 20379787852" at bounding box center [307, 246] width 70 height 10
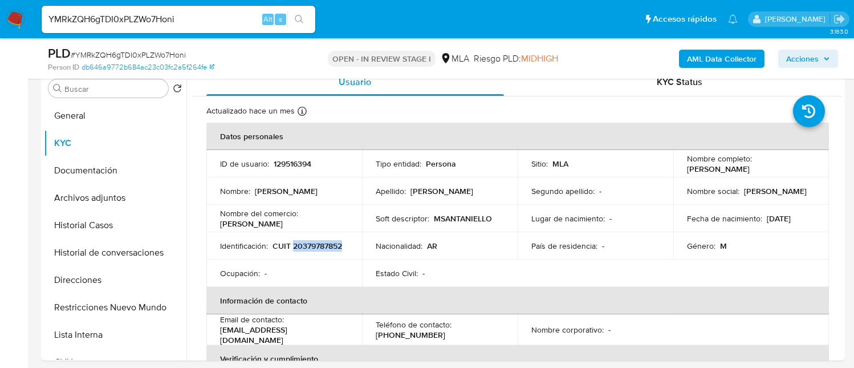
copy p "20379787852"
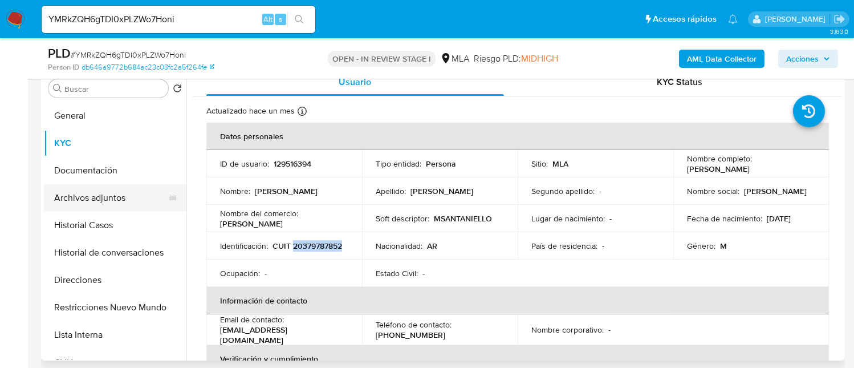
click at [91, 195] on button "Archivos adjuntos" at bounding box center [110, 197] width 133 height 27
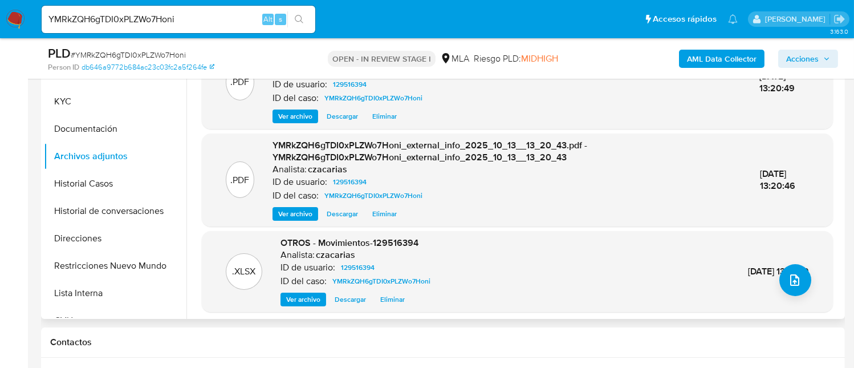
scroll to position [152, 0]
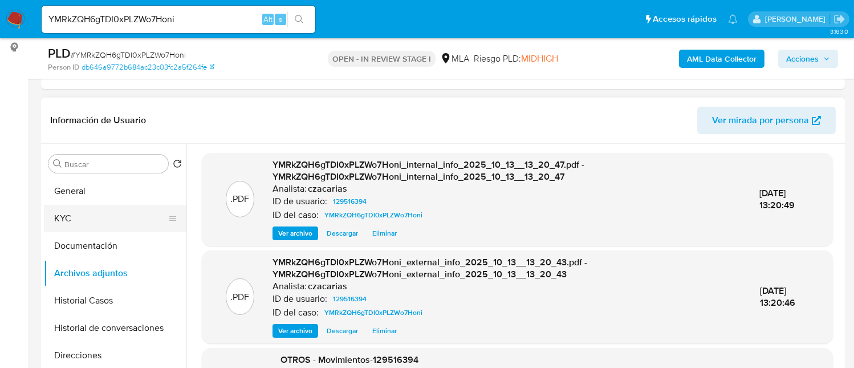
click at [103, 211] on button "KYC" at bounding box center [110, 218] width 133 height 27
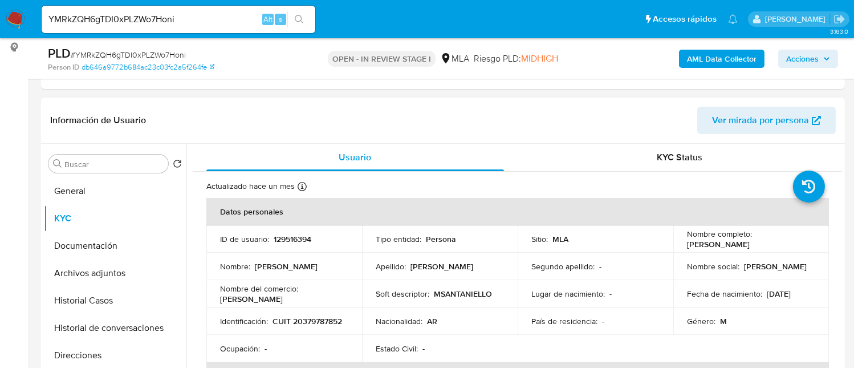
scroll to position [76, 0]
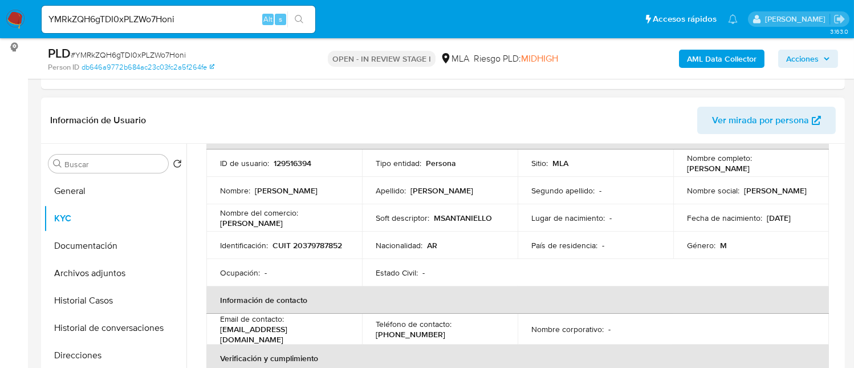
drag, startPoint x: 684, startPoint y: 170, endPoint x: 708, endPoint y: 228, distance: 62.6
click at [770, 162] on div "Nombre completo : Mariano Santaniello" at bounding box center [751, 163] width 128 height 21
copy p "Mariano Santaniello"
click at [127, 257] on button "Documentación" at bounding box center [110, 245] width 133 height 27
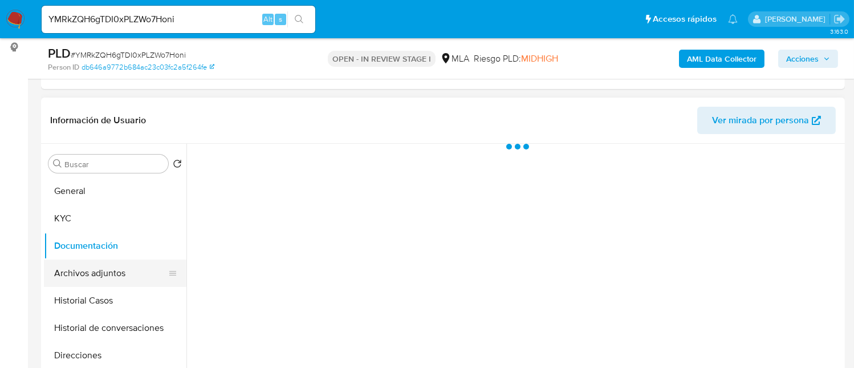
scroll to position [0, 0]
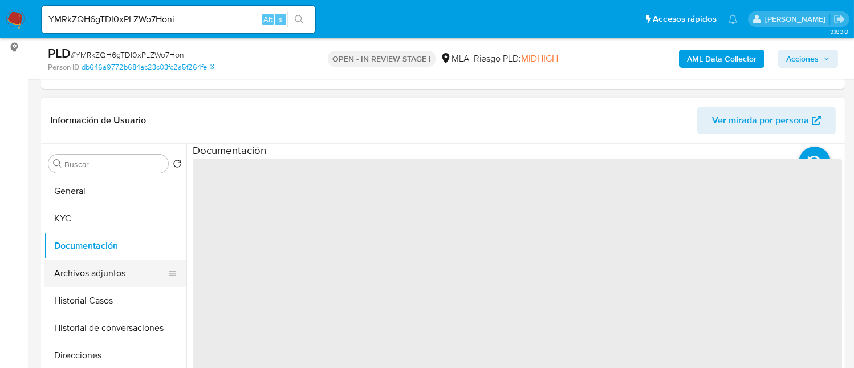
click at [128, 270] on button "Archivos adjuntos" at bounding box center [110, 272] width 133 height 27
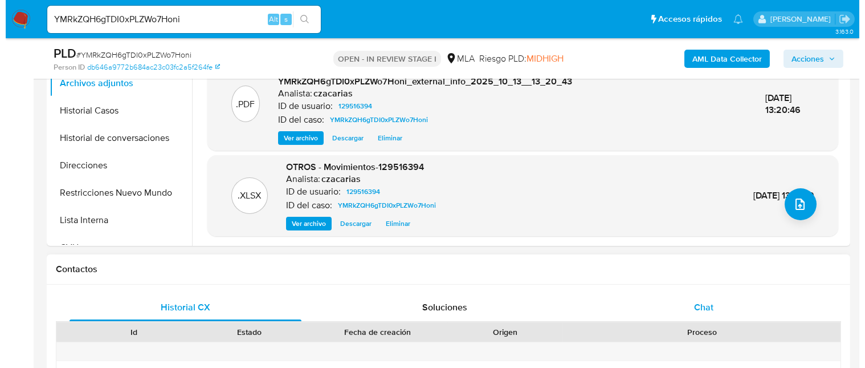
scroll to position [380, 0]
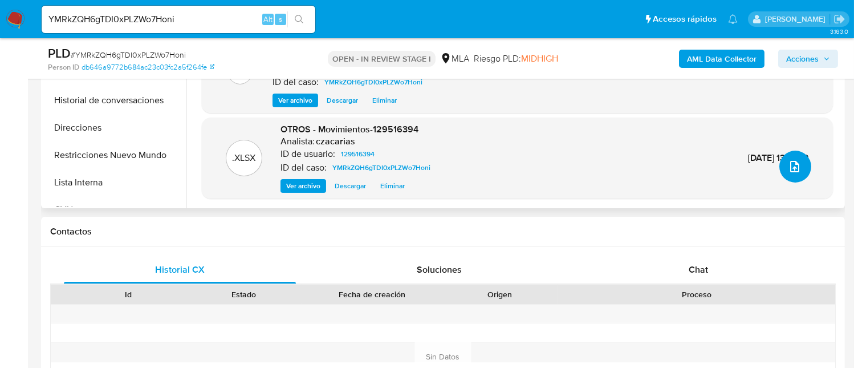
click at [783, 166] on button "upload-file" at bounding box center [795, 166] width 32 height 32
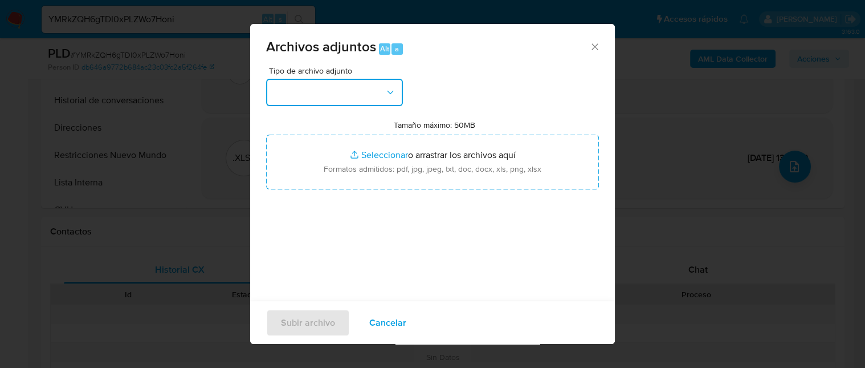
click at [366, 103] on button "button" at bounding box center [334, 92] width 137 height 27
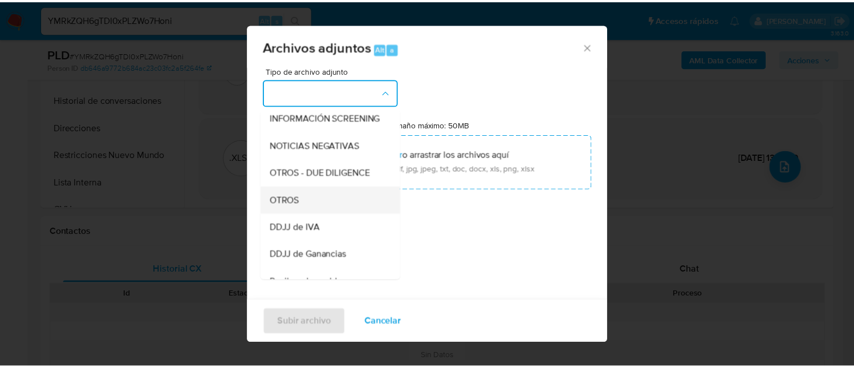
scroll to position [152, 0]
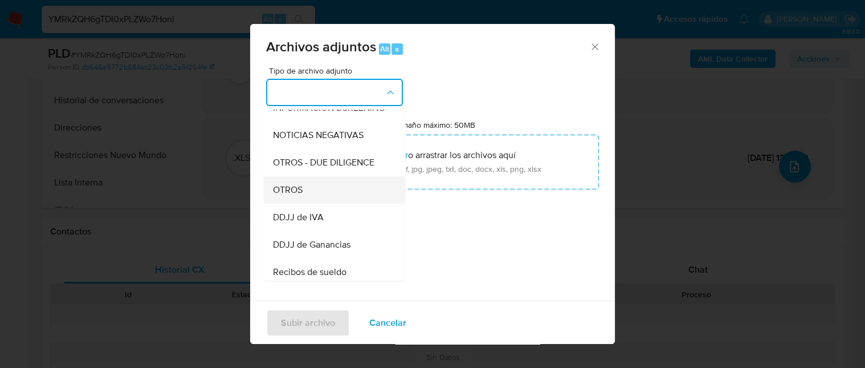
click at [326, 203] on div "OTROS" at bounding box center [331, 189] width 116 height 27
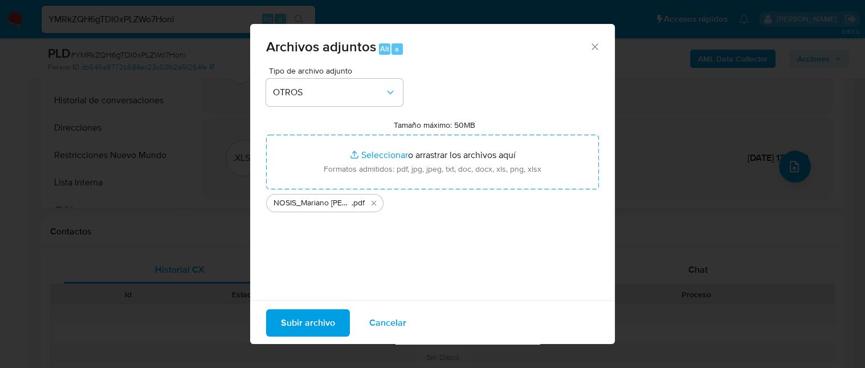
click at [304, 323] on span "Subir archivo" at bounding box center [308, 321] width 54 height 25
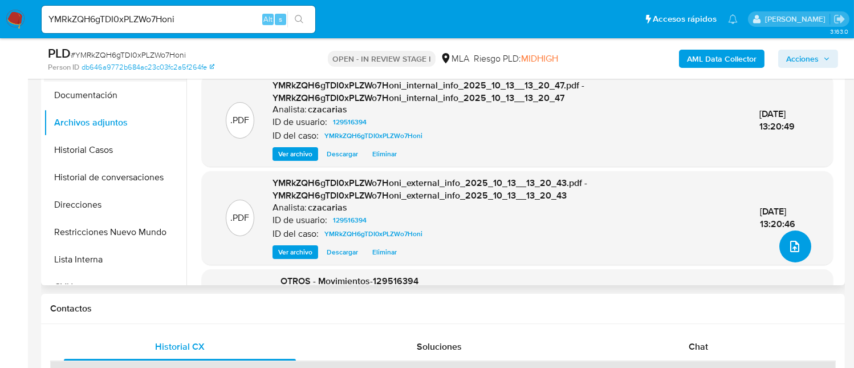
scroll to position [227, 0]
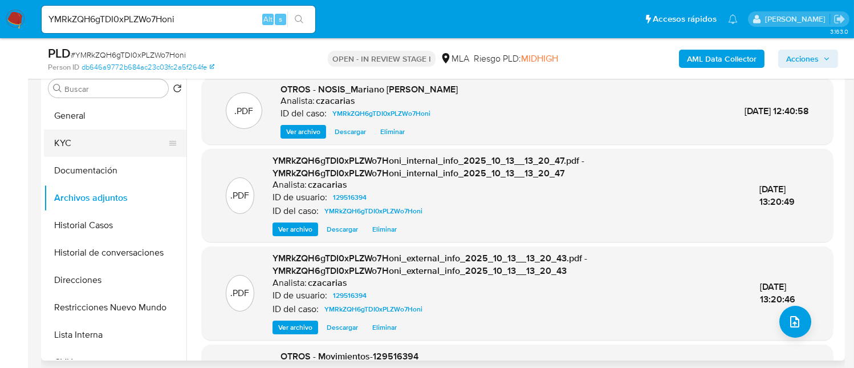
click at [85, 150] on button "KYC" at bounding box center [110, 142] width 133 height 27
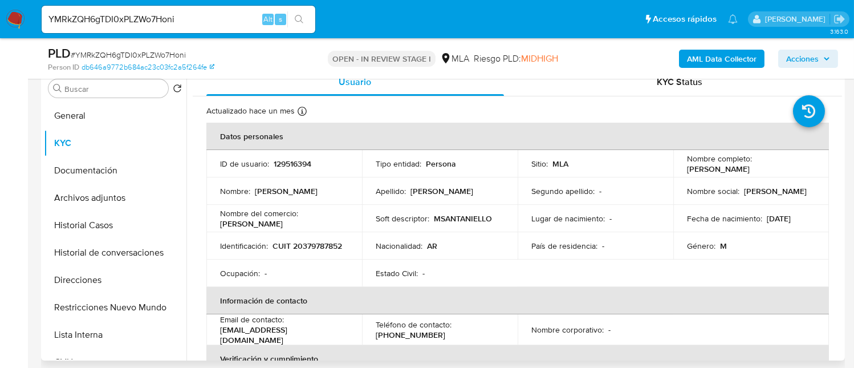
drag, startPoint x: 684, startPoint y: 166, endPoint x: 769, endPoint y: 166, distance: 84.4
click at [769, 166] on div "Nombre completo : Mariano Santaniello" at bounding box center [751, 163] width 128 height 21
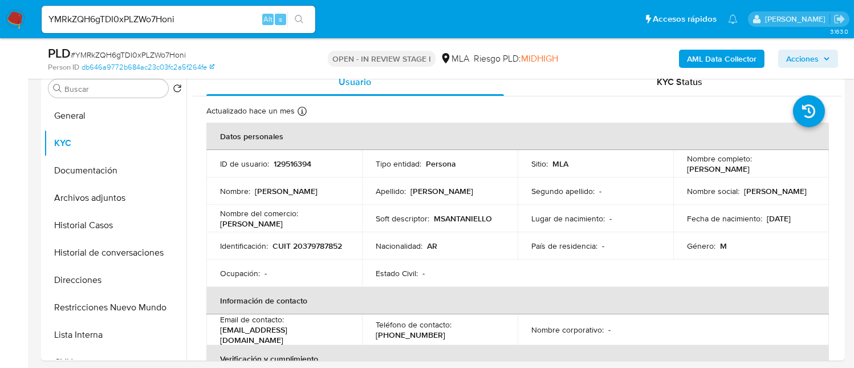
copy p "Mariano Santaniello"
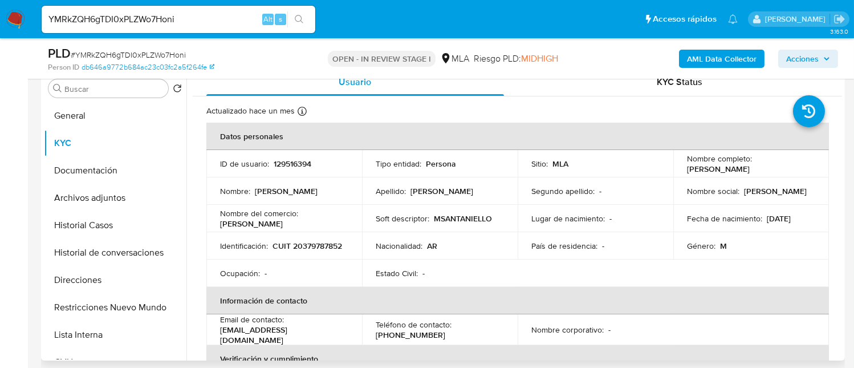
click at [279, 251] on p "CUIT 20379787852" at bounding box center [307, 246] width 70 height 10
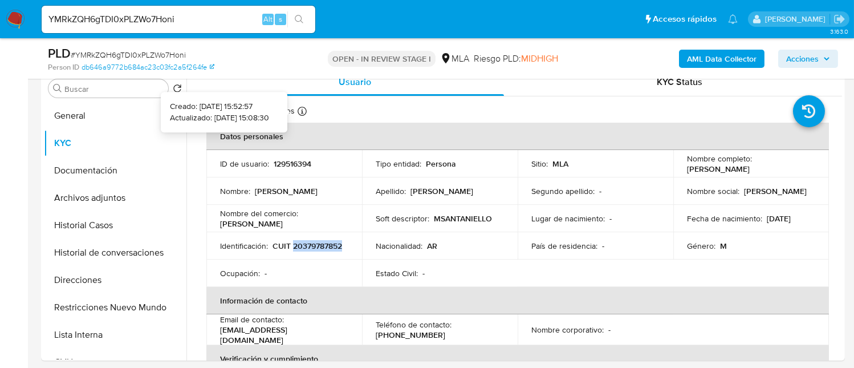
copy p "20379787852"
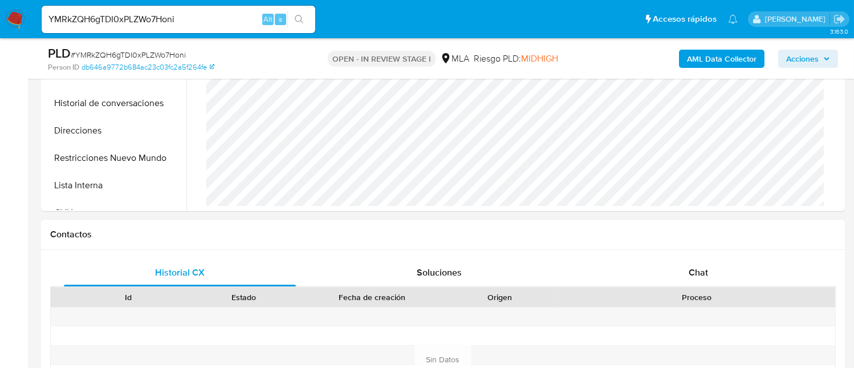
scroll to position [532, 0]
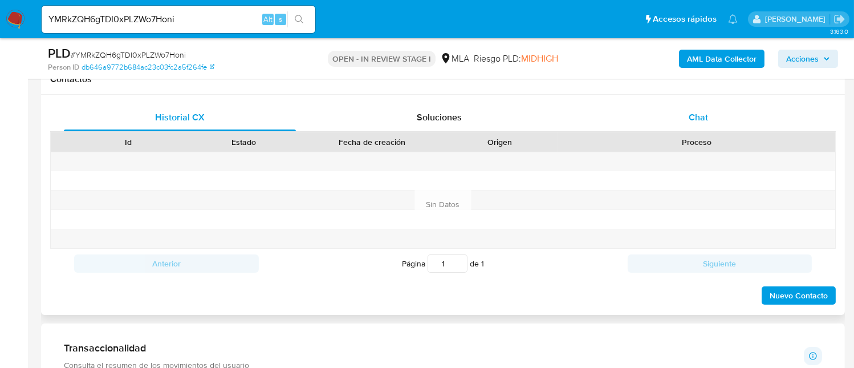
click at [681, 128] on div "Chat" at bounding box center [698, 117] width 232 height 27
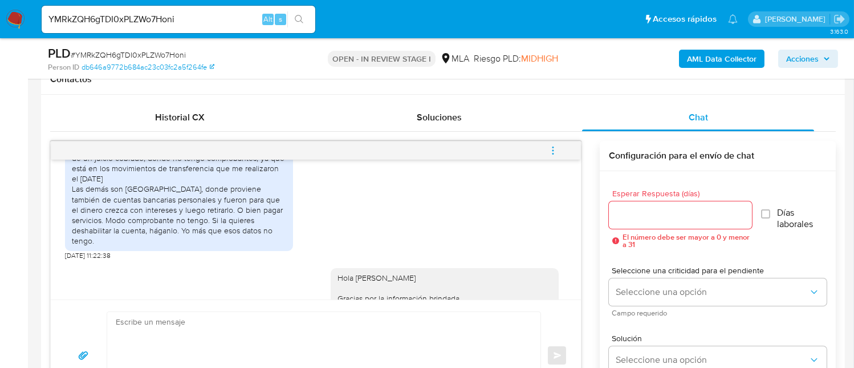
scroll to position [646, 0]
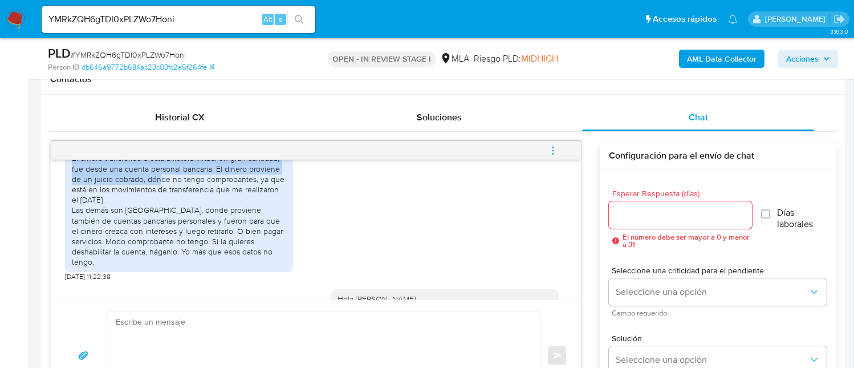
drag, startPoint x: 71, startPoint y: 178, endPoint x: 161, endPoint y: 197, distance: 92.0
click at [161, 197] on div "El dinero transferido a esta billetera virtual en gran cantidad, fue desde una …" at bounding box center [179, 209] width 228 height 123
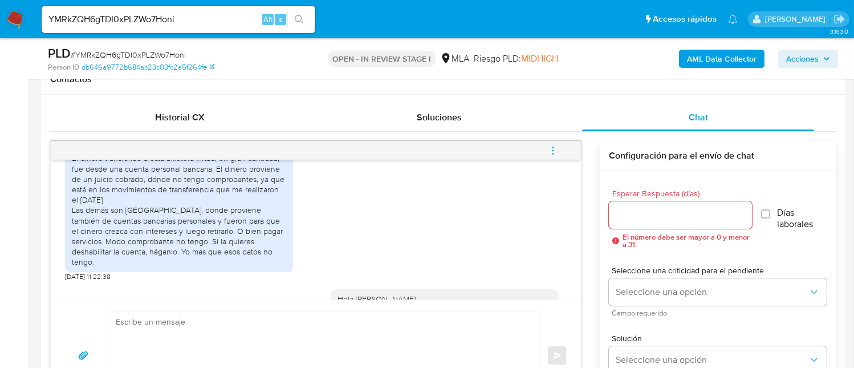
drag, startPoint x: 180, startPoint y: 196, endPoint x: 212, endPoint y: 197, distance: 32.5
click at [182, 195] on div "El dinero transferido a esta billetera virtual en gran cantidad, fue desde una …" at bounding box center [179, 210] width 214 height 114
drag, startPoint x: 211, startPoint y: 188, endPoint x: 147, endPoint y: 196, distance: 64.9
click at [147, 196] on div "El dinero transferido a esta billetera virtual en gran cantidad, fue desde una …" at bounding box center [179, 210] width 214 height 114
copy div "El dinero proviene de un juicio cobrado,"
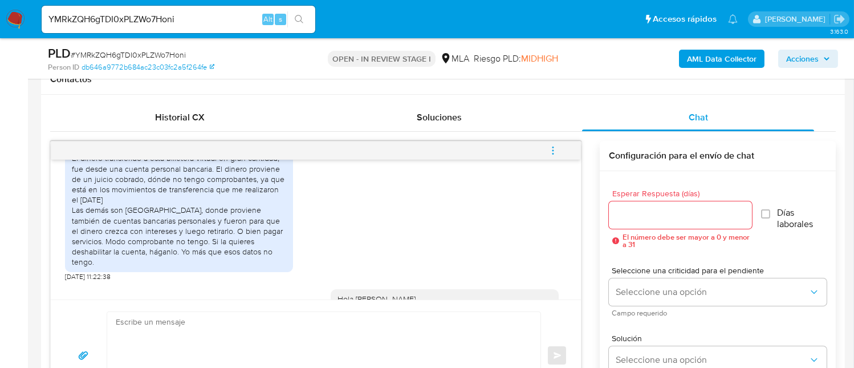
click at [186, 200] on div "El dinero transferido a esta billetera virtual en gran cantidad, fue desde una …" at bounding box center [179, 210] width 214 height 114
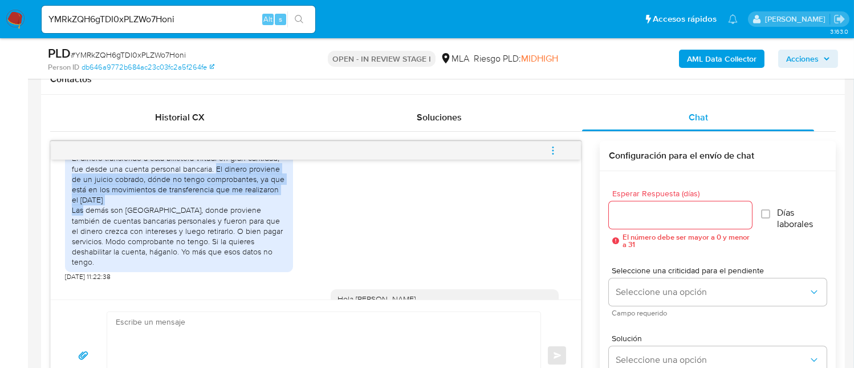
drag, startPoint x: 120, startPoint y: 223, endPoint x: 215, endPoint y: 188, distance: 100.8
click at [215, 188] on div "El dinero transferido a esta billetera virtual en gran cantidad, fue desde una …" at bounding box center [179, 210] width 214 height 114
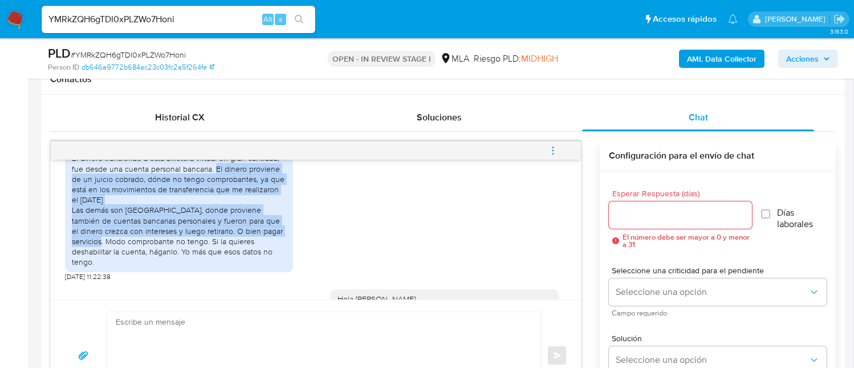
drag, startPoint x: 215, startPoint y: 188, endPoint x: 288, endPoint y: 248, distance: 94.4
click at [288, 248] on div "El dinero transferido a esta billetera virtual en gran cantidad, fue desde una …" at bounding box center [179, 209] width 228 height 123
copy div "El dinero proviene de un juicio cobrado, dónde no tengo comprobantes, ya que es…"
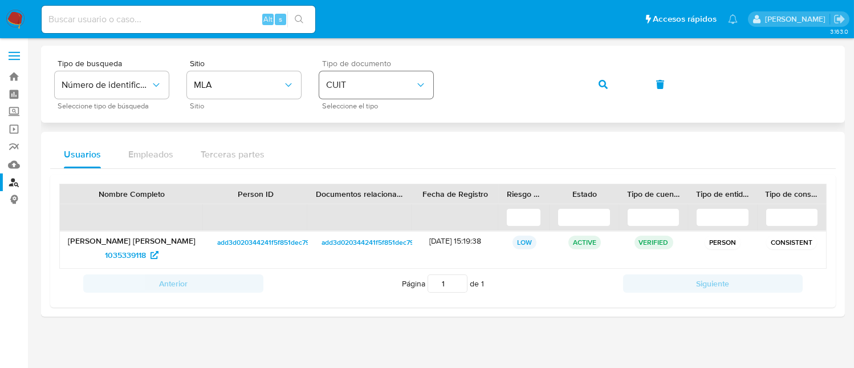
click at [348, 81] on span "CUIT" at bounding box center [370, 84] width 89 height 11
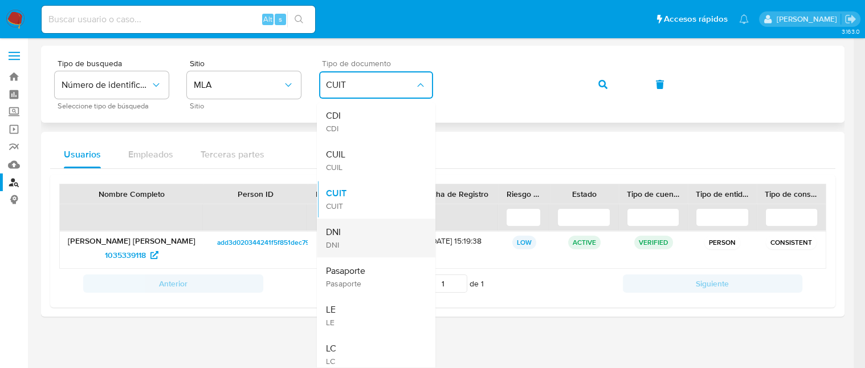
click at [380, 238] on div "DNI DNI" at bounding box center [372, 237] width 93 height 39
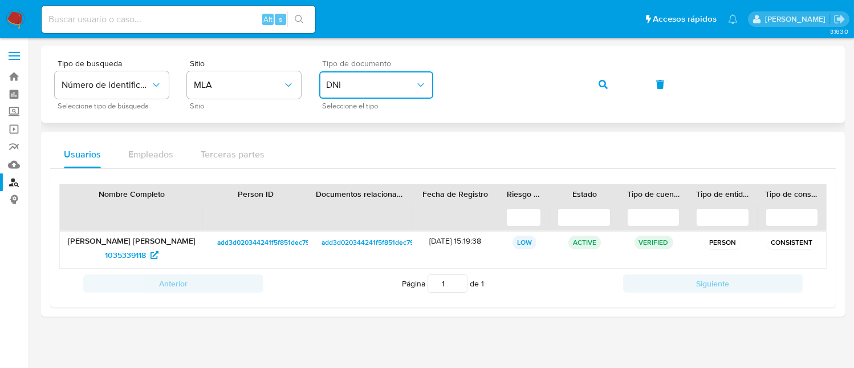
click at [593, 82] on button "button" at bounding box center [603, 84] width 39 height 27
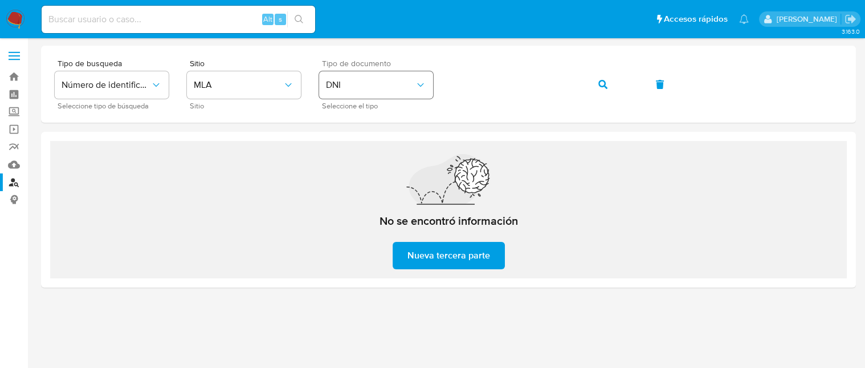
click at [358, 79] on span "DNI" at bounding box center [370, 84] width 89 height 11
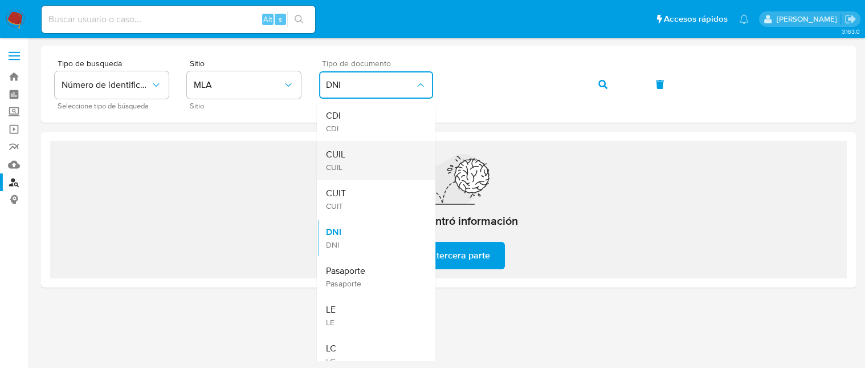
click at [352, 160] on div "CUIL CUIL" at bounding box center [372, 160] width 93 height 39
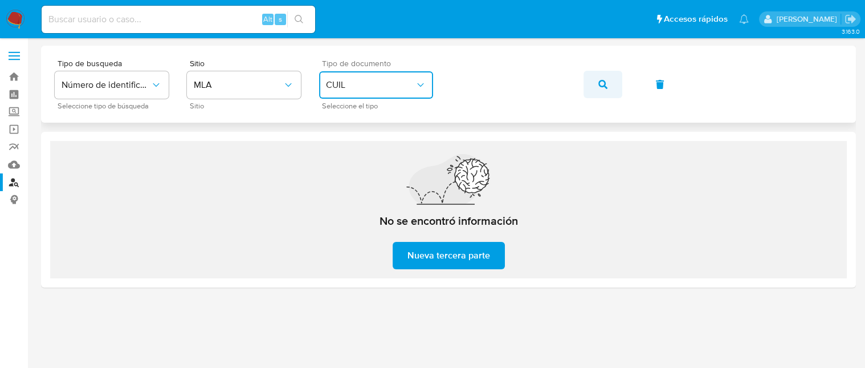
click at [598, 86] on icon "button" at bounding box center [602, 84] width 9 height 9
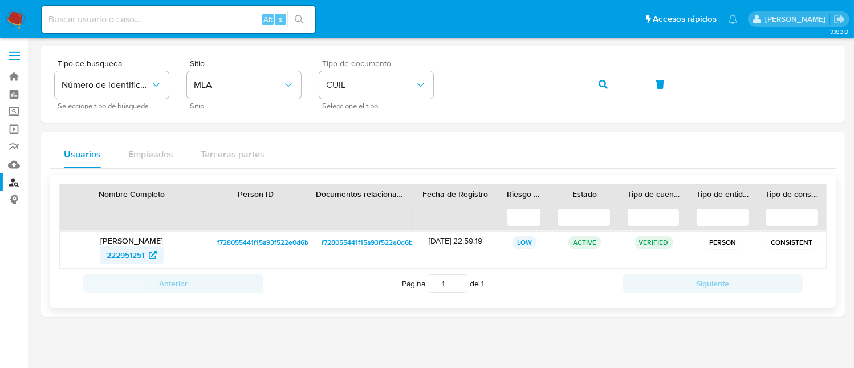
click at [138, 258] on span "222951251" at bounding box center [126, 255] width 38 height 18
click at [127, 247] on span "222951251" at bounding box center [126, 255] width 38 height 18
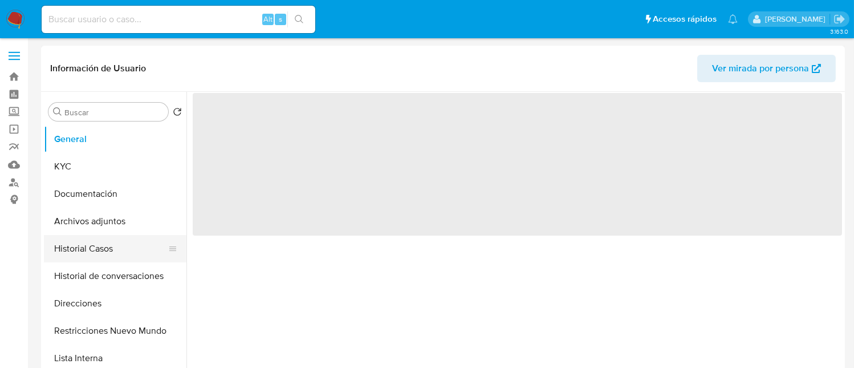
click at [97, 250] on button "Historial Casos" at bounding box center [110, 248] width 133 height 27
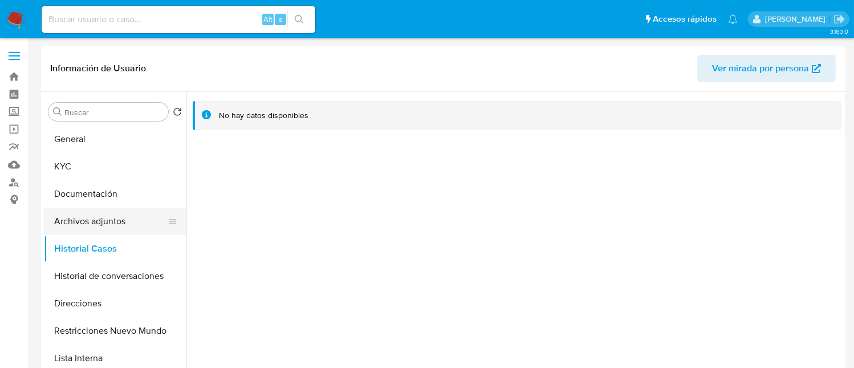
click at [104, 217] on button "Archivos adjuntos" at bounding box center [110, 220] width 133 height 27
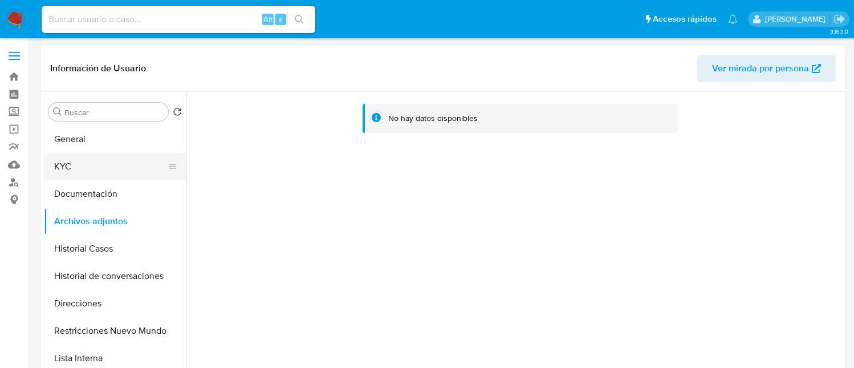
click at [62, 174] on button "KYC" at bounding box center [110, 166] width 133 height 27
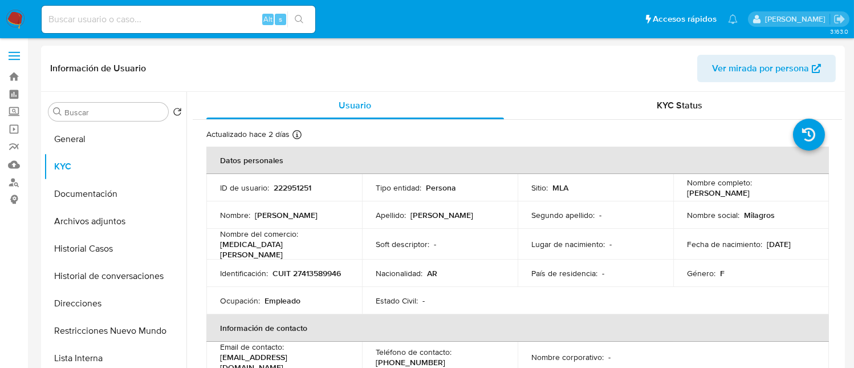
select select "10"
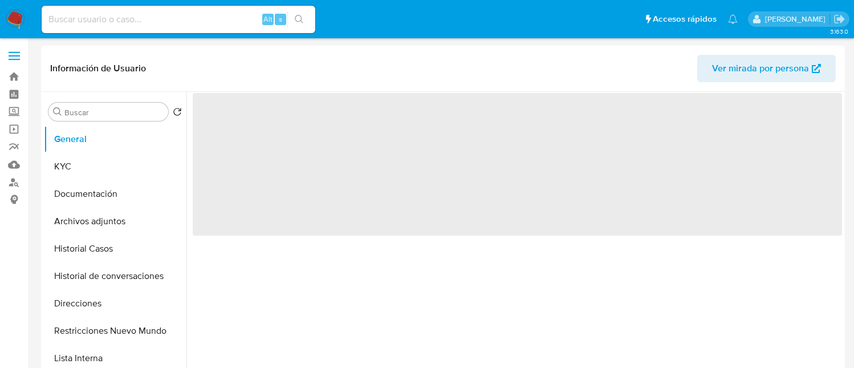
select select "10"
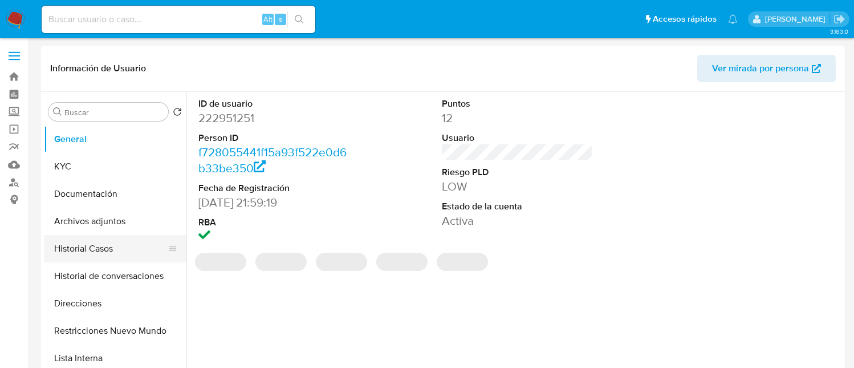
click at [118, 244] on button "Historial Casos" at bounding box center [110, 248] width 133 height 27
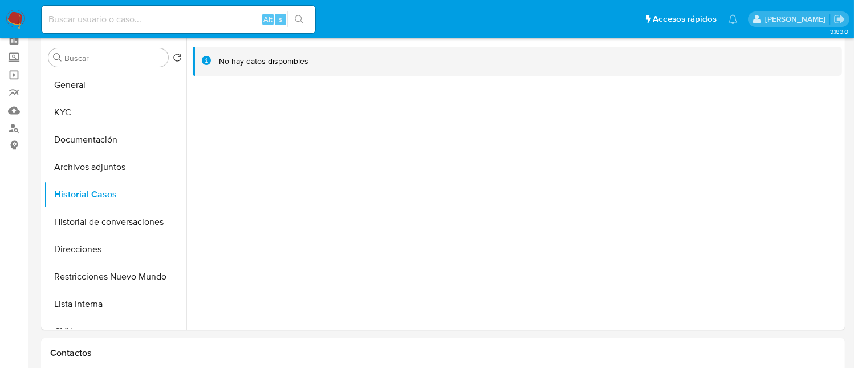
scroll to position [76, 0]
